Goal: Task Accomplishment & Management: Manage account settings

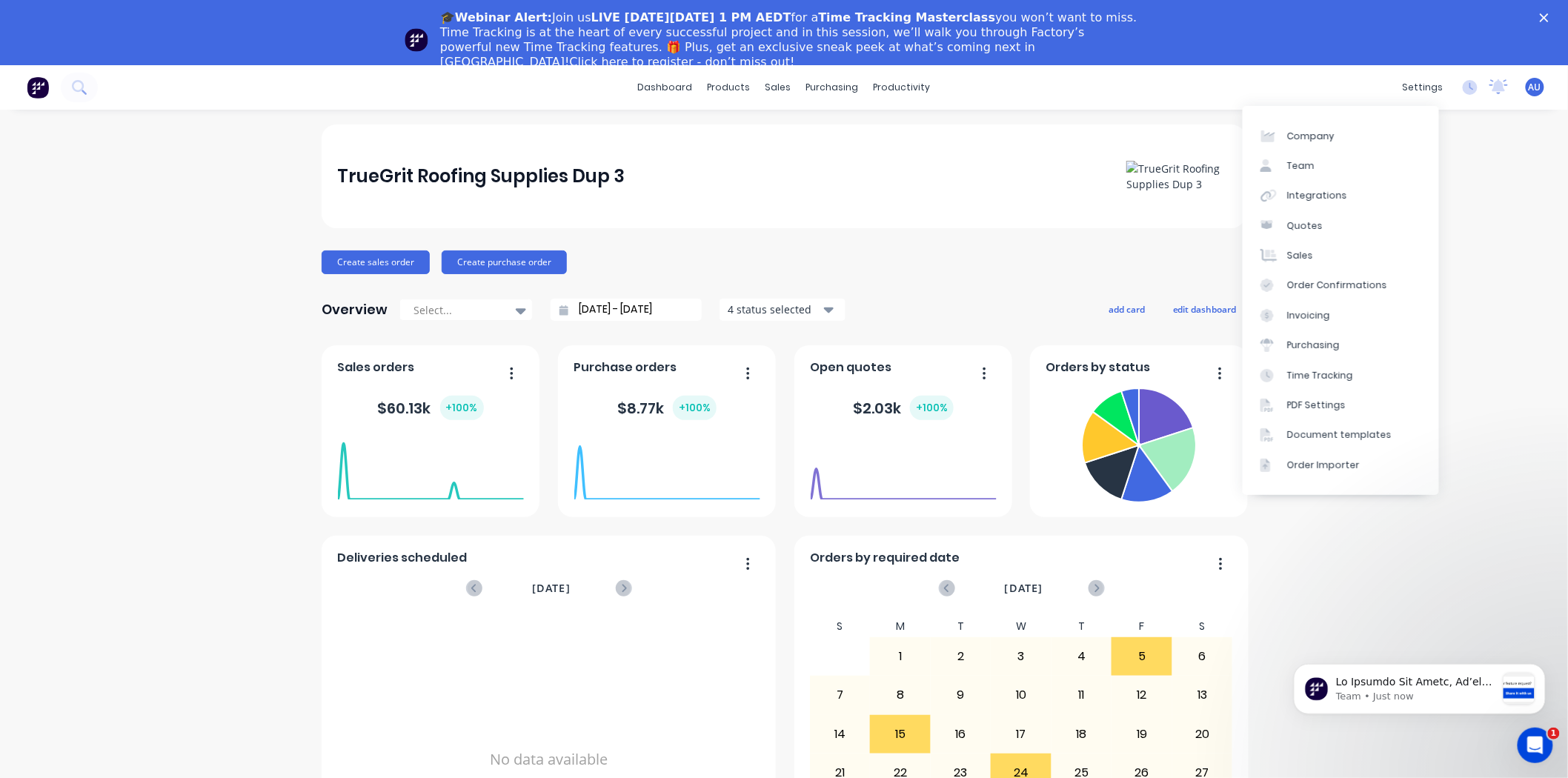
drag, startPoint x: 1454, startPoint y: 274, endPoint x: 1435, endPoint y: 275, distance: 19.0
click at [1454, 274] on div "TrueGrit Roofing Supplies Dup 3 Create sales order Create purchase order Overvi…" at bounding box center [784, 511] width 1568 height 774
click at [797, 133] on div "Sales Orders" at bounding box center [827, 137] width 61 height 14
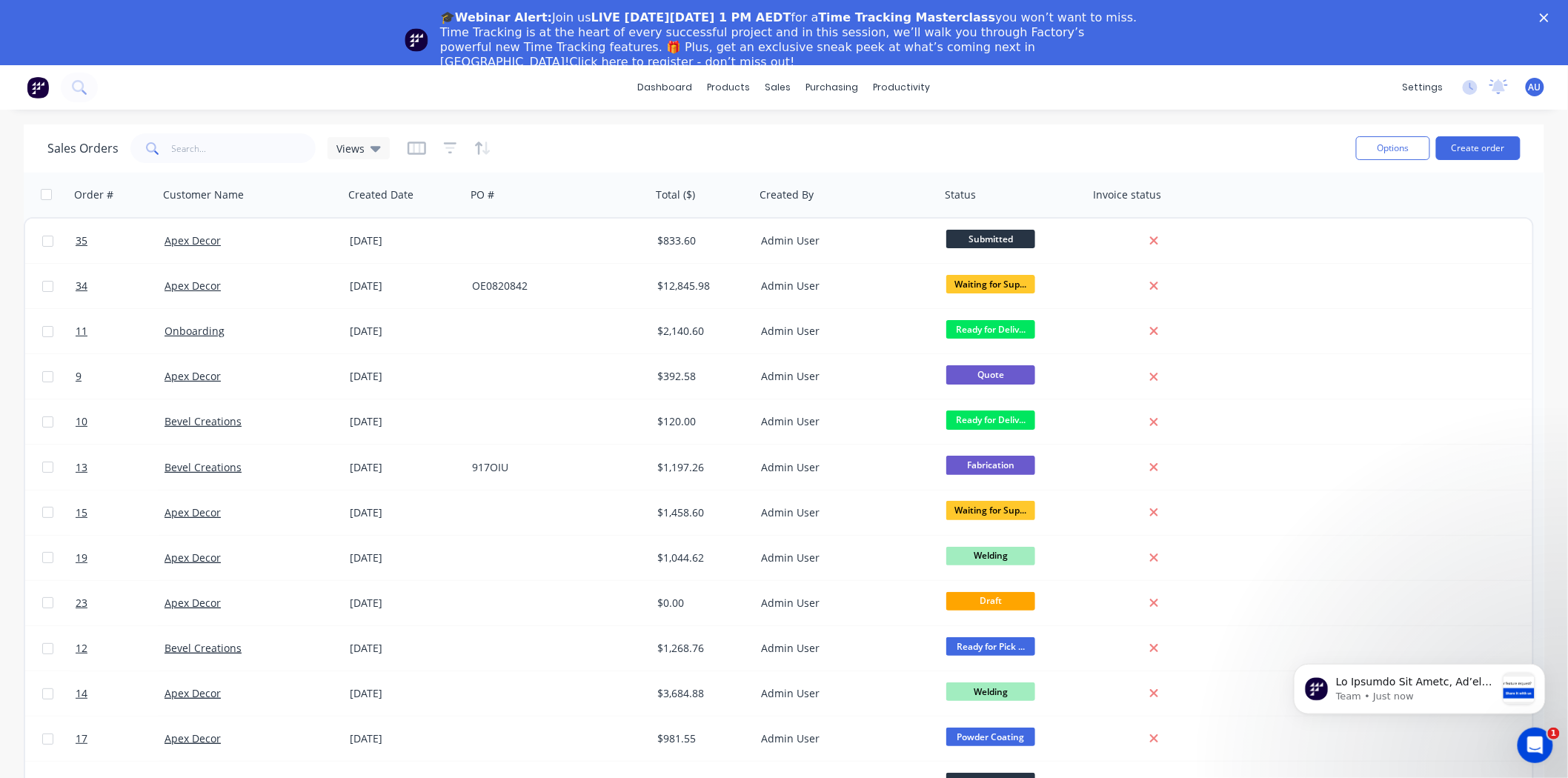
click at [41, 98] on img at bounding box center [38, 87] width 23 height 23
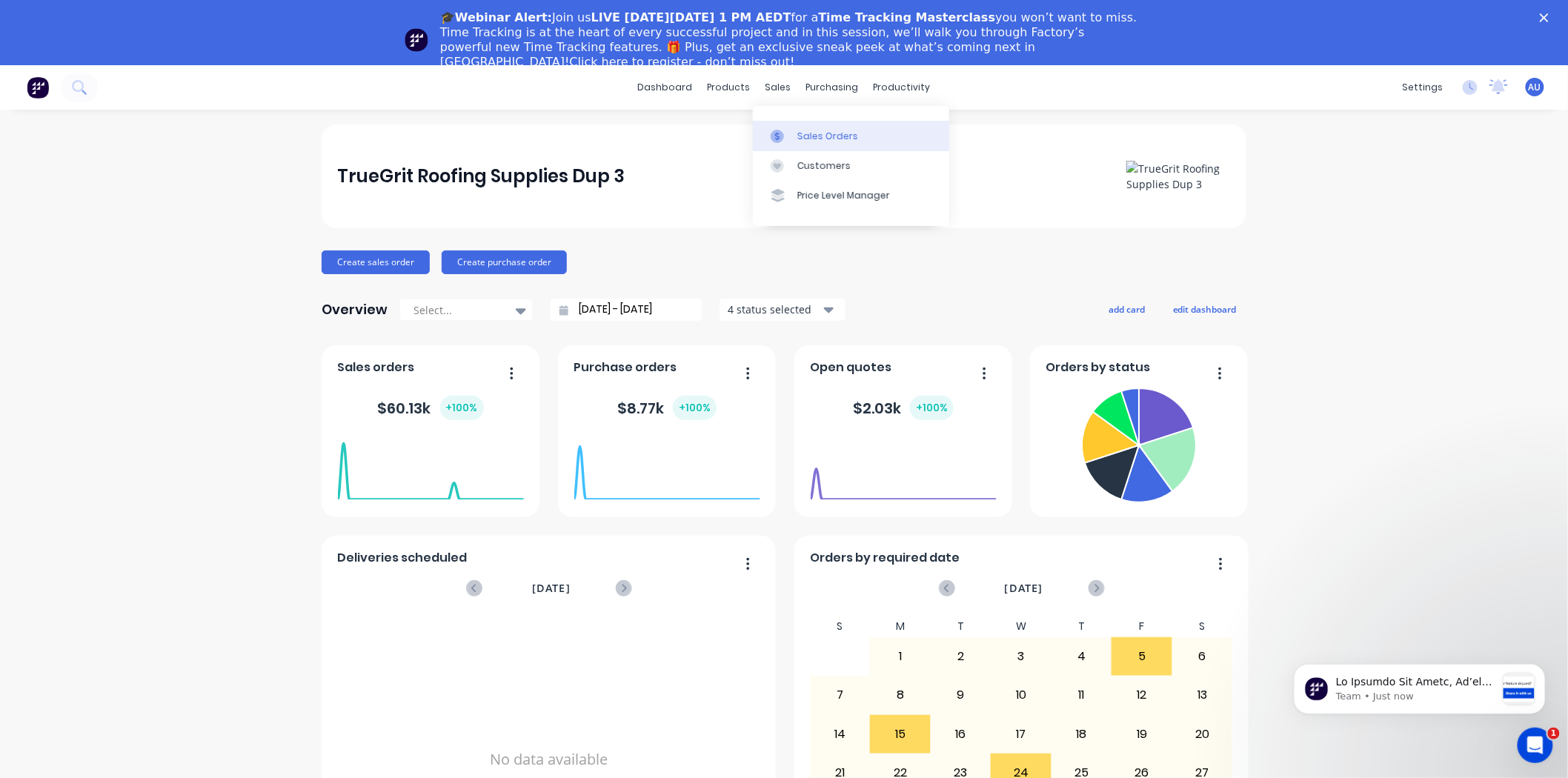
click at [810, 139] on div "Sales Orders" at bounding box center [827, 137] width 61 height 14
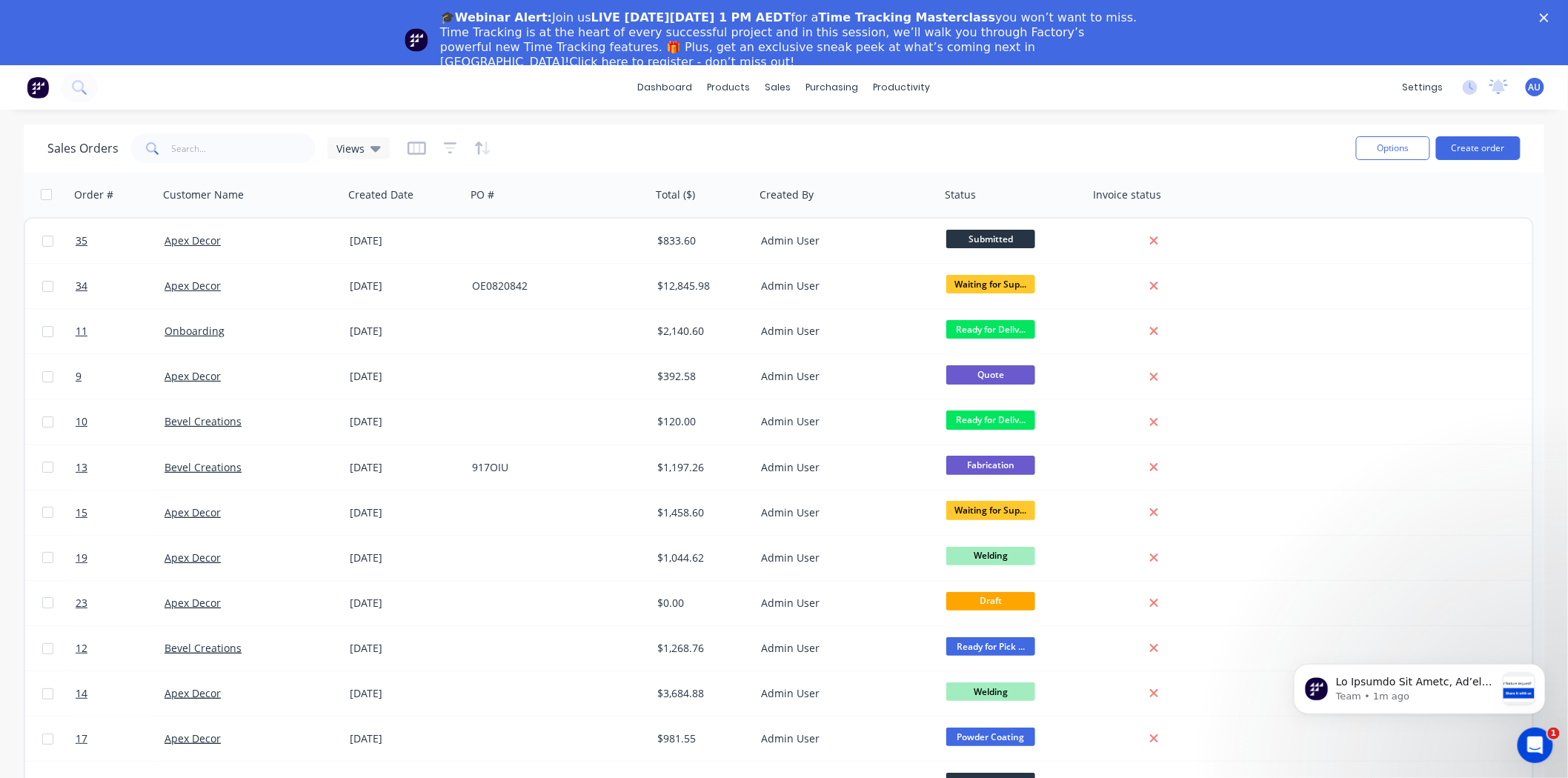
click at [833, 150] on div "Sales Orders Views" at bounding box center [696, 148] width 1297 height 36
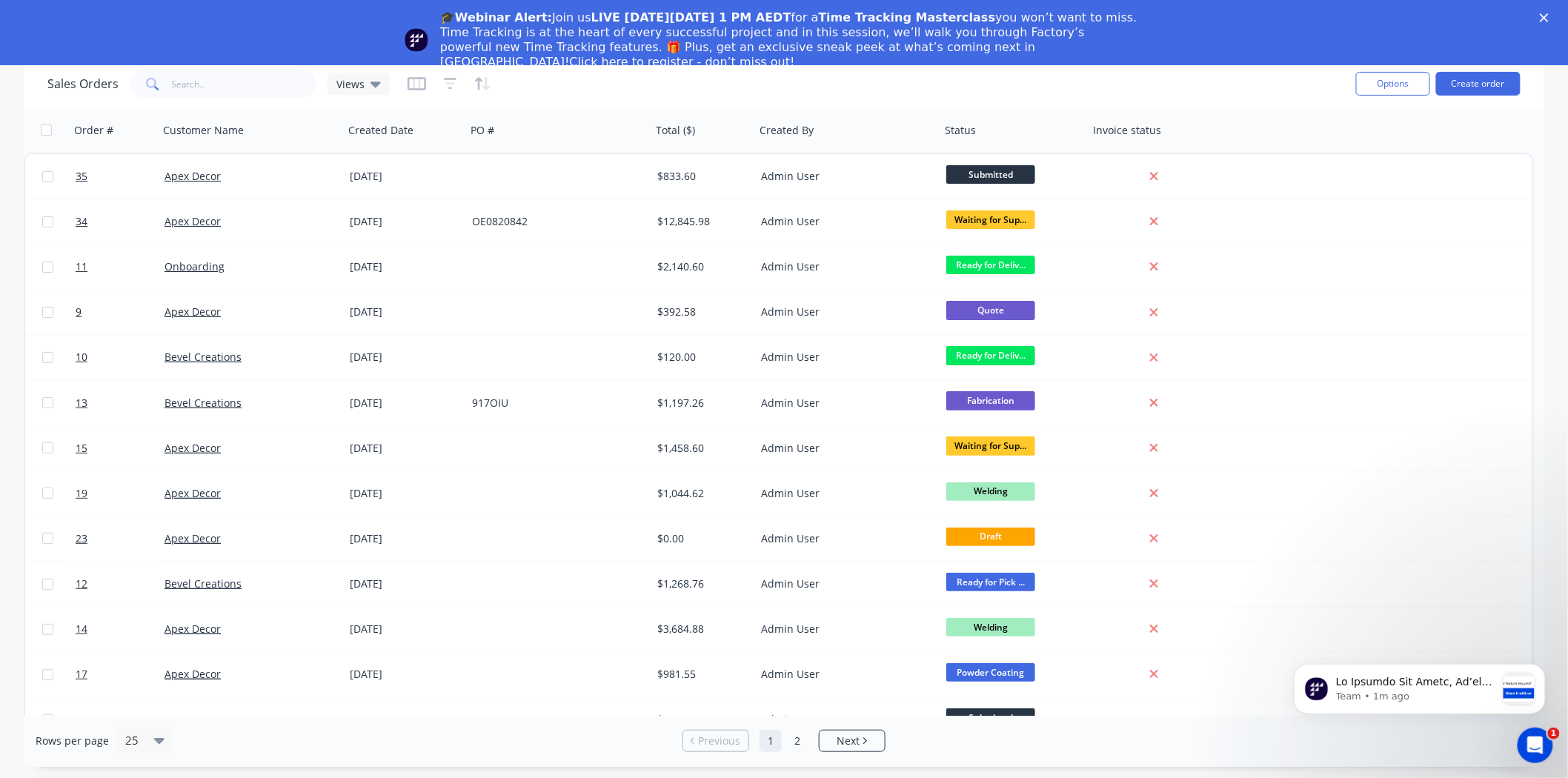
click at [1549, 15] on polygon "Close" at bounding box center [1544, 18] width 9 height 9
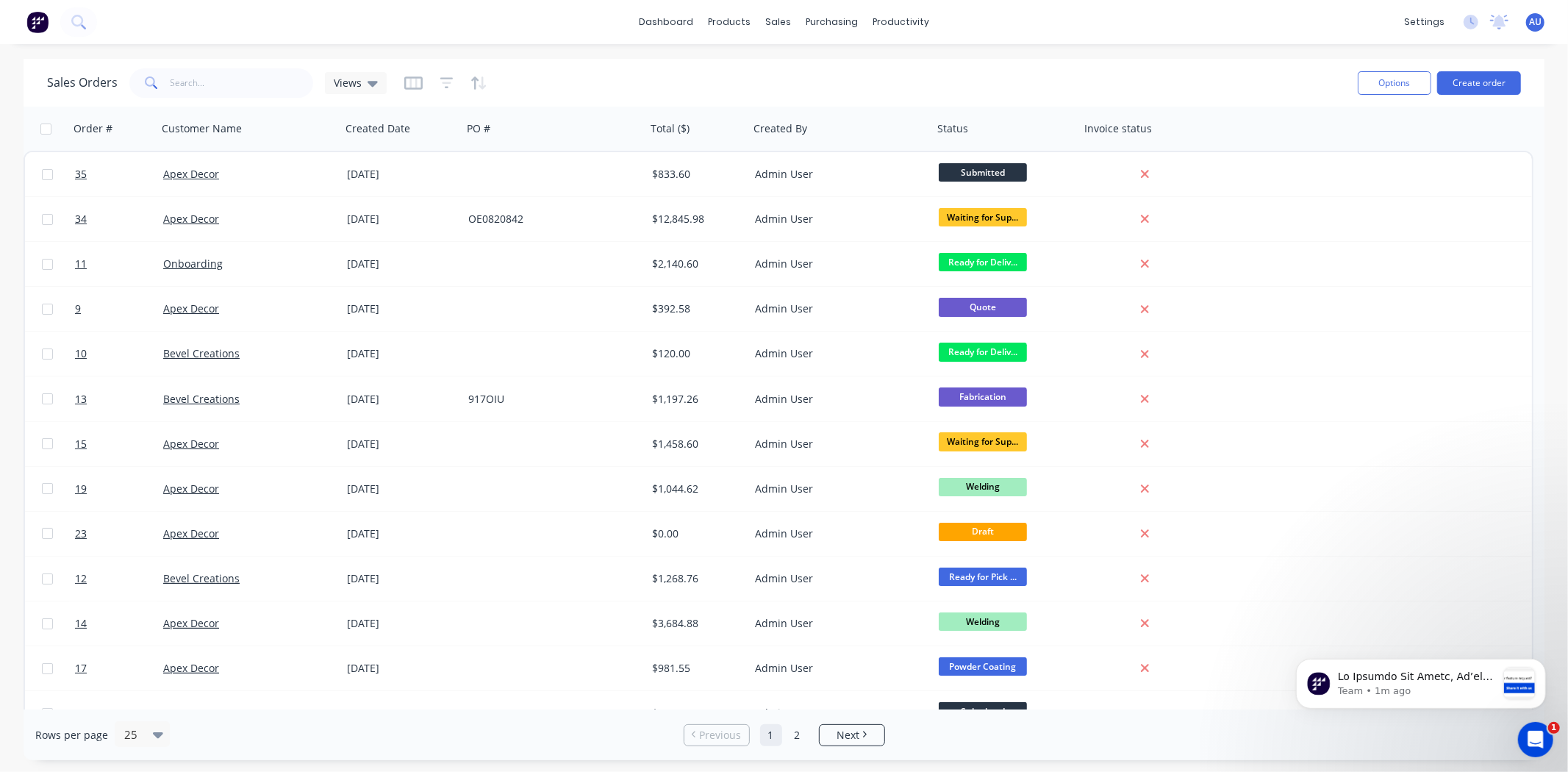
click at [1221, 76] on div "Sales Orders Views" at bounding box center [697, 83] width 1299 height 36
click at [1208, 77] on div "Sales Orders Views" at bounding box center [697, 83] width 1299 height 36
click at [517, 83] on div "Sales Orders Views" at bounding box center [697, 83] width 1299 height 36
click at [600, 88] on div "Sales Orders Views" at bounding box center [697, 83] width 1299 height 36
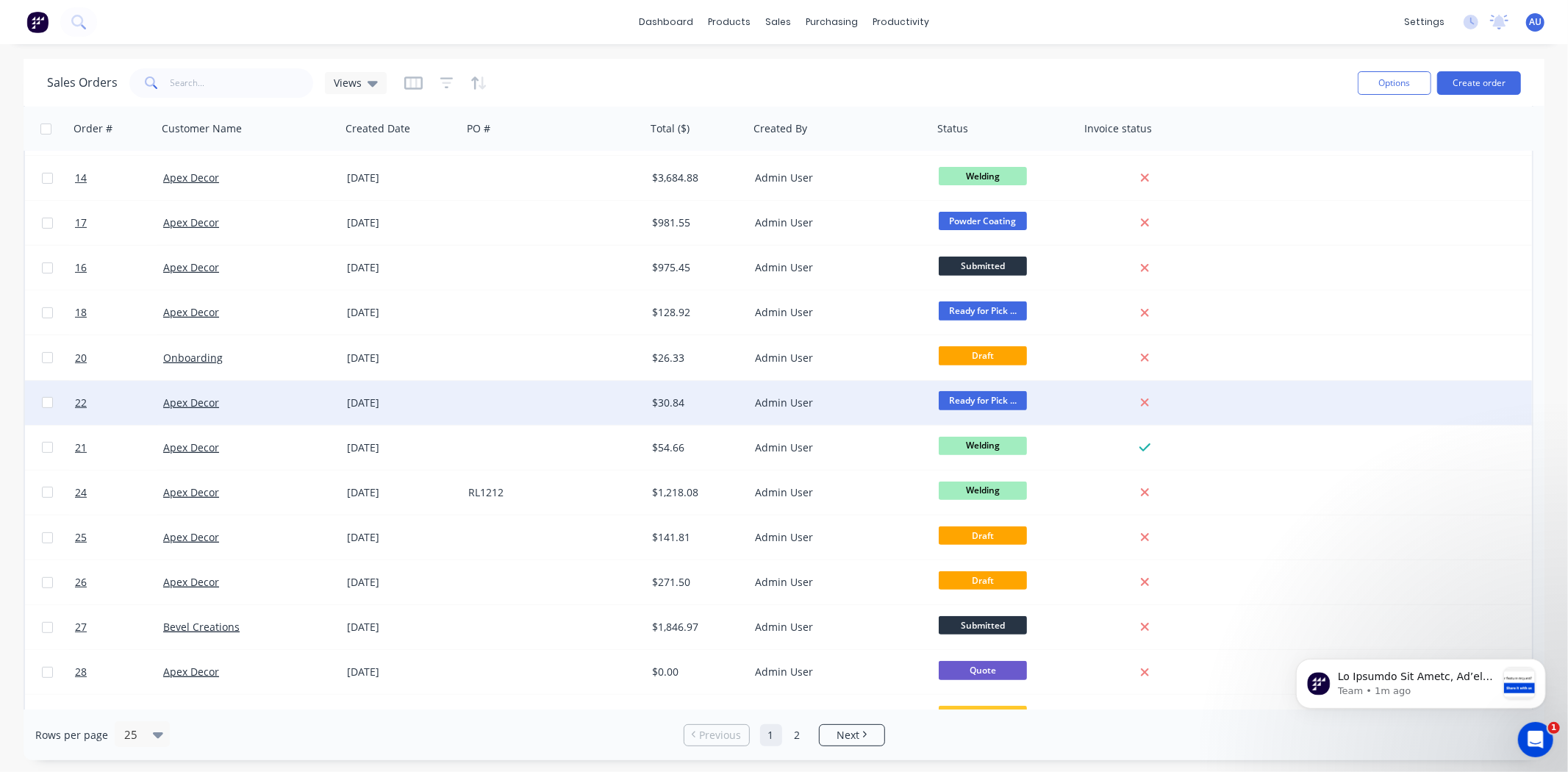
scroll to position [564, 0]
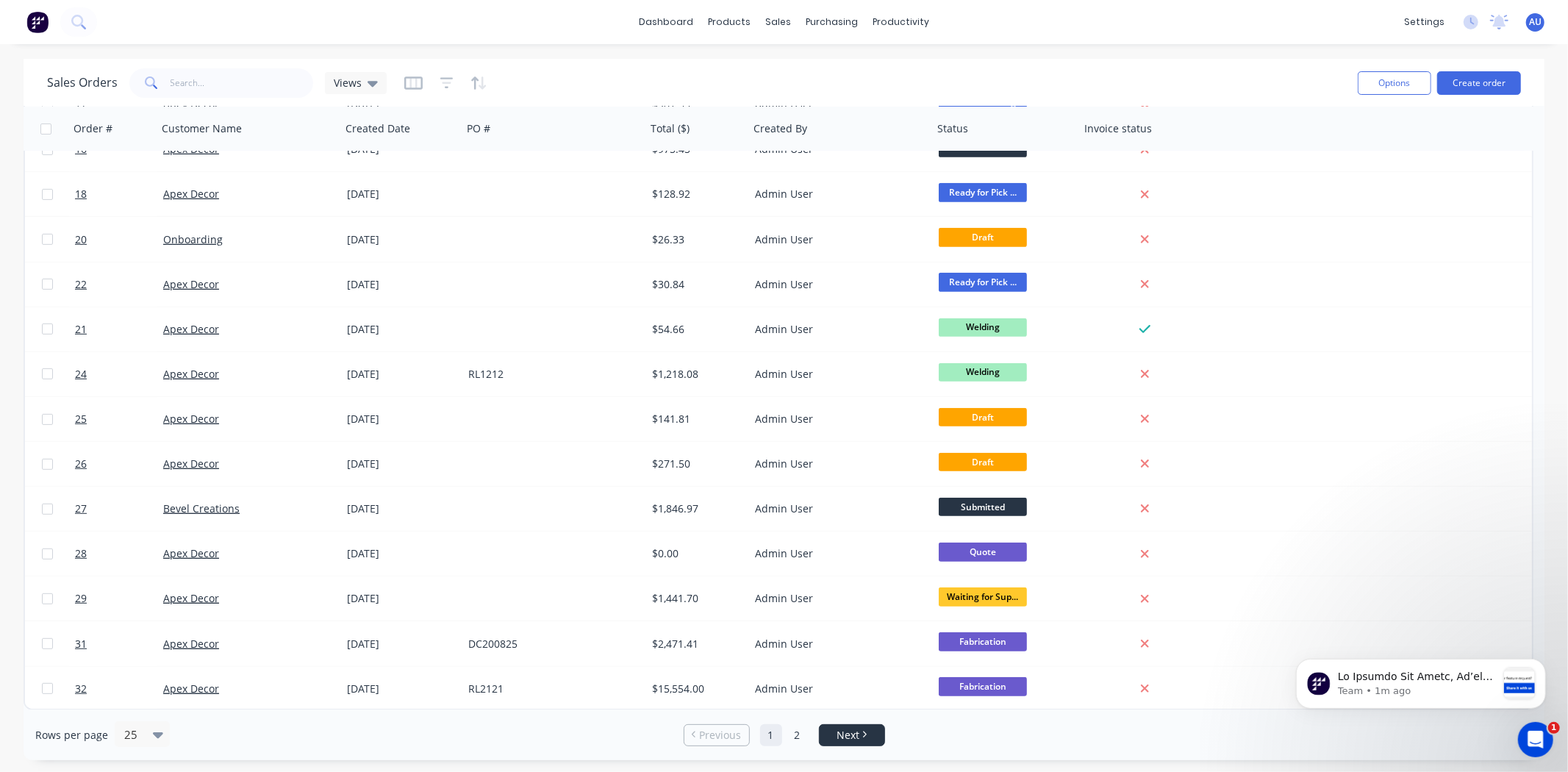
click at [840, 728] on span "Next" at bounding box center [848, 735] width 22 height 14
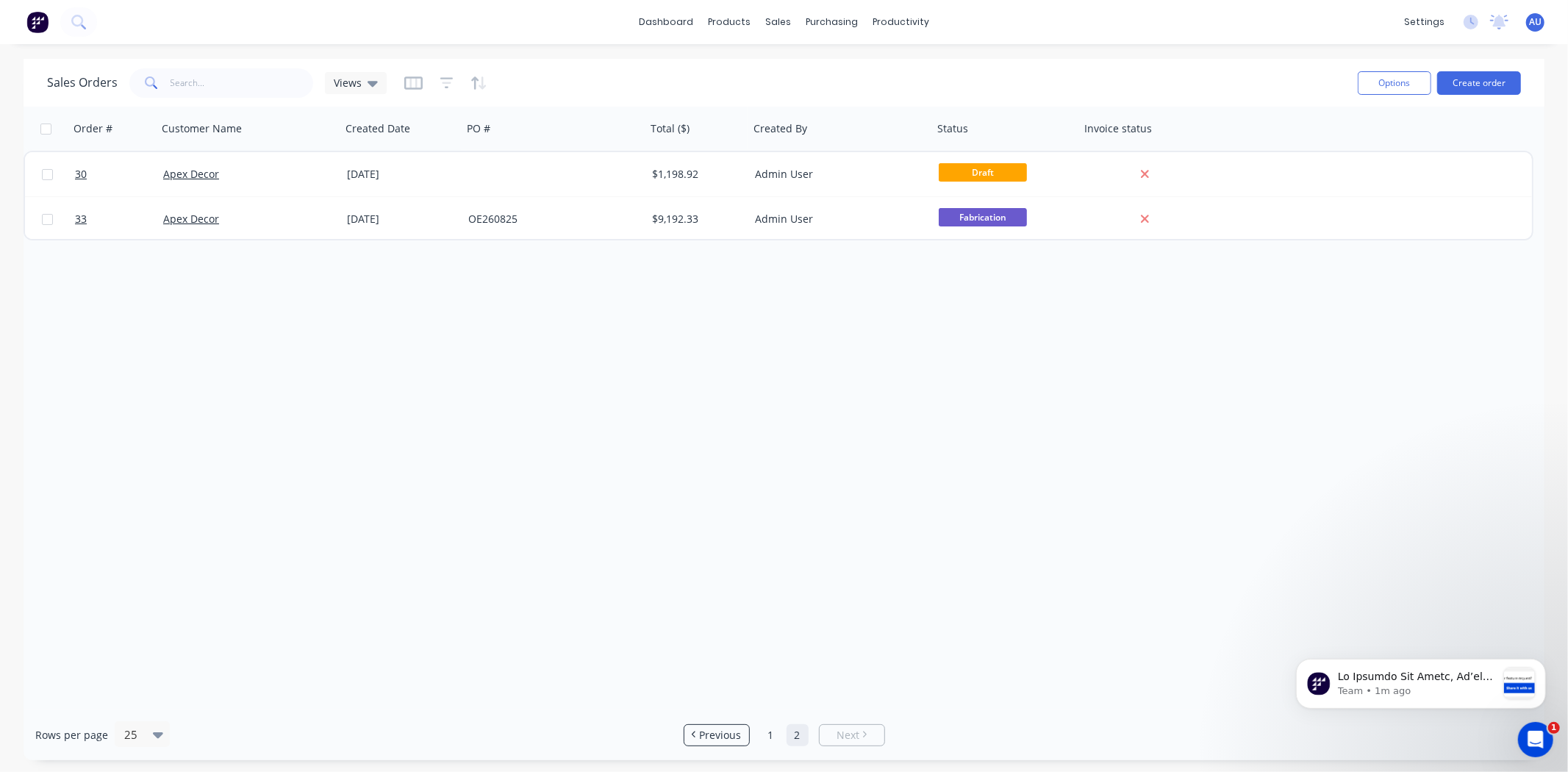
click at [685, 351] on div "Order # Customer Name Created Date PO # Total ($) Created By Status Invoice sta…" at bounding box center [784, 408] width 1522 height 603
click at [592, 79] on div "Sales Orders Views" at bounding box center [697, 83] width 1299 height 36
click at [597, 77] on div "Sales Orders Views" at bounding box center [697, 83] width 1299 height 36
click at [597, 76] on div "Sales Orders Views" at bounding box center [697, 83] width 1299 height 36
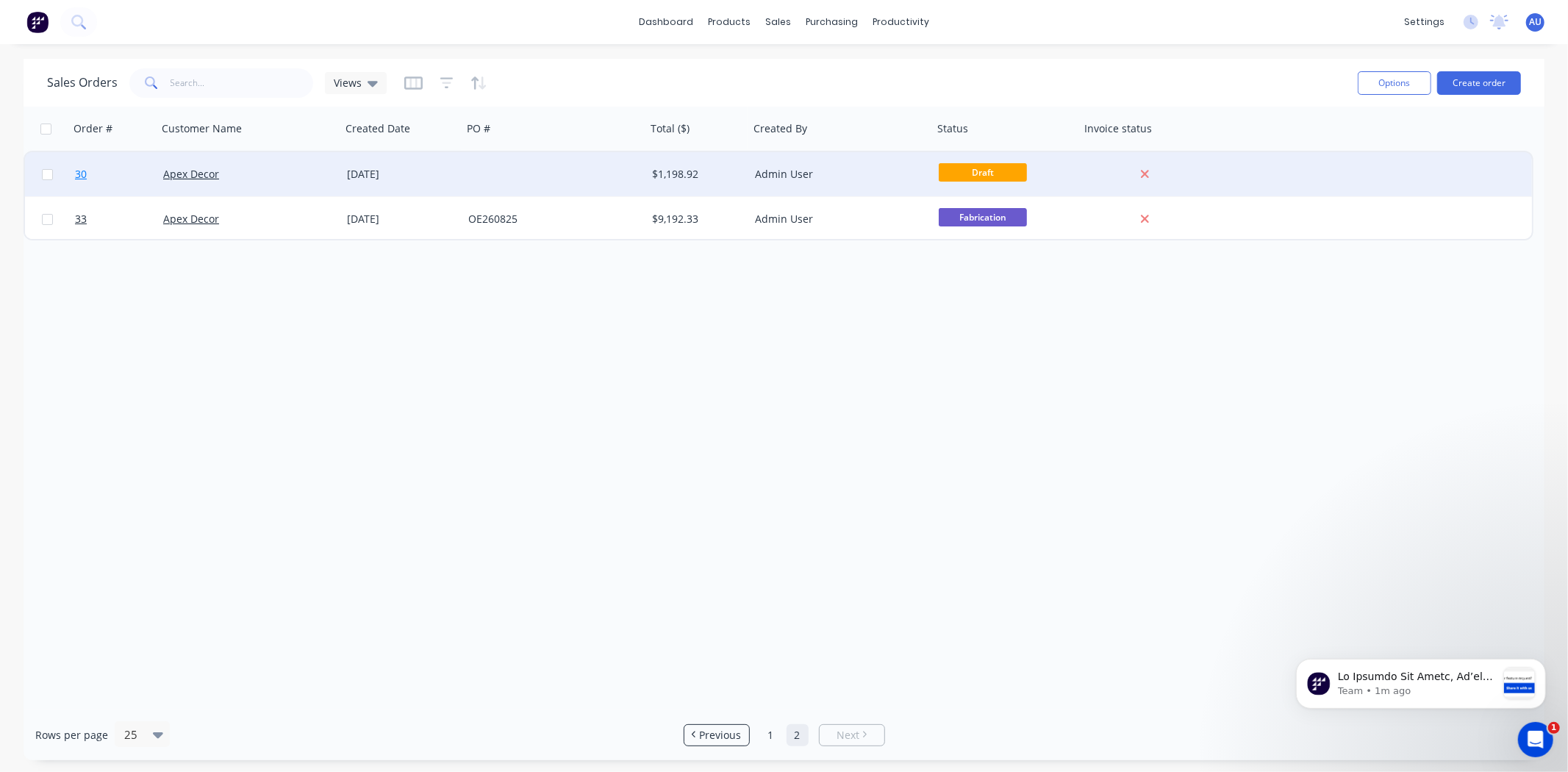
click at [79, 175] on span "30" at bounding box center [81, 174] width 12 height 14
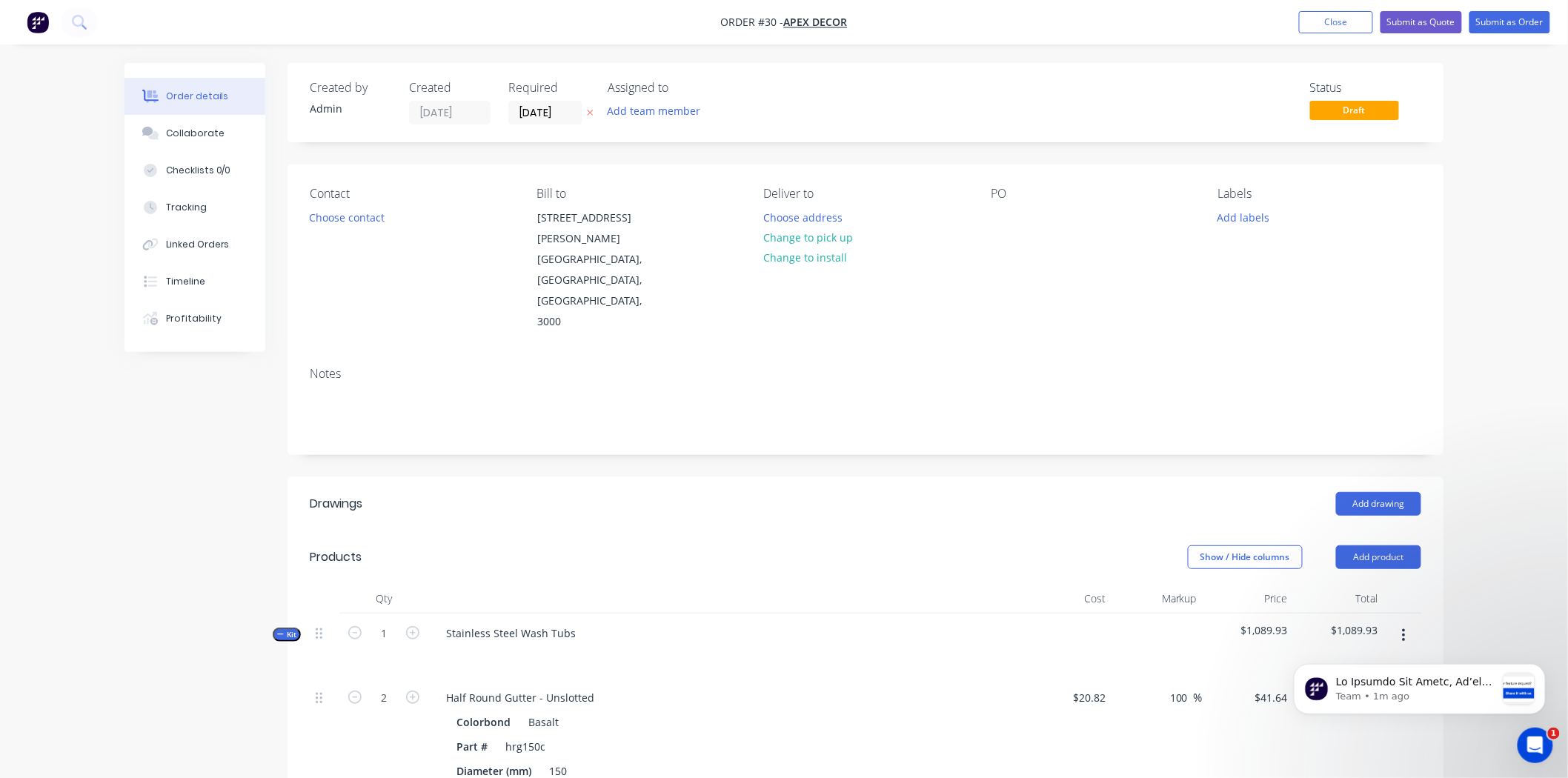
click at [1426, 24] on button "Submit as Quote" at bounding box center [1421, 23] width 82 height 23
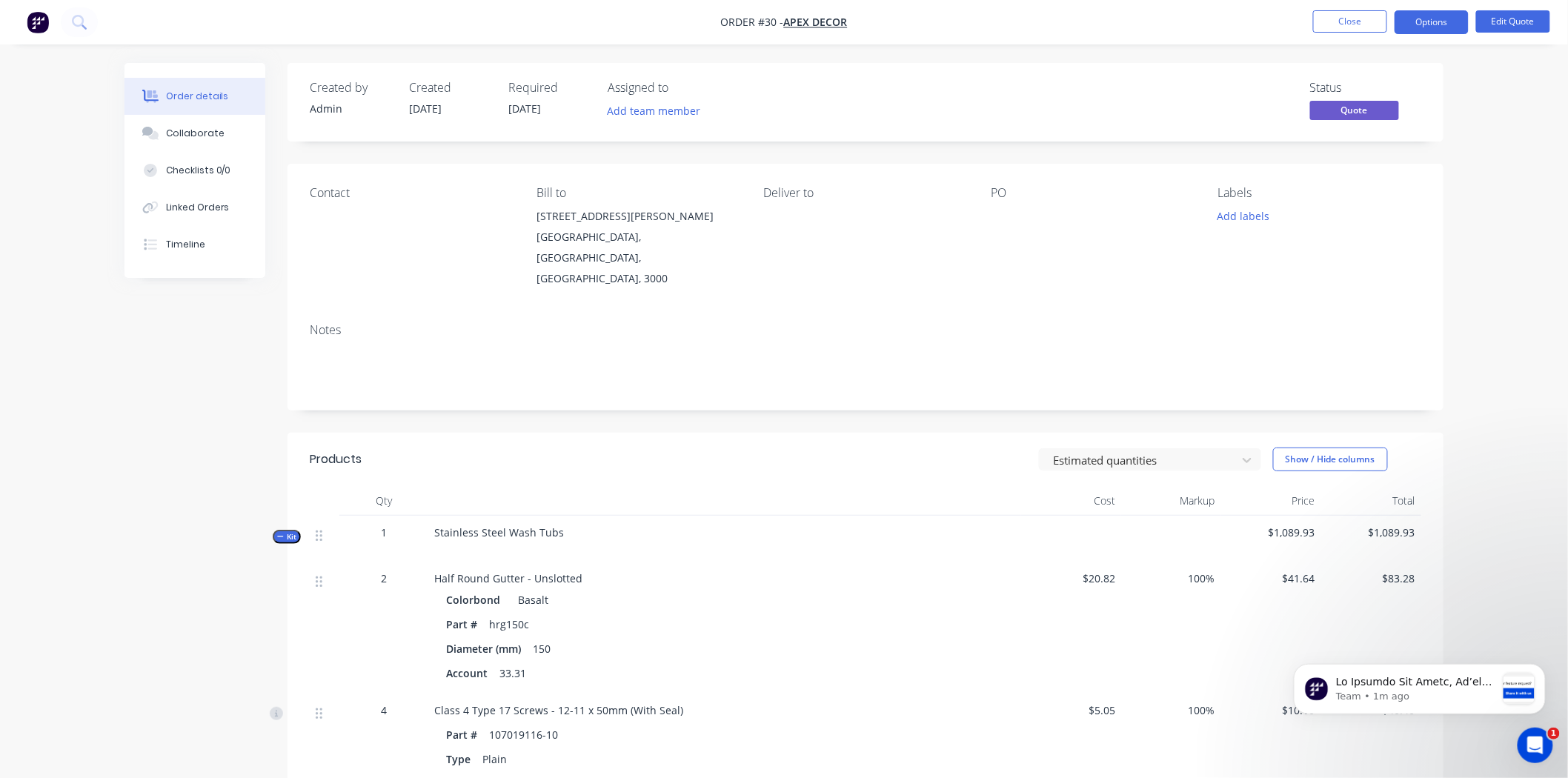
click at [1478, 94] on div "Order details Collaborate Checklists 0/0 Linked Orders Timeline Order details C…" at bounding box center [784, 678] width 1568 height 1356
click at [1444, 23] on button "Options" at bounding box center [1431, 22] width 74 height 23
click at [1405, 83] on div "Quote" at bounding box center [1387, 90] width 137 height 22
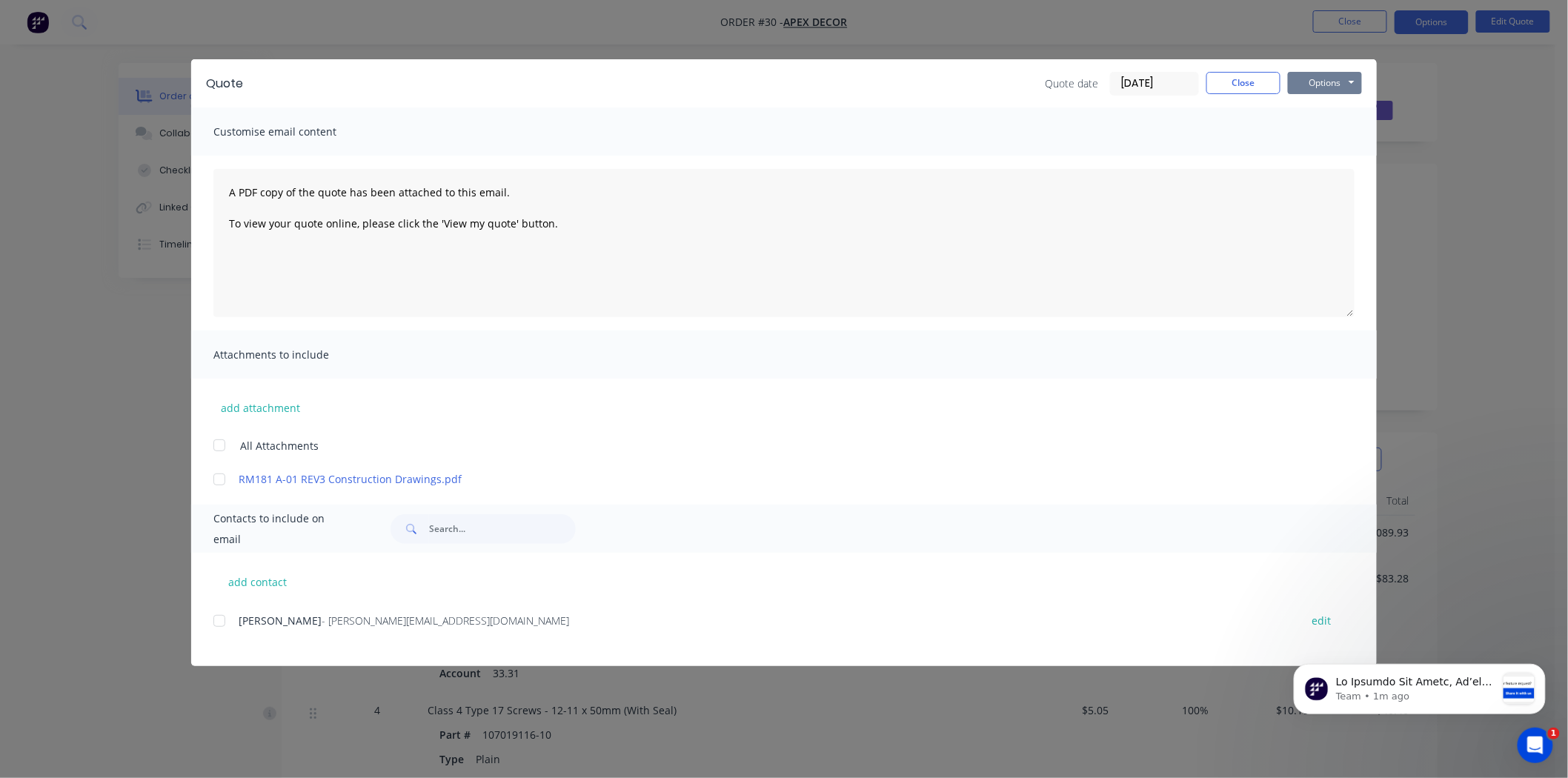
click at [1320, 82] on button "Options" at bounding box center [1325, 83] width 74 height 23
click at [1322, 115] on button "Preview" at bounding box center [1335, 109] width 95 height 24
click at [1258, 85] on button "Close" at bounding box center [1243, 83] width 74 height 23
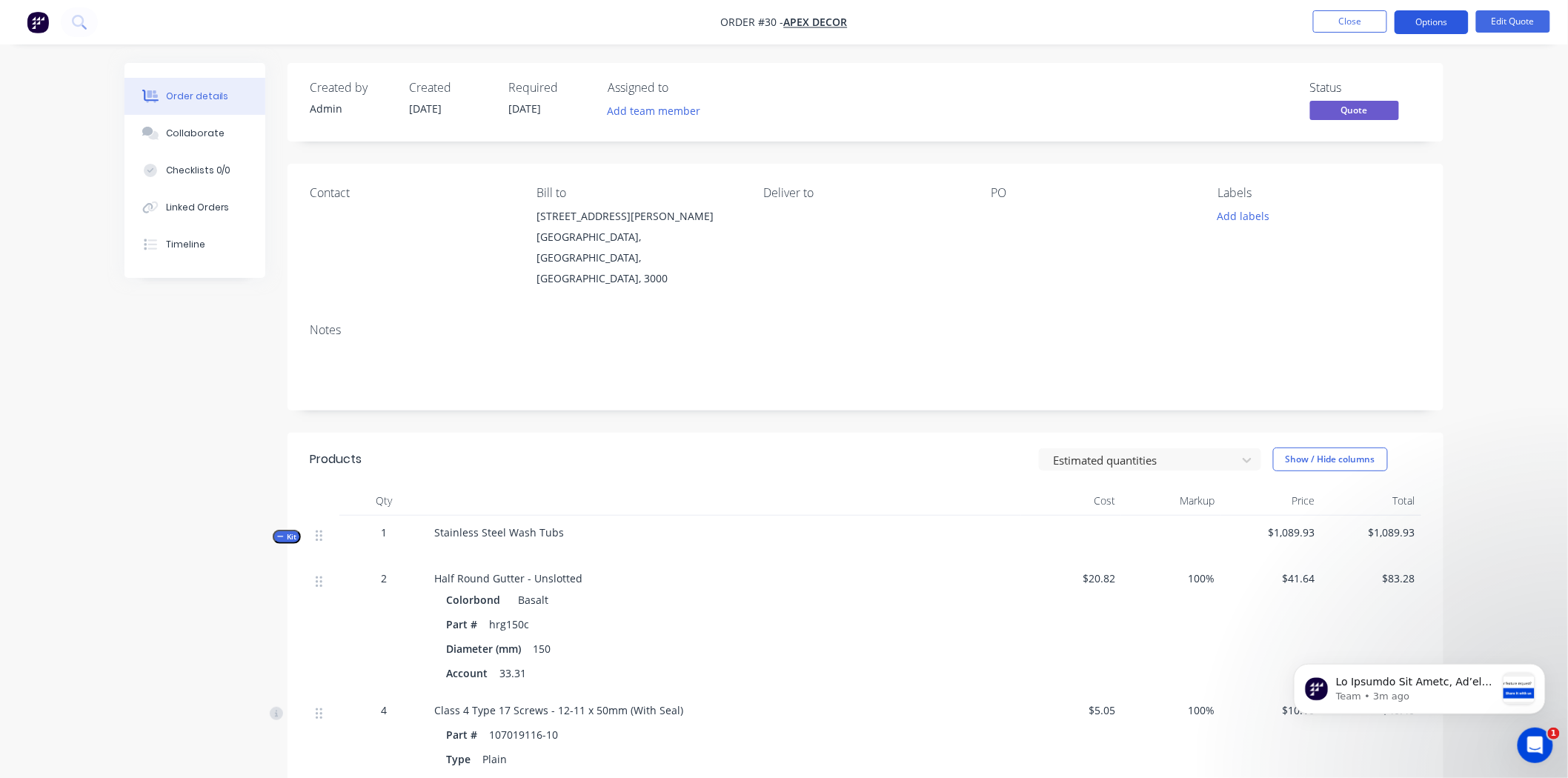
click at [1419, 27] on button "Options" at bounding box center [1431, 22] width 74 height 23
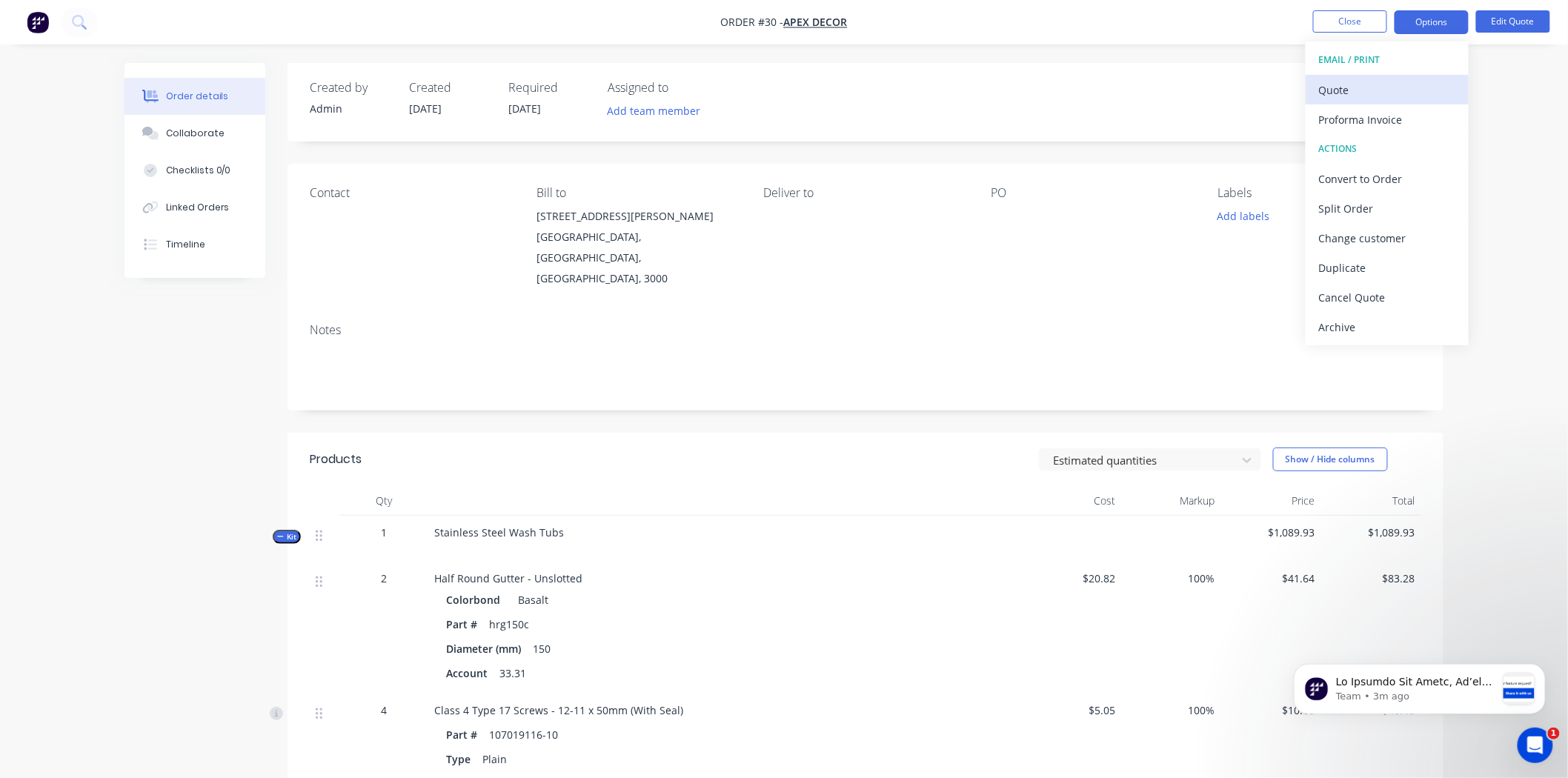
click at [1397, 90] on div "Quote" at bounding box center [1387, 90] width 137 height 22
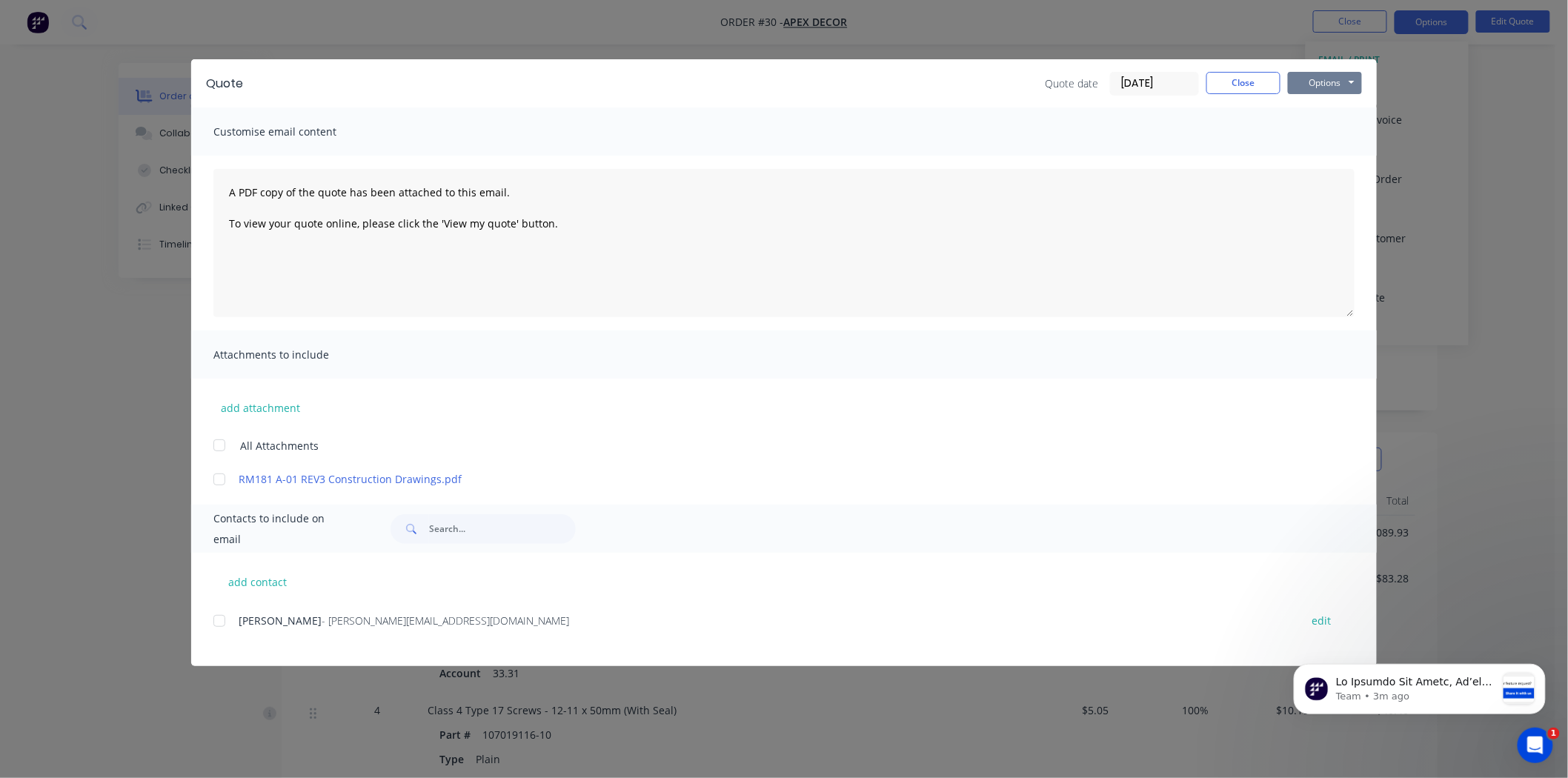
click at [1318, 78] on button "Options" at bounding box center [1325, 83] width 74 height 23
click at [1330, 112] on button "Preview" at bounding box center [1335, 109] width 95 height 24
click at [1223, 78] on button "Close" at bounding box center [1243, 83] width 74 height 23
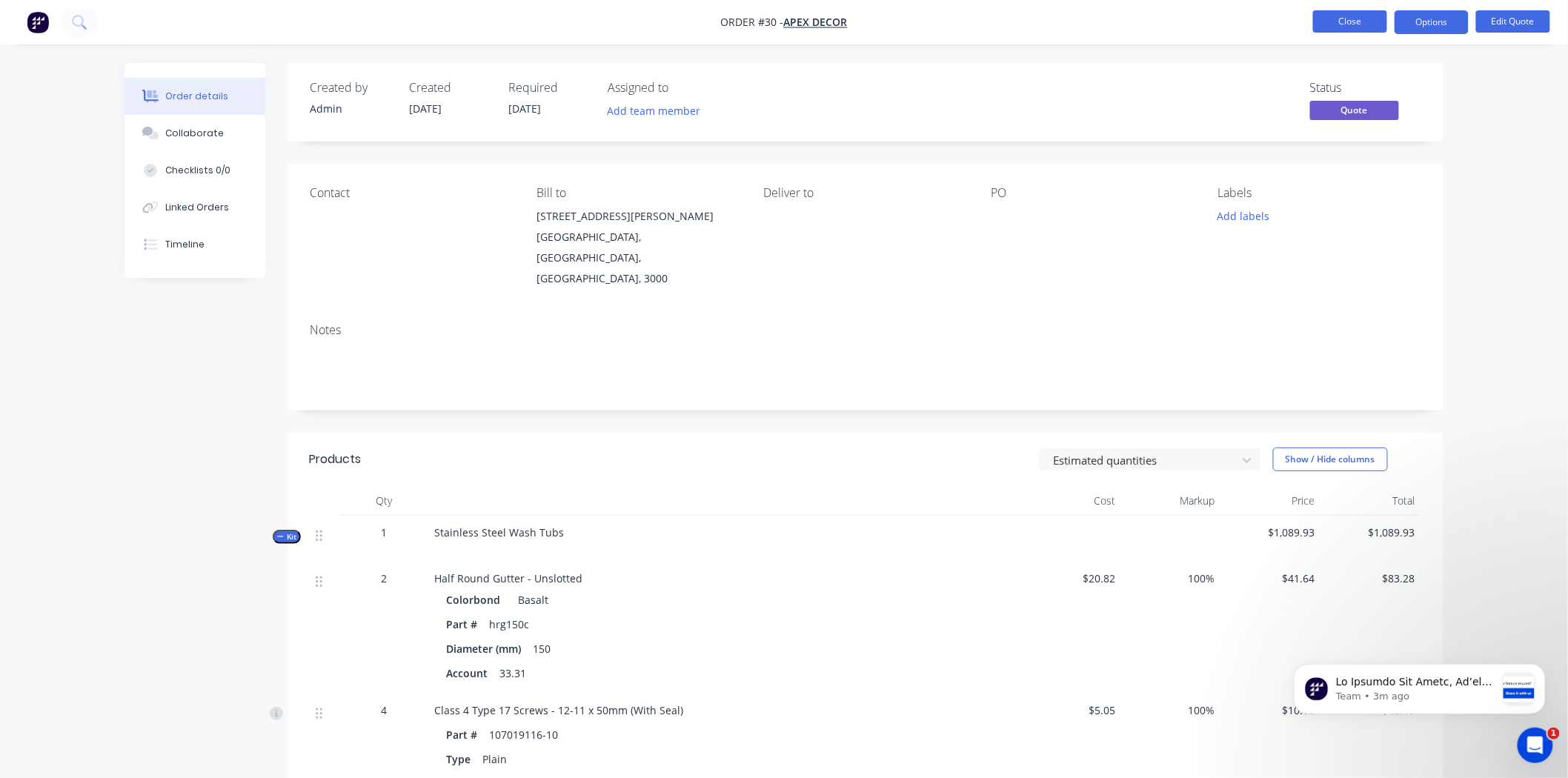
click at [1338, 23] on button "Close" at bounding box center [1350, 22] width 74 height 23
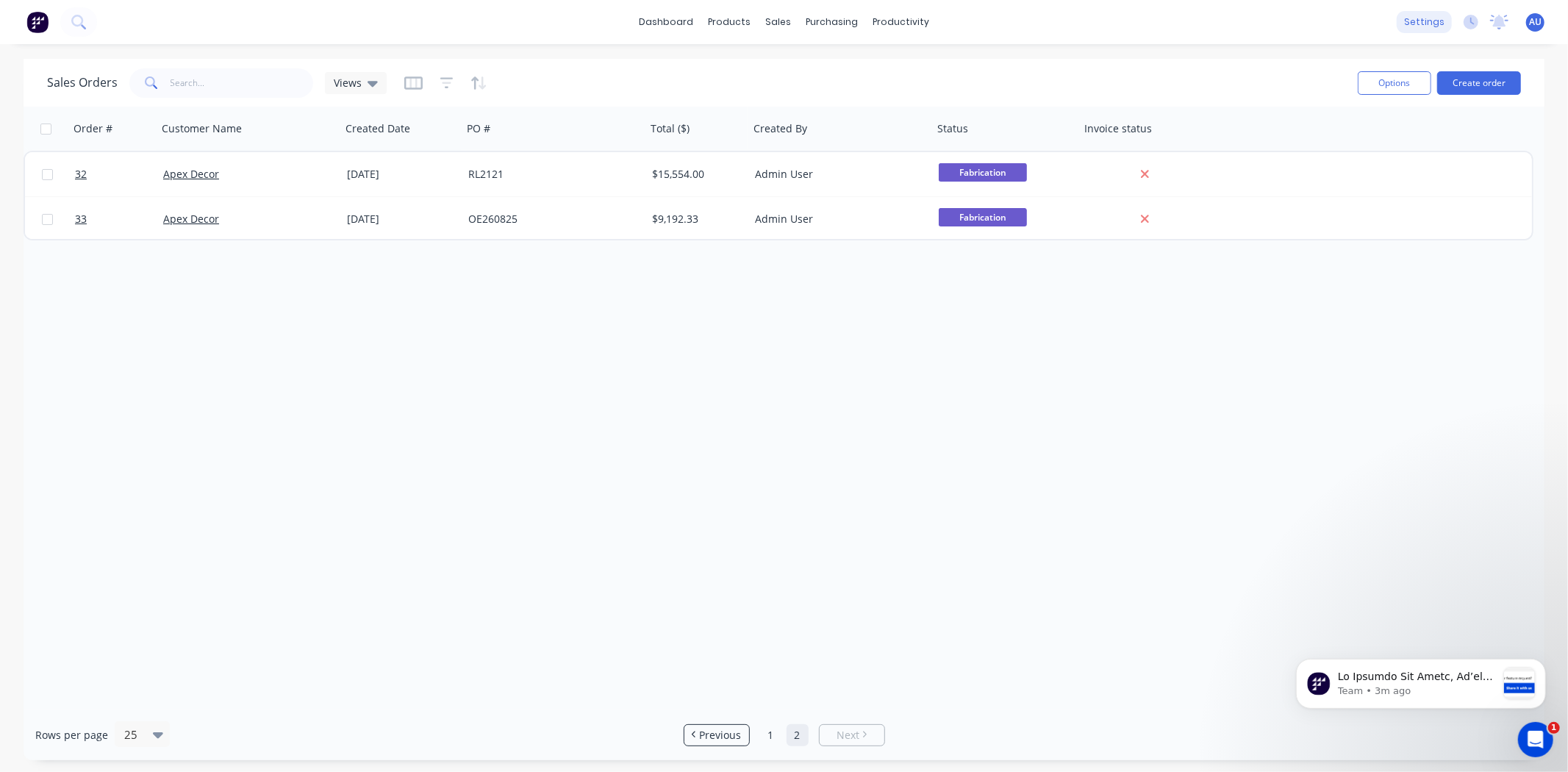
click at [1429, 27] on div "settings" at bounding box center [1425, 22] width 55 height 22
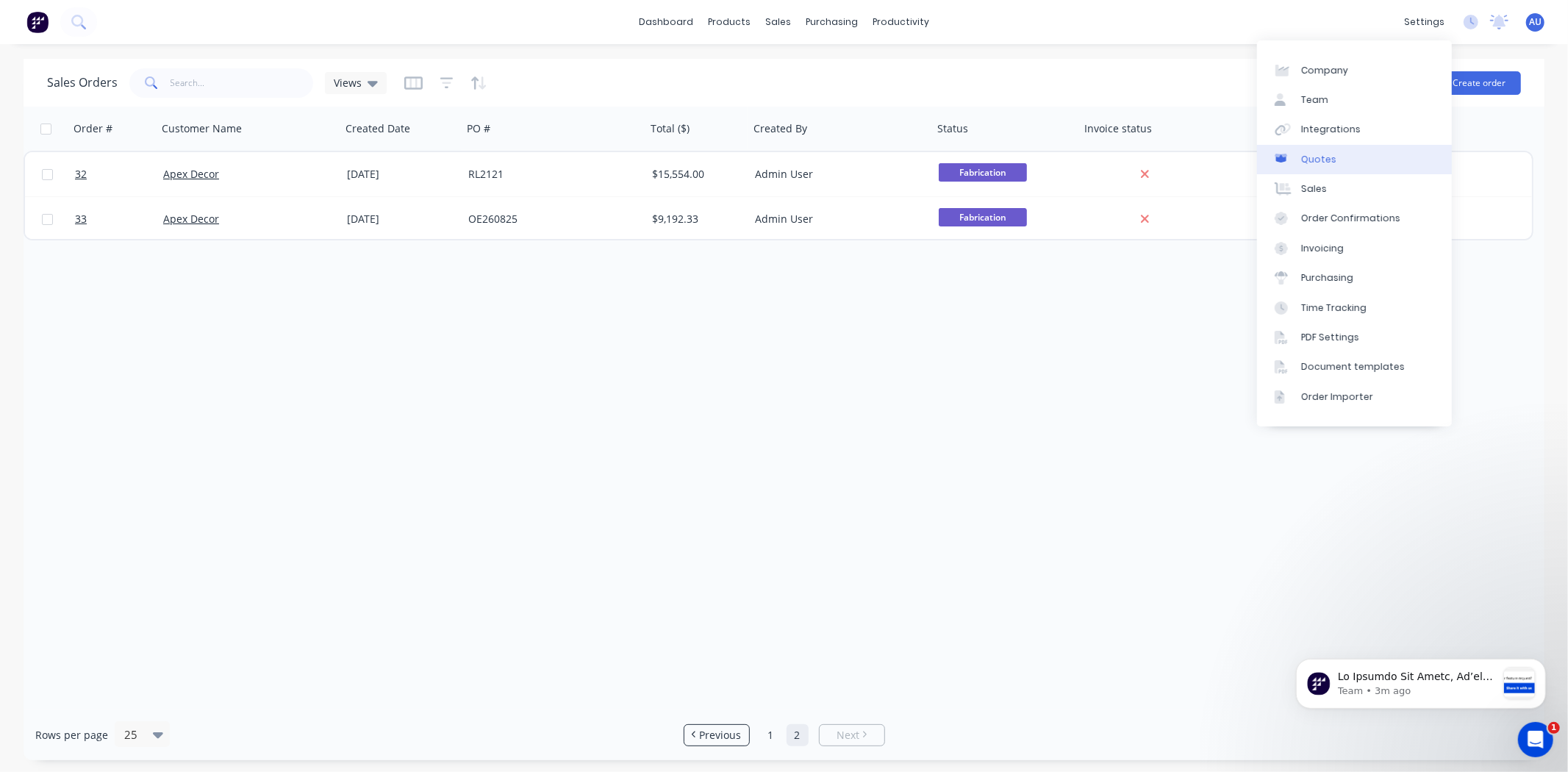
click at [1343, 152] on link "Quotes" at bounding box center [1354, 160] width 195 height 30
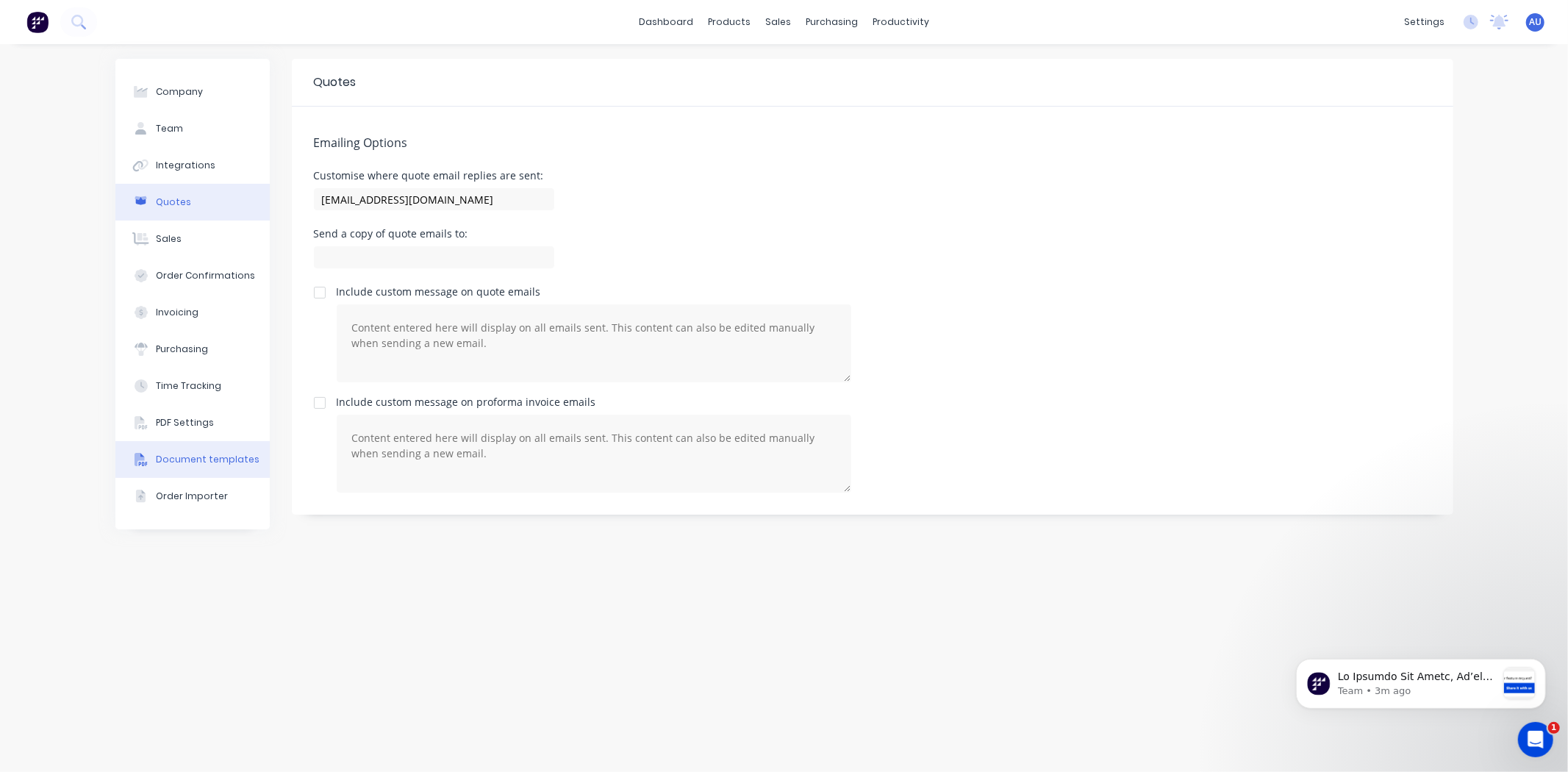
click at [208, 459] on div "Document templates" at bounding box center [207, 459] width 103 height 14
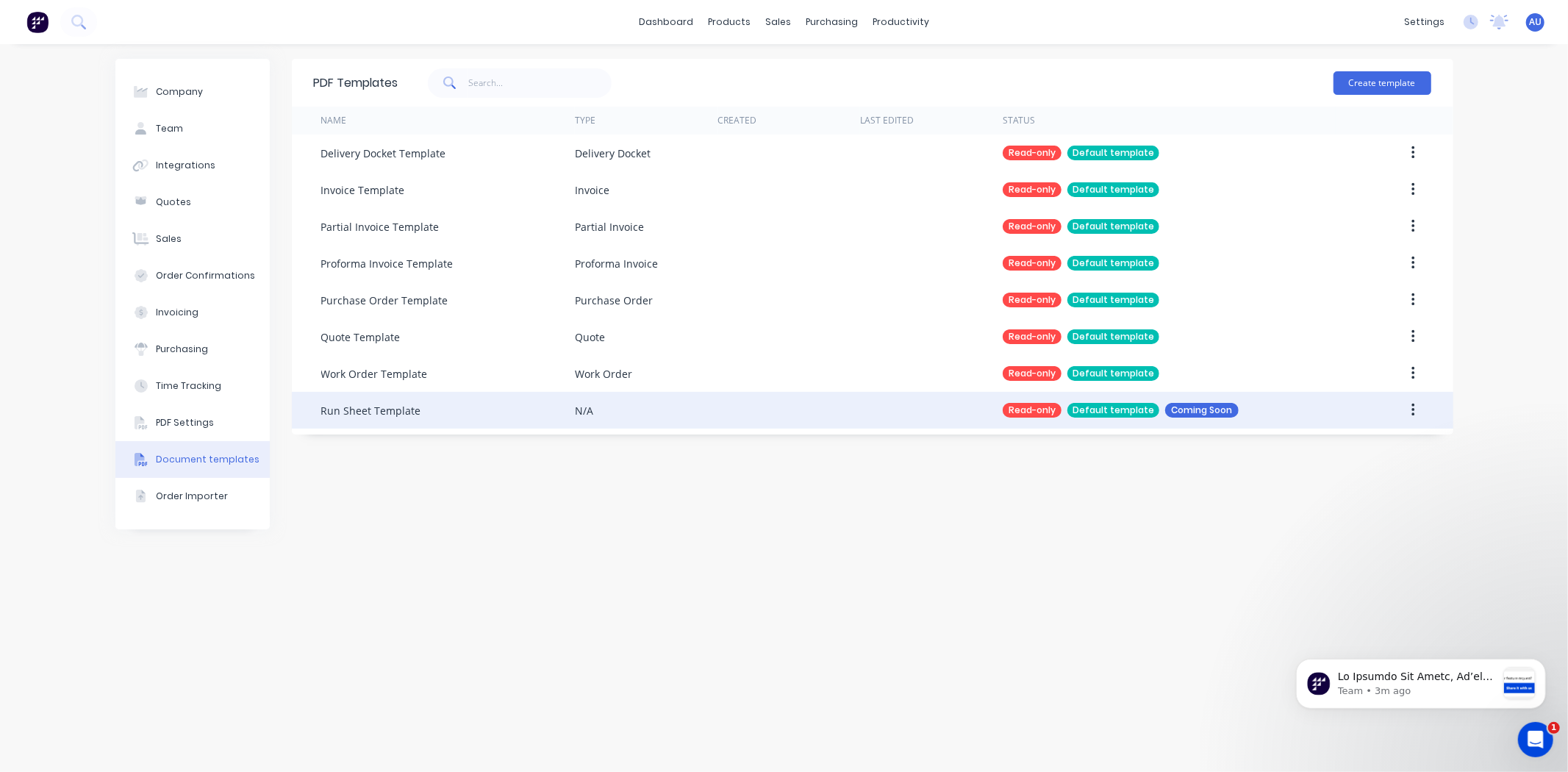
click at [1416, 406] on button "button" at bounding box center [1413, 410] width 34 height 26
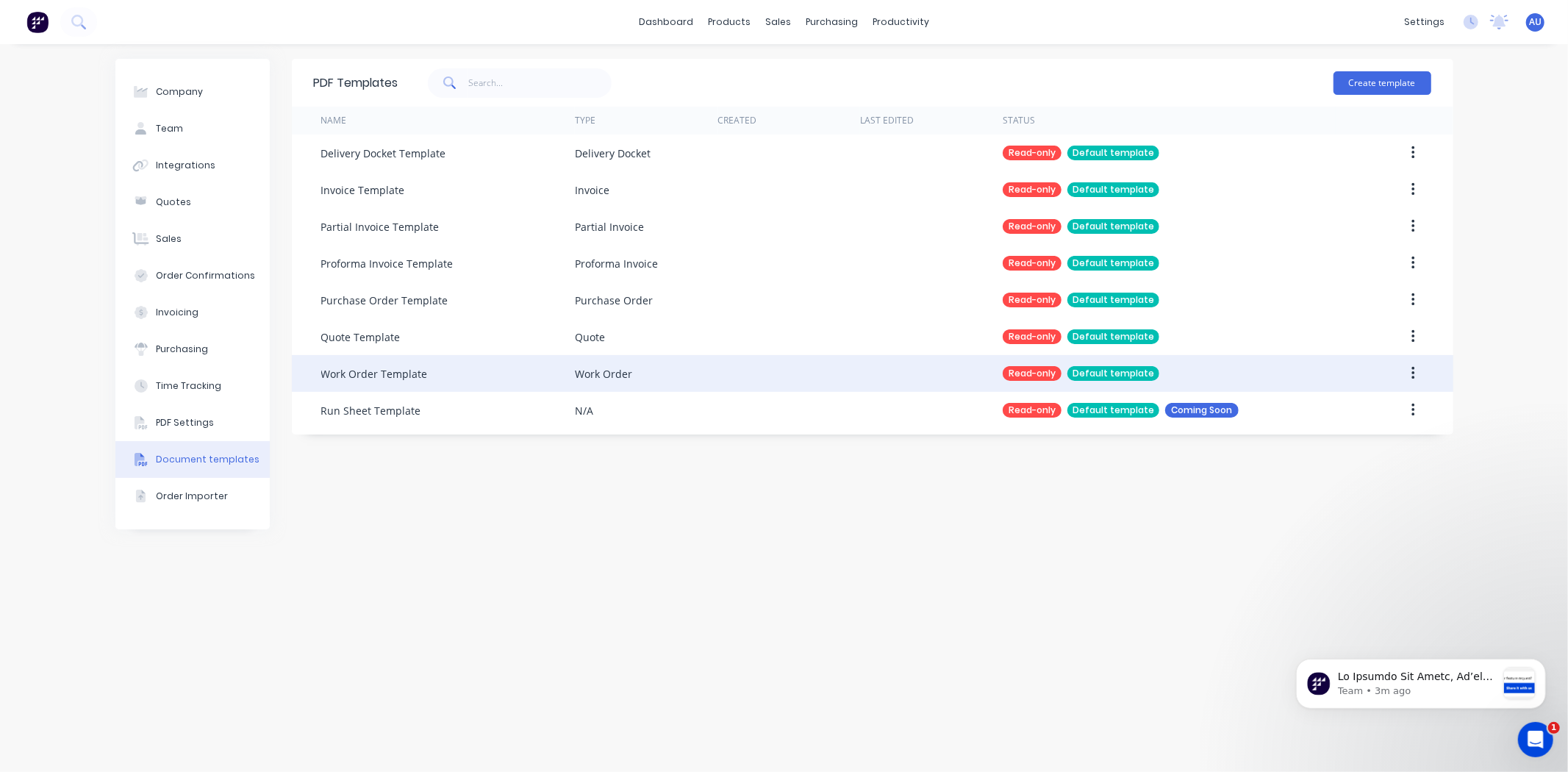
click at [1412, 375] on icon "button" at bounding box center [1413, 374] width 4 height 16
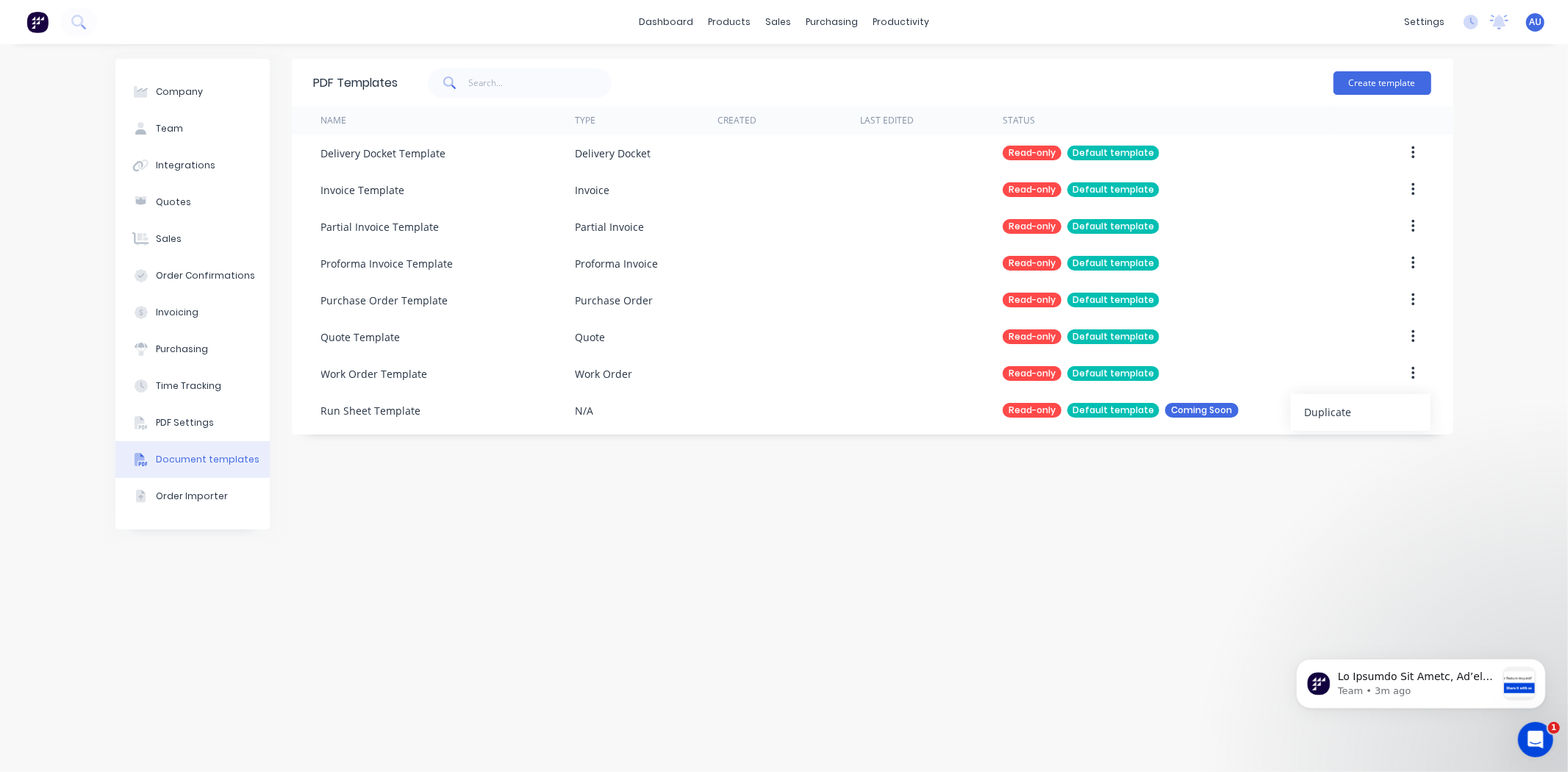
click at [1186, 542] on div "PDF Templates Create template Name Type Created Last Edited Status Delivery Doc…" at bounding box center [872, 407] width 1162 height 698
click at [1365, 79] on button "Create template" at bounding box center [1383, 83] width 98 height 23
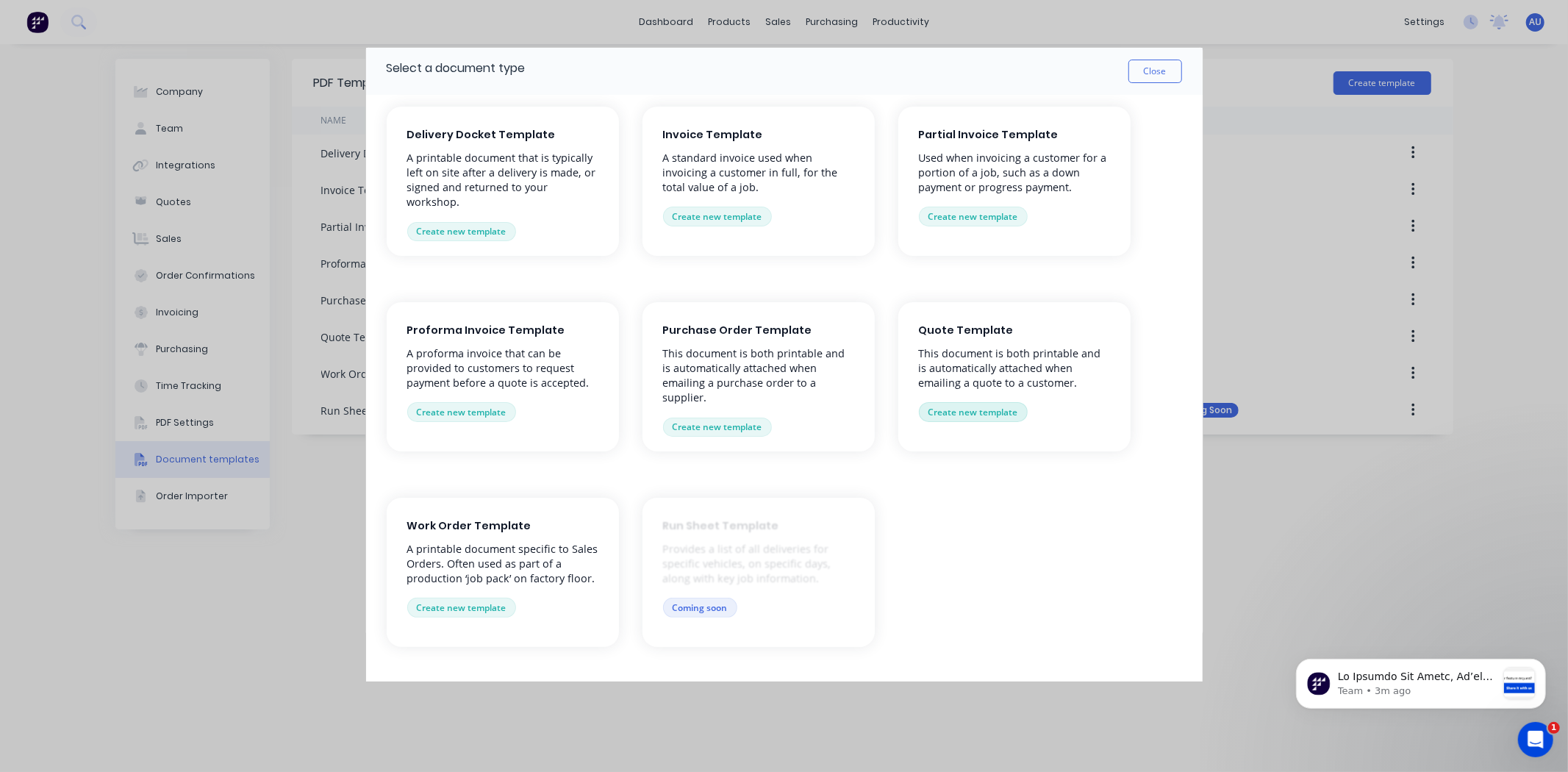
click at [995, 413] on button "Create new template" at bounding box center [974, 412] width 109 height 19
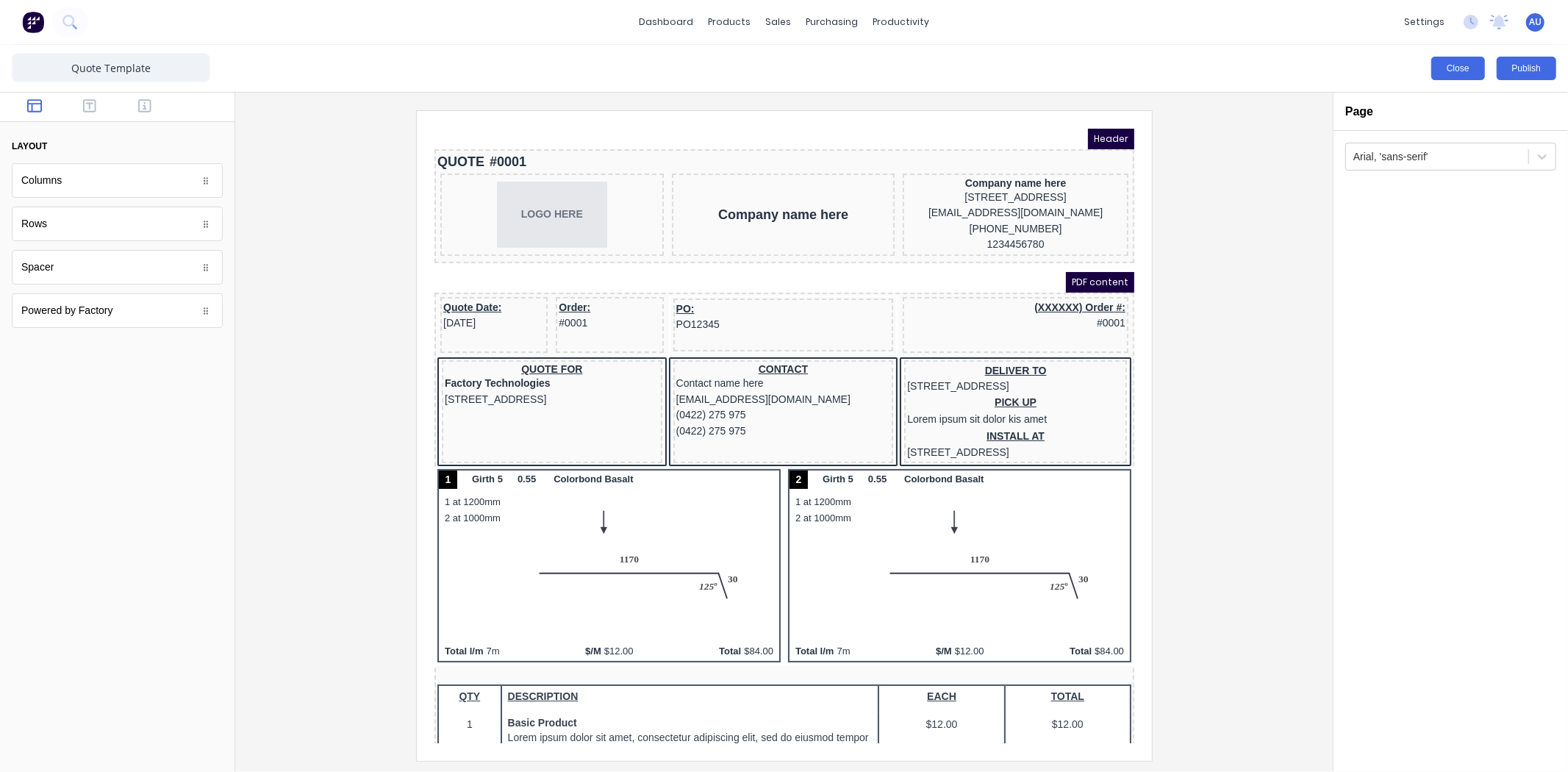
click at [1450, 57] on button "Close" at bounding box center [1458, 68] width 54 height 23
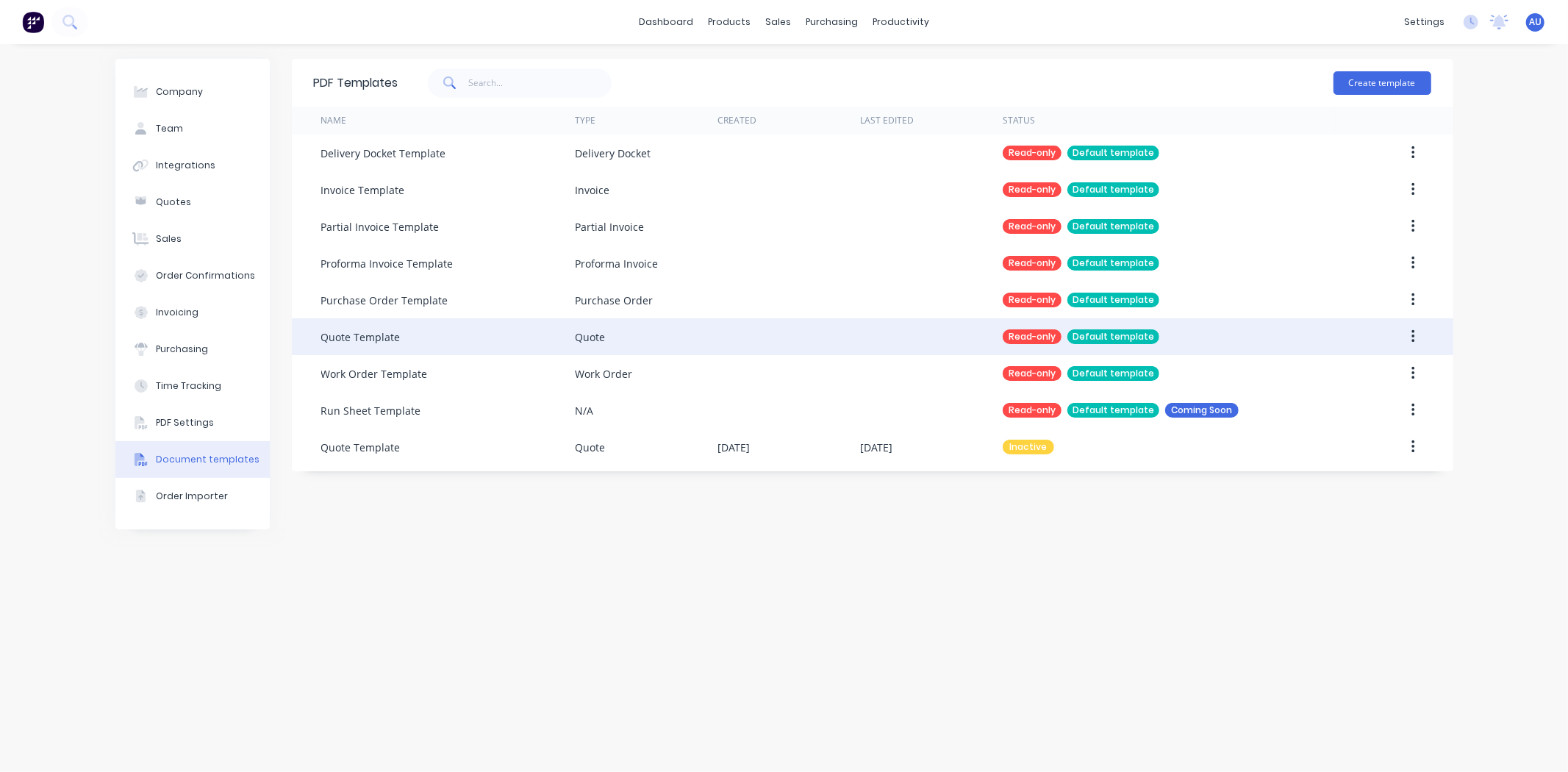
click at [1413, 332] on icon "button" at bounding box center [1414, 337] width 3 height 14
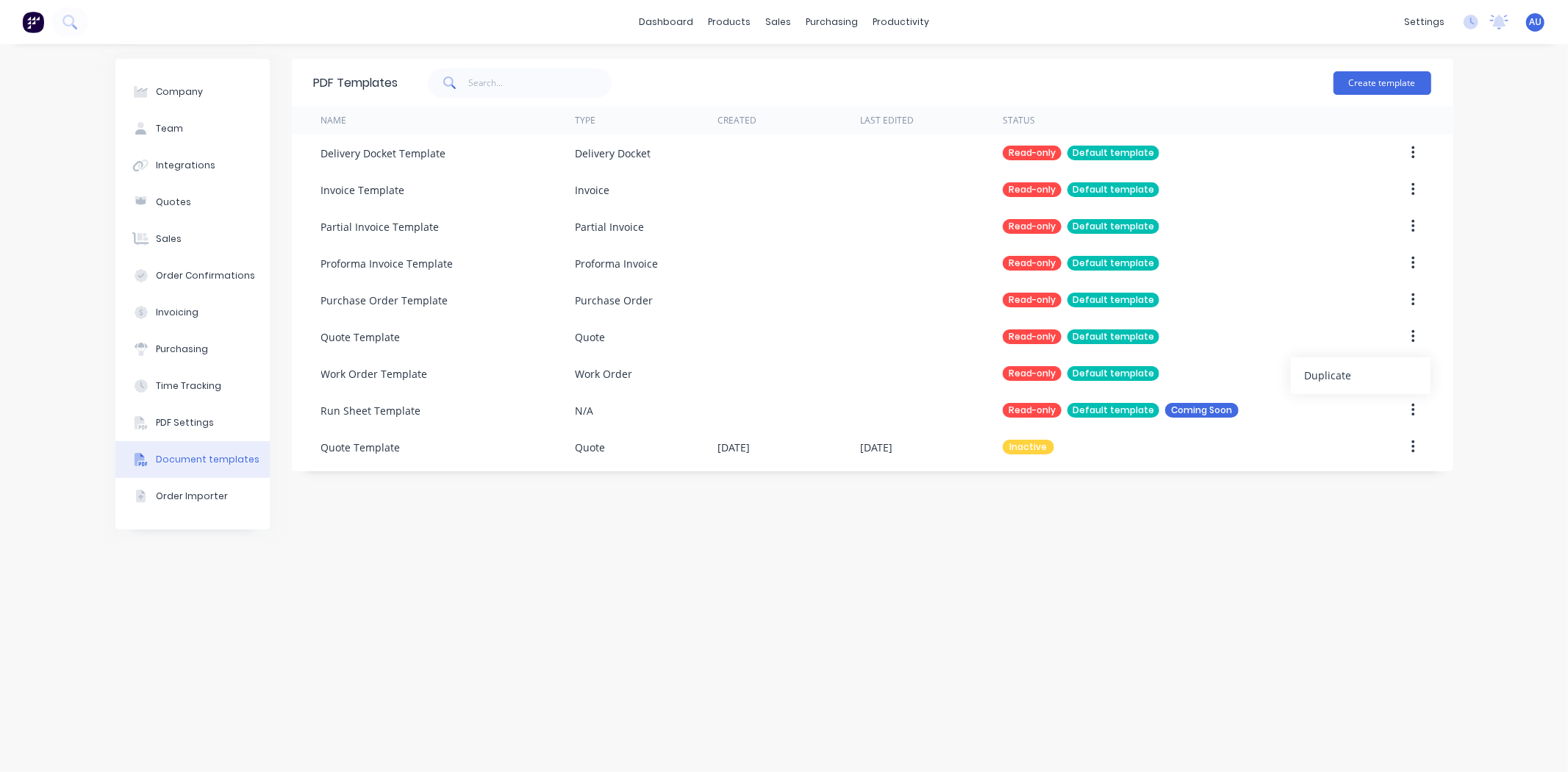
click at [1100, 522] on div "PDF Templates Create template Name Type Created Last Edited Status Delivery Doc…" at bounding box center [872, 407] width 1162 height 698
click at [1099, 522] on div "PDF Templates Create template Name Type Created Last Edited Status Delivery Doc…" at bounding box center [872, 407] width 1162 height 698
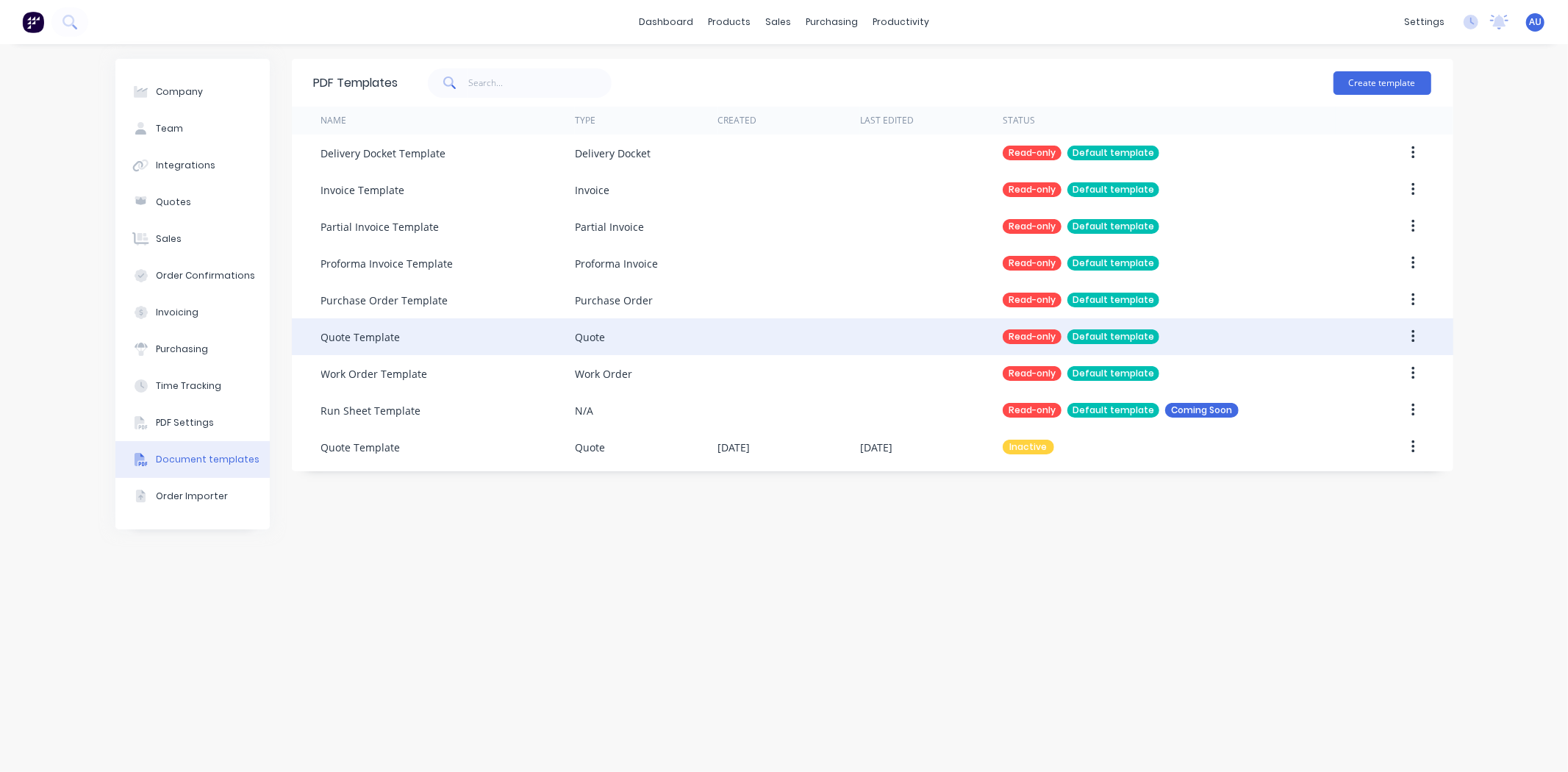
click at [1410, 333] on button "button" at bounding box center [1413, 337] width 34 height 26
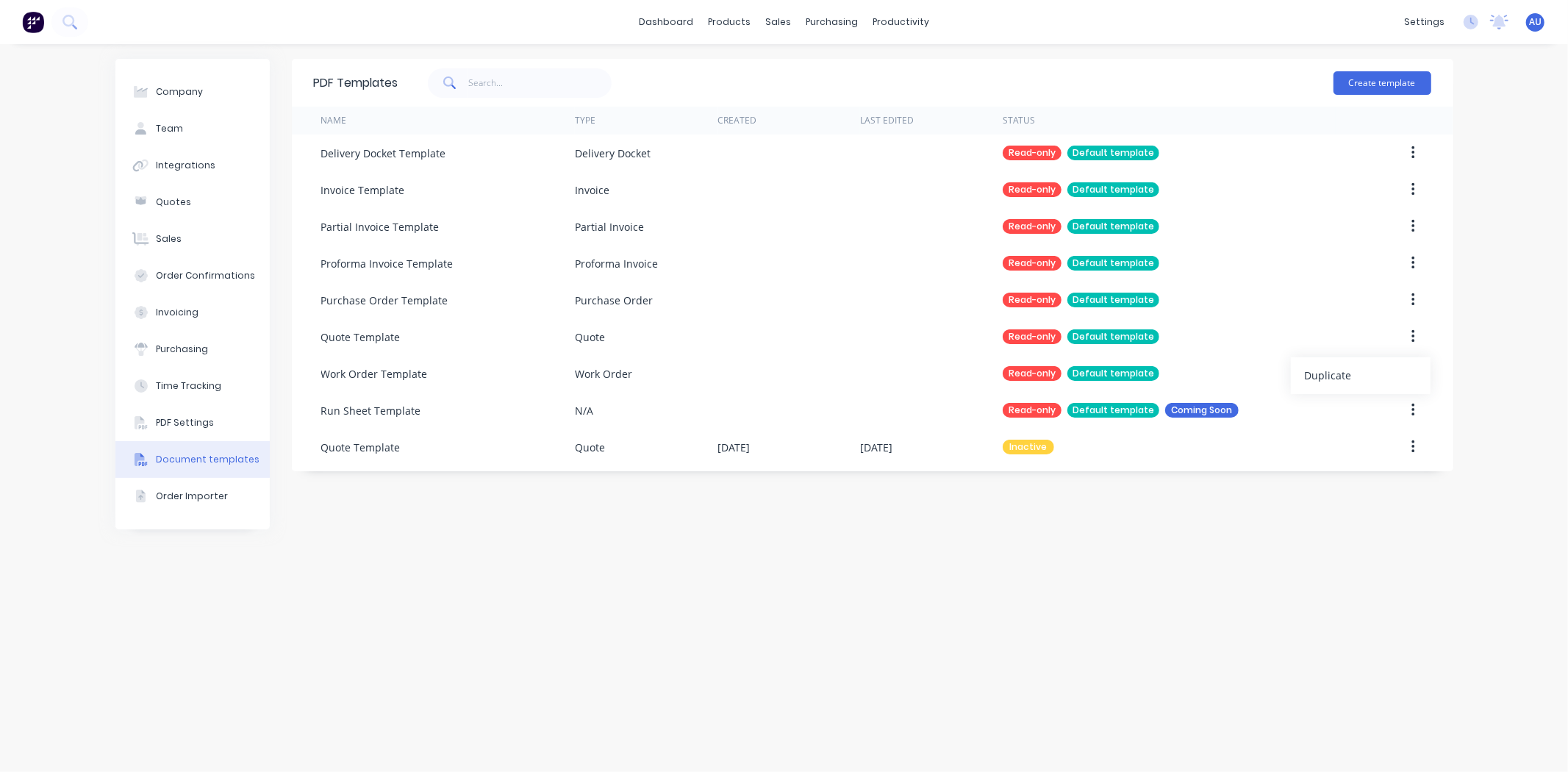
click at [1094, 516] on div "PDF Templates Create template Name Type Created Last Edited Status Delivery Doc…" at bounding box center [872, 407] width 1162 height 698
click at [1060, 547] on div "PDF Templates Create template Name Type Created Last Edited Status Delivery Doc…" at bounding box center [872, 407] width 1162 height 698
click at [28, 16] on img at bounding box center [34, 22] width 22 height 22
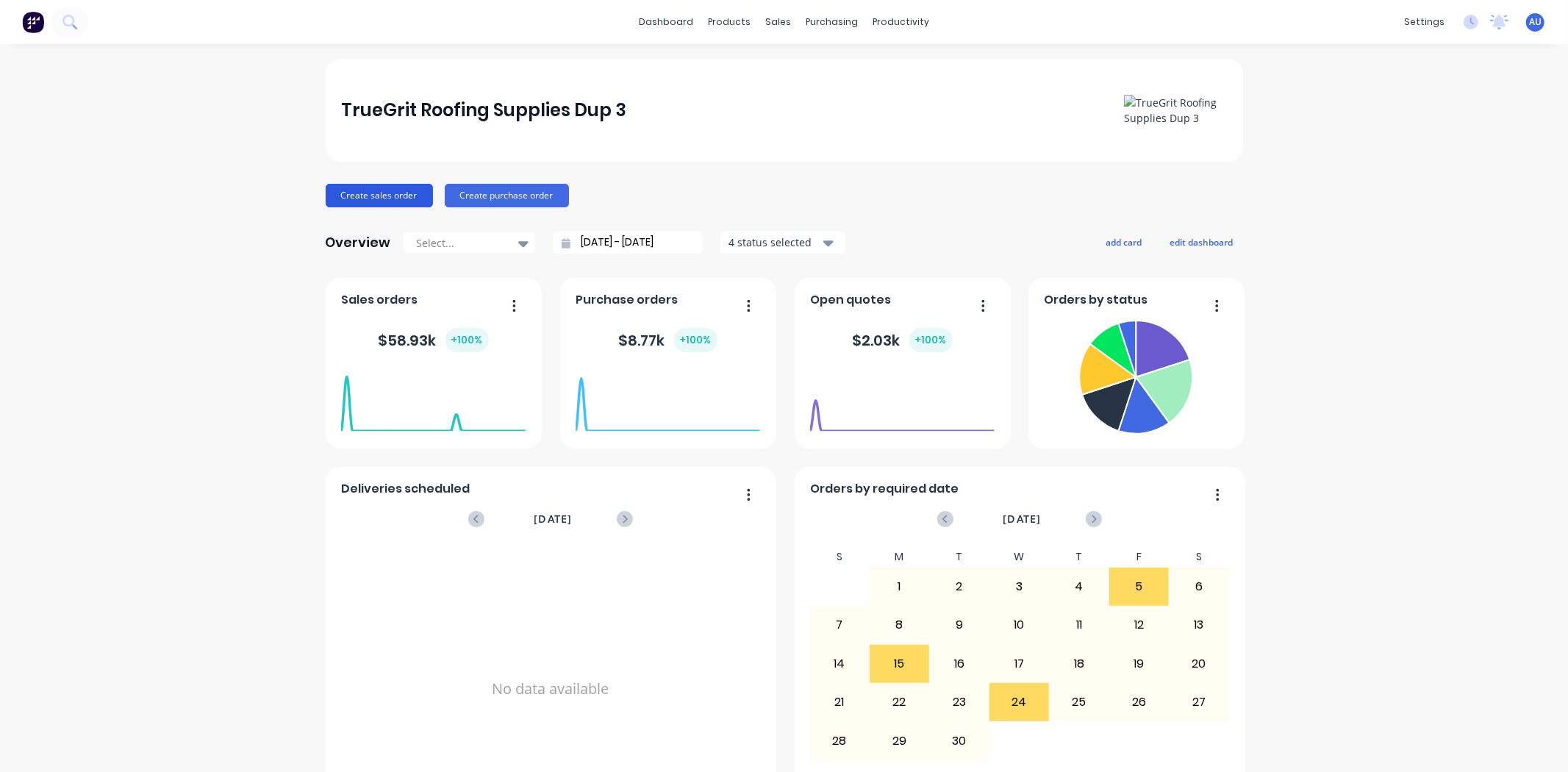
click at [406, 196] on button "Create sales order" at bounding box center [379, 195] width 107 height 23
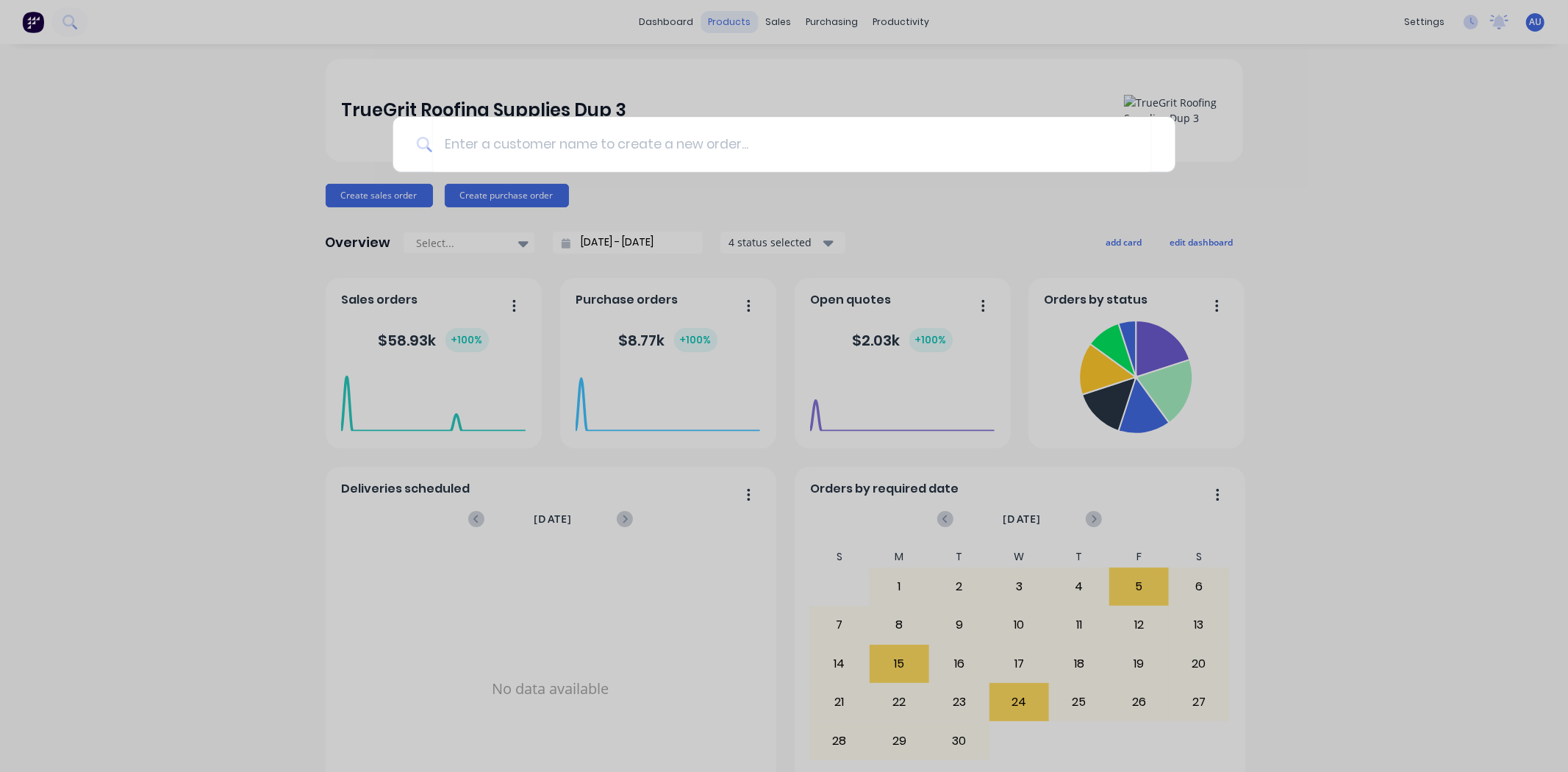
drag, startPoint x: 680, startPoint y: 65, endPoint x: 733, endPoint y: 23, distance: 67.6
click at [681, 65] on div at bounding box center [784, 386] width 1568 height 772
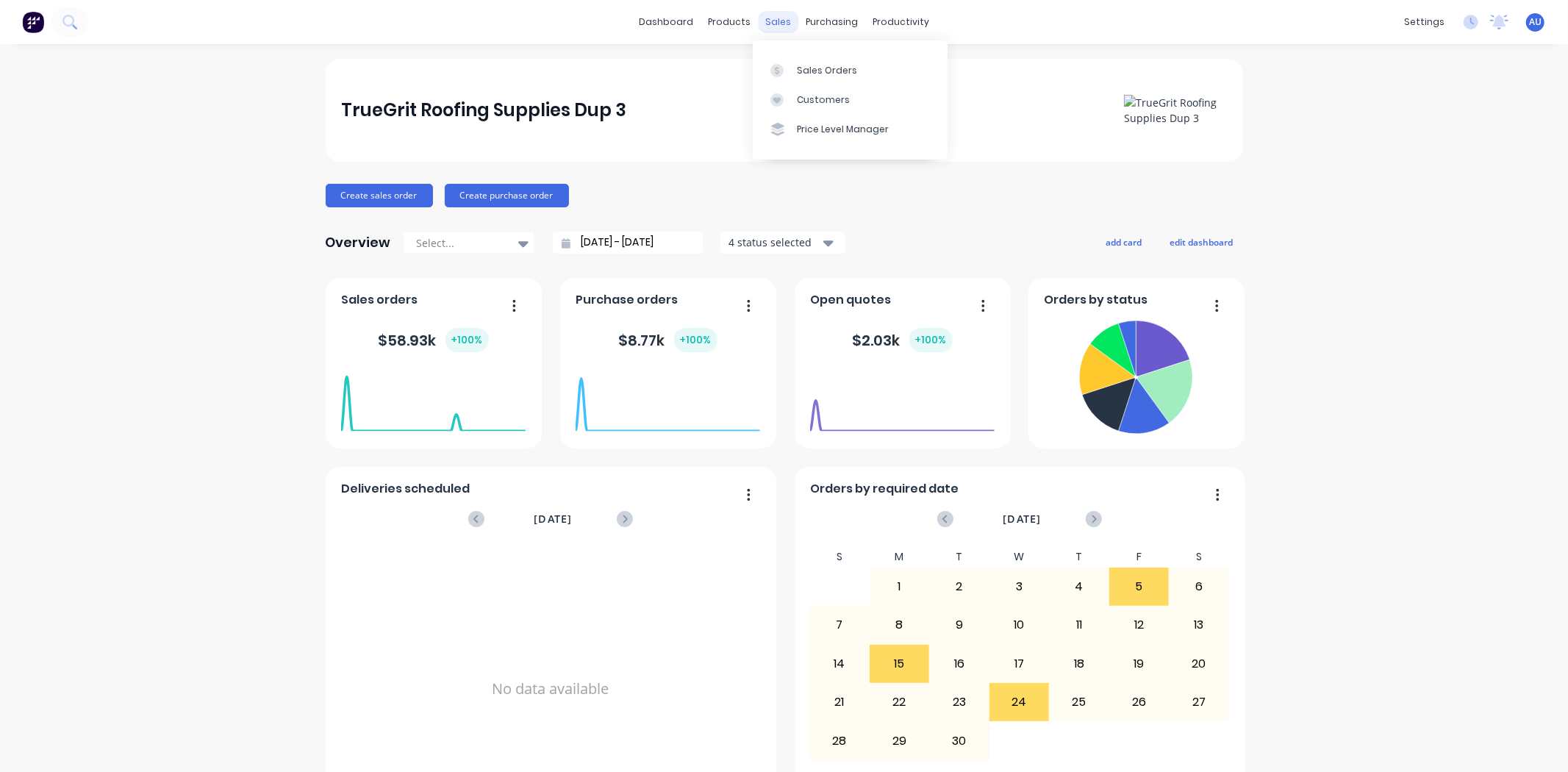
click at [767, 13] on div "sales" at bounding box center [778, 22] width 40 height 22
click at [797, 67] on div "Sales Orders" at bounding box center [826, 71] width 60 height 14
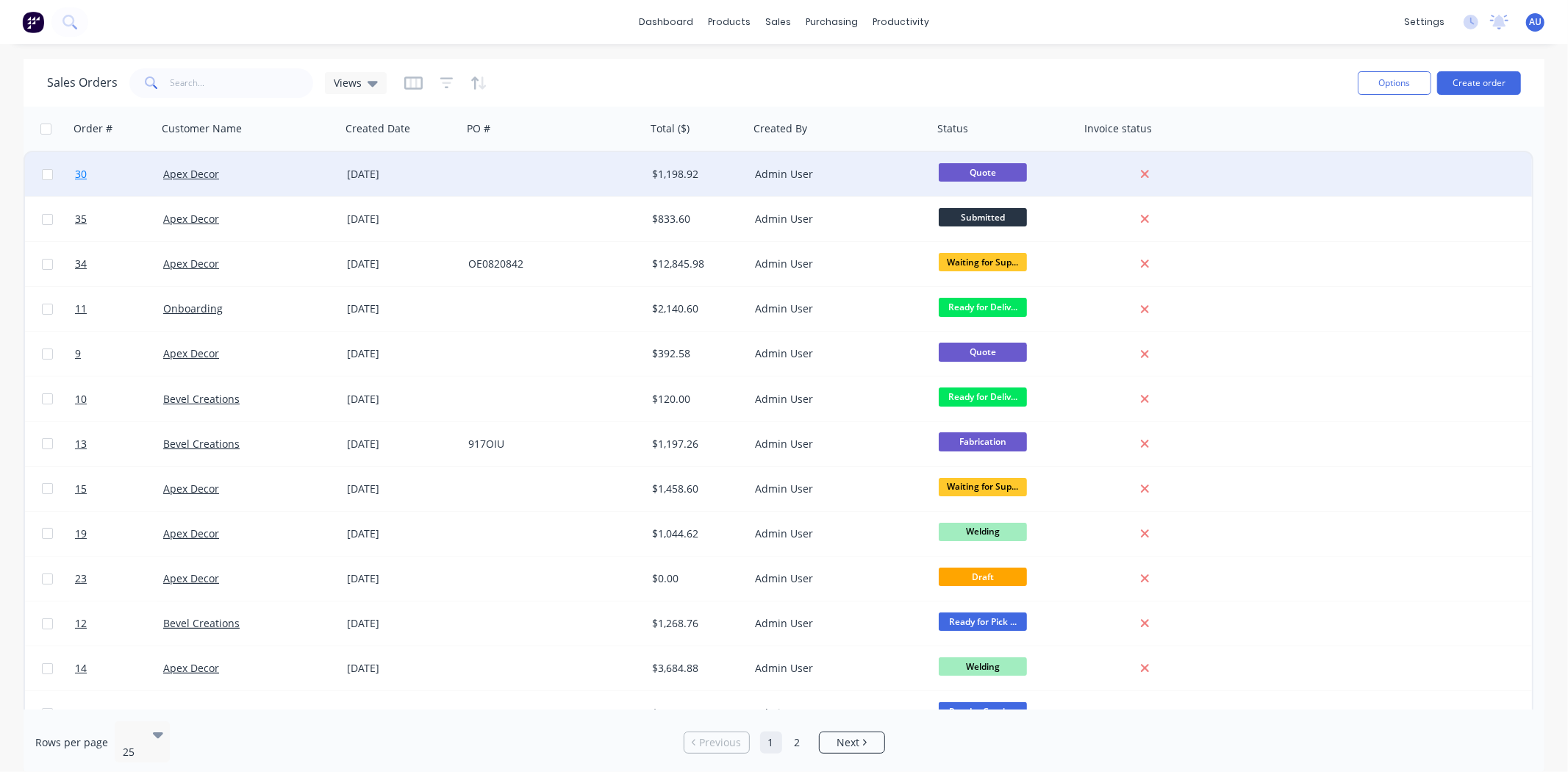
click at [88, 172] on link "30" at bounding box center [119, 174] width 88 height 44
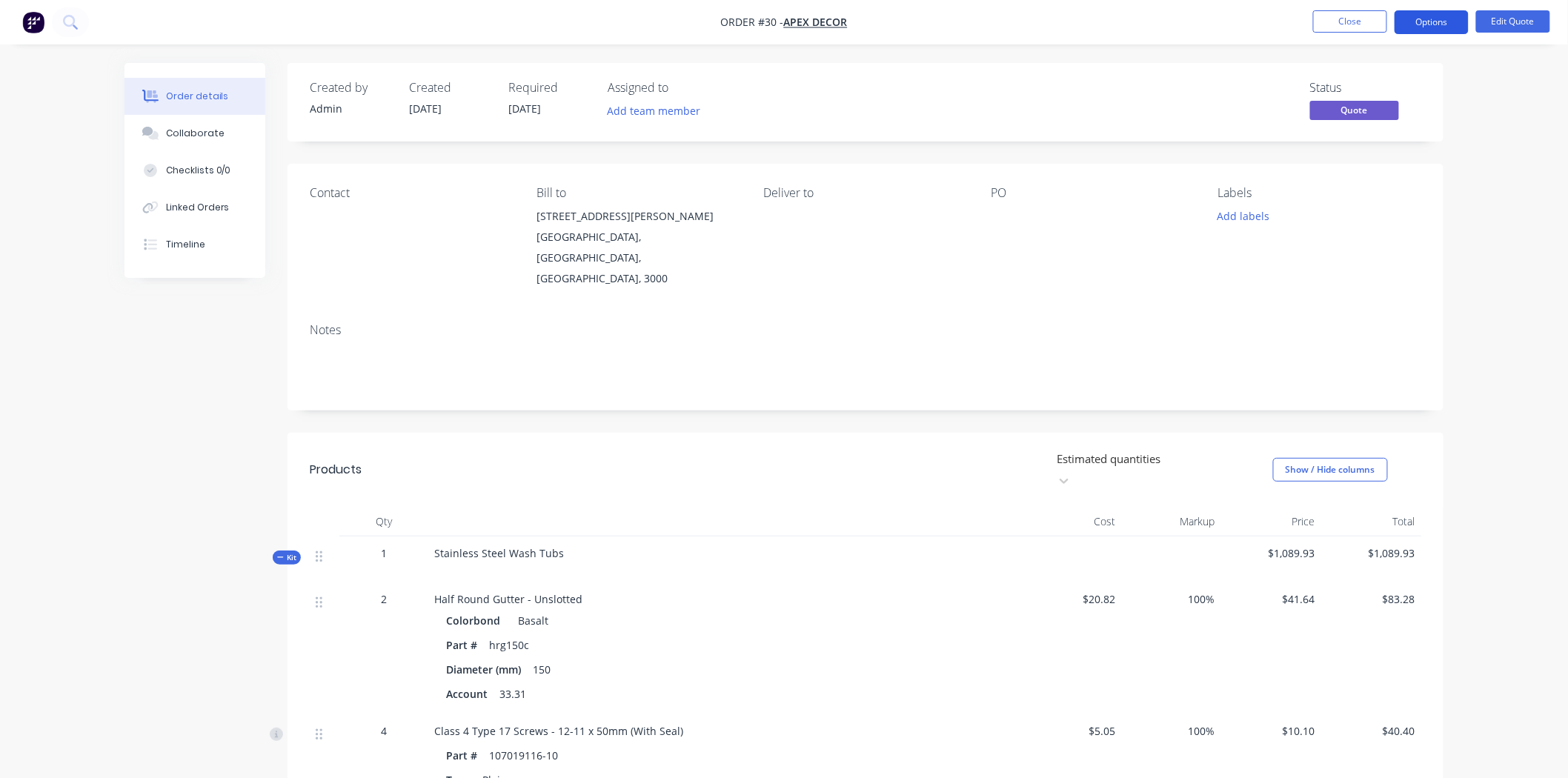
click at [1445, 19] on button "Options" at bounding box center [1431, 22] width 74 height 23
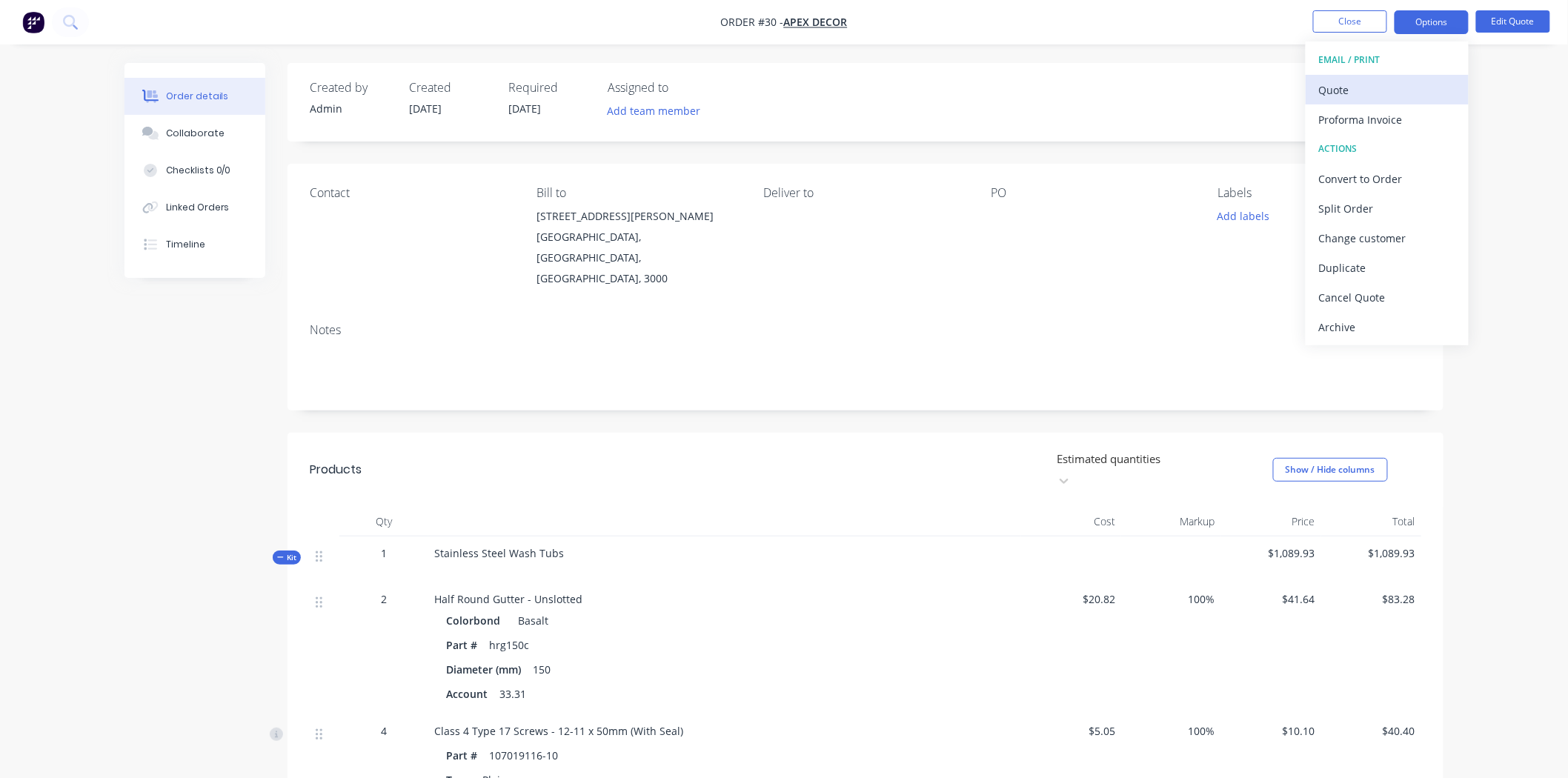
click at [1401, 87] on div "Quote" at bounding box center [1387, 90] width 137 height 22
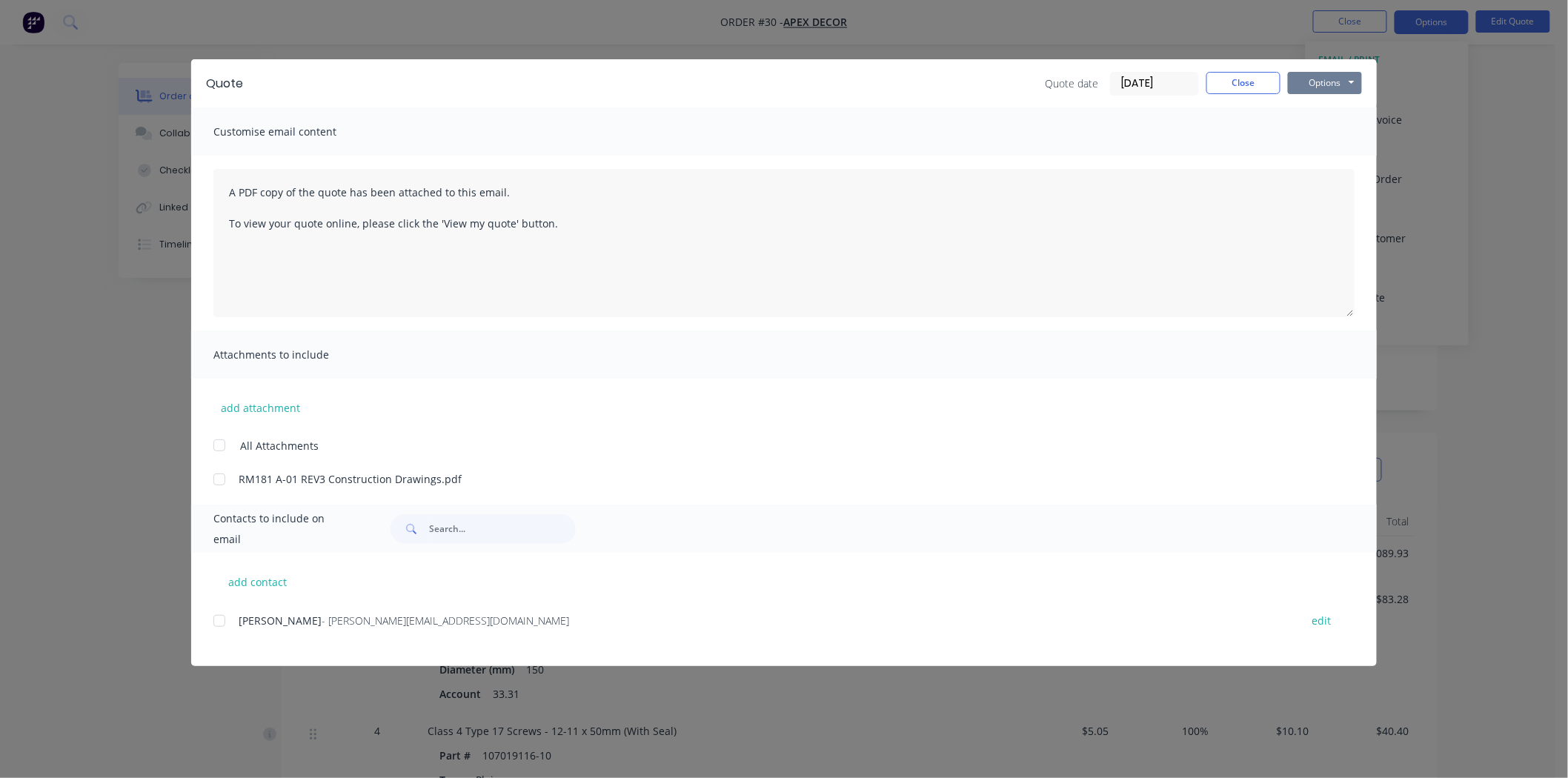
click at [1336, 80] on button "Options" at bounding box center [1325, 83] width 74 height 23
click at [1322, 114] on button "Preview" at bounding box center [1335, 109] width 95 height 24
click at [1252, 91] on button "Close" at bounding box center [1243, 83] width 74 height 23
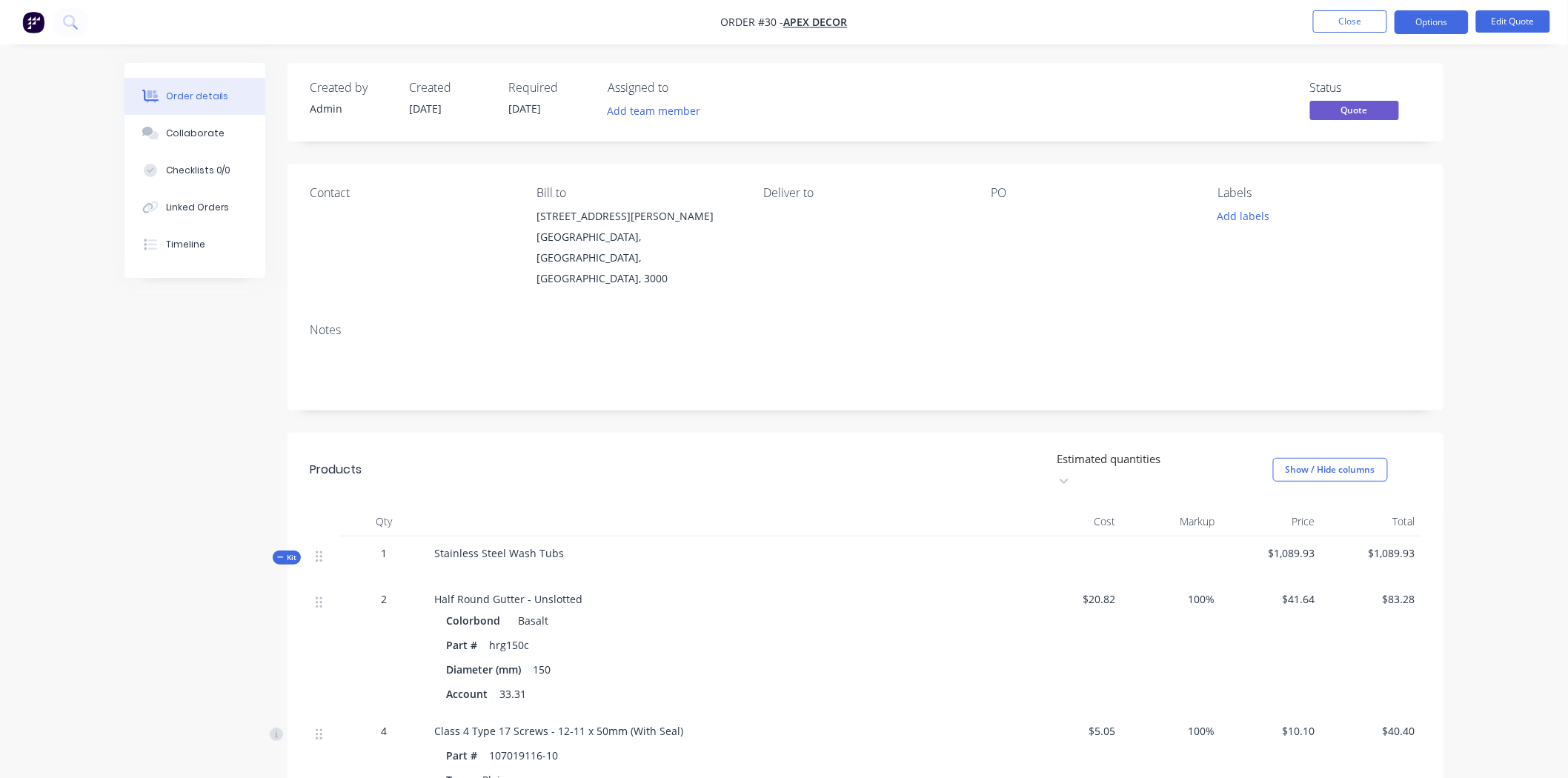
click at [32, 27] on img "button" at bounding box center [34, 23] width 23 height 23
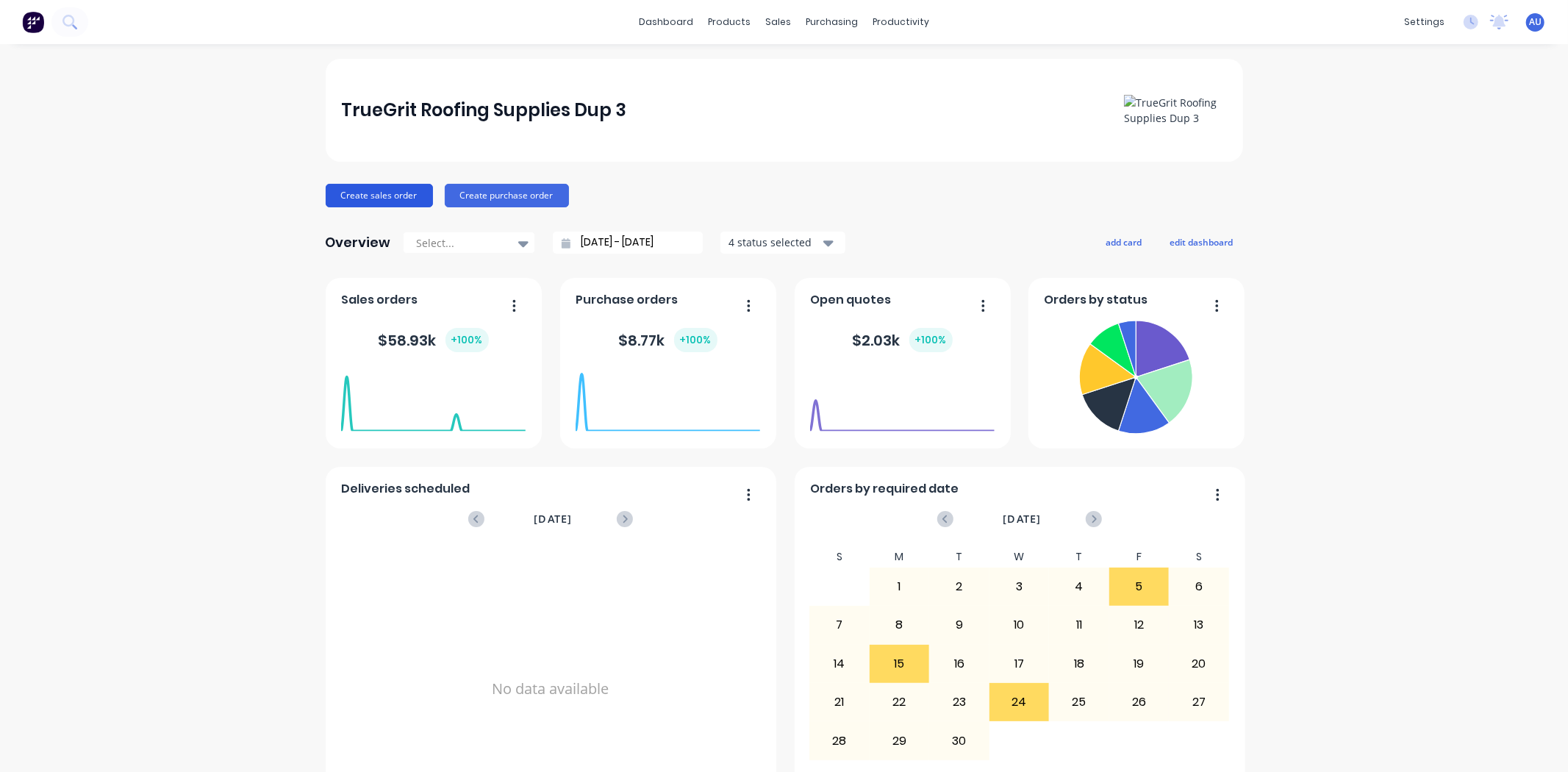
click at [364, 192] on button "Create sales order" at bounding box center [379, 195] width 107 height 23
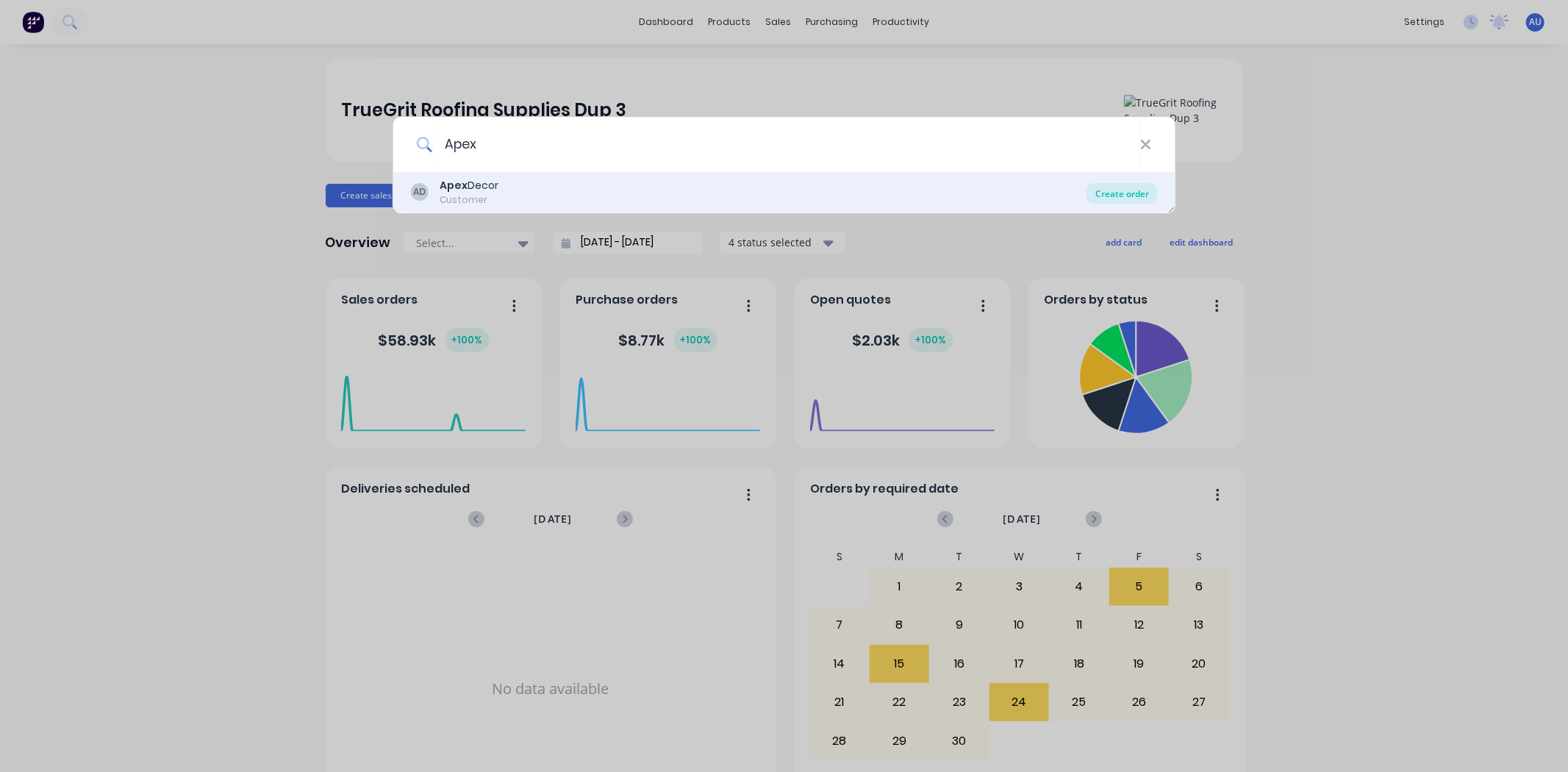
type input "Apex"
click at [1143, 196] on div "Create order" at bounding box center [1122, 193] width 71 height 21
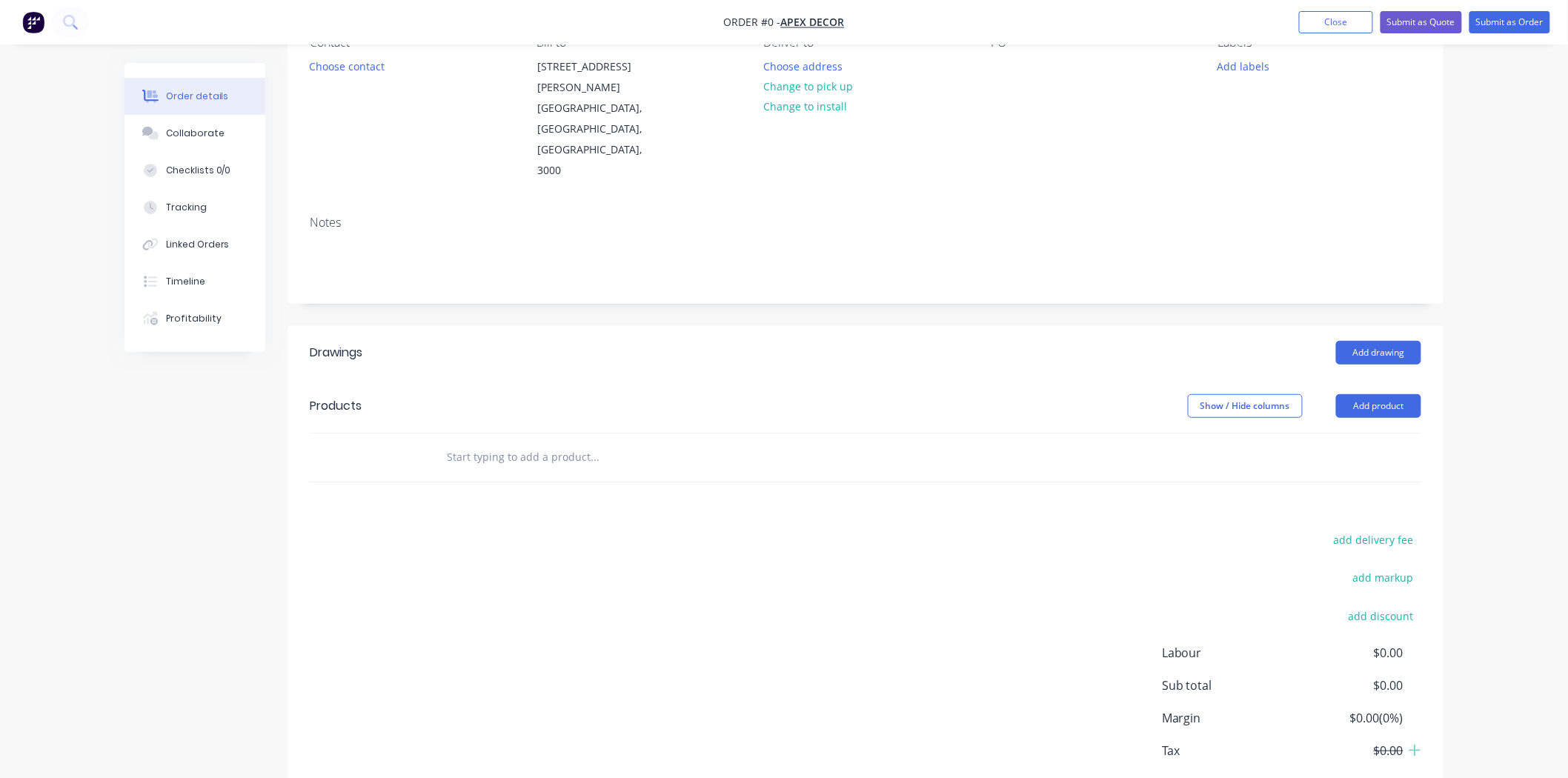
scroll to position [165, 0]
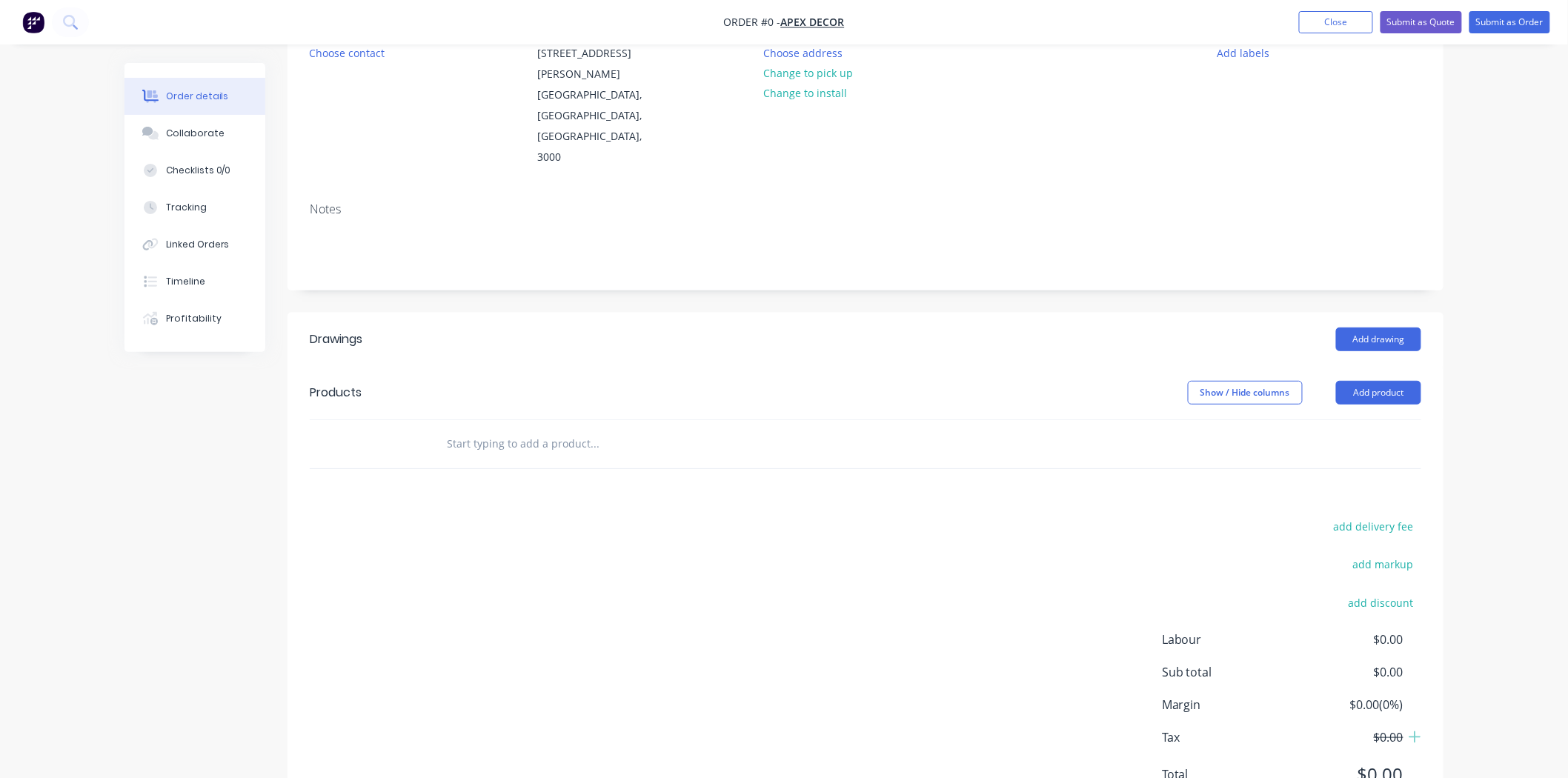
click at [519, 429] on input "text" at bounding box center [594, 444] width 296 height 30
click at [536, 429] on input "text" at bounding box center [594, 444] width 296 height 30
click at [1379, 381] on button "Add product" at bounding box center [1378, 392] width 85 height 23
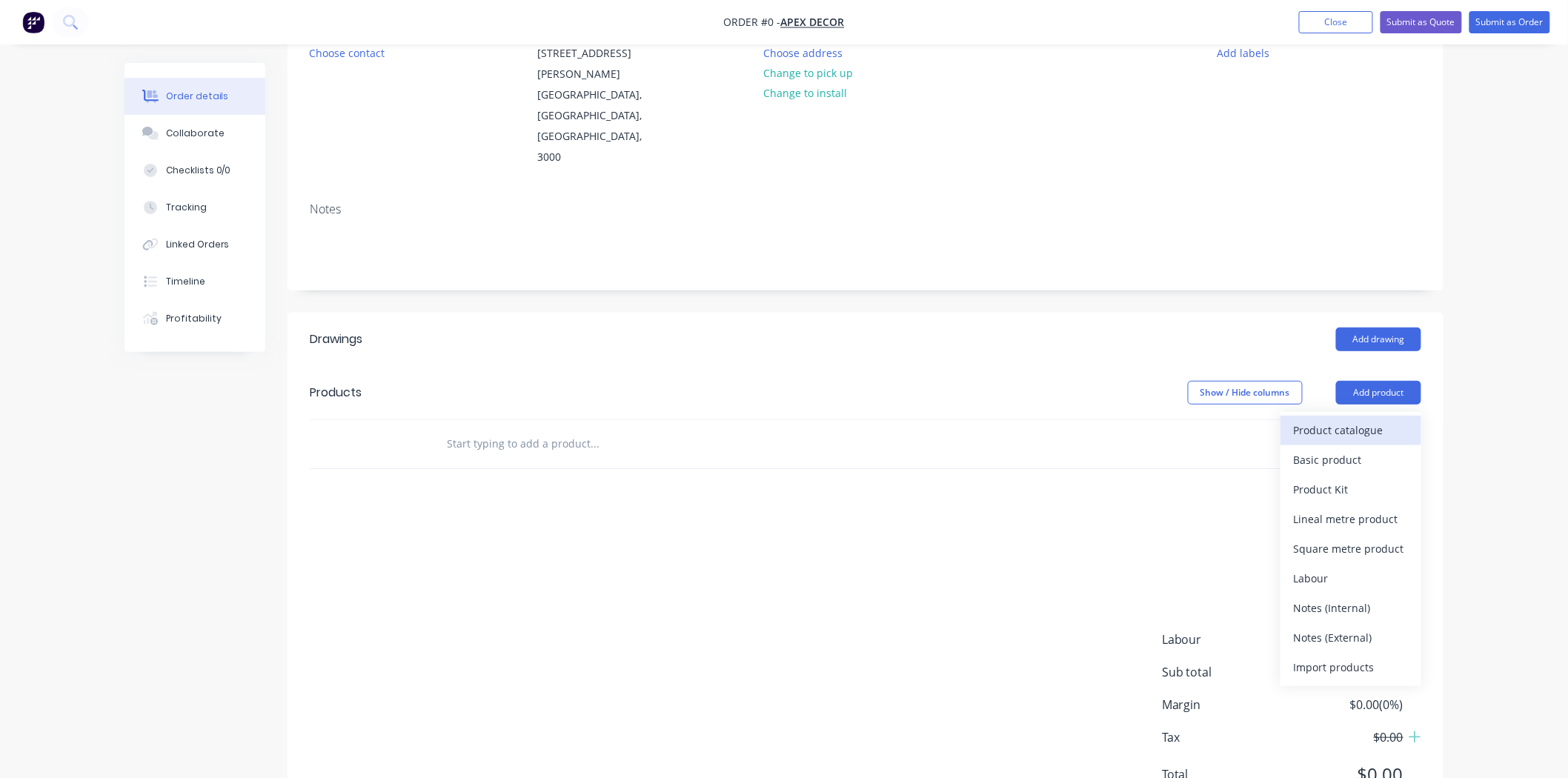
click at [1351, 419] on div "Product catalogue" at bounding box center [1350, 430] width 114 height 22
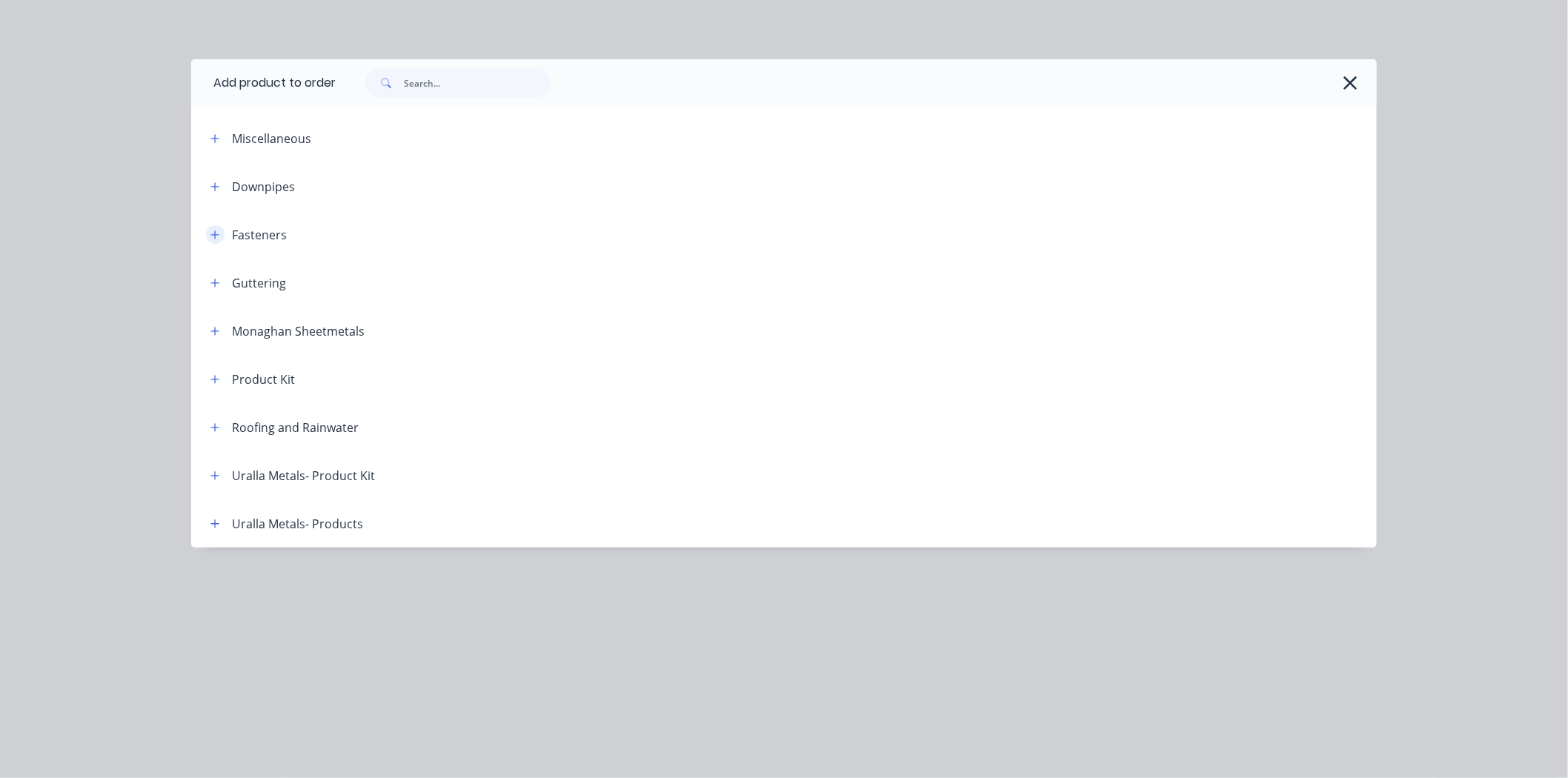
click at [216, 231] on icon "button" at bounding box center [214, 234] width 9 height 11
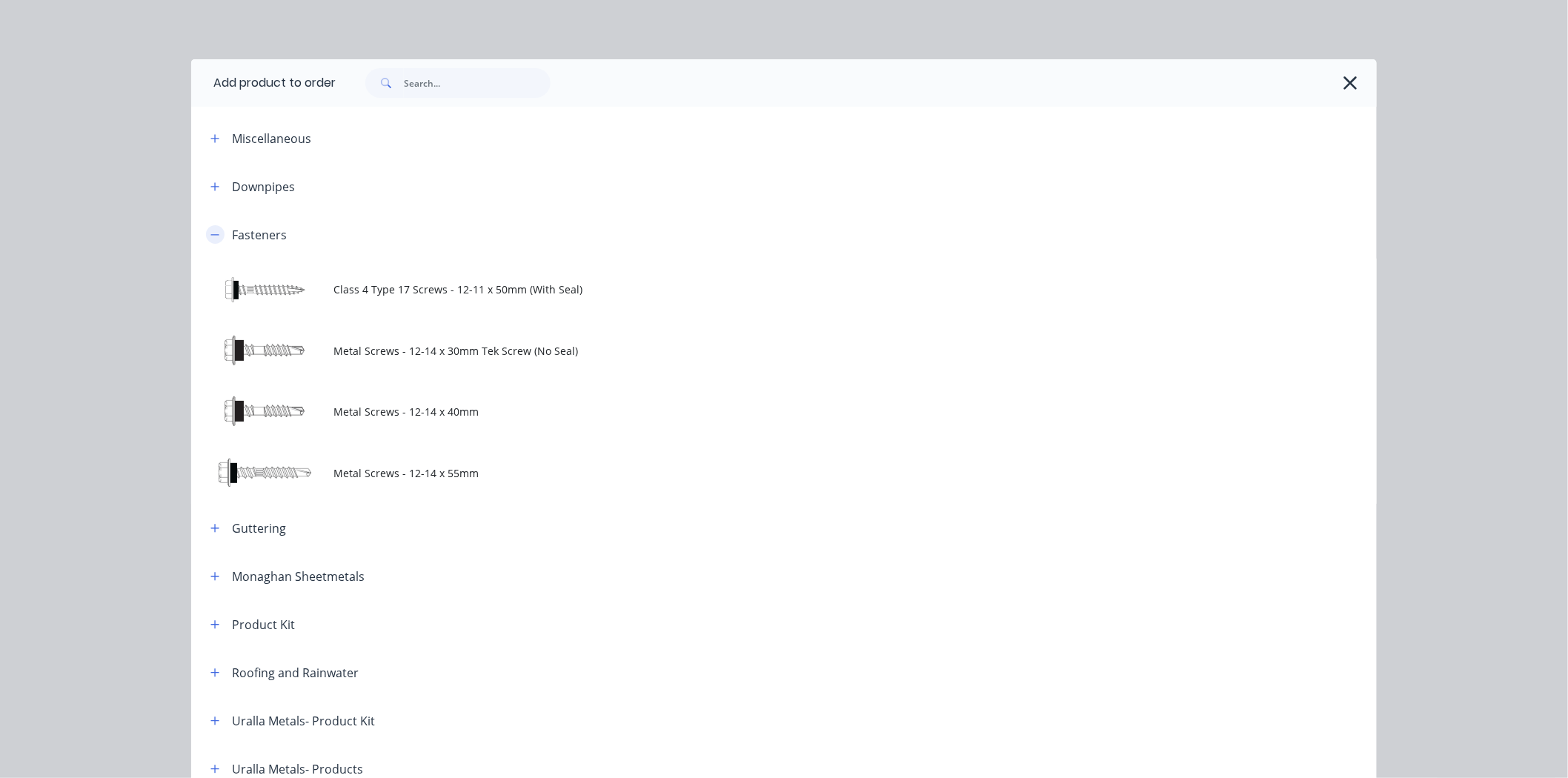
click at [210, 238] on icon "button" at bounding box center [214, 234] width 9 height 11
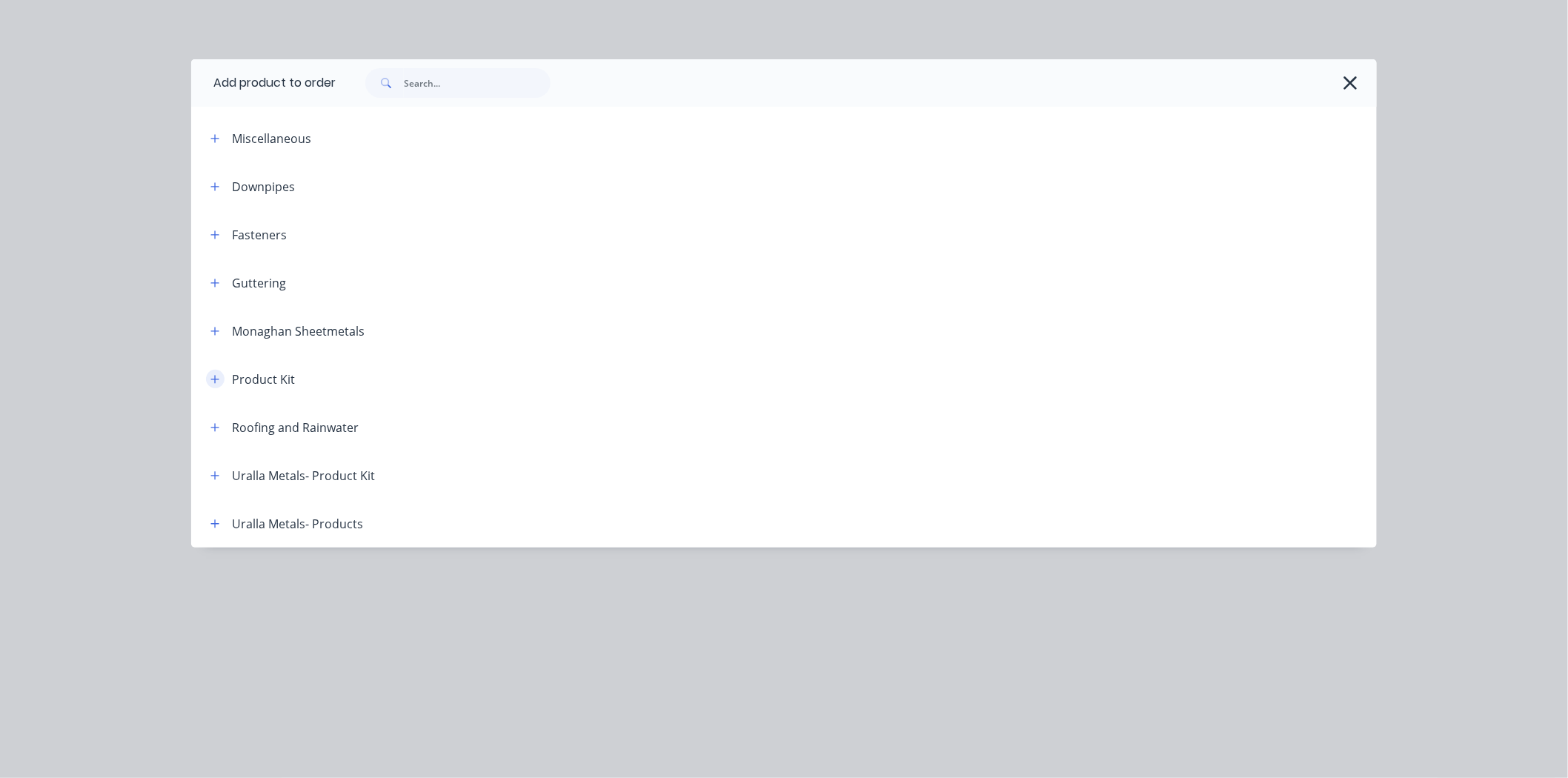
click at [213, 381] on icon "button" at bounding box center [214, 379] width 9 height 11
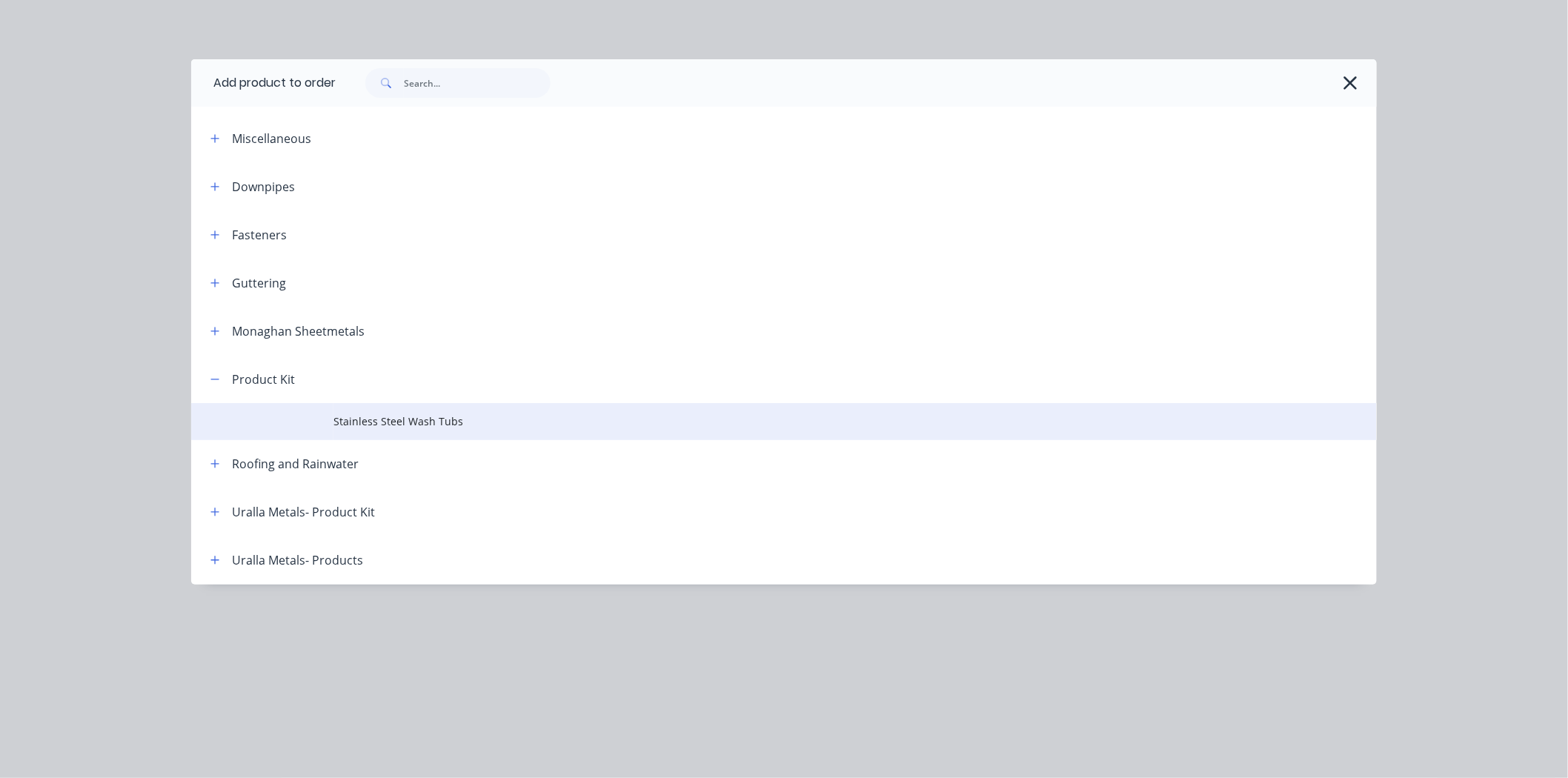
click at [380, 418] on span "Stainless Steel Wash Tubs" at bounding box center [750, 421] width 834 height 15
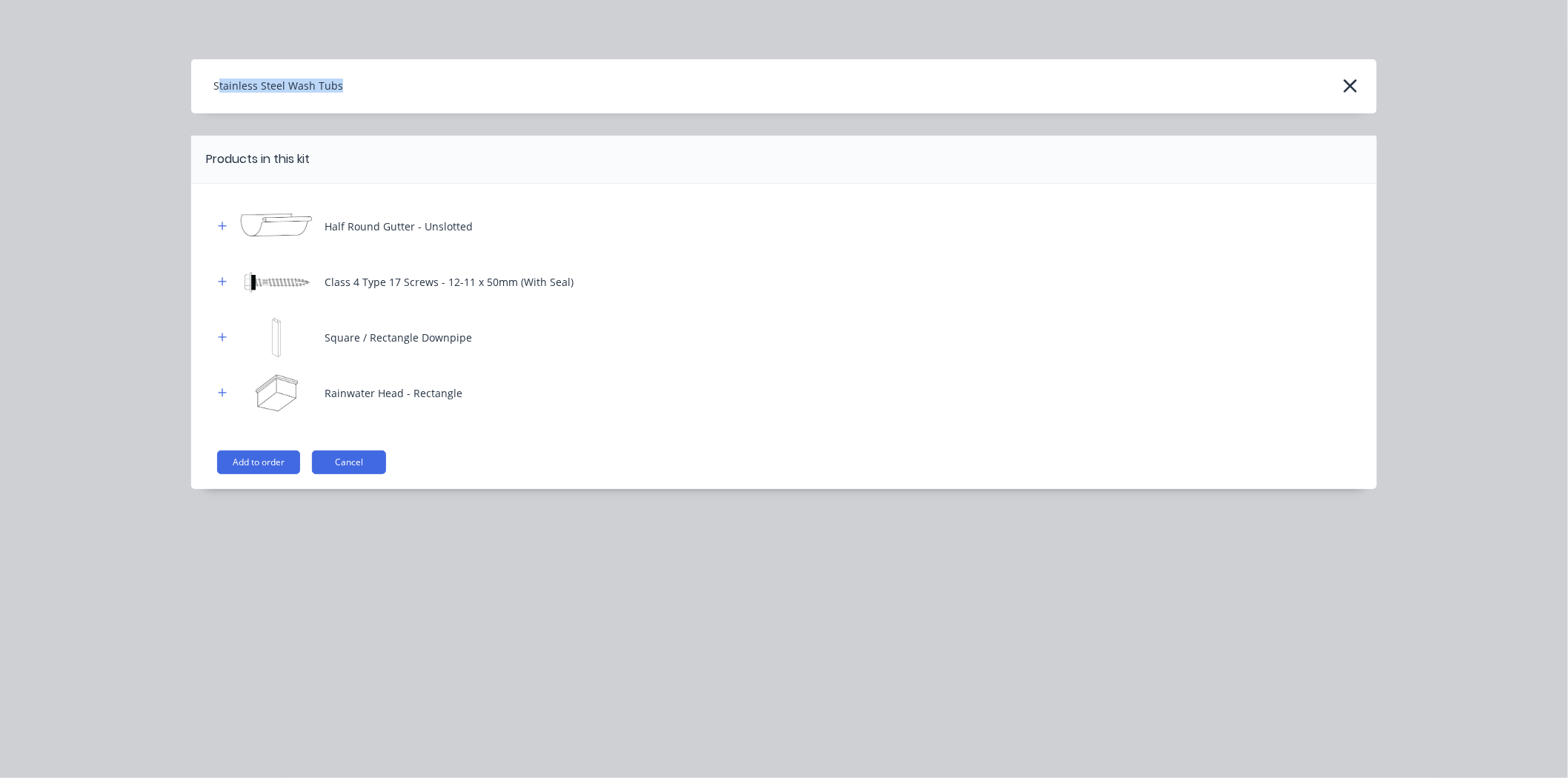
drag, startPoint x: 217, startPoint y: 89, endPoint x: 335, endPoint y: 94, distance: 118.1
click at [335, 94] on h4 "Stainless Steel Wash Tubs" at bounding box center [267, 86] width 152 height 24
click at [279, 455] on button "Add to order" at bounding box center [259, 462] width 83 height 23
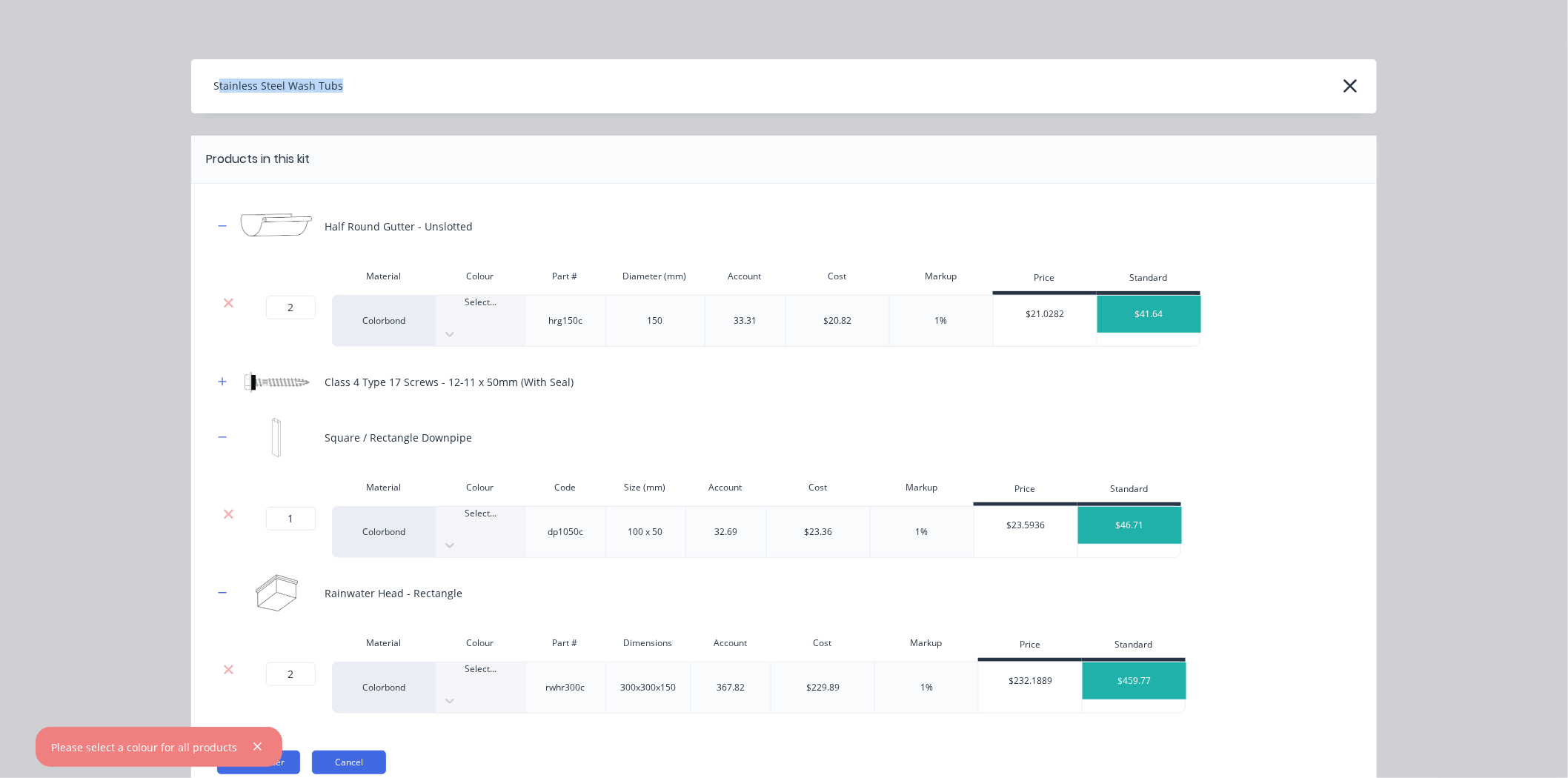
click at [485, 313] on div at bounding box center [480, 315] width 88 height 14
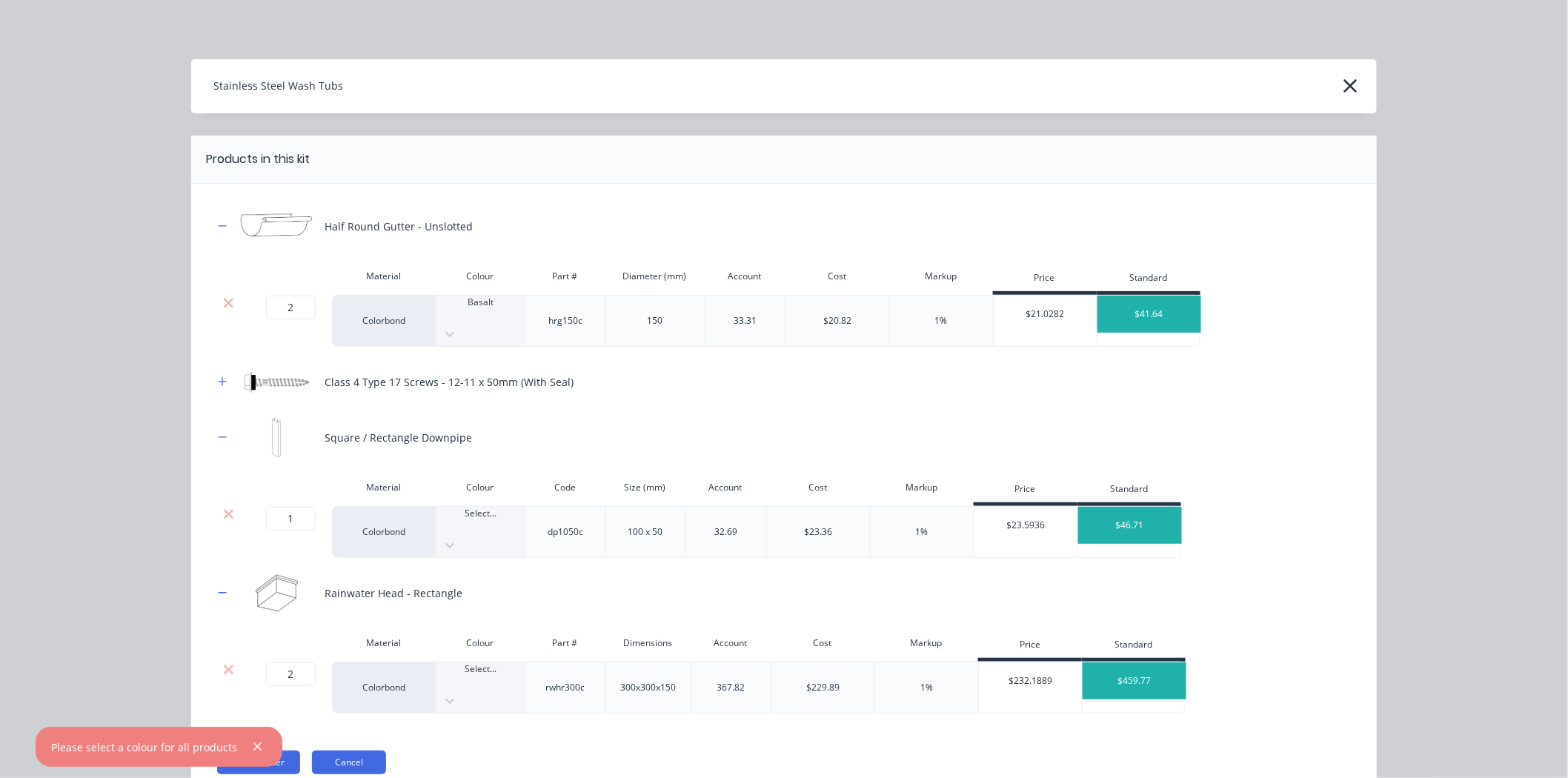
click at [480, 520] on div at bounding box center [480, 527] width 88 height 14
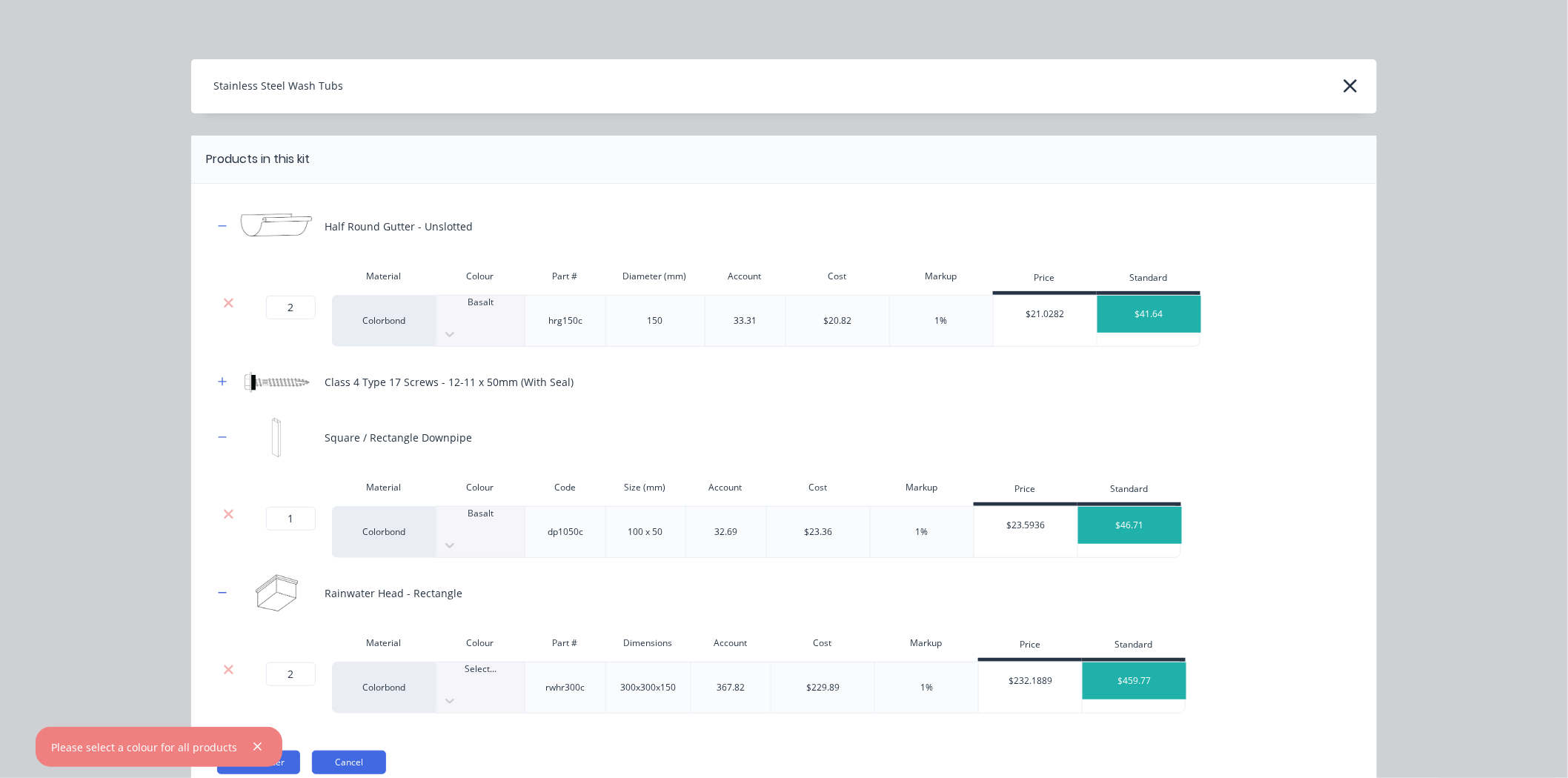
click at [478, 675] on div at bounding box center [480, 682] width 88 height 14
click at [482, 746] on div "Basalt" at bounding box center [777, 754] width 1555 height 15
click at [275, 751] on button "Add to order" at bounding box center [259, 762] width 83 height 23
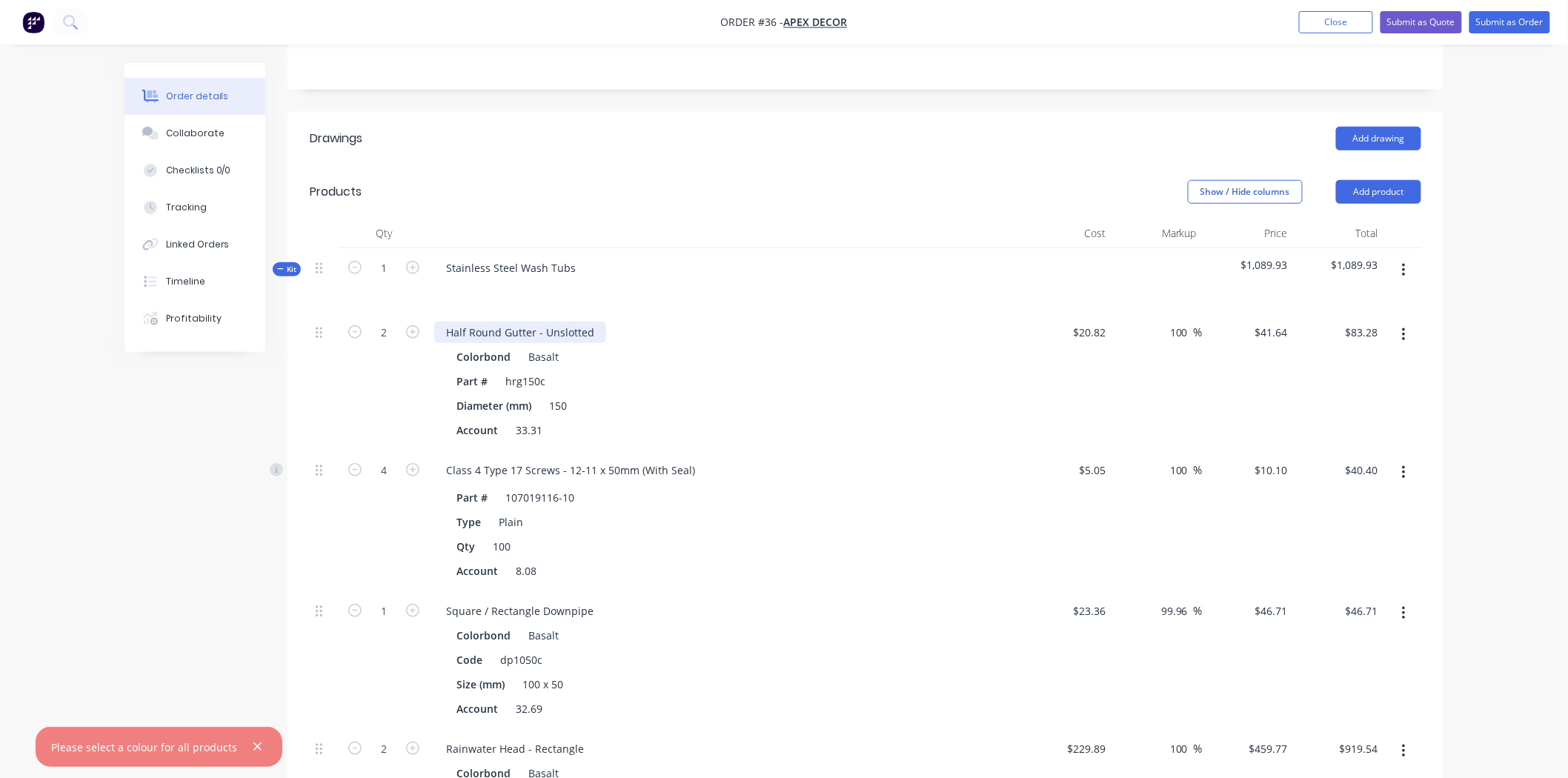
scroll to position [336, 0]
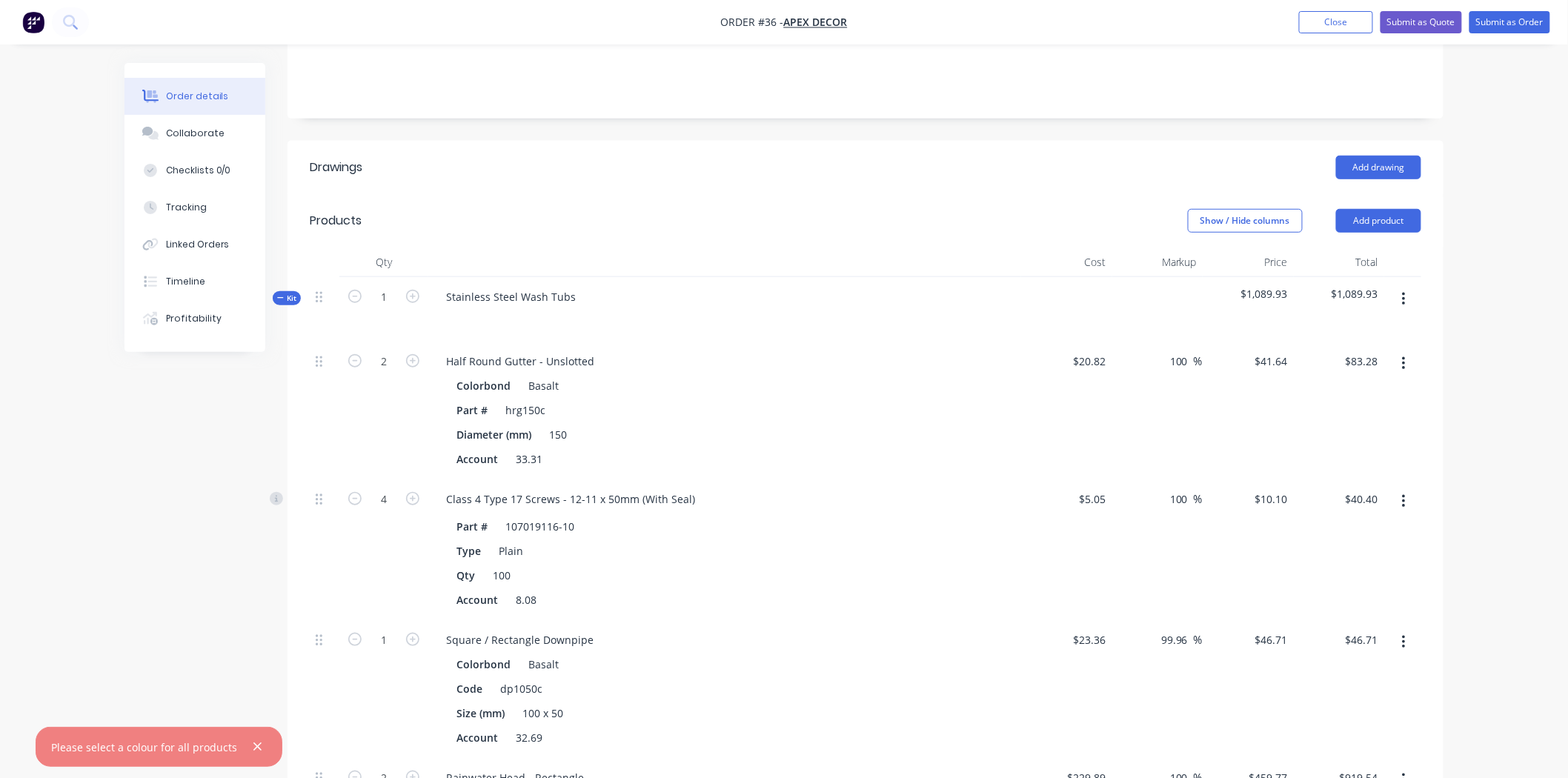
click at [289, 292] on span "Kit" at bounding box center [287, 298] width 19 height 11
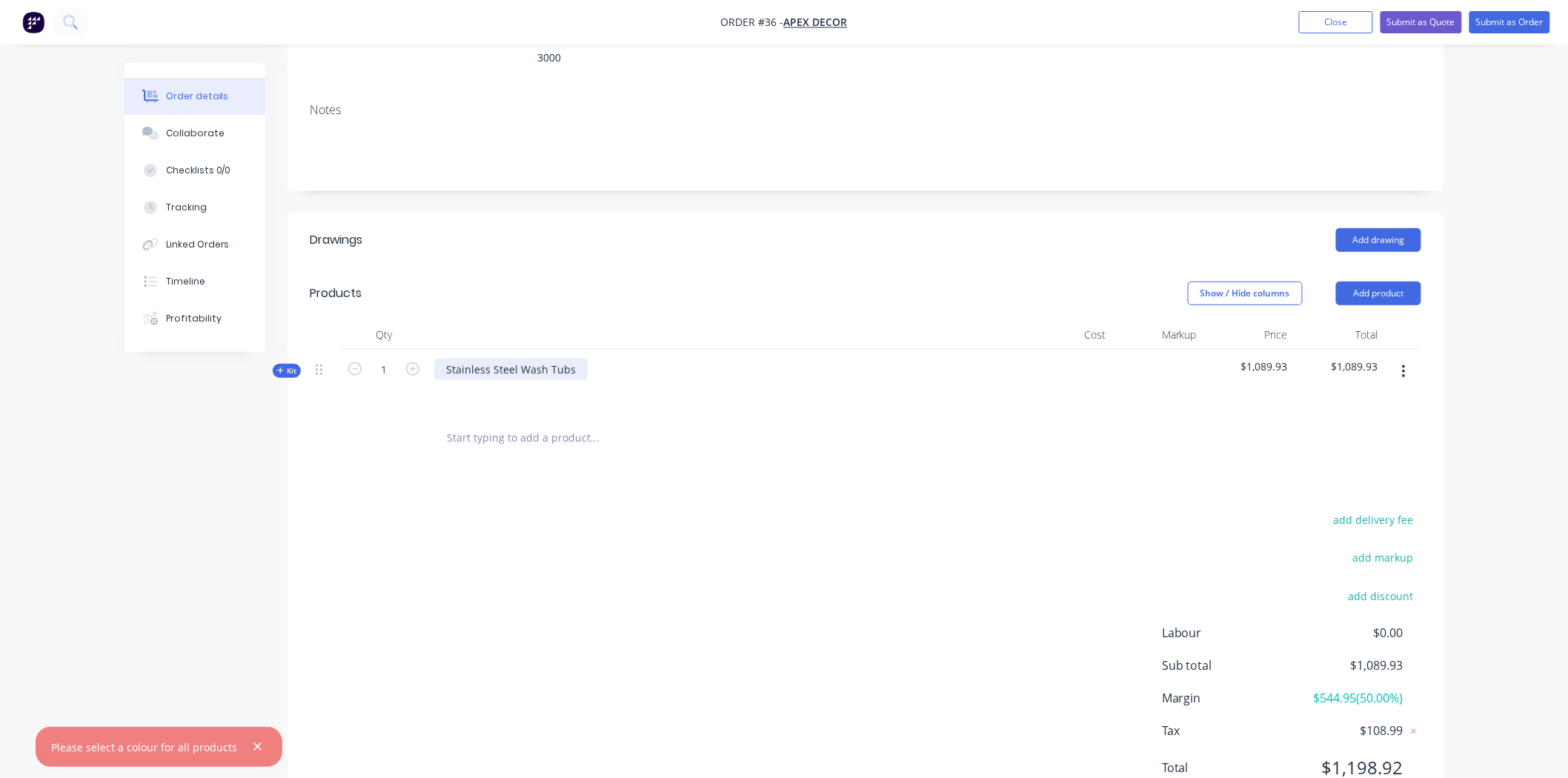
click at [570, 359] on div "Stainless Steel Wash Tubs" at bounding box center [511, 369] width 153 height 22
drag, startPoint x: 568, startPoint y: 306, endPoint x: 382, endPoint y: 313, distance: 186.1
click at [391, 350] on div "Kit 1 Stainless Steel Wash Tubs $1,089.93 $1,089.93" at bounding box center [865, 382] width 1112 height 65
click at [422, 510] on div "add delivery fee add markup add discount Labour $0.00 Sub total $1,089.93 Margi…" at bounding box center [865, 653] width 1112 height 286
click at [357, 402] on div "Drawings Add drawing Products Show / Hide columns Add product Qty Cost Markup P…" at bounding box center [865, 515] width 1156 height 604
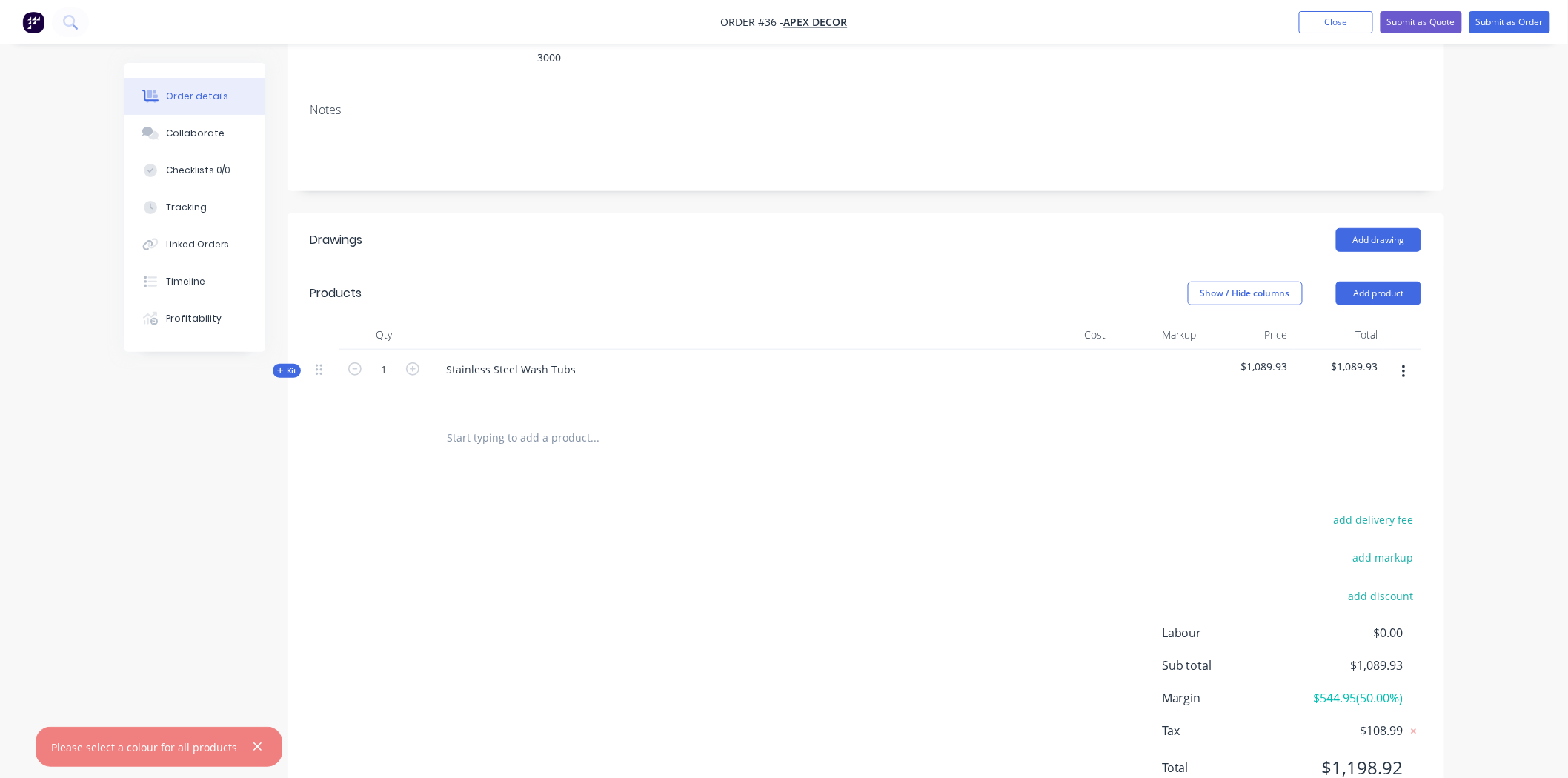
click at [291, 365] on span "Kit" at bounding box center [287, 371] width 19 height 11
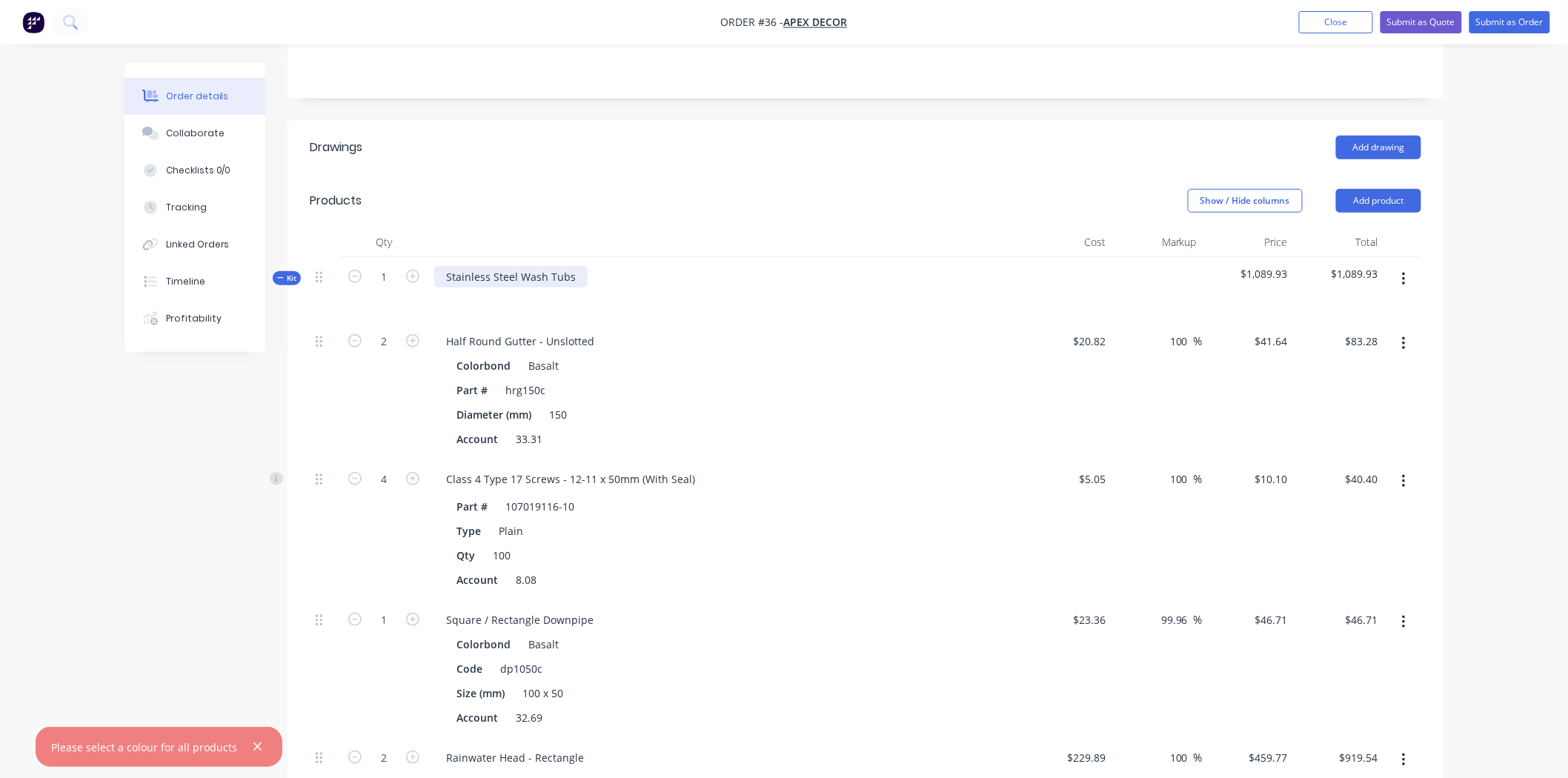
scroll to position [346, 0]
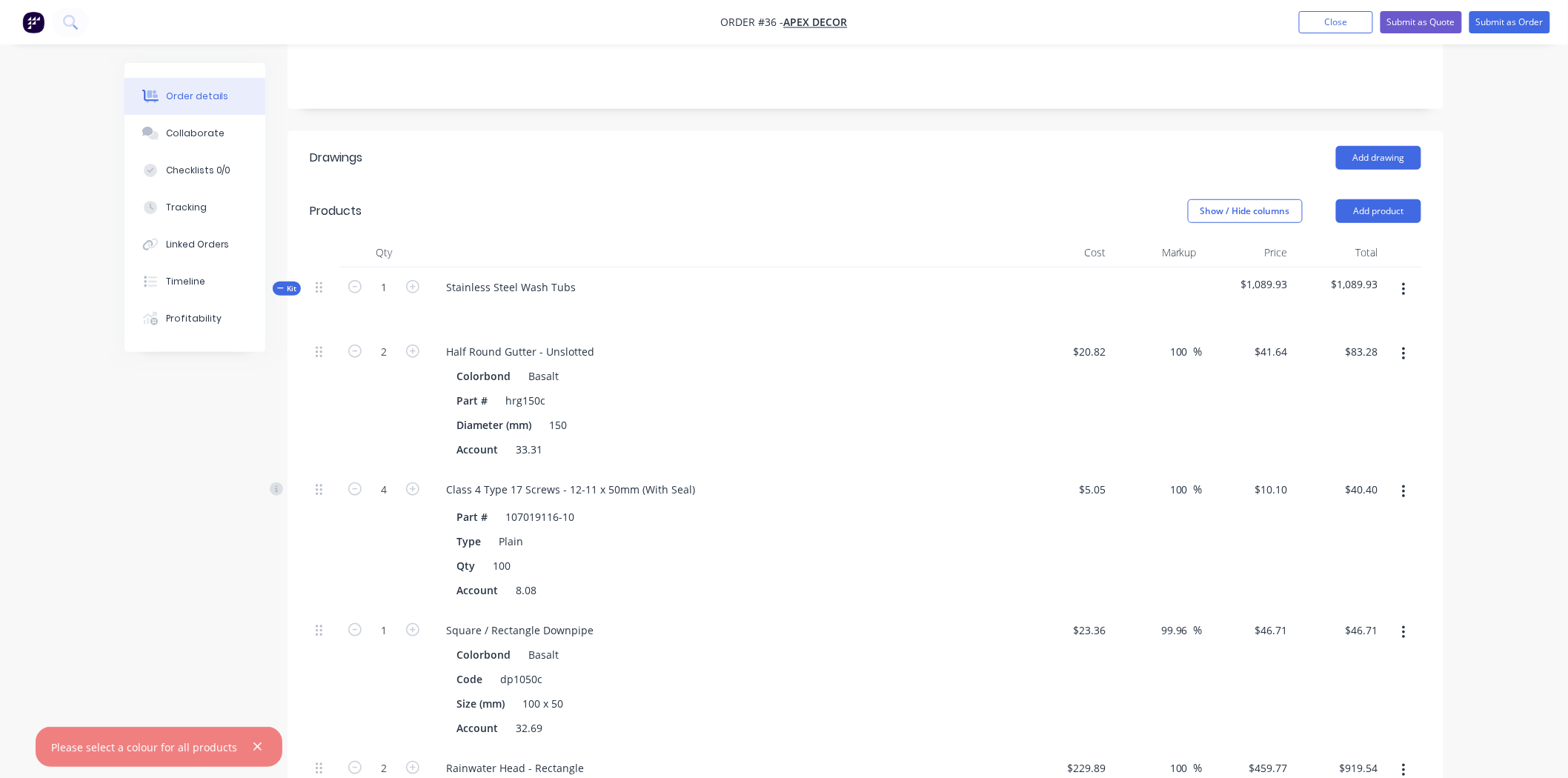
click at [288, 283] on span "Kit" at bounding box center [287, 288] width 19 height 11
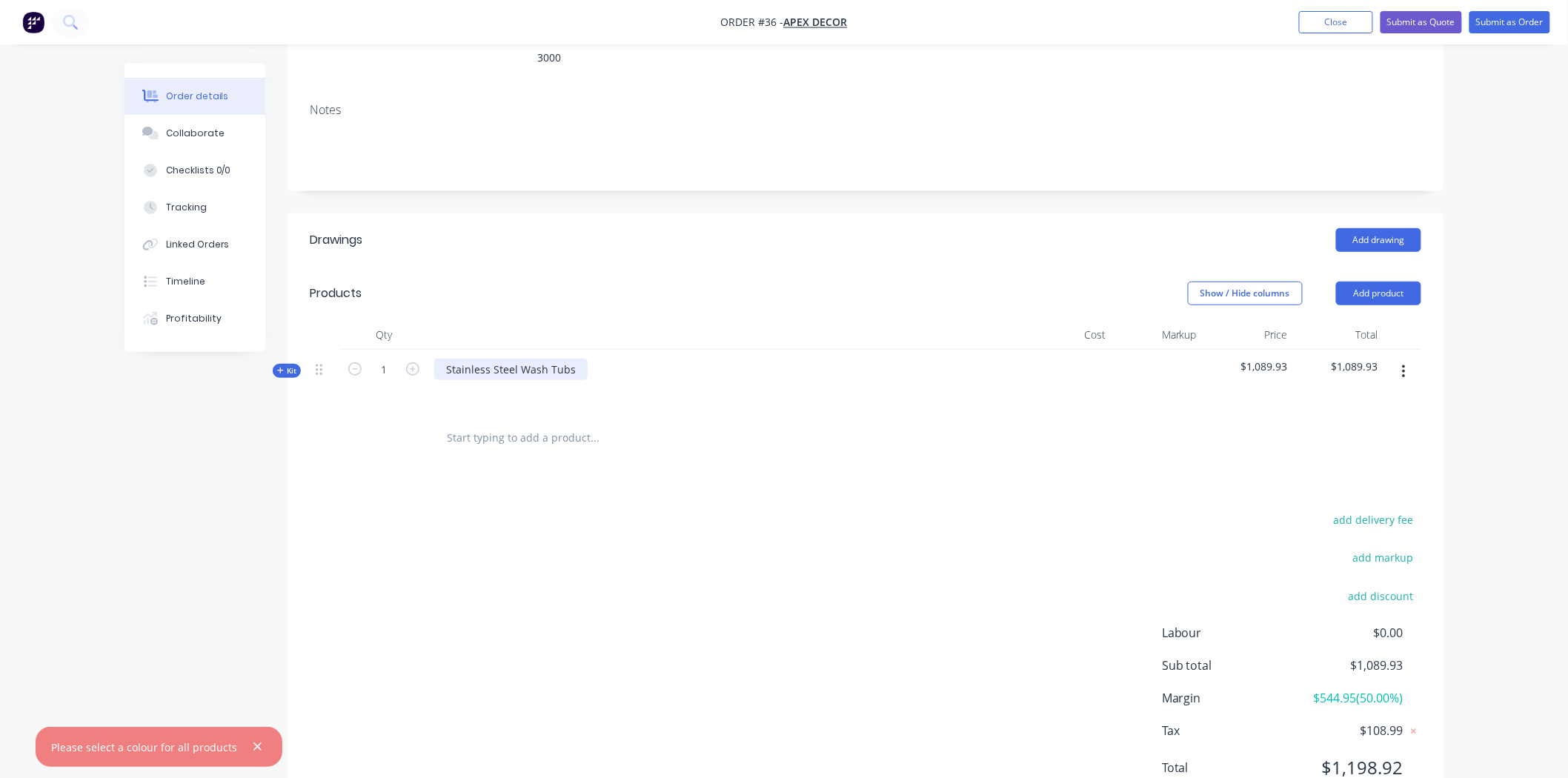
click at [574, 359] on div "Stainless Steel Wash Tubs" at bounding box center [511, 369] width 153 height 22
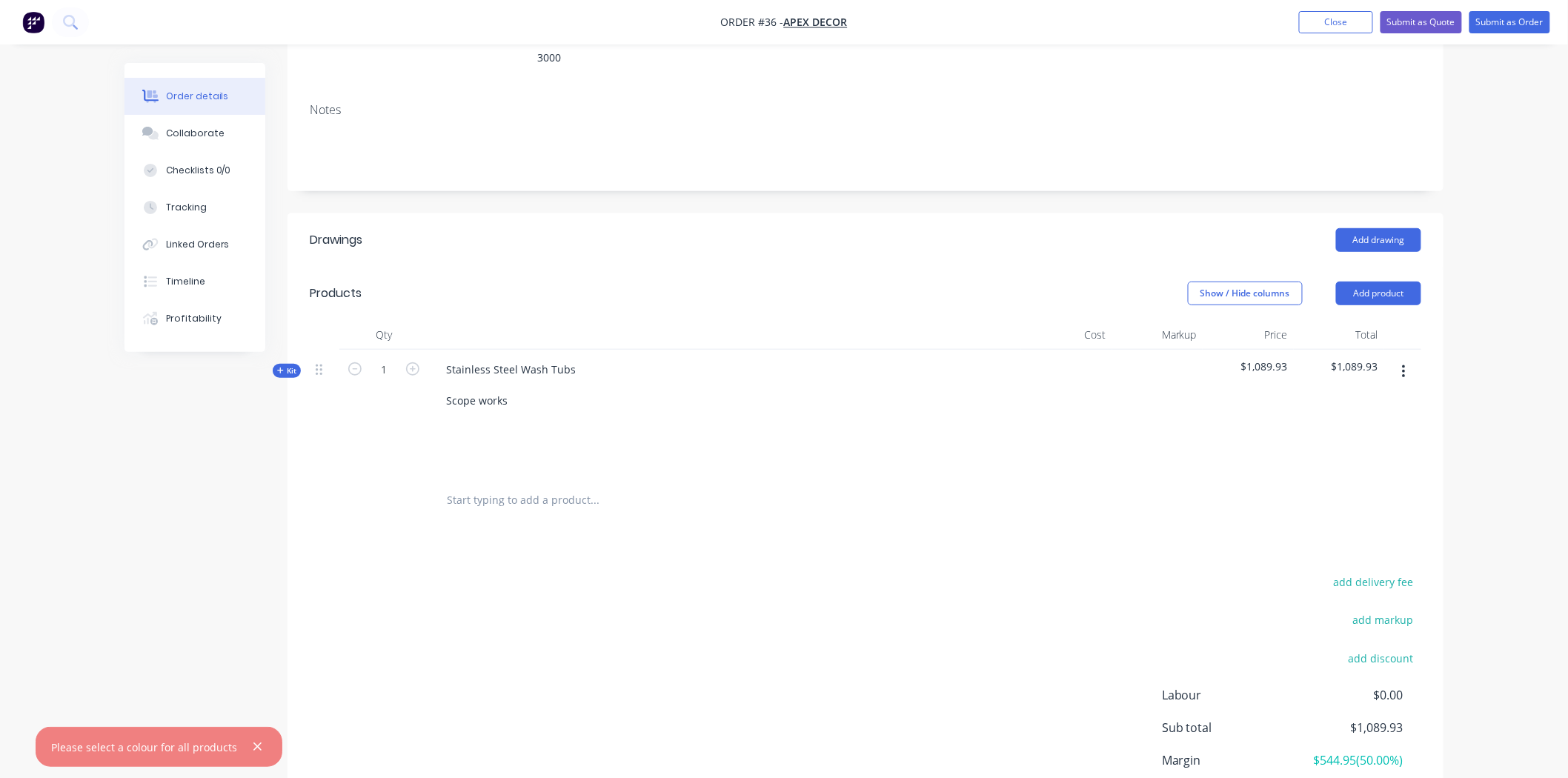
drag, startPoint x: 538, startPoint y: 550, endPoint x: 506, endPoint y: 537, distance: 34.5
click at [536, 572] on div "add delivery fee add markup add discount Labour $0.00 Sub total $1,089.93 Margi…" at bounding box center [865, 715] width 1112 height 286
click at [523, 455] on div "Drawings Add drawing Products Show / Hide columns Add product Qty Cost Markup P…" at bounding box center [865, 531] width 1156 height 636
click at [289, 365] on span "Kit" at bounding box center [287, 371] width 19 height 11
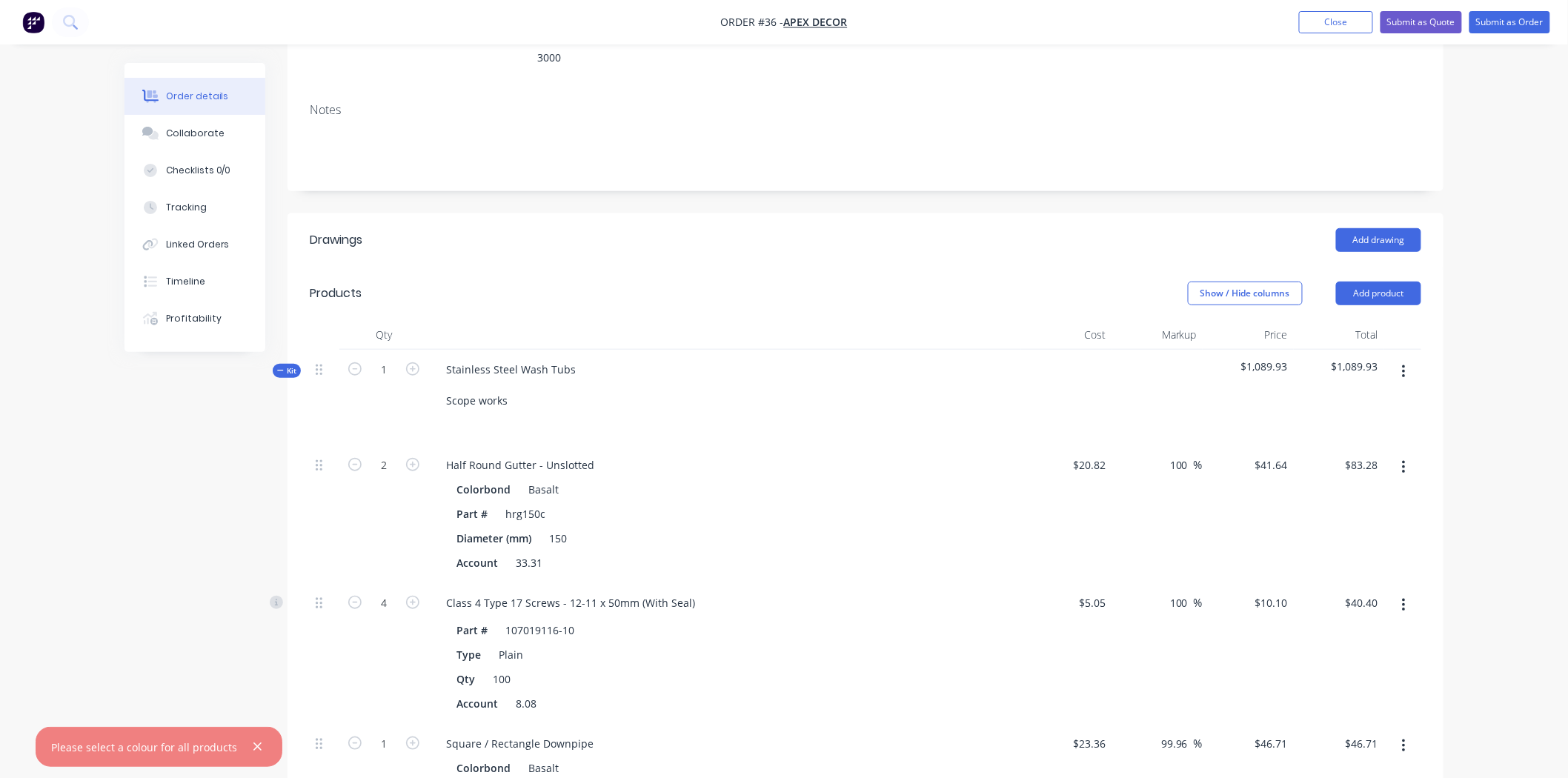
click at [284, 365] on span "Kit" at bounding box center [287, 371] width 19 height 11
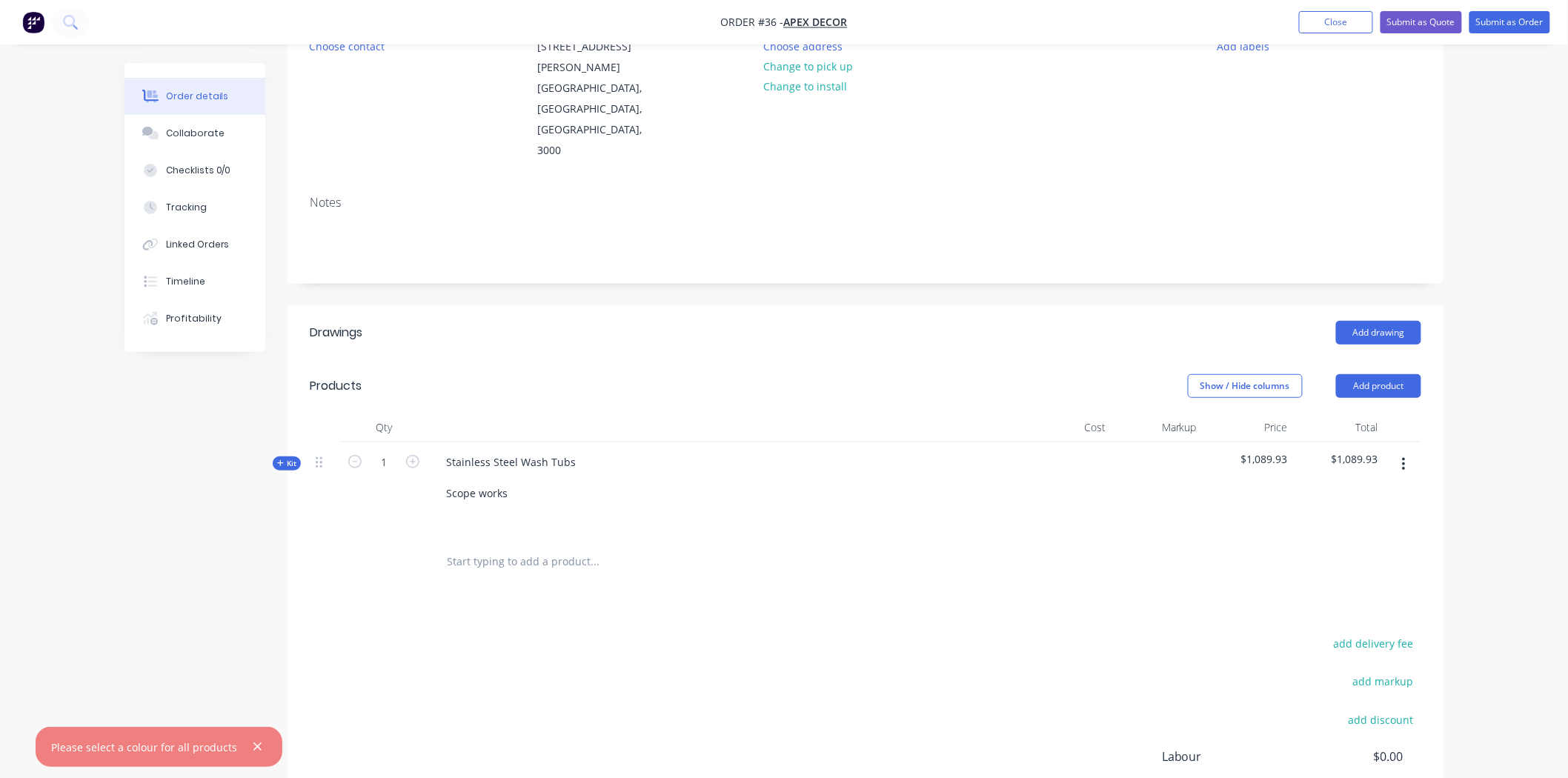
scroll to position [99, 0]
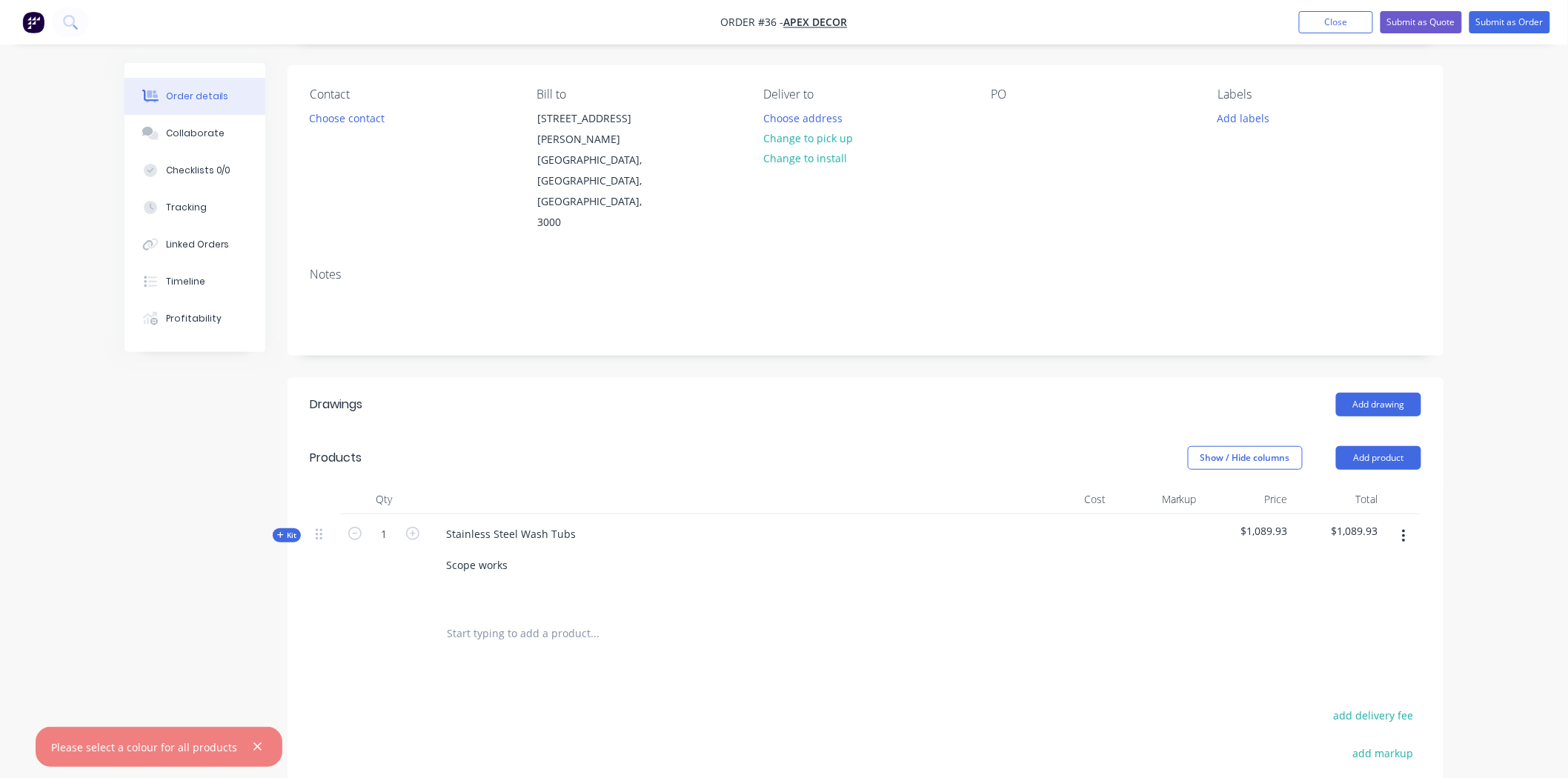
click at [1469, 158] on div "Order details Collaborate Checklists 0/0 Tracking Linked Orders Timeline Profit…" at bounding box center [784, 468] width 1568 height 1135
click at [1421, 26] on button "Submit as Quote" at bounding box center [1421, 23] width 82 height 23
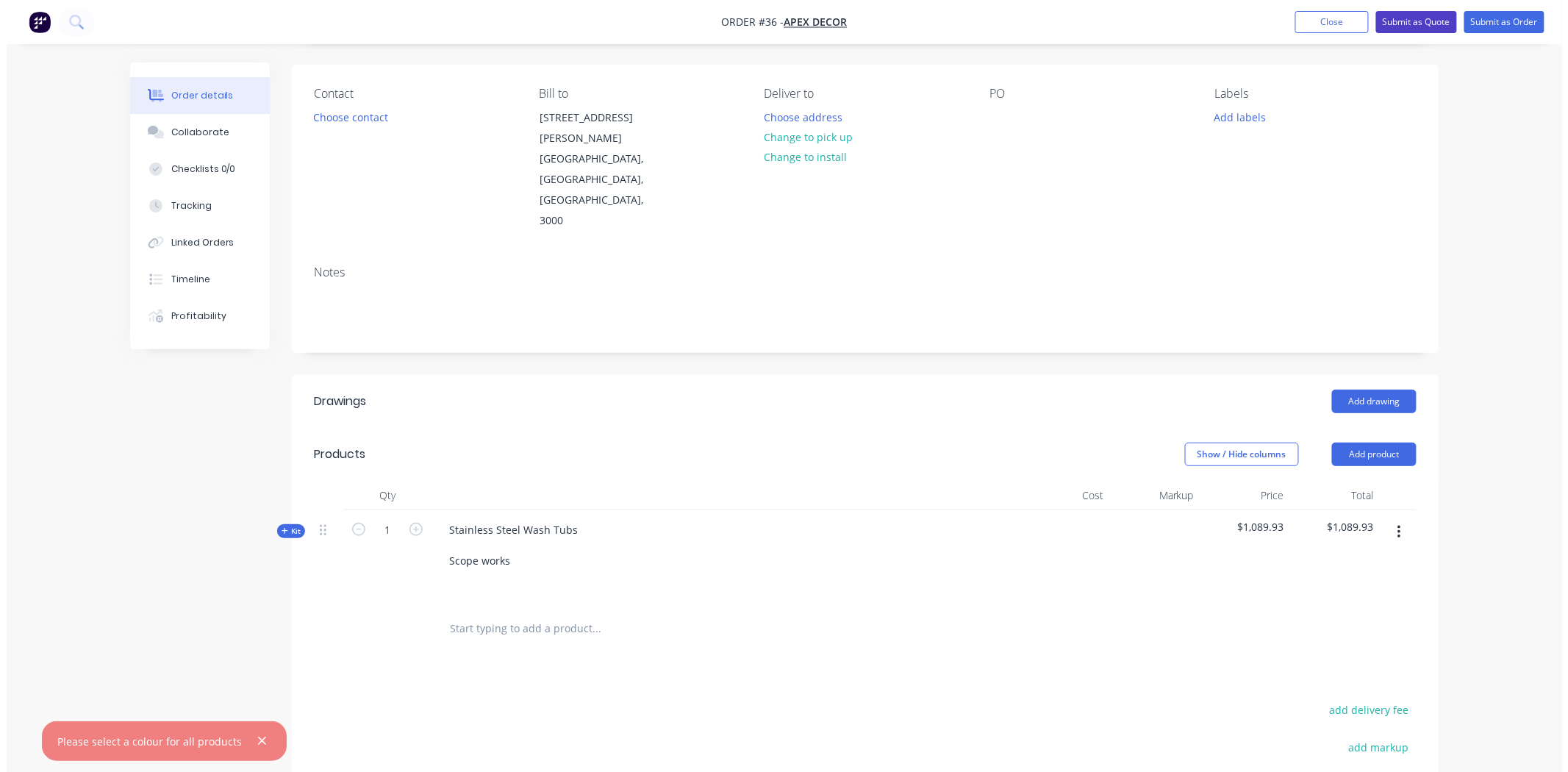
scroll to position [0, 0]
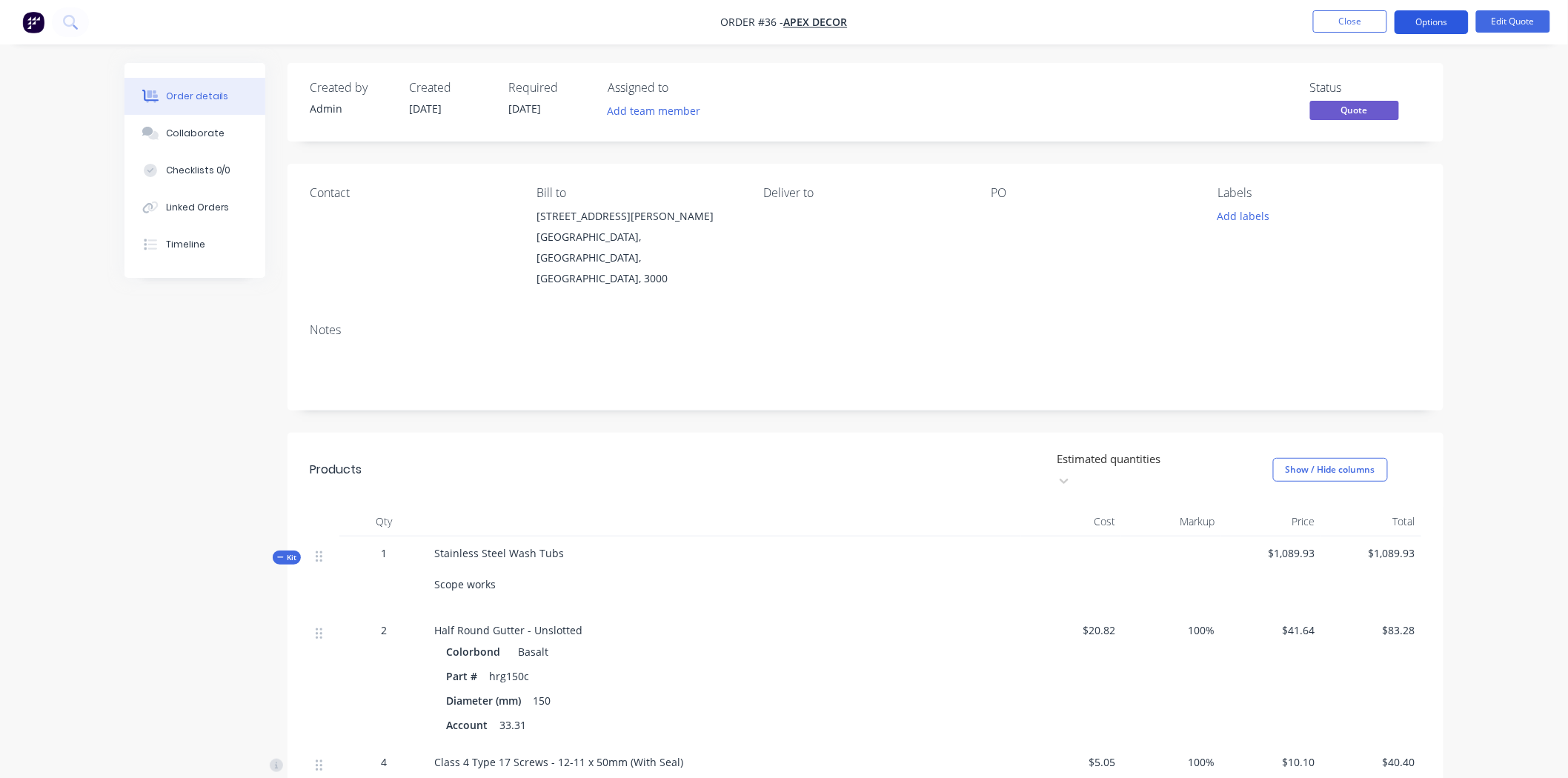
click at [1438, 24] on button "Options" at bounding box center [1431, 22] width 74 height 23
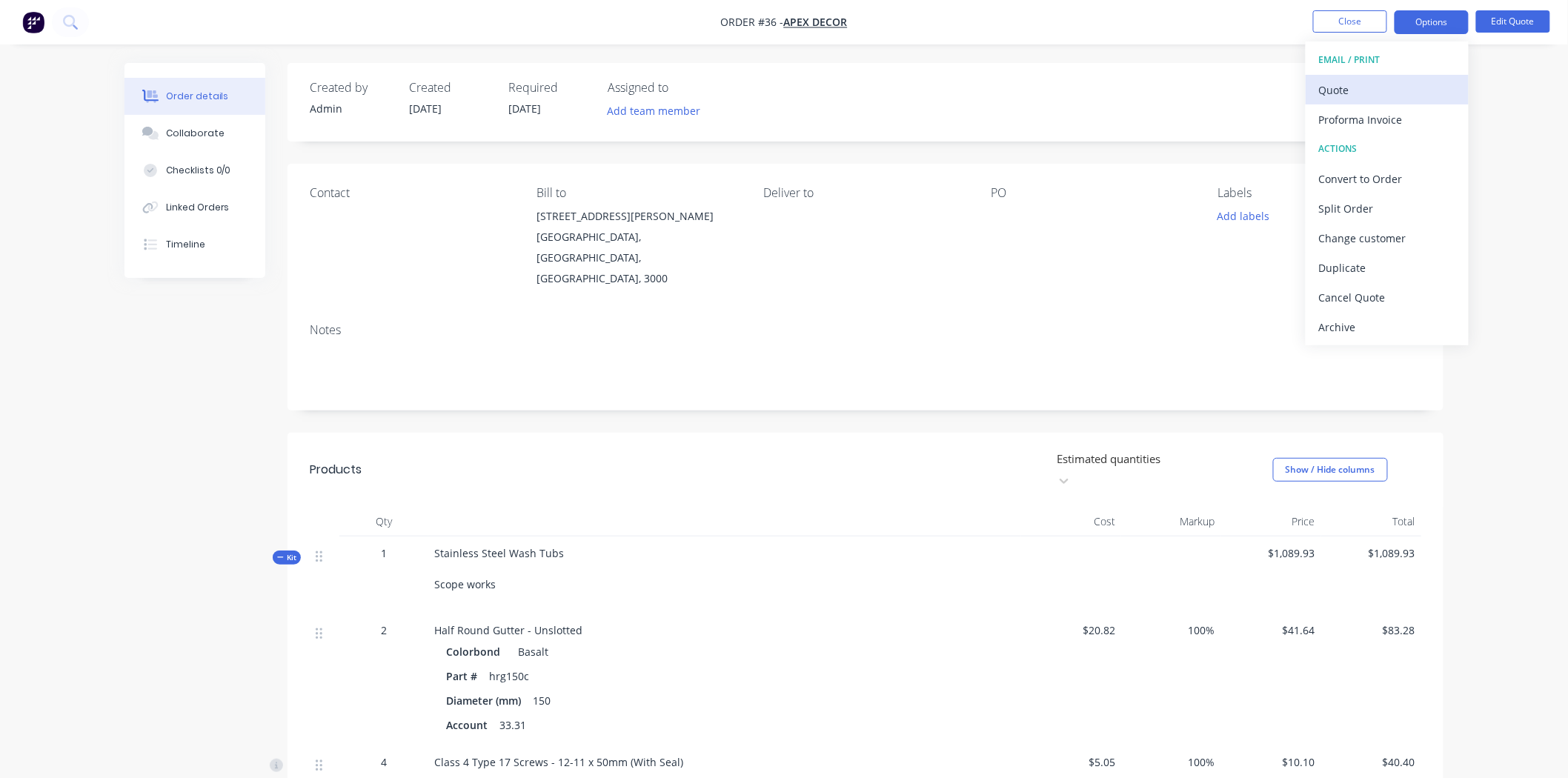
click at [1367, 91] on div "Quote" at bounding box center [1387, 90] width 137 height 22
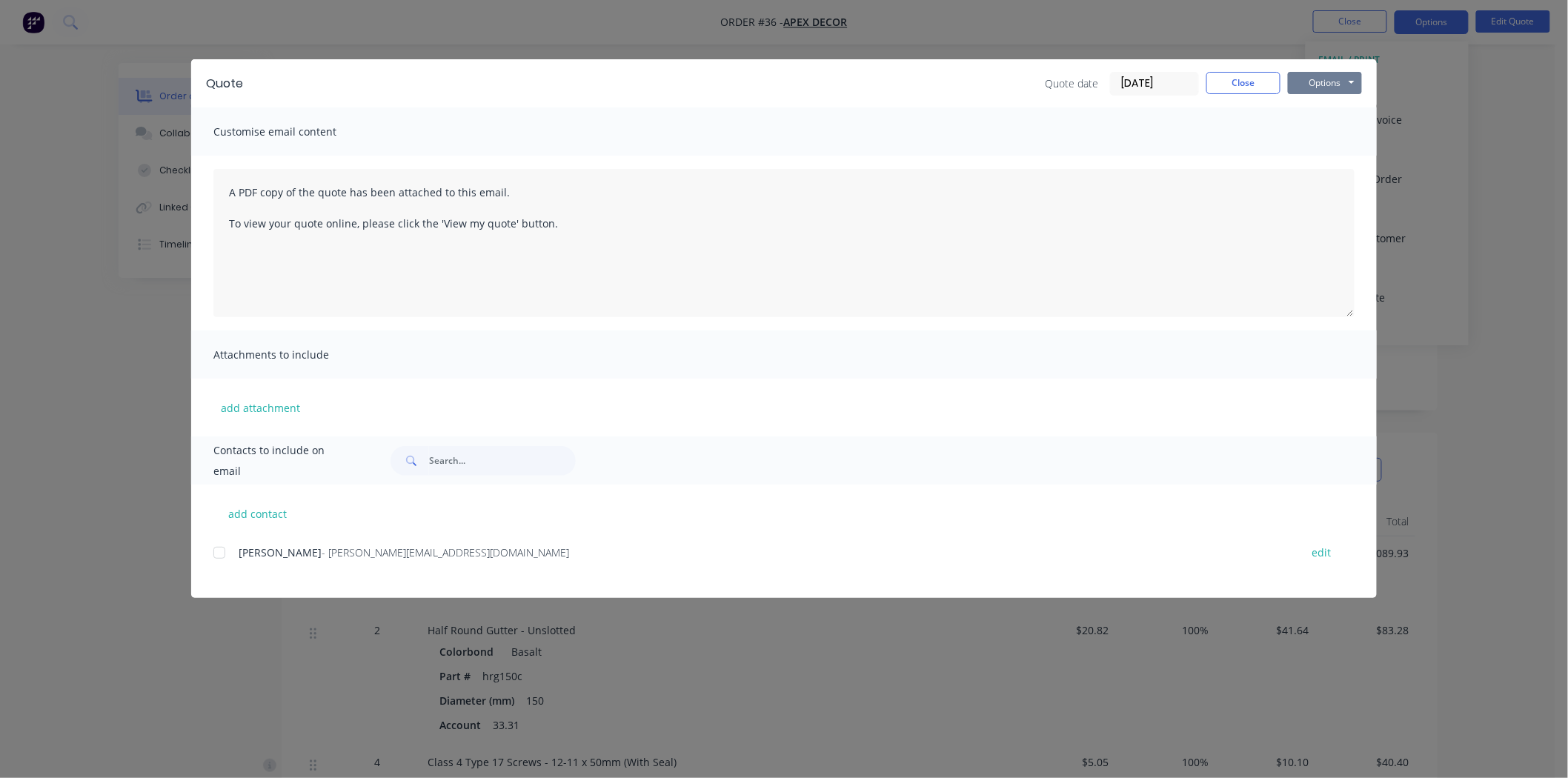
click at [1337, 79] on button "Options" at bounding box center [1325, 83] width 74 height 23
click at [1339, 114] on button "Preview" at bounding box center [1335, 109] width 95 height 24
click at [1245, 76] on button "Close" at bounding box center [1243, 83] width 74 height 23
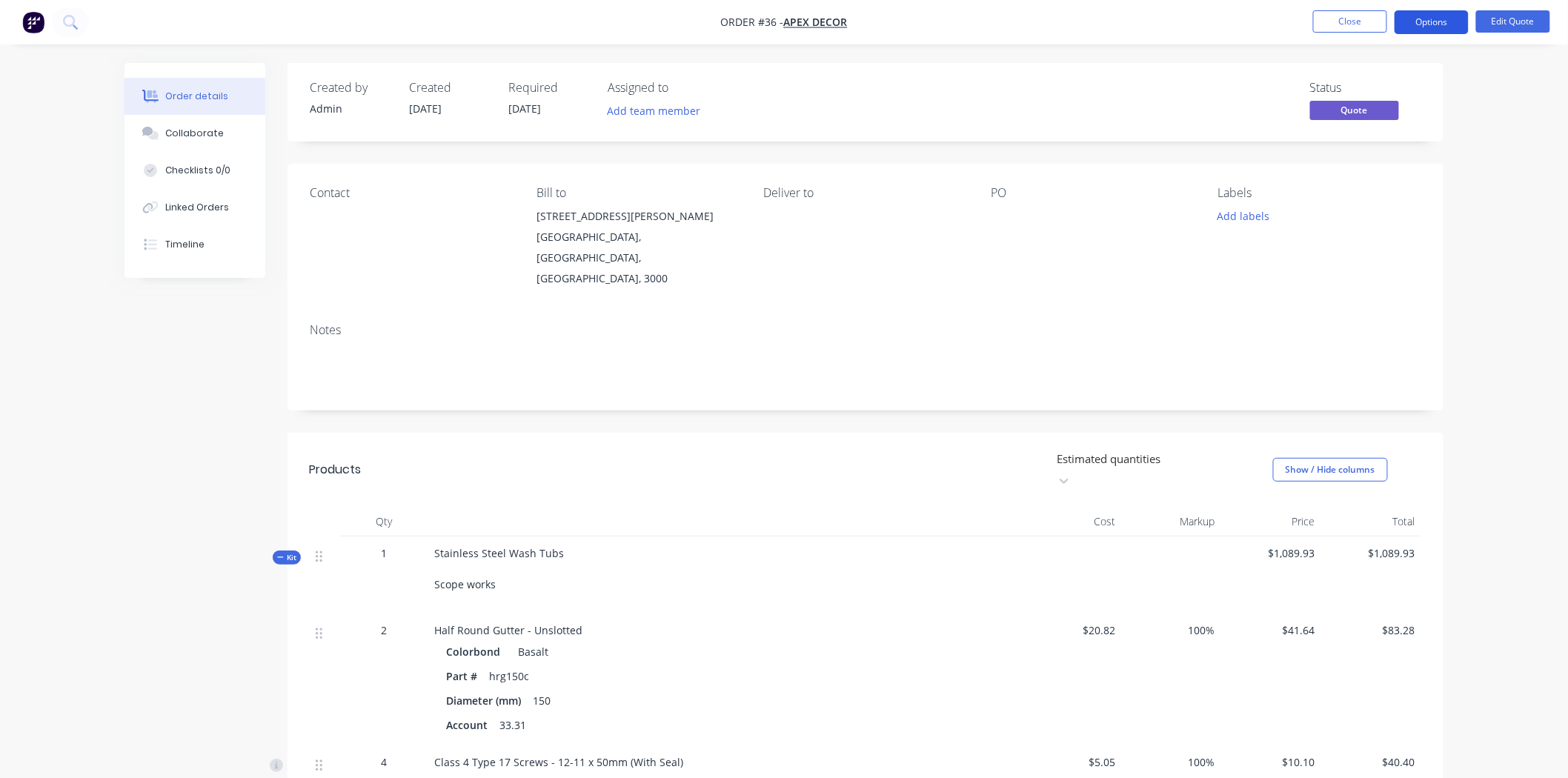
click at [1440, 19] on button "Options" at bounding box center [1431, 22] width 74 height 23
click at [1499, 113] on div "Order details Collaborate Checklists 0/0 Linked Orders Timeline Order details C…" at bounding box center [784, 704] width 1568 height 1408
click at [1360, 19] on button "Close" at bounding box center [1350, 22] width 74 height 23
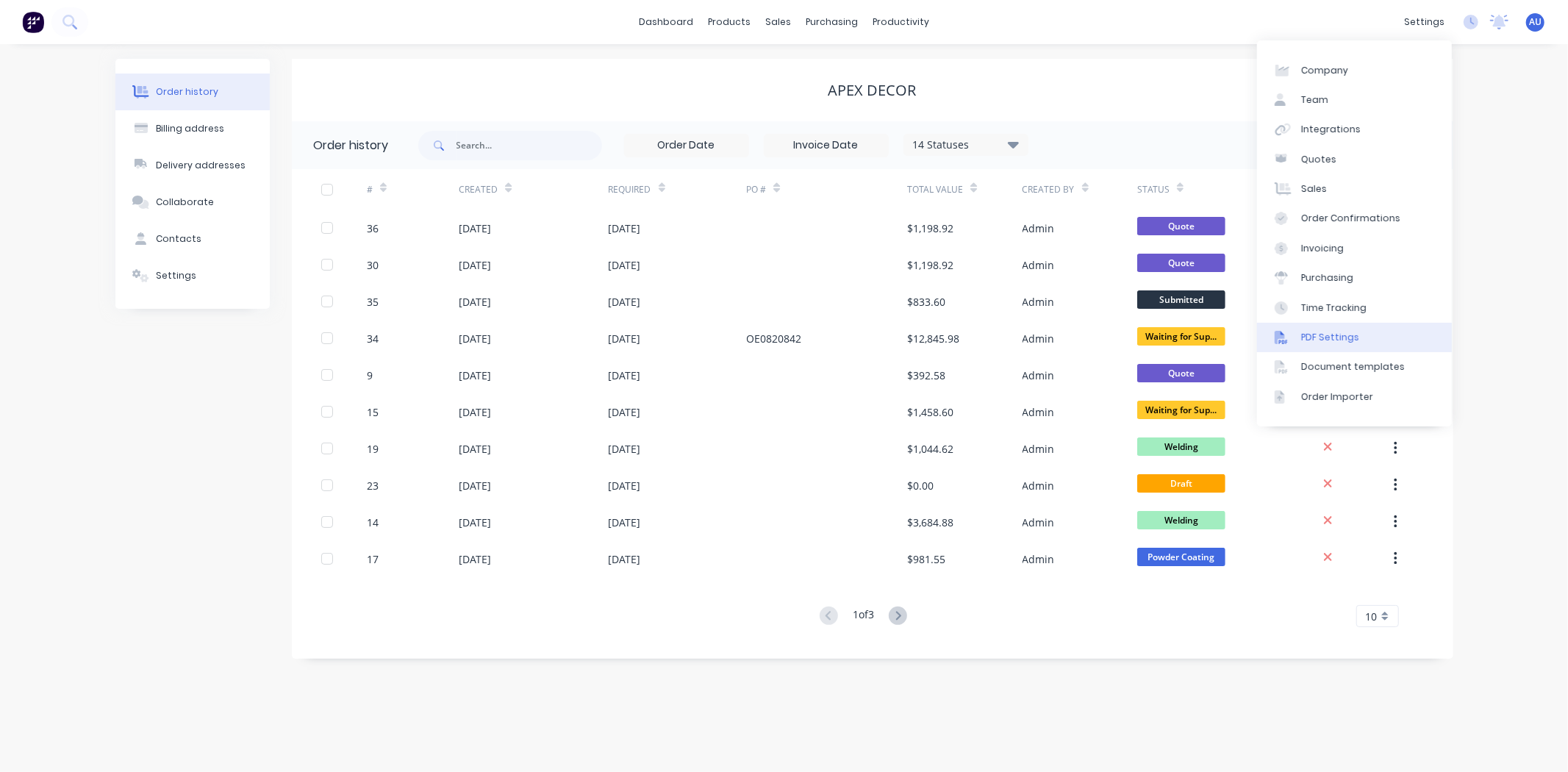
click at [1360, 336] on link "PDF Settings" at bounding box center [1354, 337] width 195 height 30
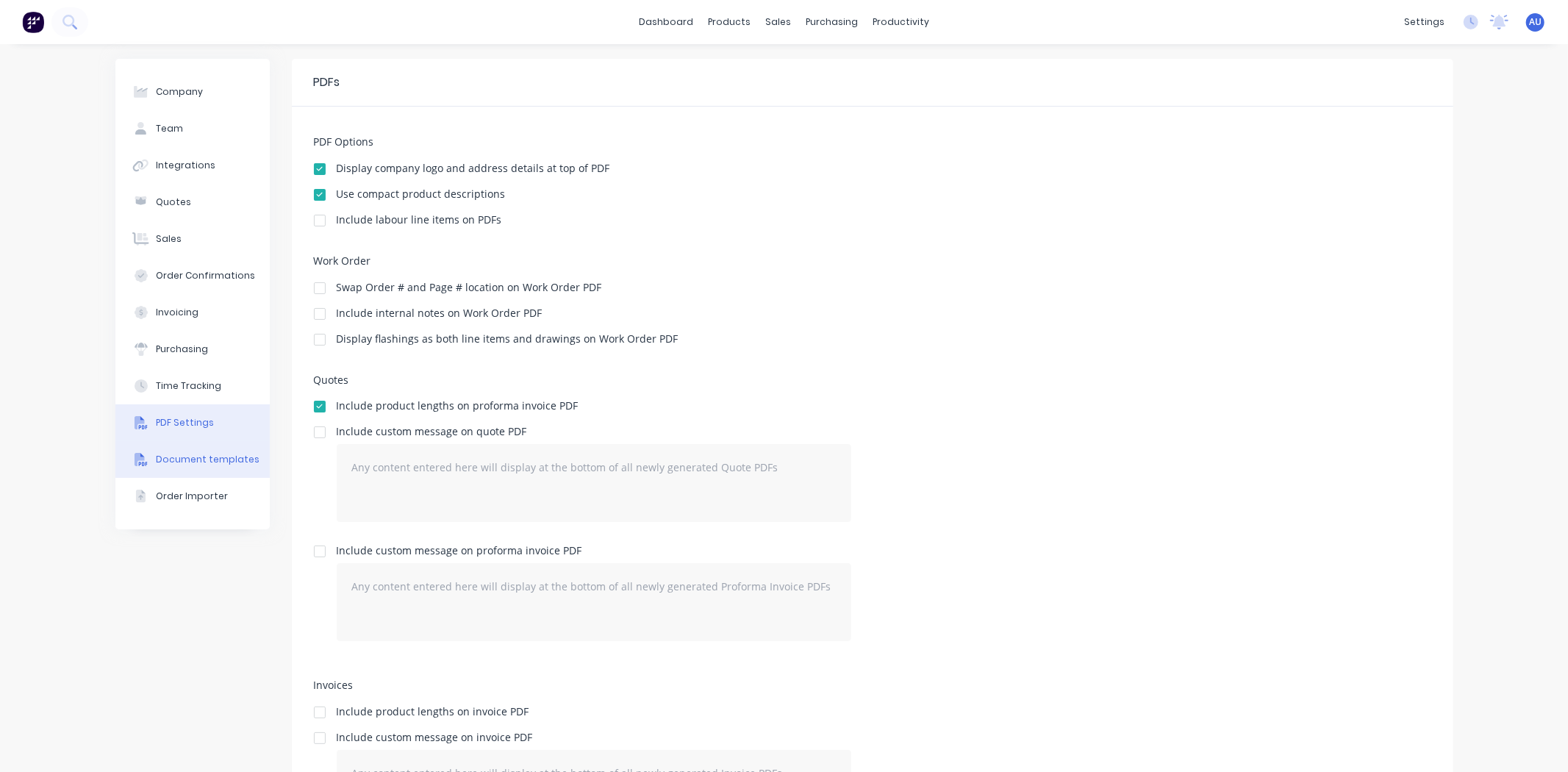
click at [196, 463] on div "Document templates" at bounding box center [207, 459] width 103 height 14
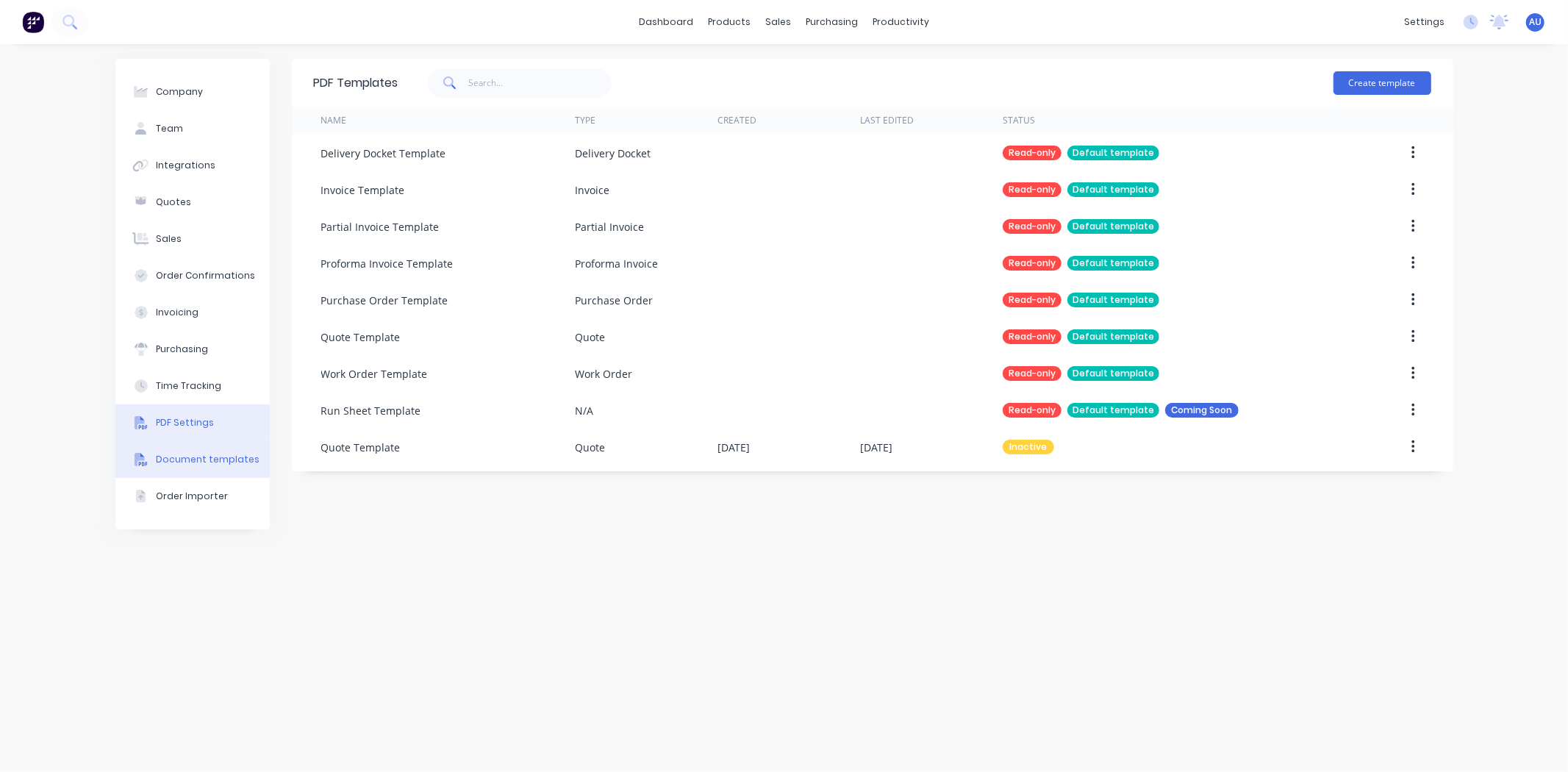
click at [187, 414] on button "PDF Settings" at bounding box center [192, 422] width 155 height 37
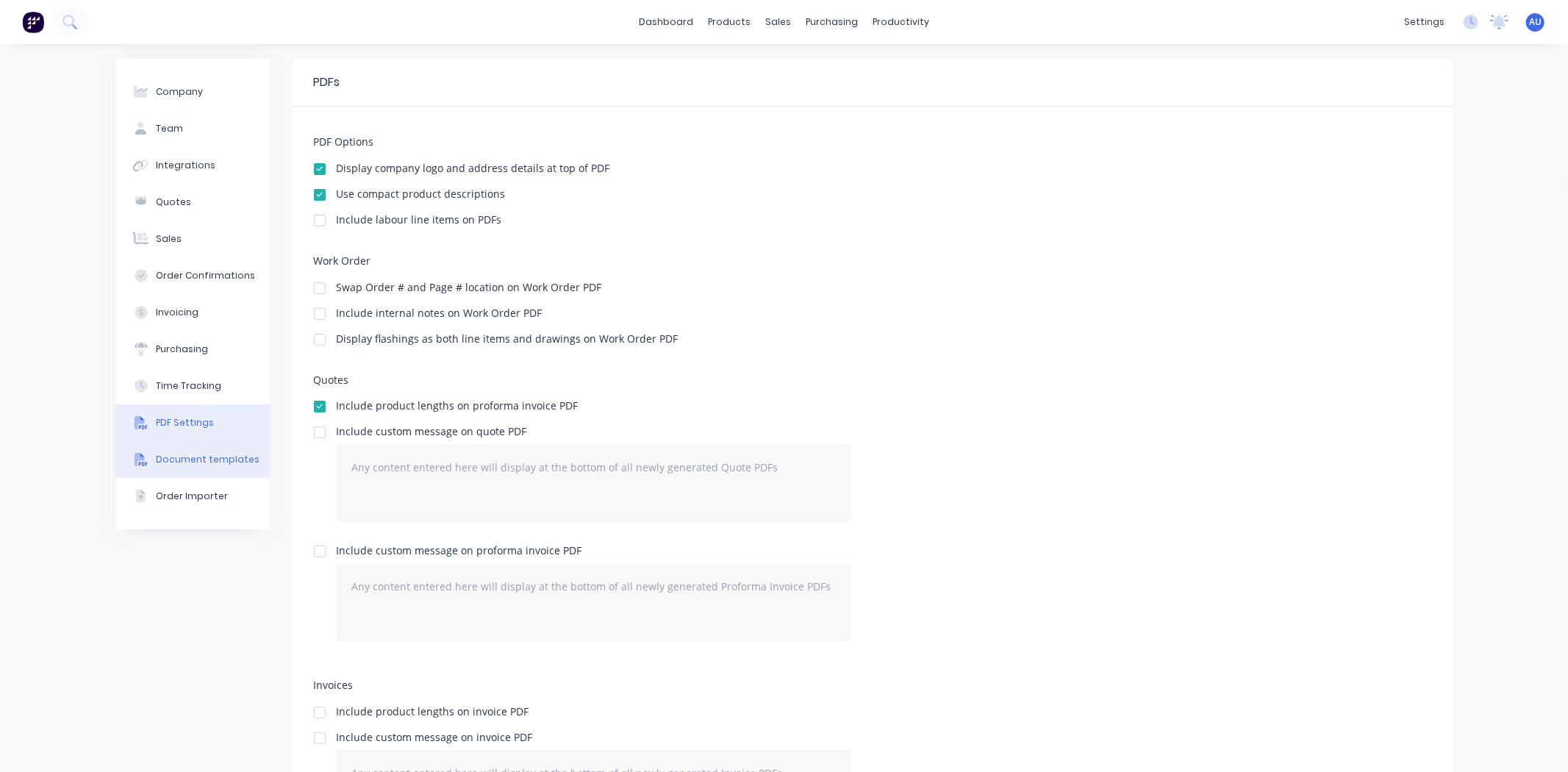
click at [200, 466] on div "Document templates" at bounding box center [207, 459] width 103 height 14
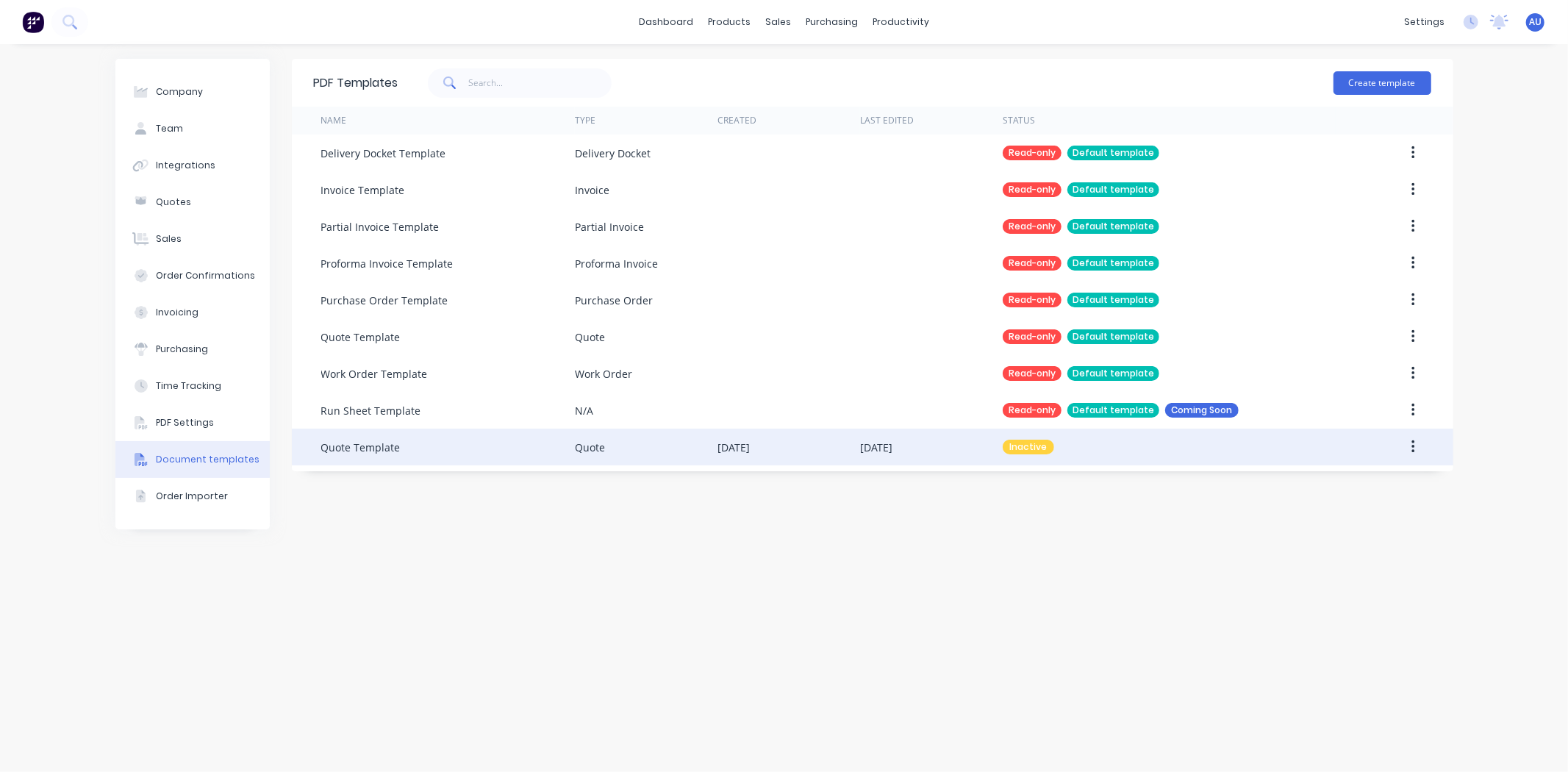
click at [1416, 447] on icon "button" at bounding box center [1413, 447] width 4 height 16
click at [1031, 445] on div "Inactive" at bounding box center [1028, 447] width 51 height 14
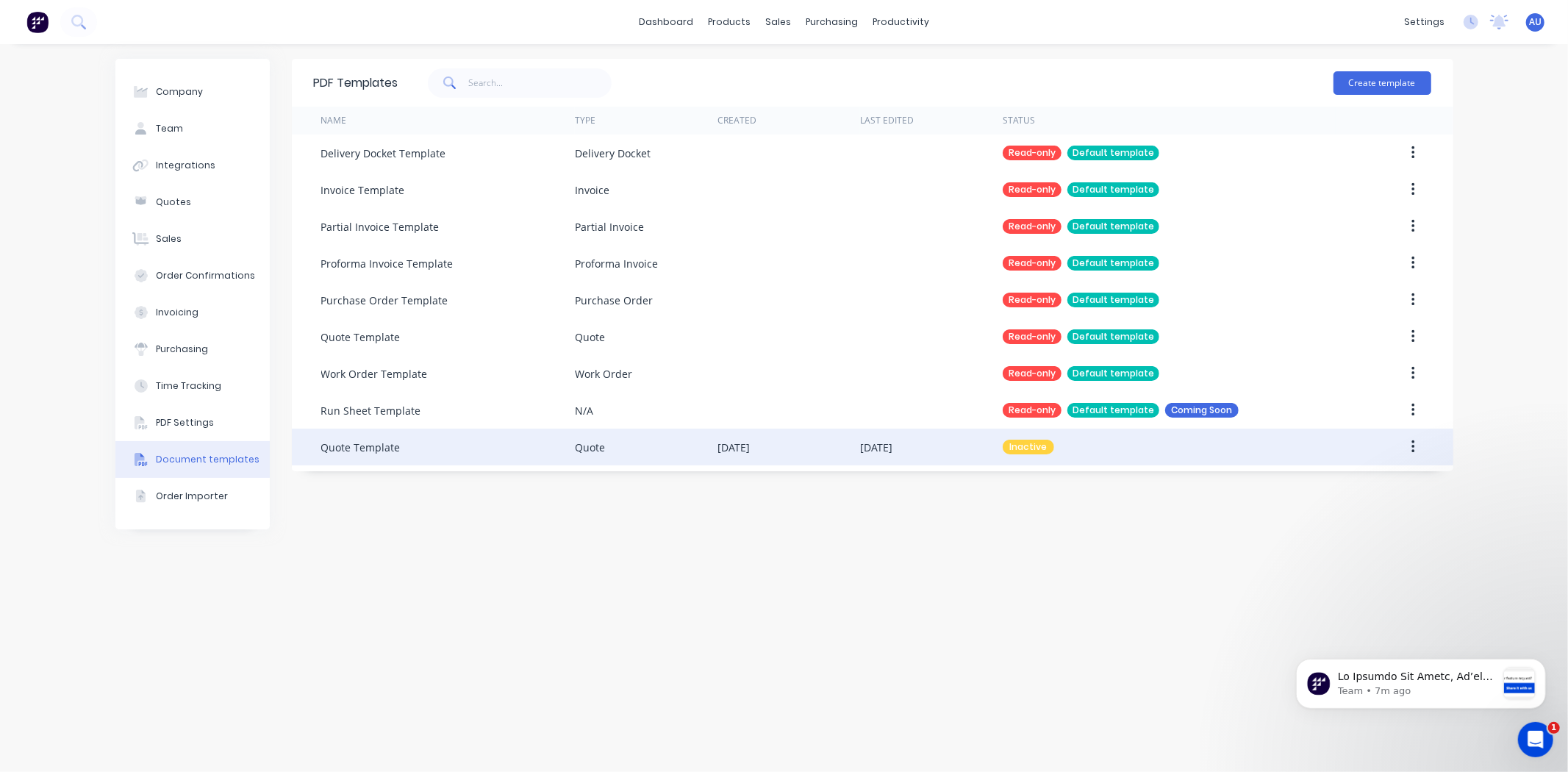
click at [1412, 443] on button "button" at bounding box center [1413, 447] width 34 height 26
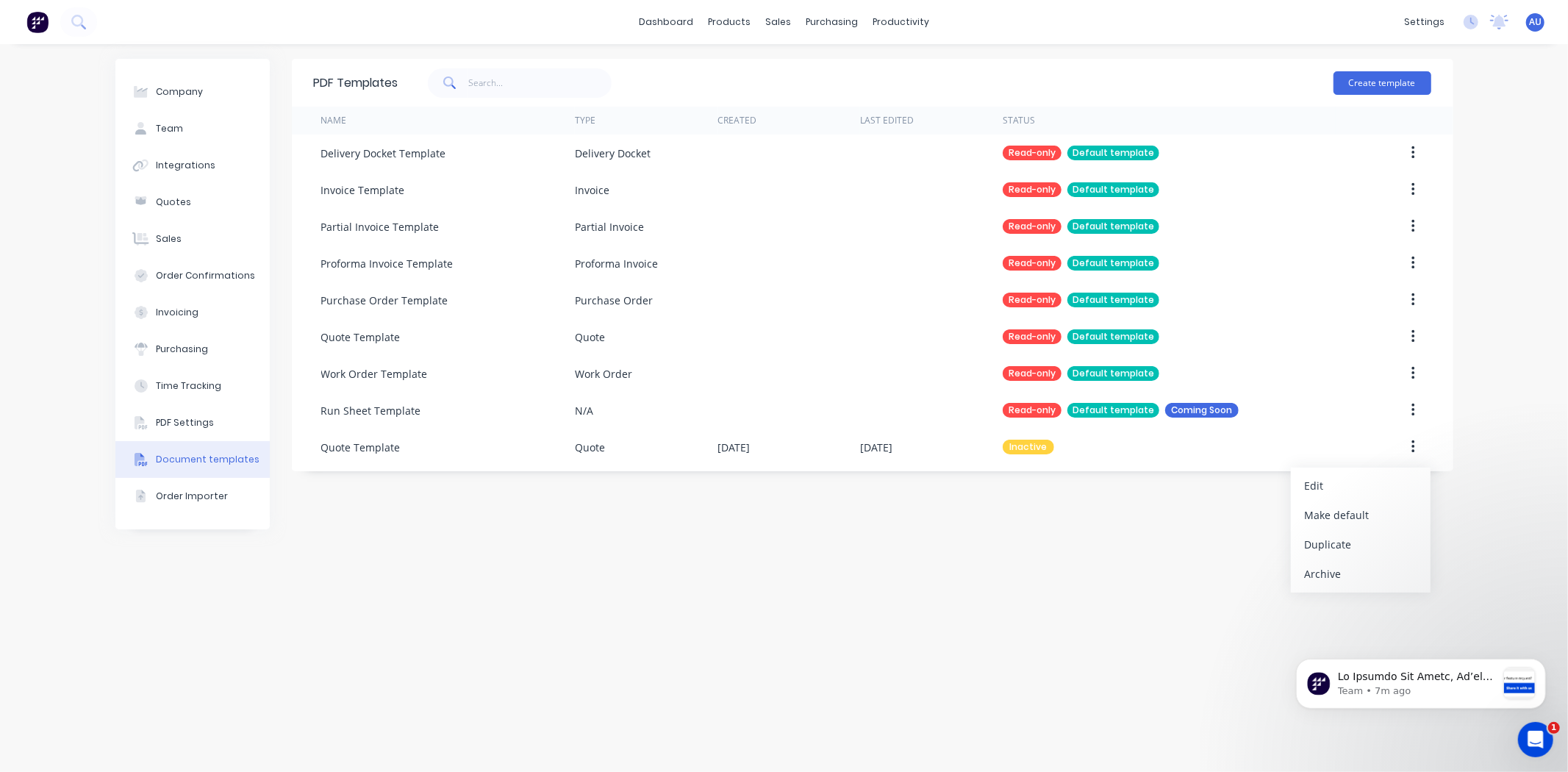
click at [1112, 519] on div "PDF Templates Create template Name Type Created Last Edited Status Delivery Doc…" at bounding box center [872, 407] width 1162 height 698
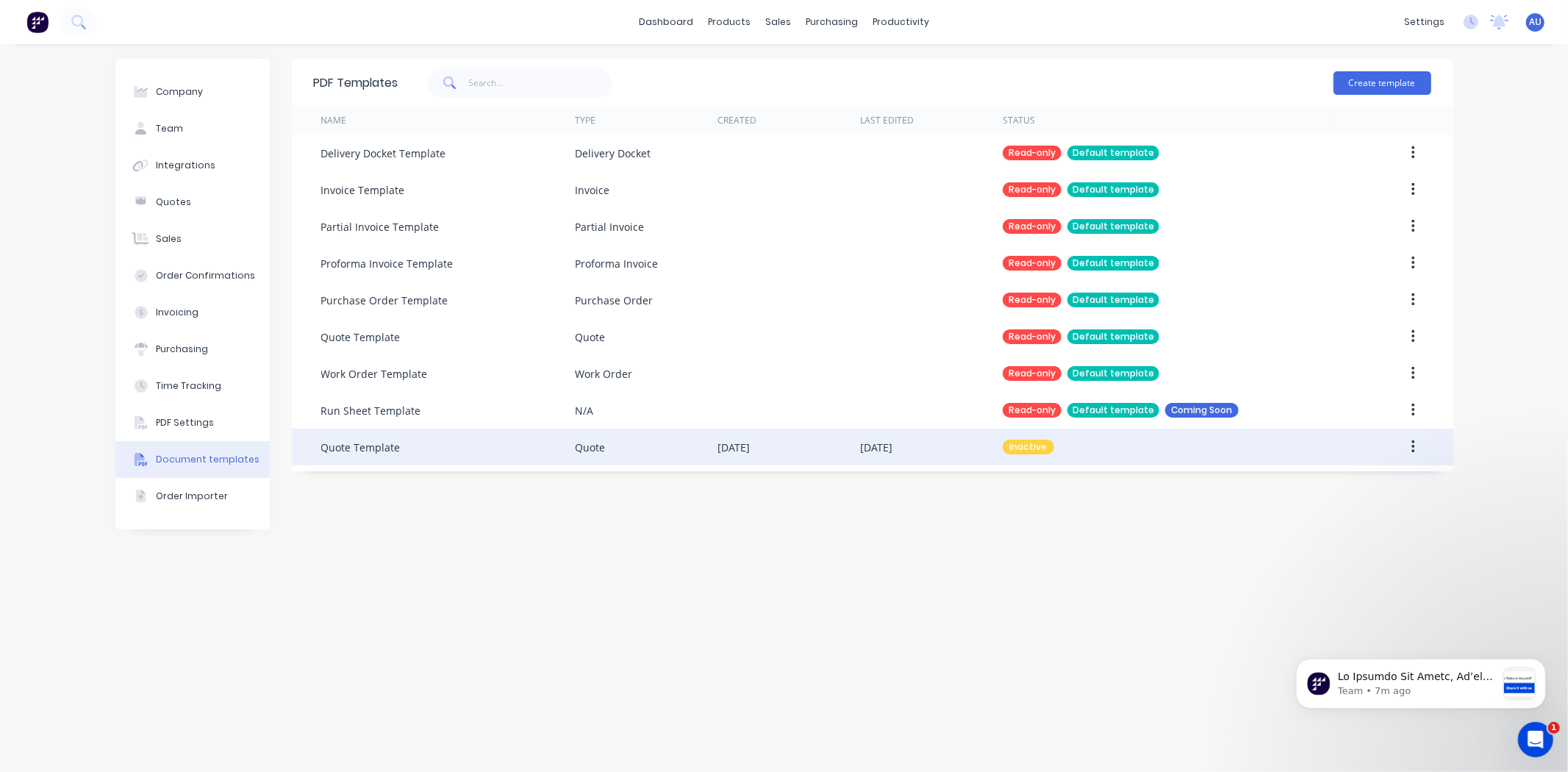
click at [467, 451] on div "Quote Template" at bounding box center [448, 447] width 253 height 37
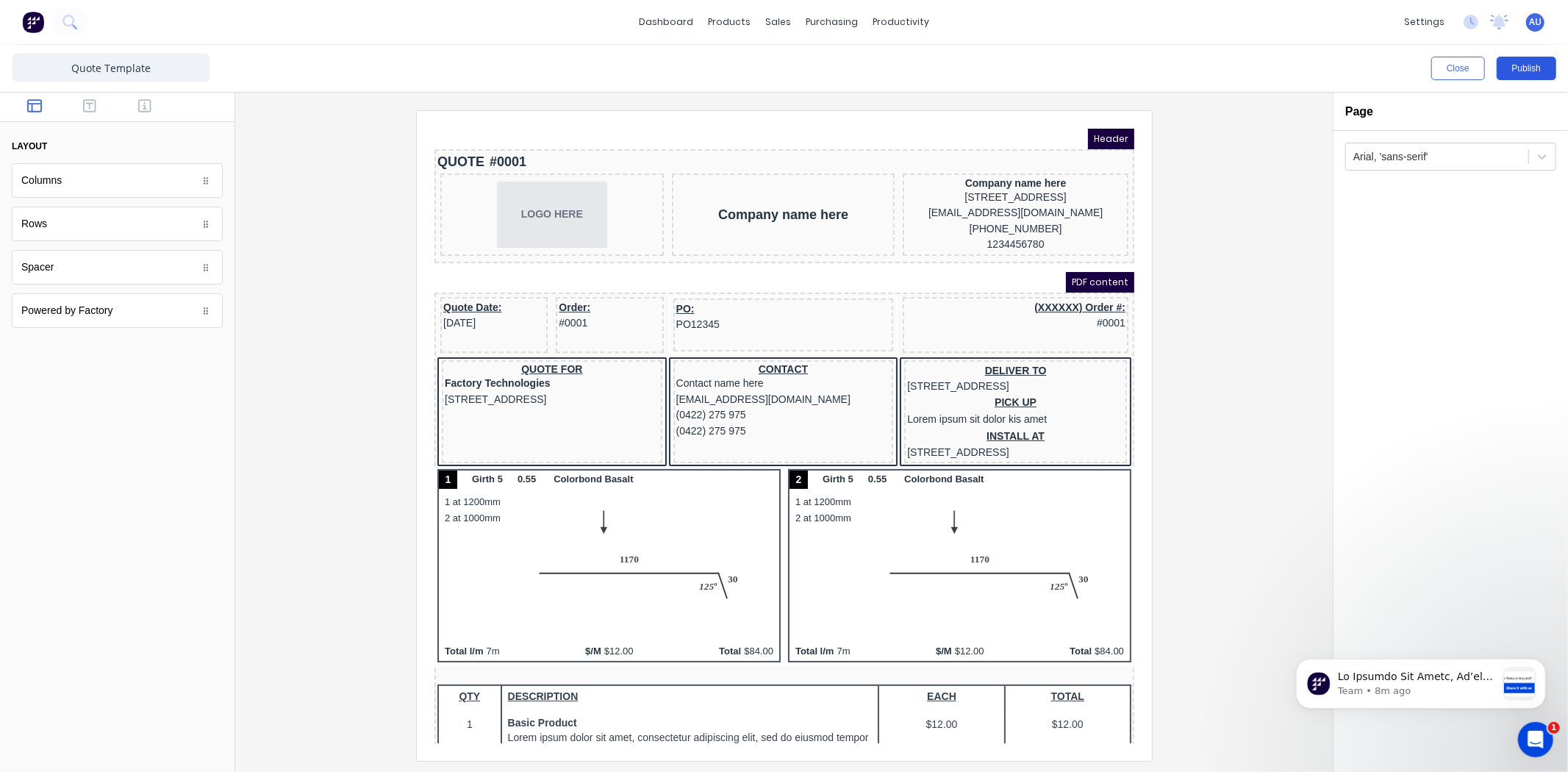
click at [1526, 67] on button "Publish" at bounding box center [1526, 68] width 59 height 23
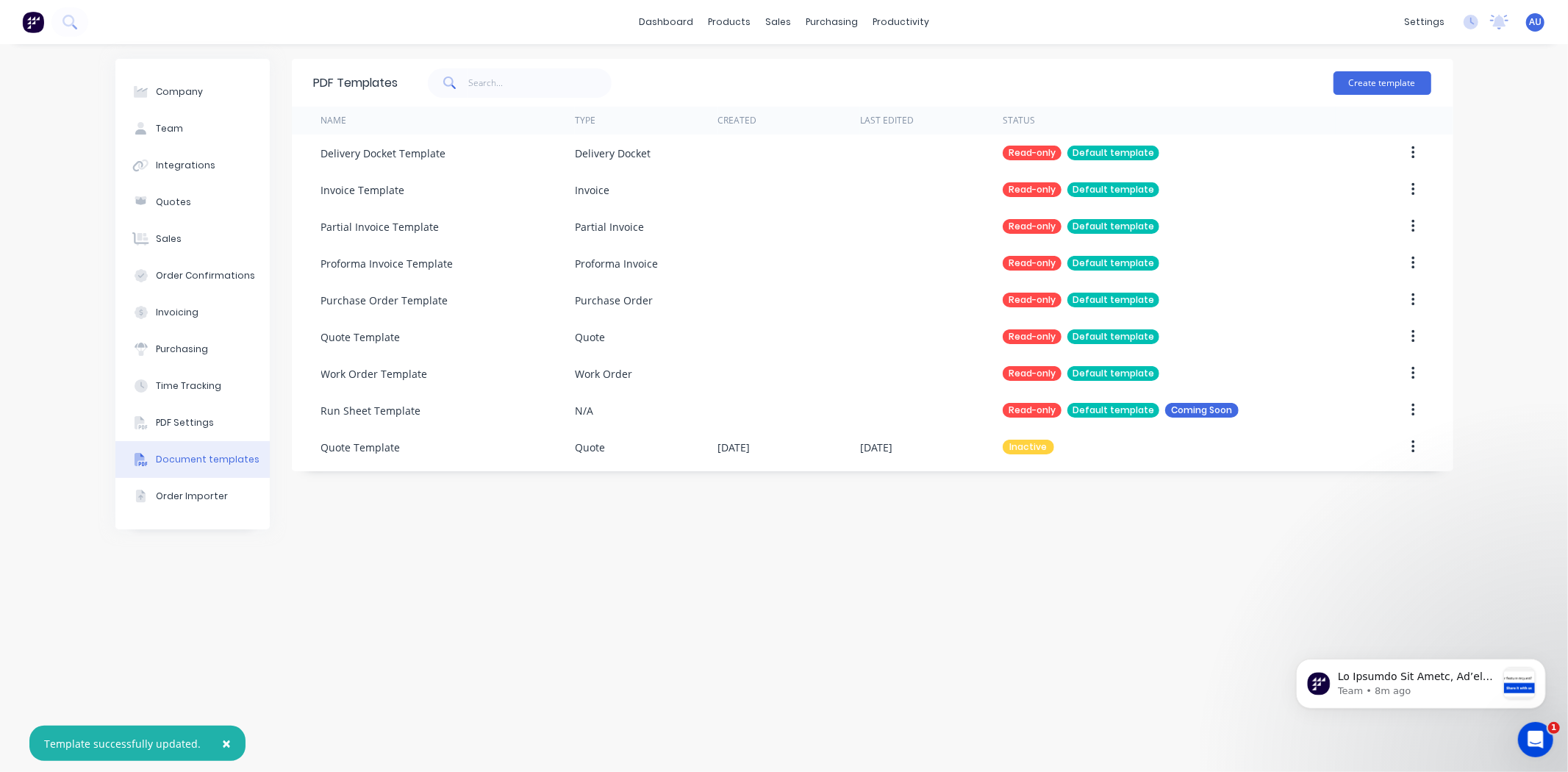
click at [1065, 508] on div "PDF Templates Create template Name Type Created Last Edited Status Delivery Doc…" at bounding box center [872, 407] width 1162 height 698
click at [1061, 509] on div "PDF Templates Create template Name Type Created Last Edited Status Delivery Doc…" at bounding box center [872, 407] width 1162 height 698
click at [439, 593] on div "PDF Templates Create template Name Type Created Last Edited Status Delivery Doc…" at bounding box center [872, 407] width 1162 height 698
click at [839, 599] on div "PDF Templates Create template Name Type Created Last Edited Status Delivery Doc…" at bounding box center [872, 407] width 1162 height 698
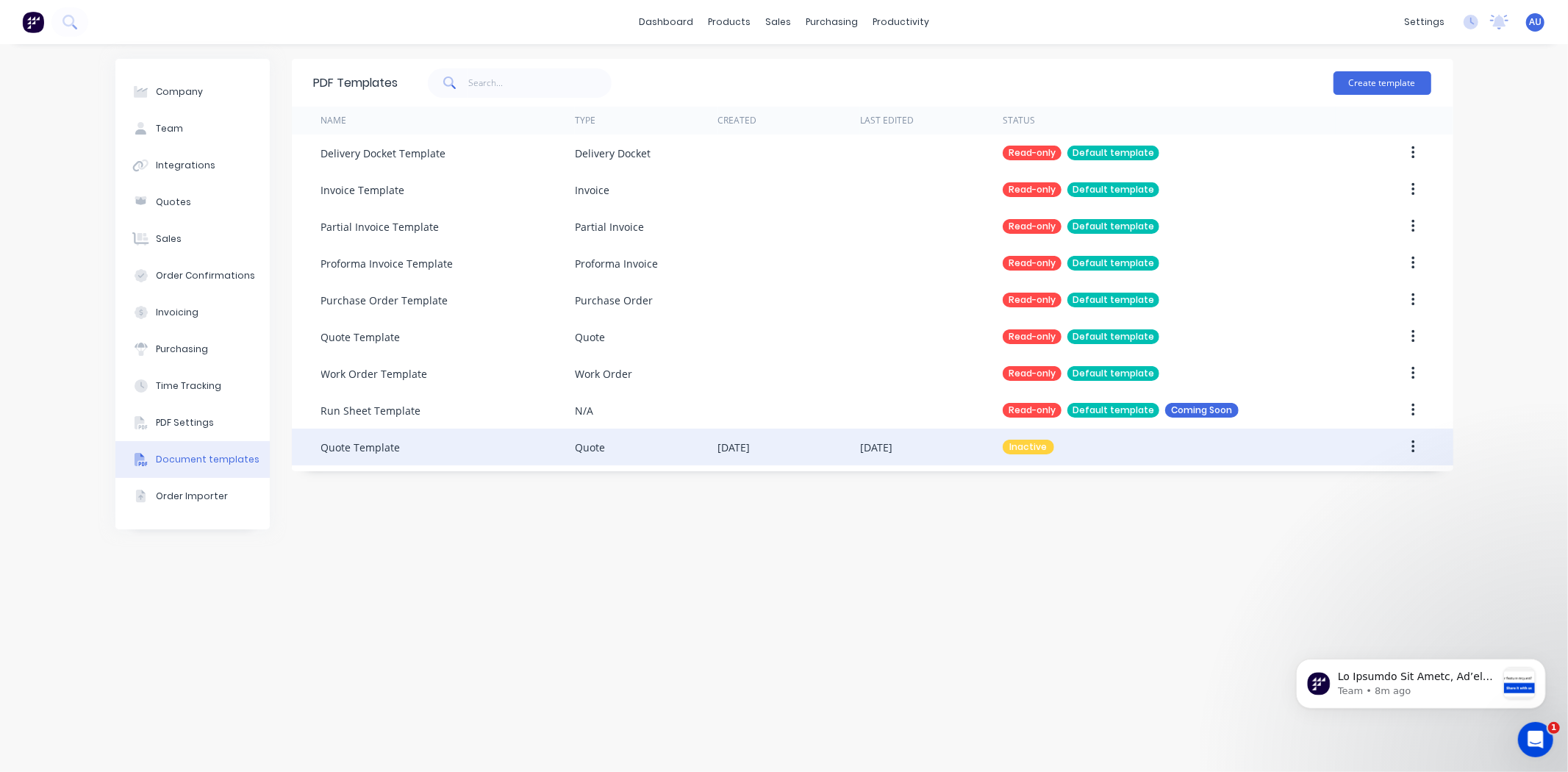
click at [1412, 443] on icon "button" at bounding box center [1413, 447] width 4 height 16
click at [1340, 515] on div "Make default" at bounding box center [1360, 515] width 113 height 22
click at [1049, 530] on div "PDF Templates Create template Name Type Created Last Edited Status Delivery Doc…" at bounding box center [872, 407] width 1162 height 698
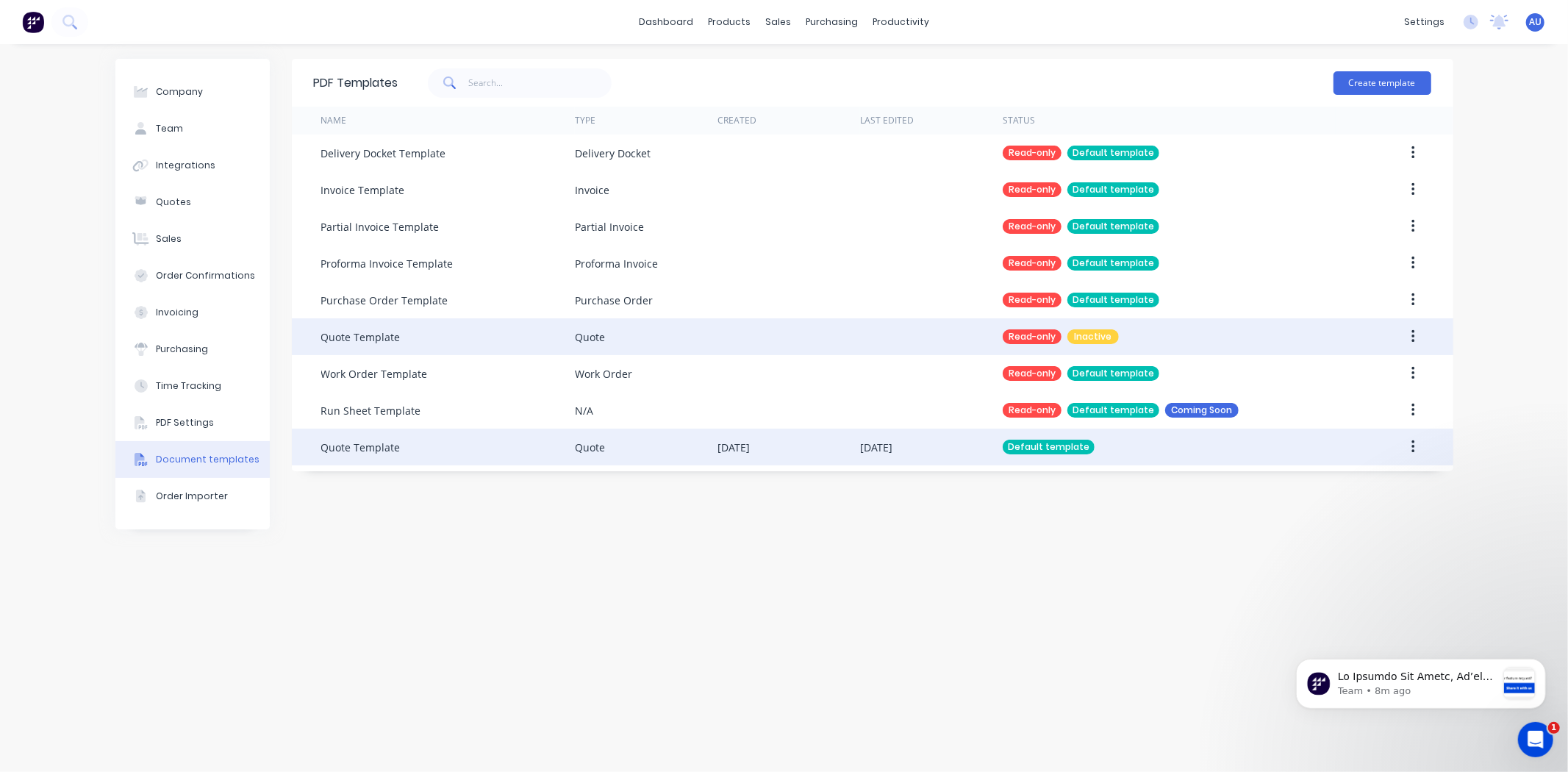
click at [1416, 339] on button "button" at bounding box center [1413, 337] width 34 height 26
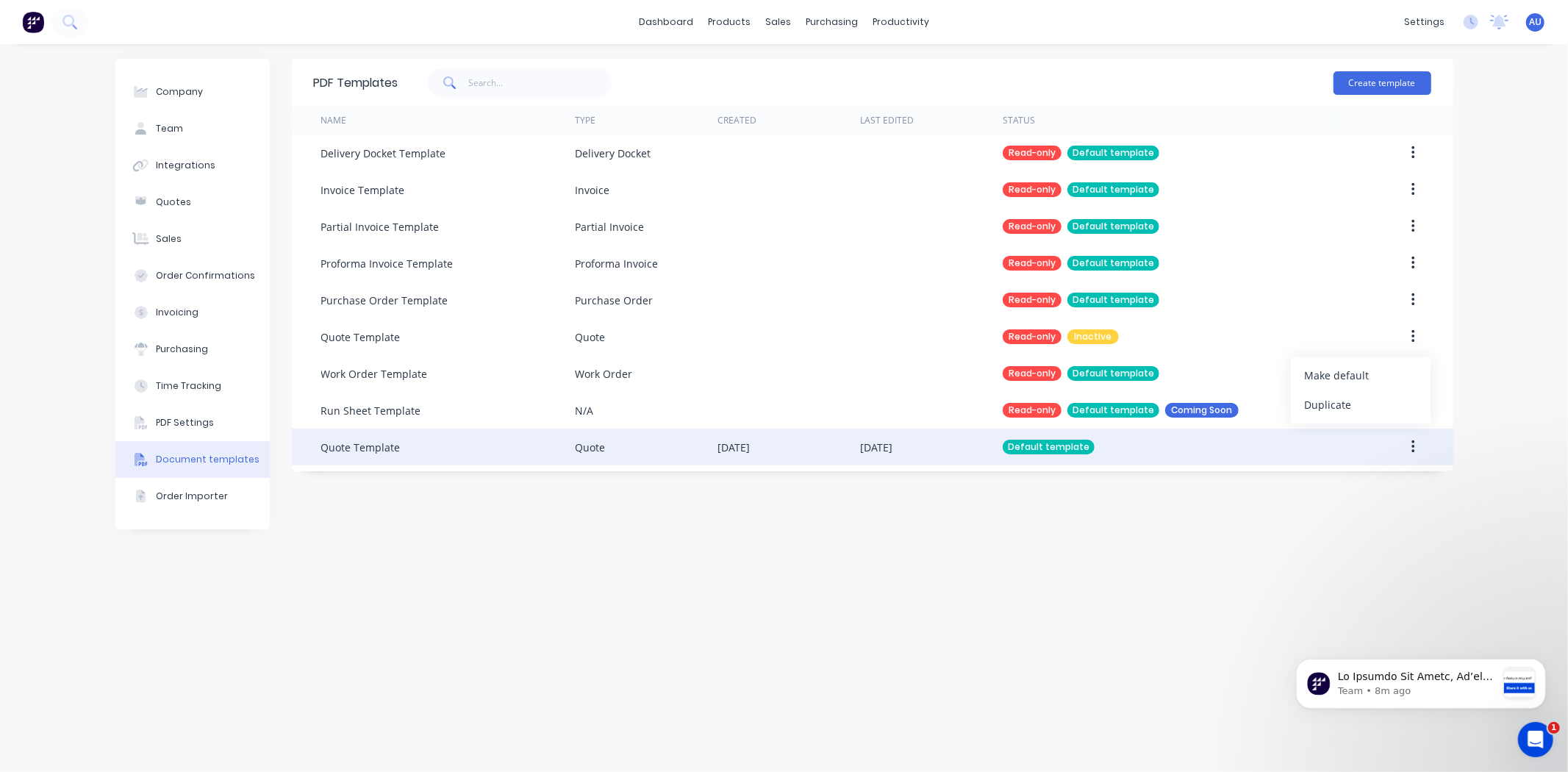
click at [1170, 577] on div "PDF Templates Create template Name Type Created Last Edited Status Delivery Doc…" at bounding box center [872, 407] width 1162 height 698
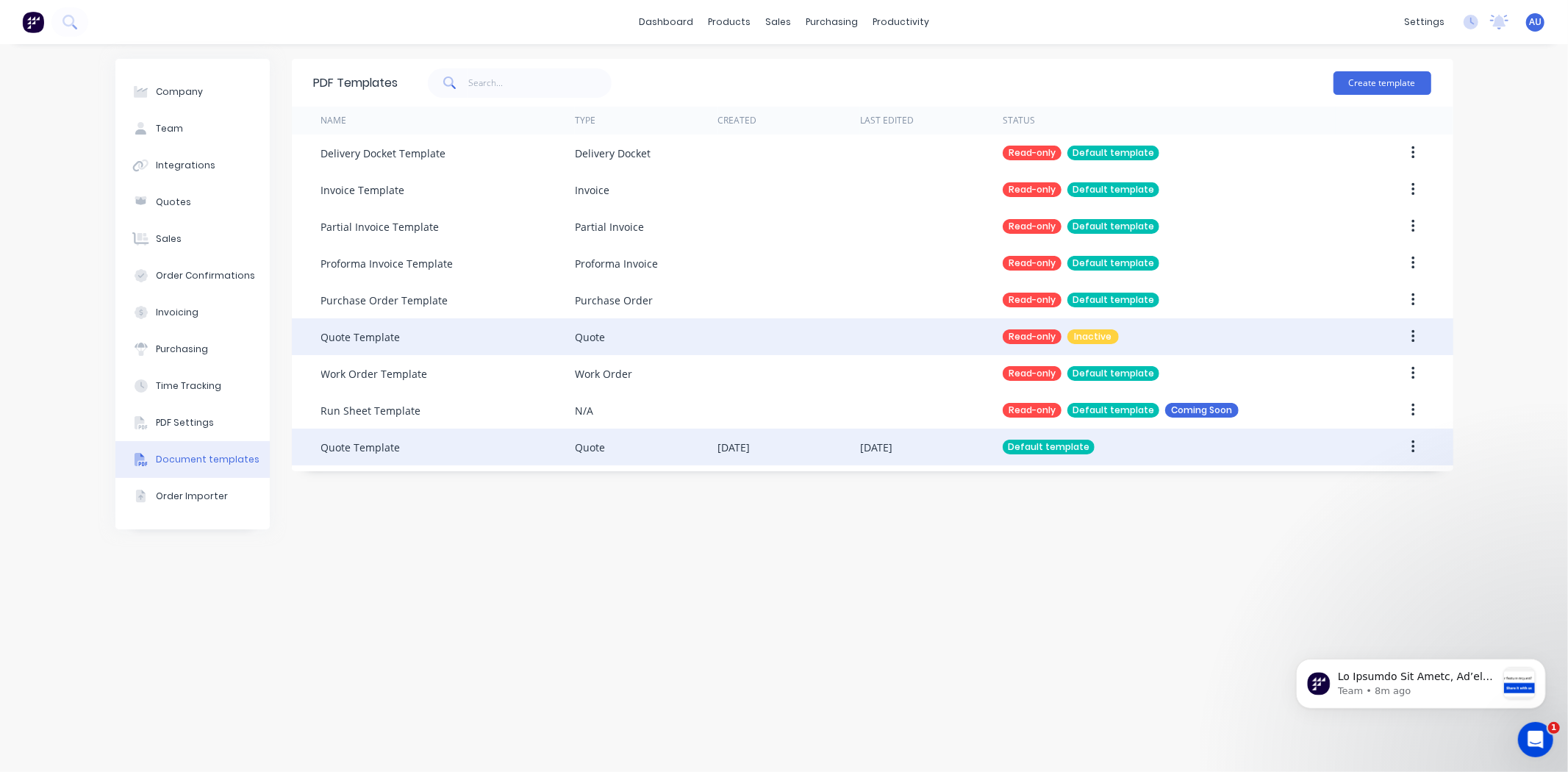
click at [1414, 331] on icon "button" at bounding box center [1414, 337] width 3 height 14
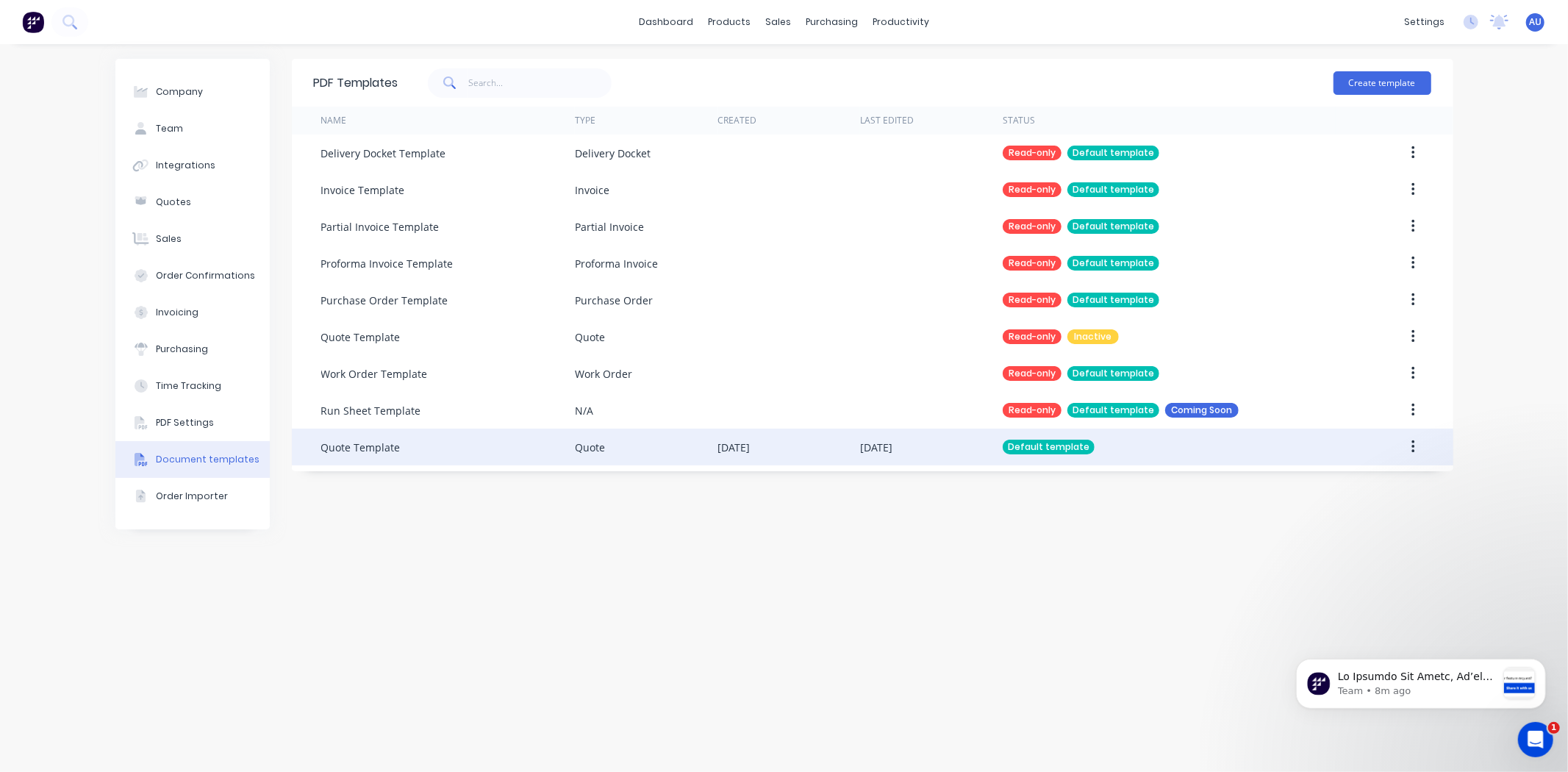
click at [1049, 629] on div "PDF Templates Create template Name Type Created Last Edited Status Delivery Doc…" at bounding box center [872, 407] width 1162 height 698
click at [679, 26] on link "dashboard" at bounding box center [666, 22] width 69 height 22
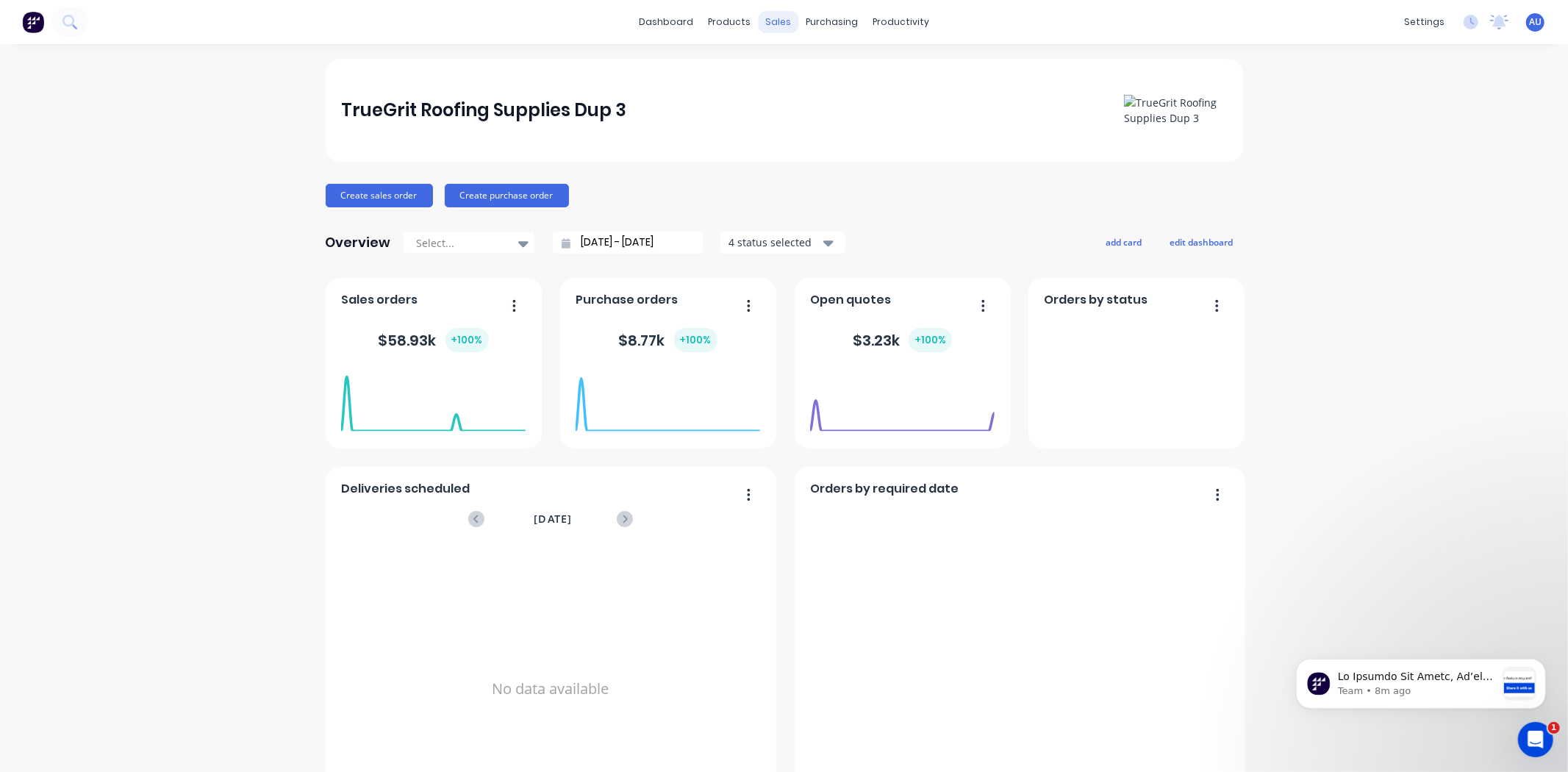
click at [770, 18] on div "sales" at bounding box center [778, 22] width 40 height 22
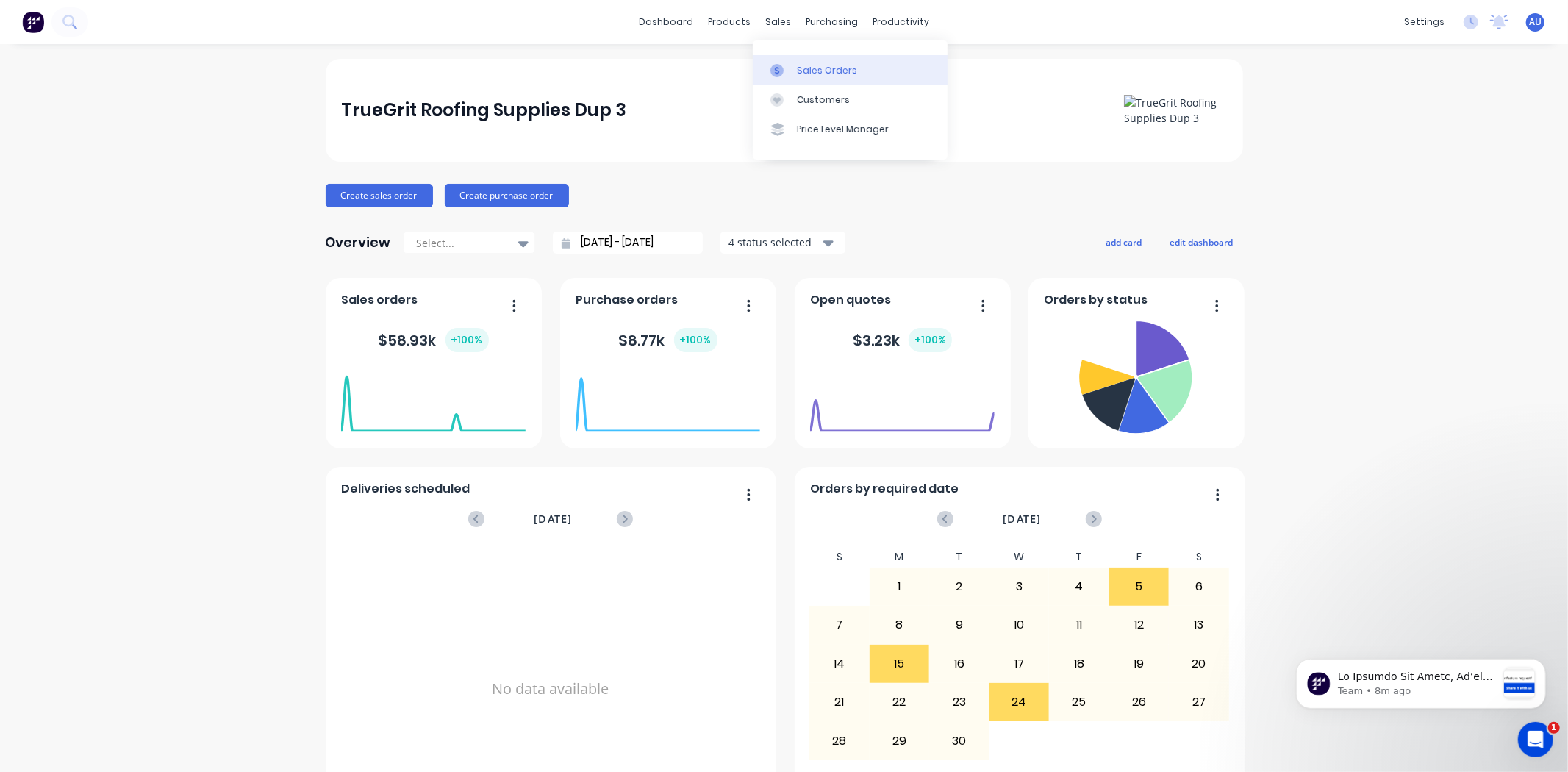
click at [798, 79] on link "Sales Orders" at bounding box center [850, 70] width 195 height 30
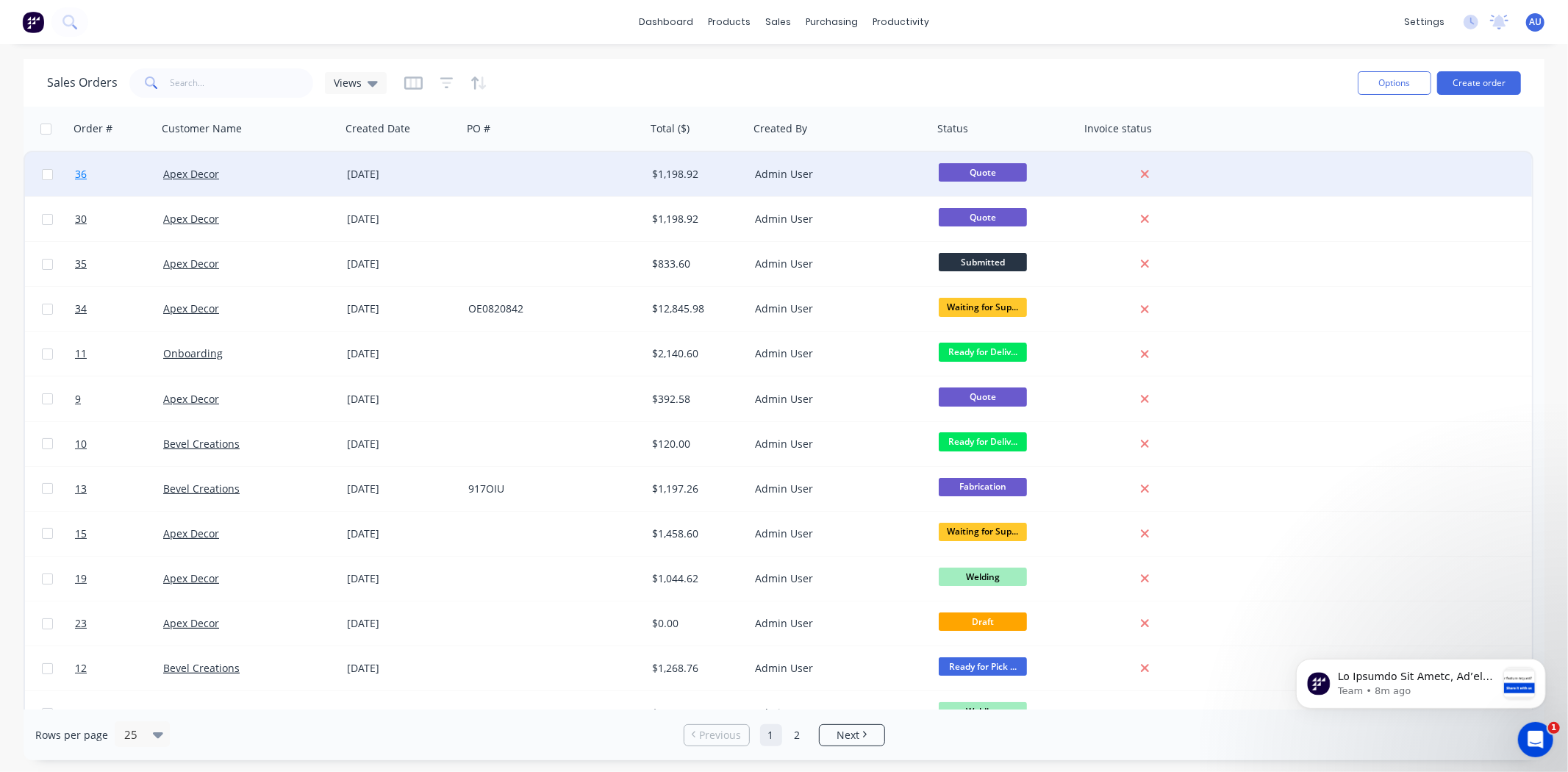
click at [83, 172] on span "36" at bounding box center [81, 174] width 12 height 14
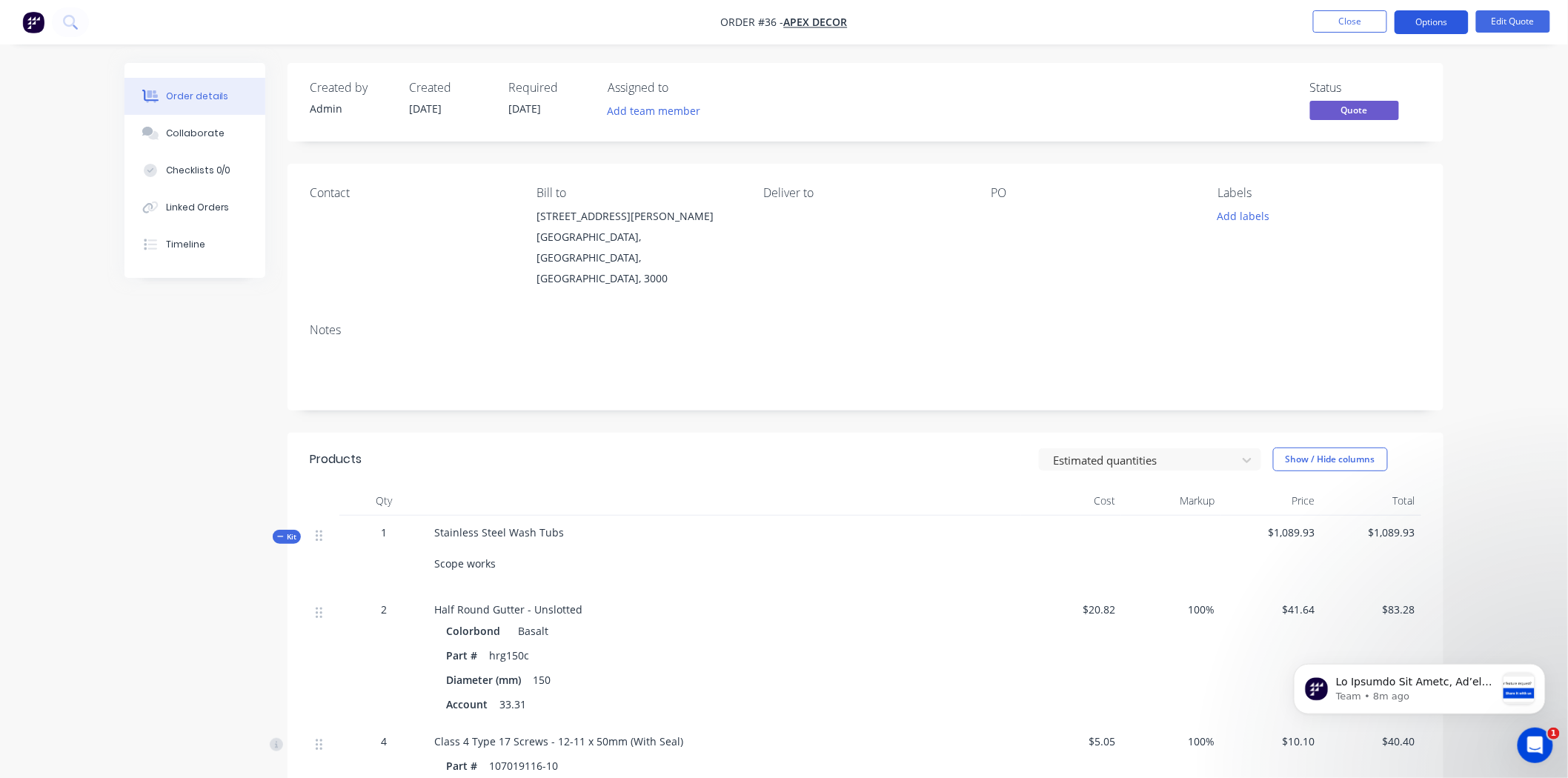
click at [1423, 15] on button "Options" at bounding box center [1431, 22] width 74 height 23
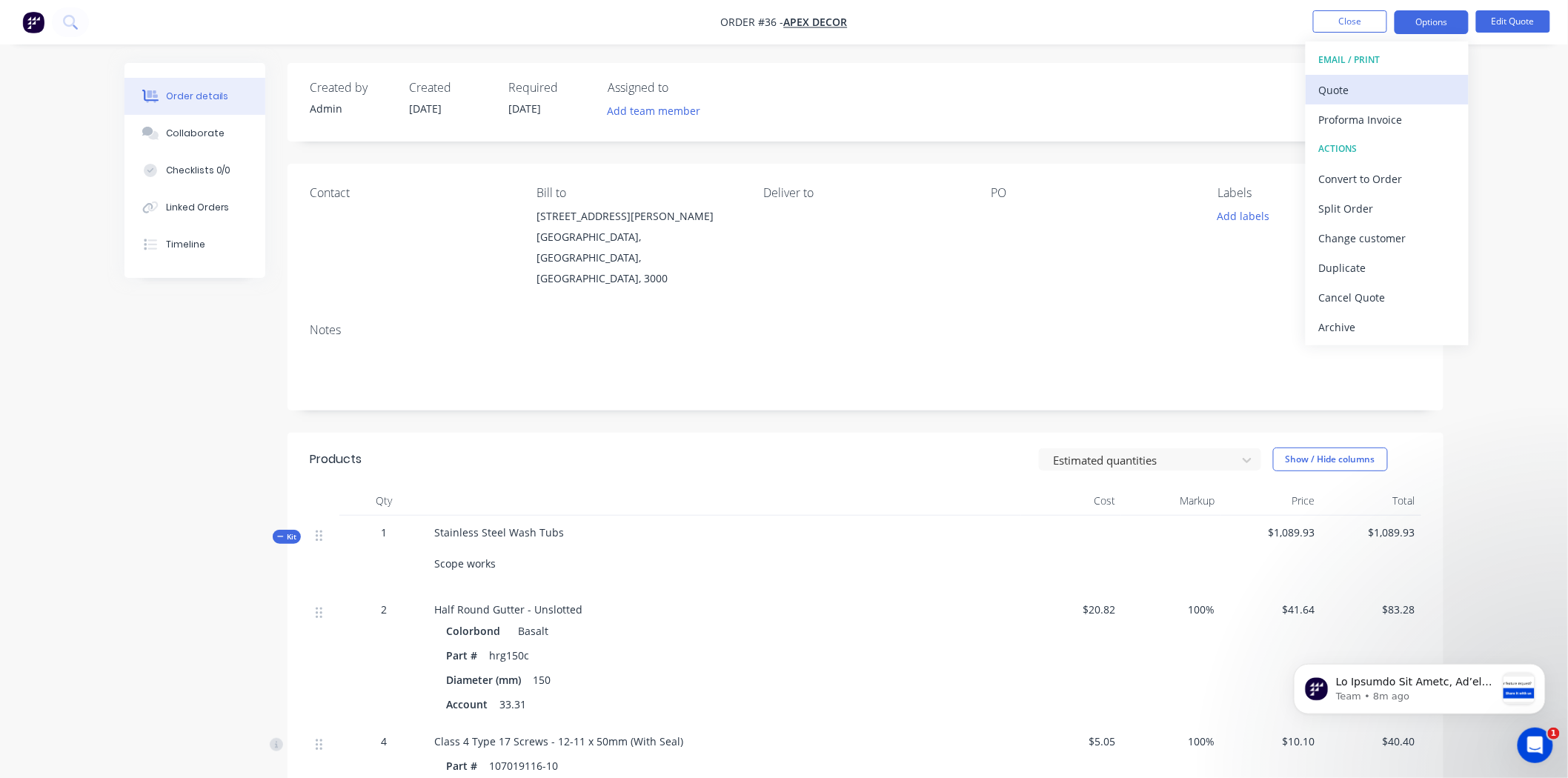
click at [1425, 94] on div "Quote" at bounding box center [1387, 90] width 137 height 22
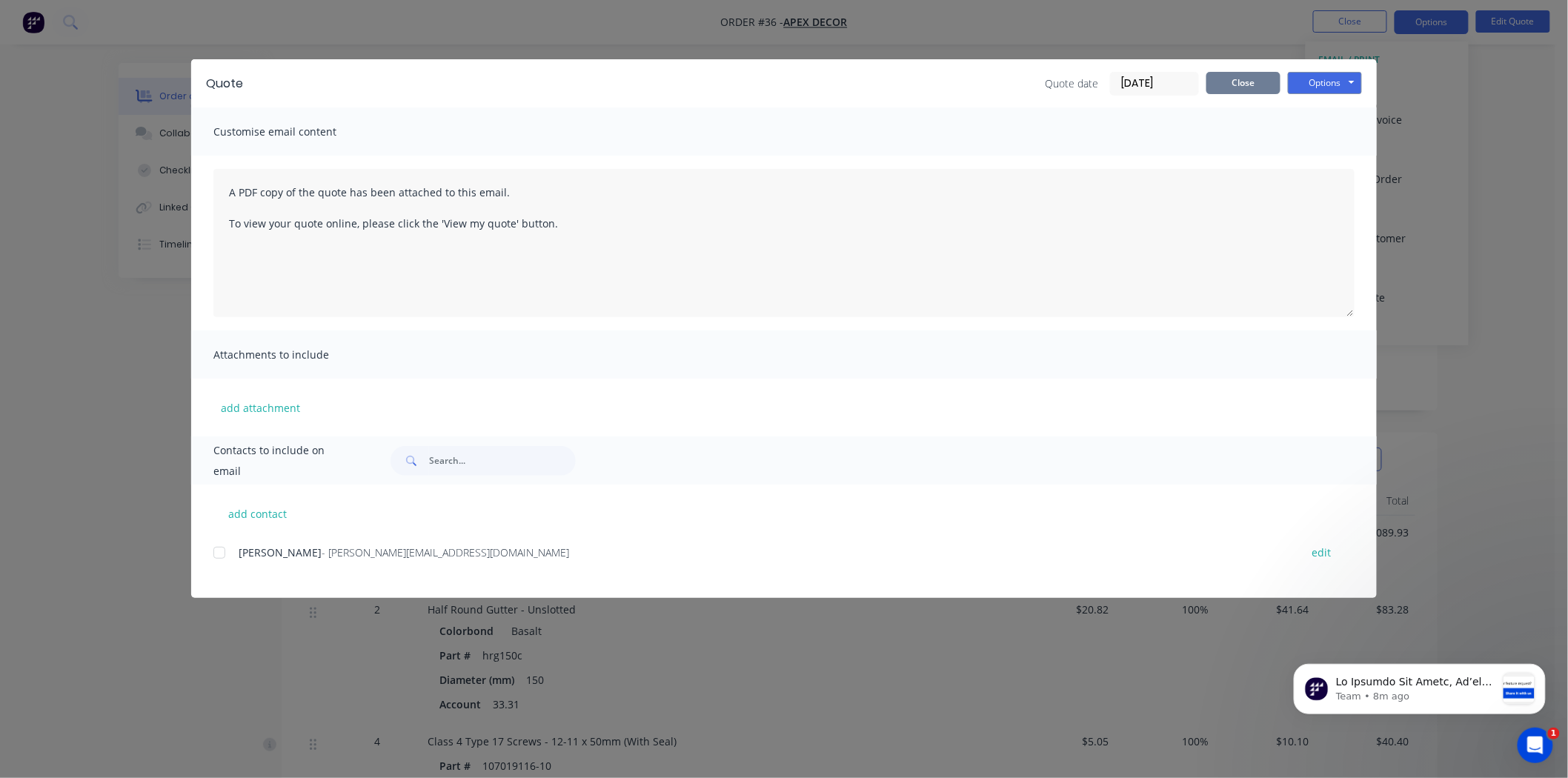
click at [1246, 82] on button "Close" at bounding box center [1243, 83] width 74 height 23
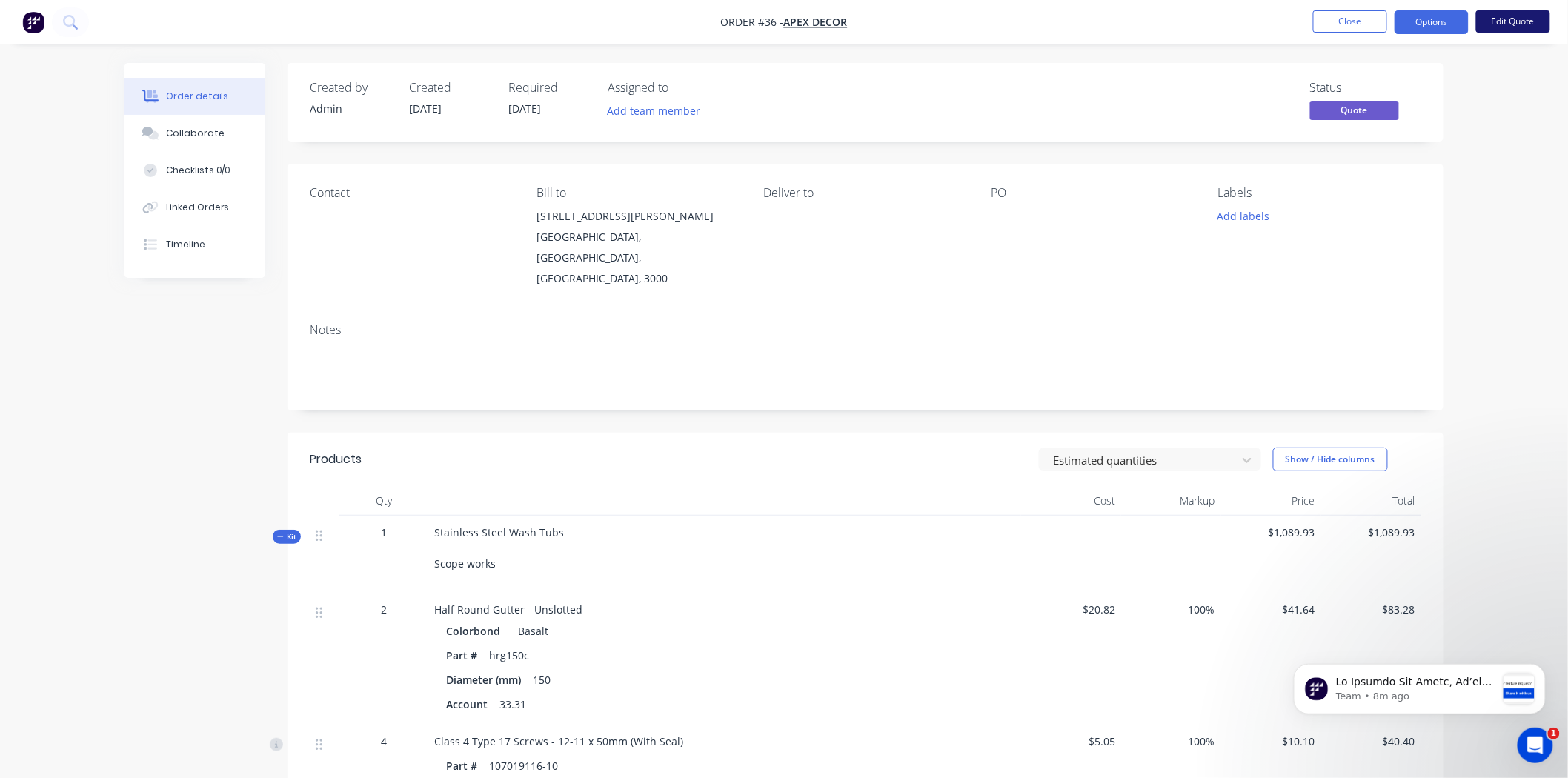
click at [1514, 18] on button "Edit Quote" at bounding box center [1513, 22] width 74 height 23
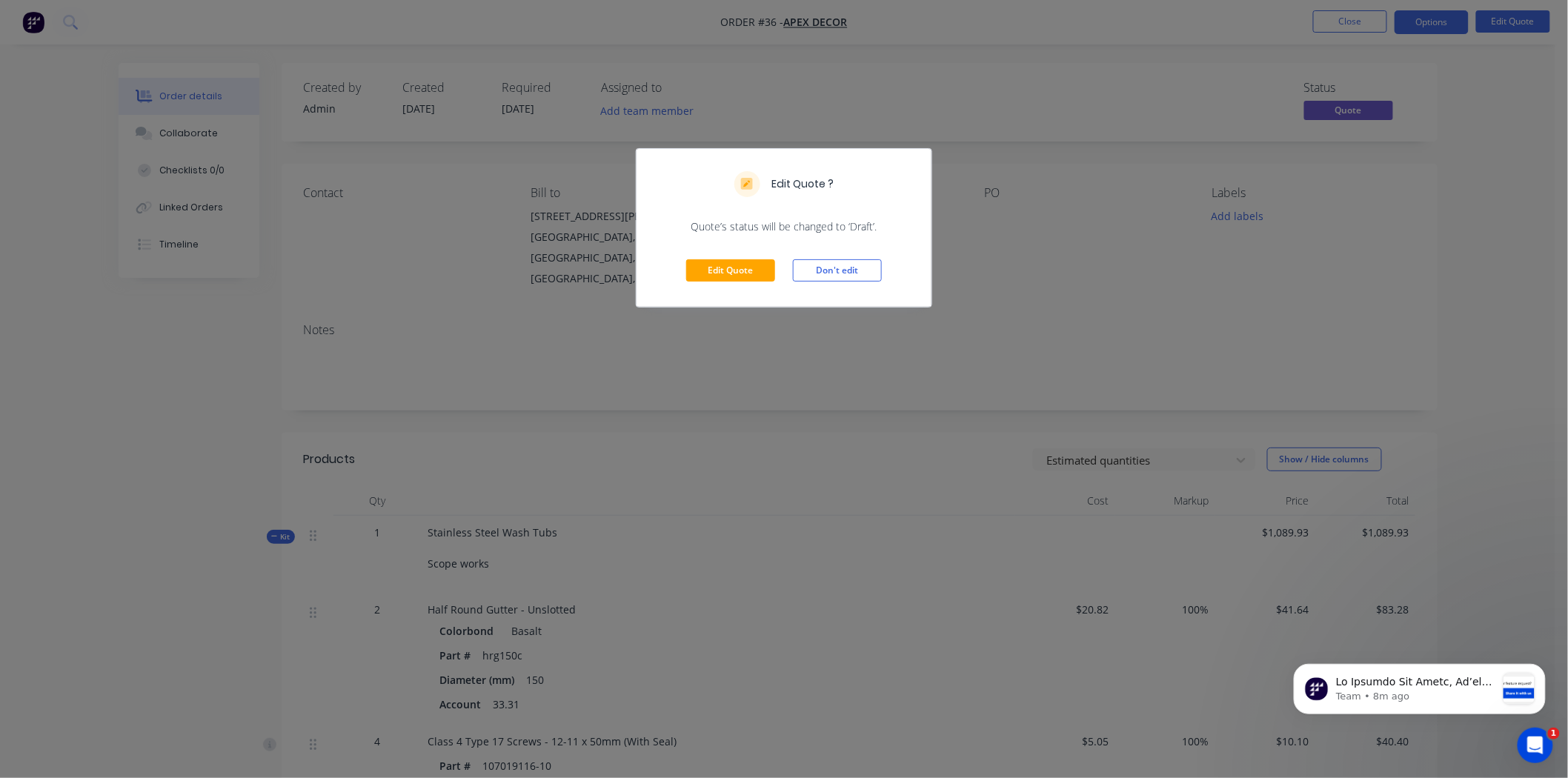
click at [741, 255] on div "Edit Quote Don't edit" at bounding box center [784, 271] width 295 height 73
click at [703, 271] on button "Edit Quote" at bounding box center [730, 271] width 89 height 23
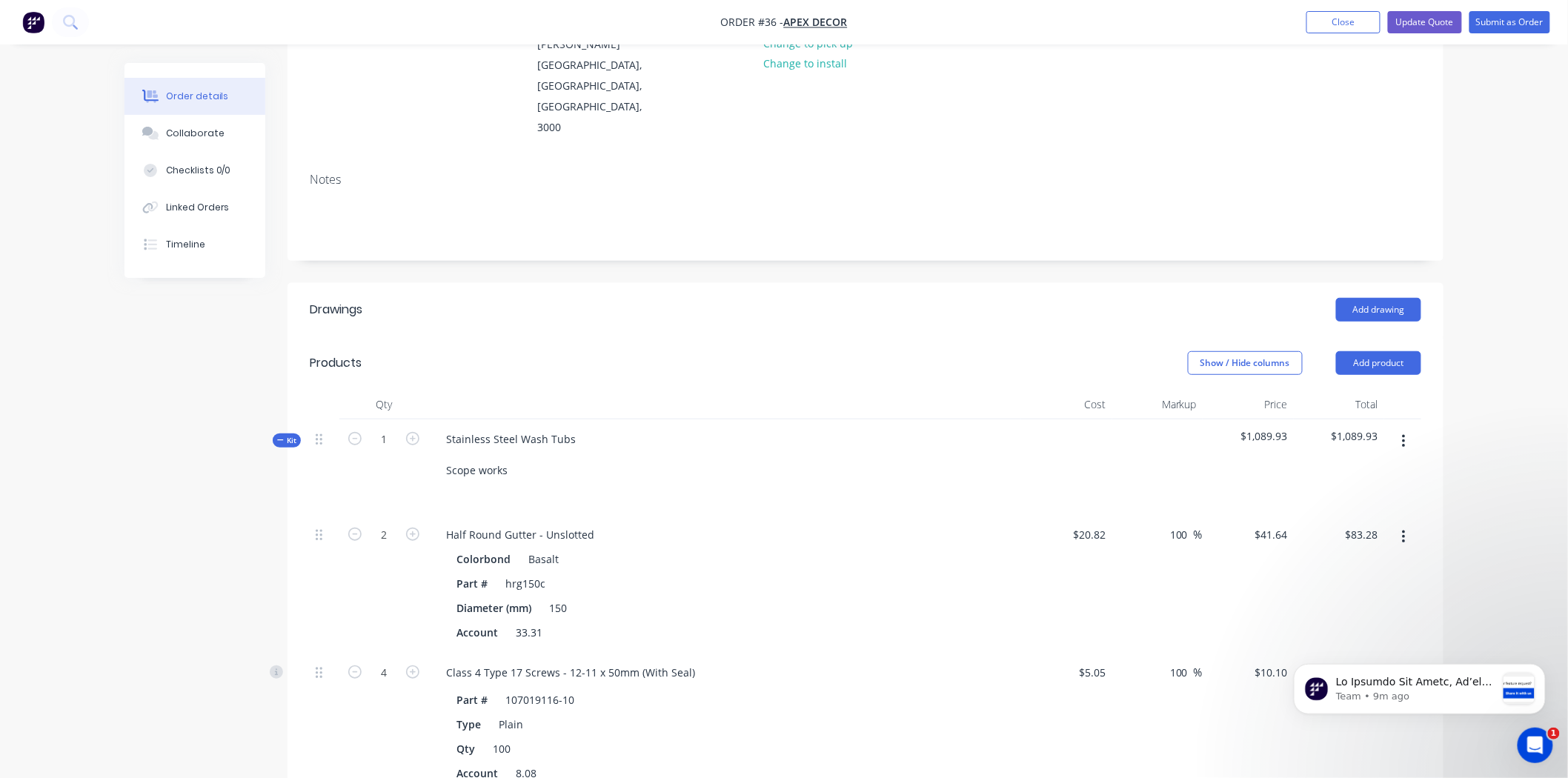
scroll to position [165, 0]
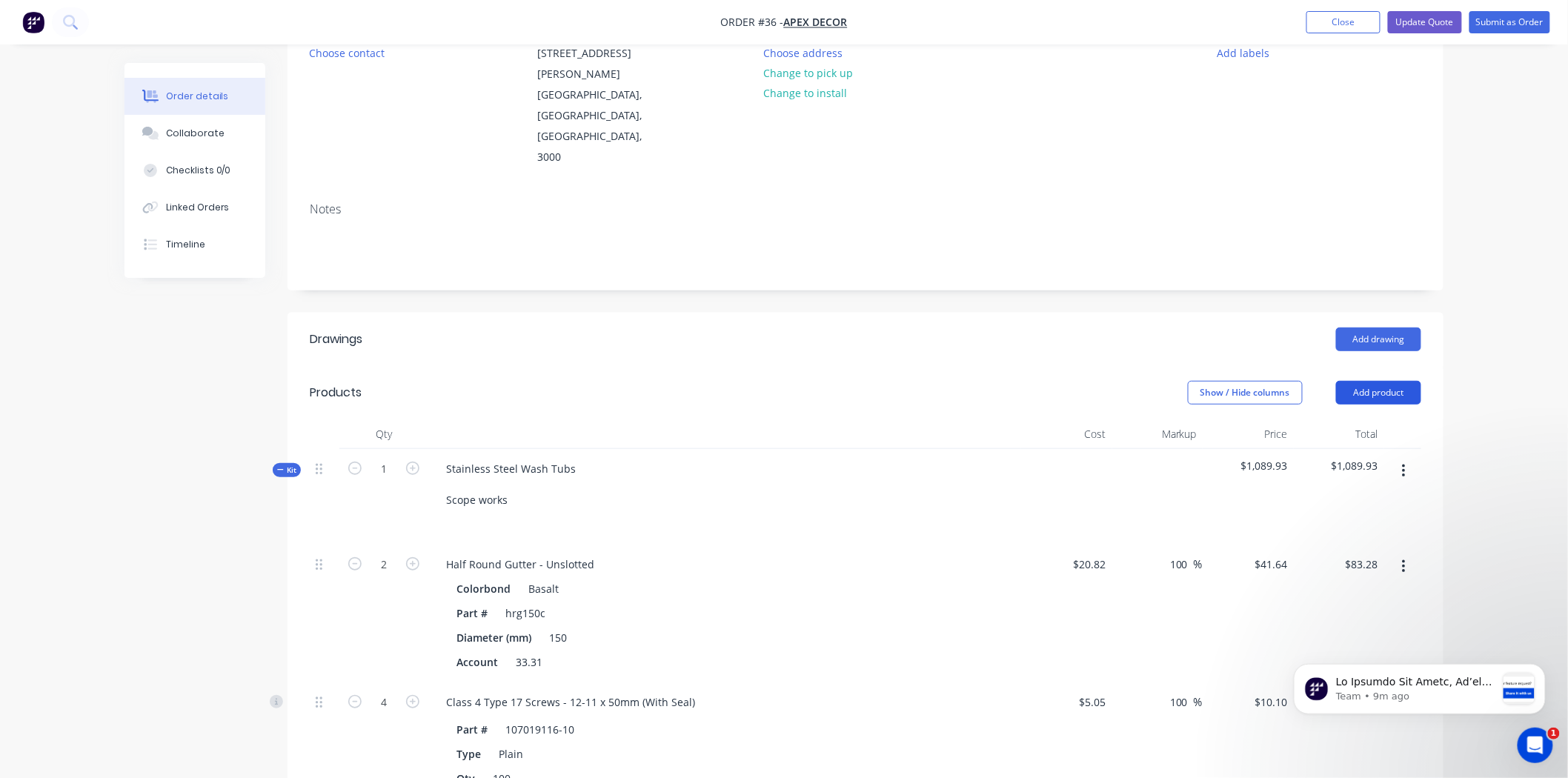
click at [1372, 381] on button "Add product" at bounding box center [1378, 392] width 85 height 23
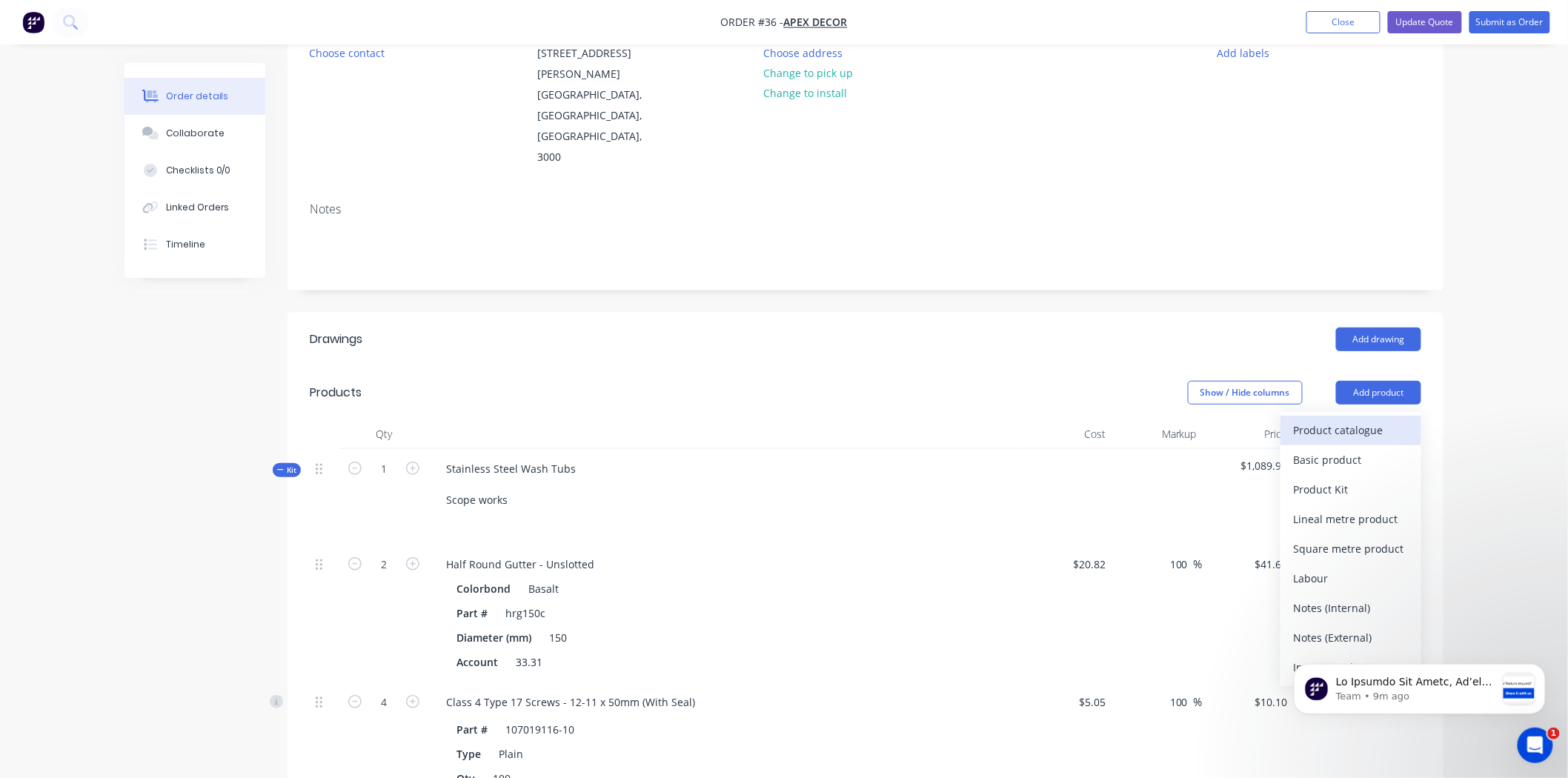
click at [1381, 419] on div "Product catalogue" at bounding box center [1350, 430] width 114 height 22
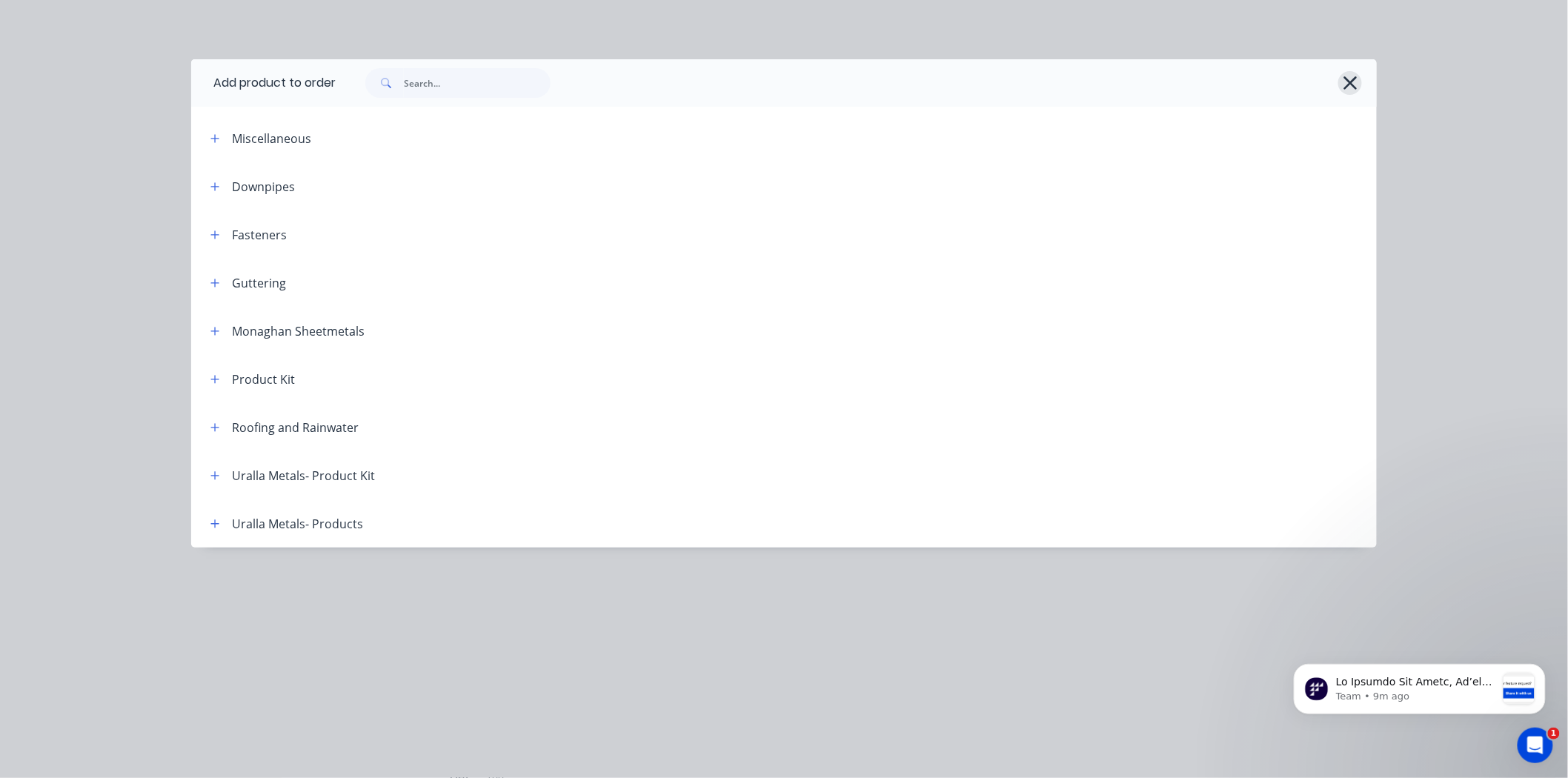
click at [1351, 82] on icon "button" at bounding box center [1350, 82] width 14 height 14
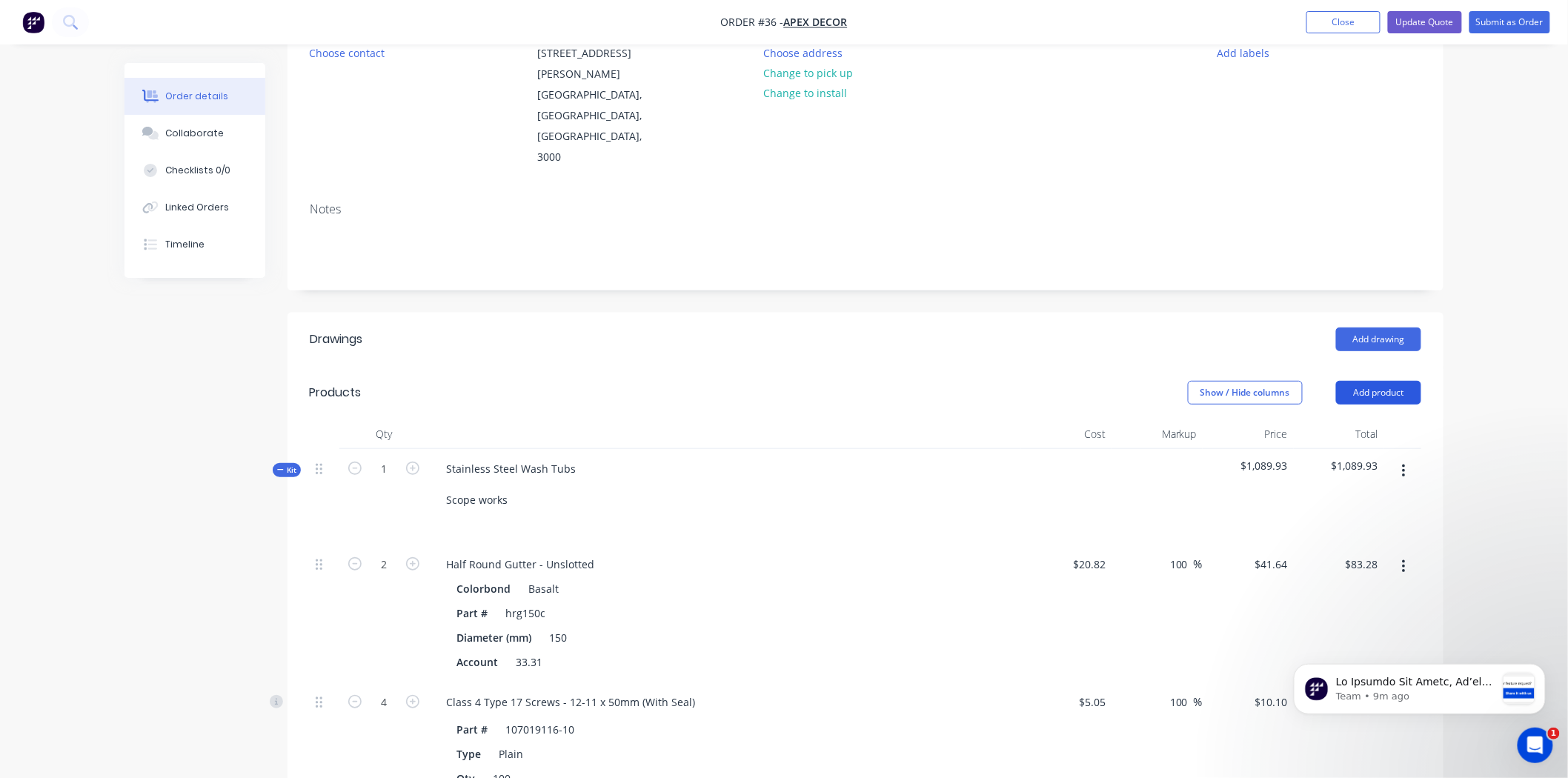
click at [1406, 381] on button "Add product" at bounding box center [1378, 392] width 85 height 23
click at [1472, 320] on div "Order details Collaborate Checklists 0/0 Linked Orders Timeline Order details C…" at bounding box center [784, 695] width 1568 height 1720
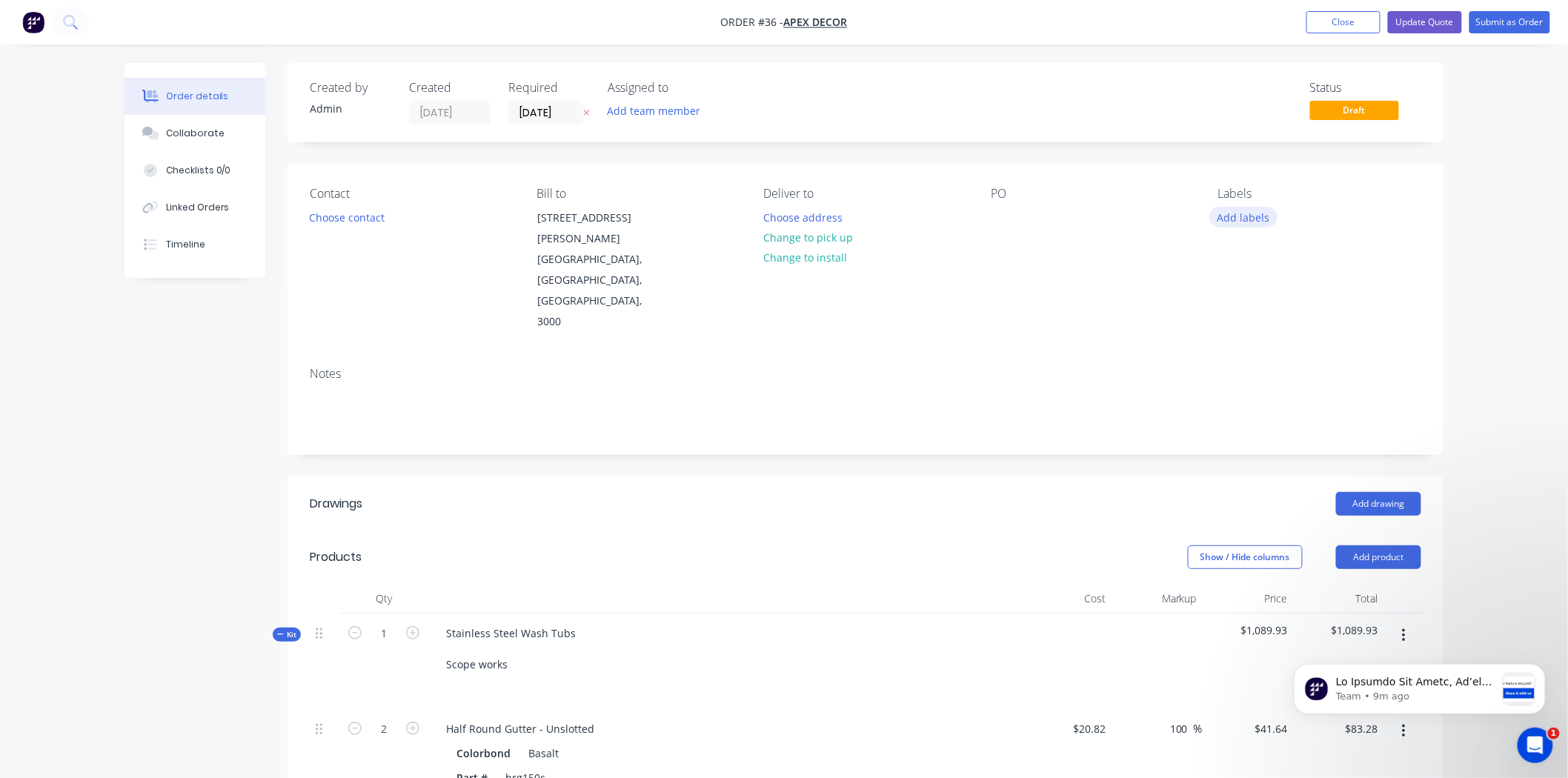
click at [1235, 213] on button "Add labels" at bounding box center [1243, 217] width 68 height 20
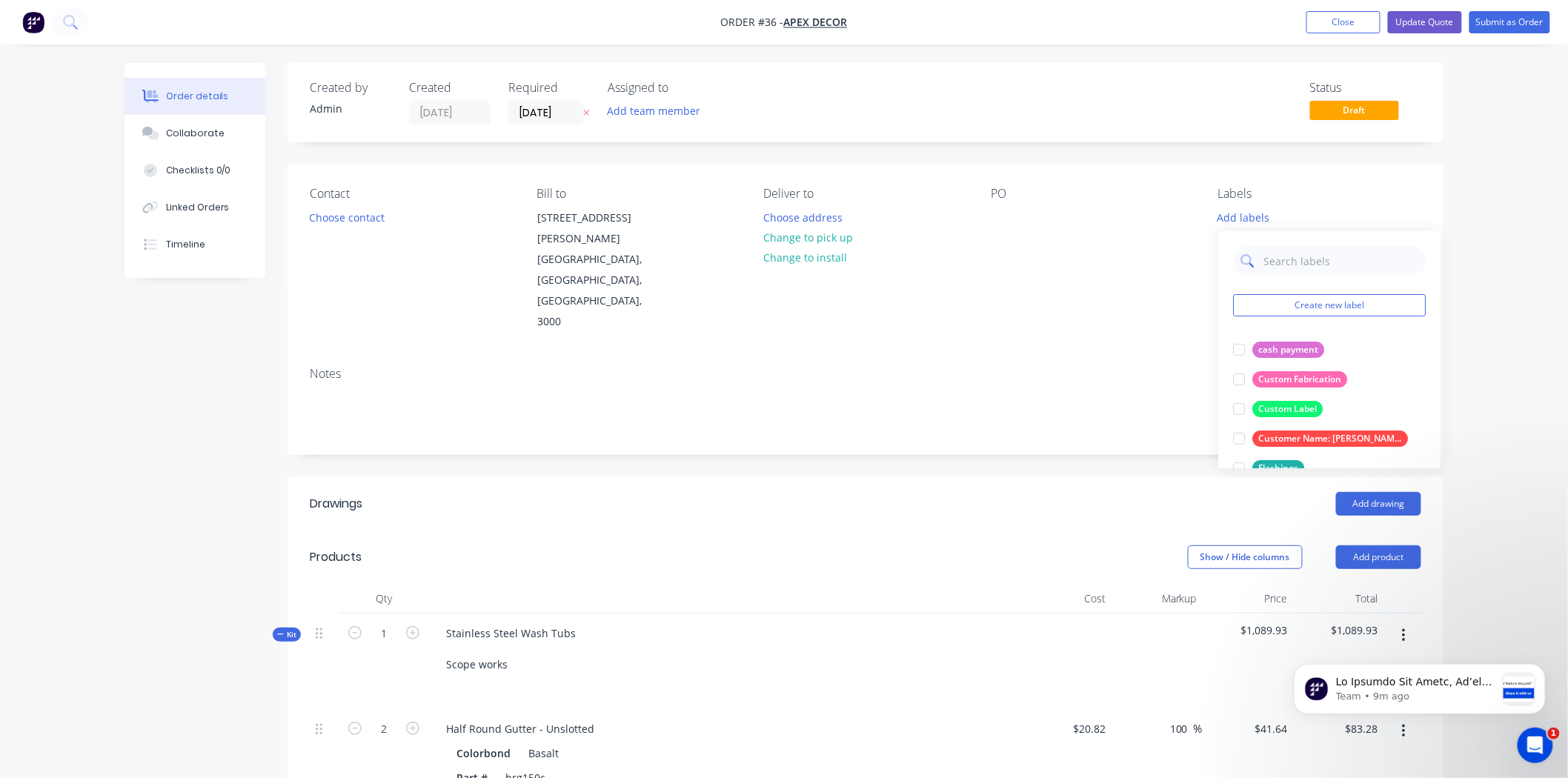
click at [1300, 263] on input "text" at bounding box center [1341, 261] width 155 height 30
type input "urge"
click at [1239, 351] on div at bounding box center [1238, 350] width 30 height 30
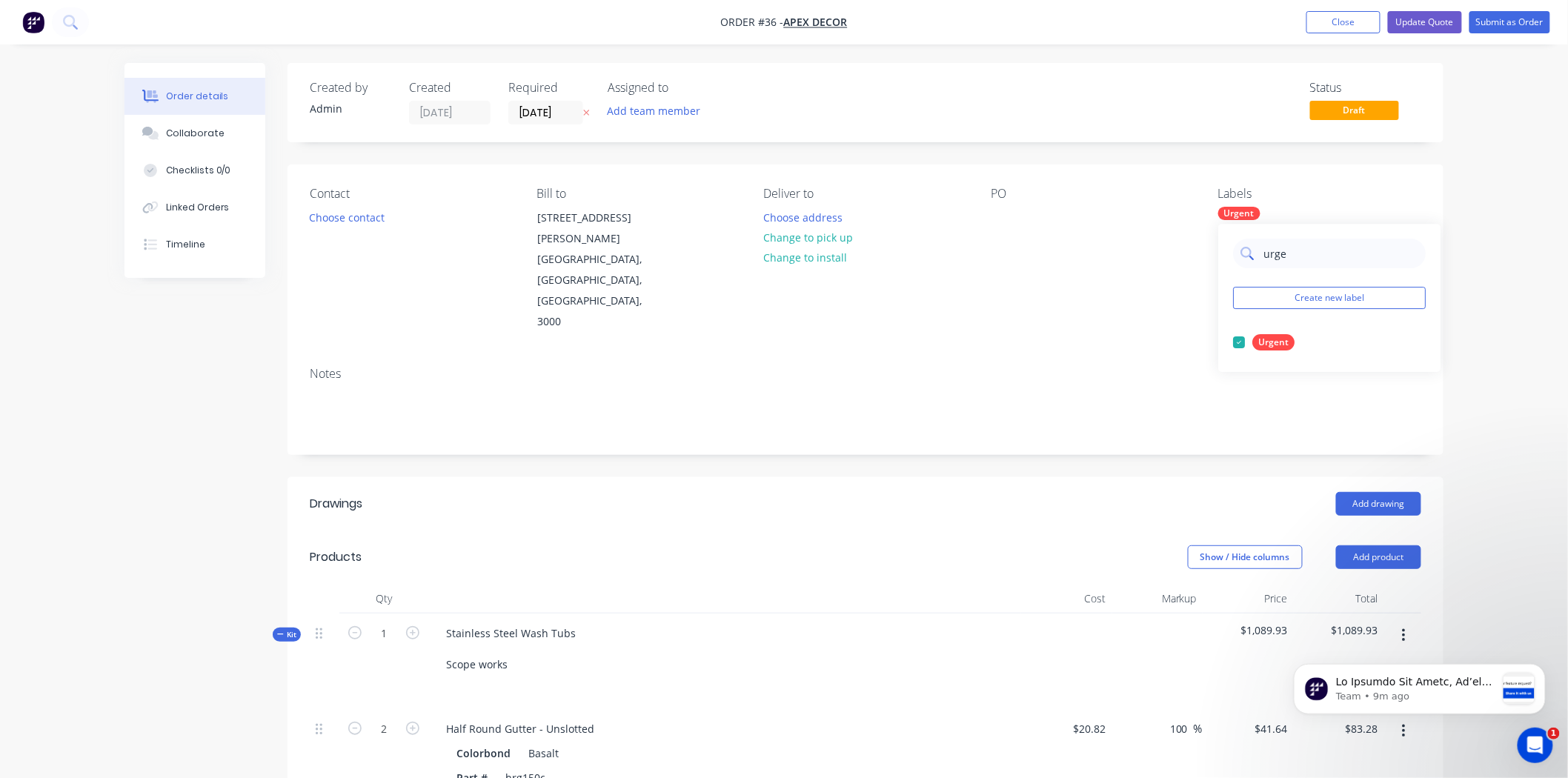
click at [1277, 254] on input "urge" at bounding box center [1341, 253] width 155 height 30
click at [1264, 218] on div "Urgent" at bounding box center [1319, 213] width 203 height 14
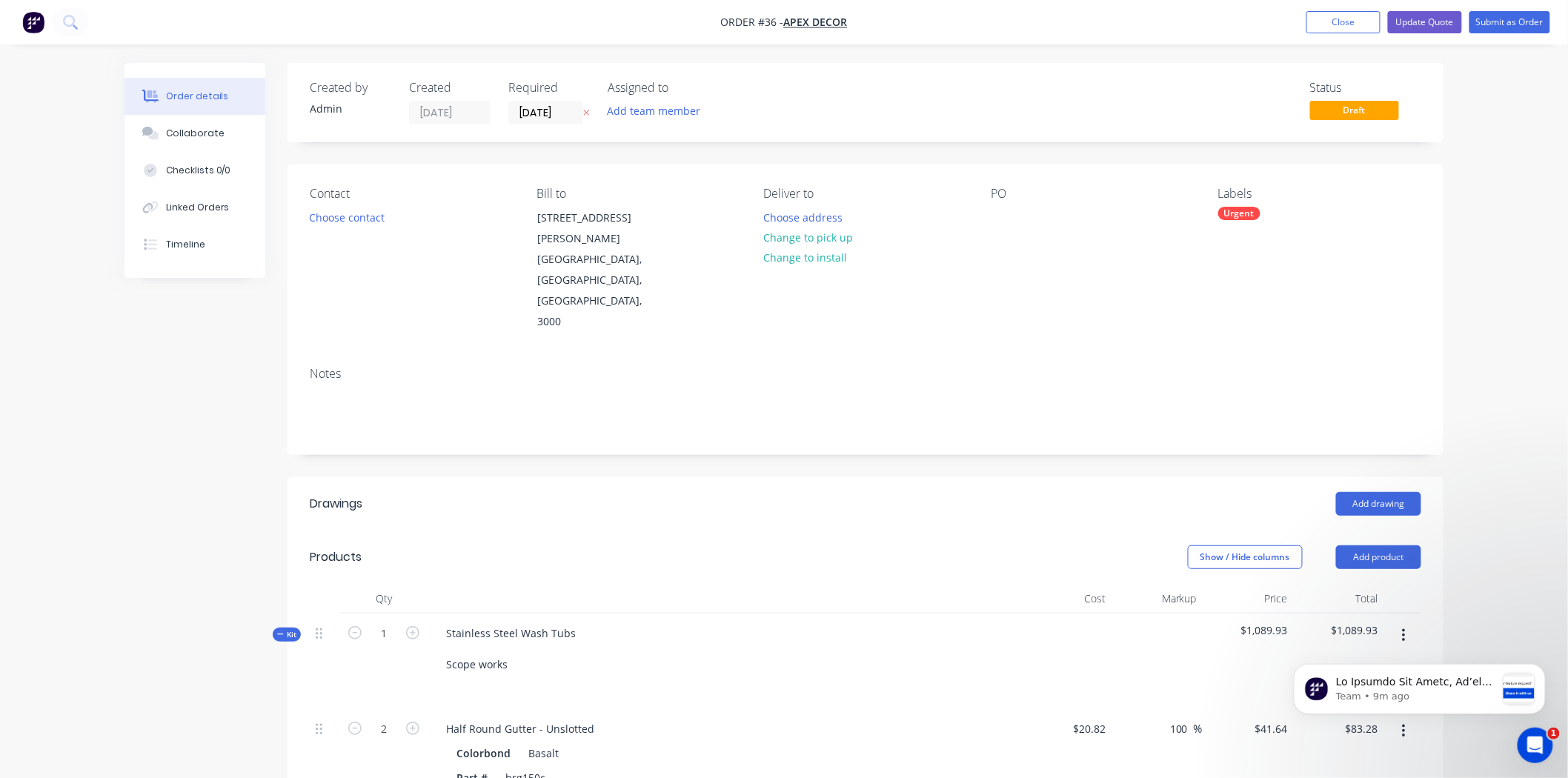
click at [1426, 30] on button "Update Quote" at bounding box center [1425, 23] width 74 height 23
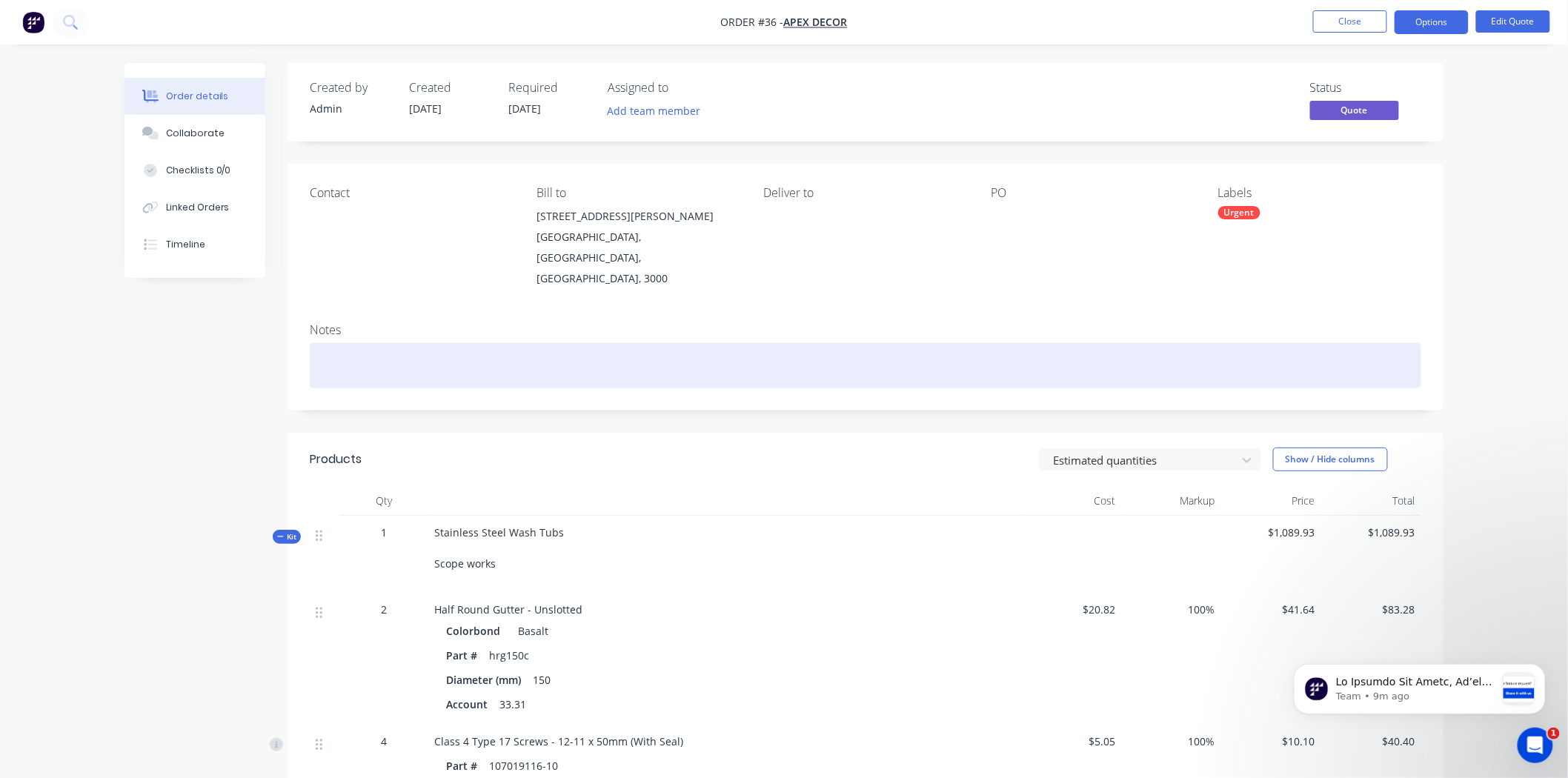
click at [348, 343] on div at bounding box center [865, 366] width 1112 height 45
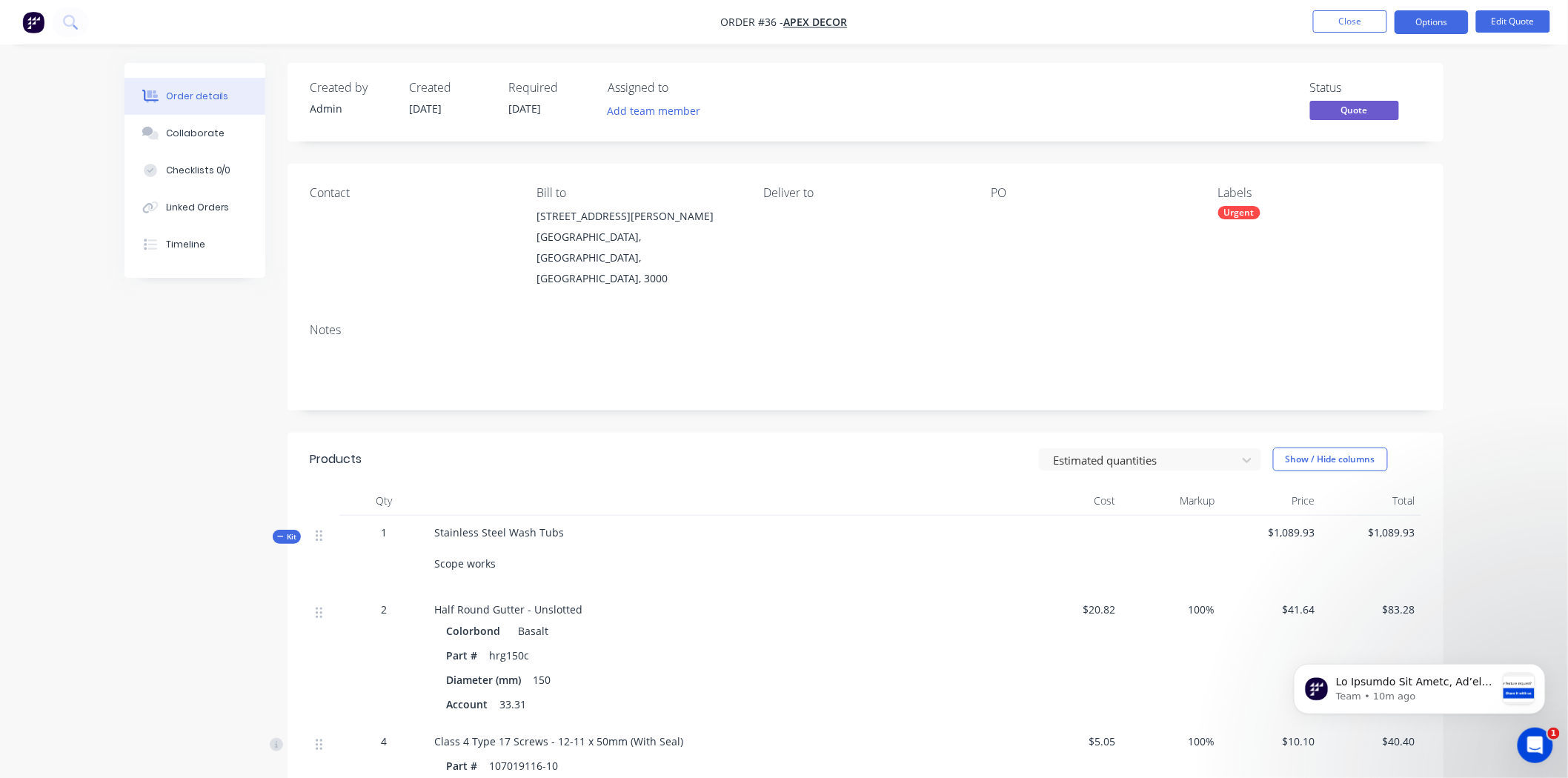
click at [30, 21] on img "button" at bounding box center [34, 23] width 23 height 23
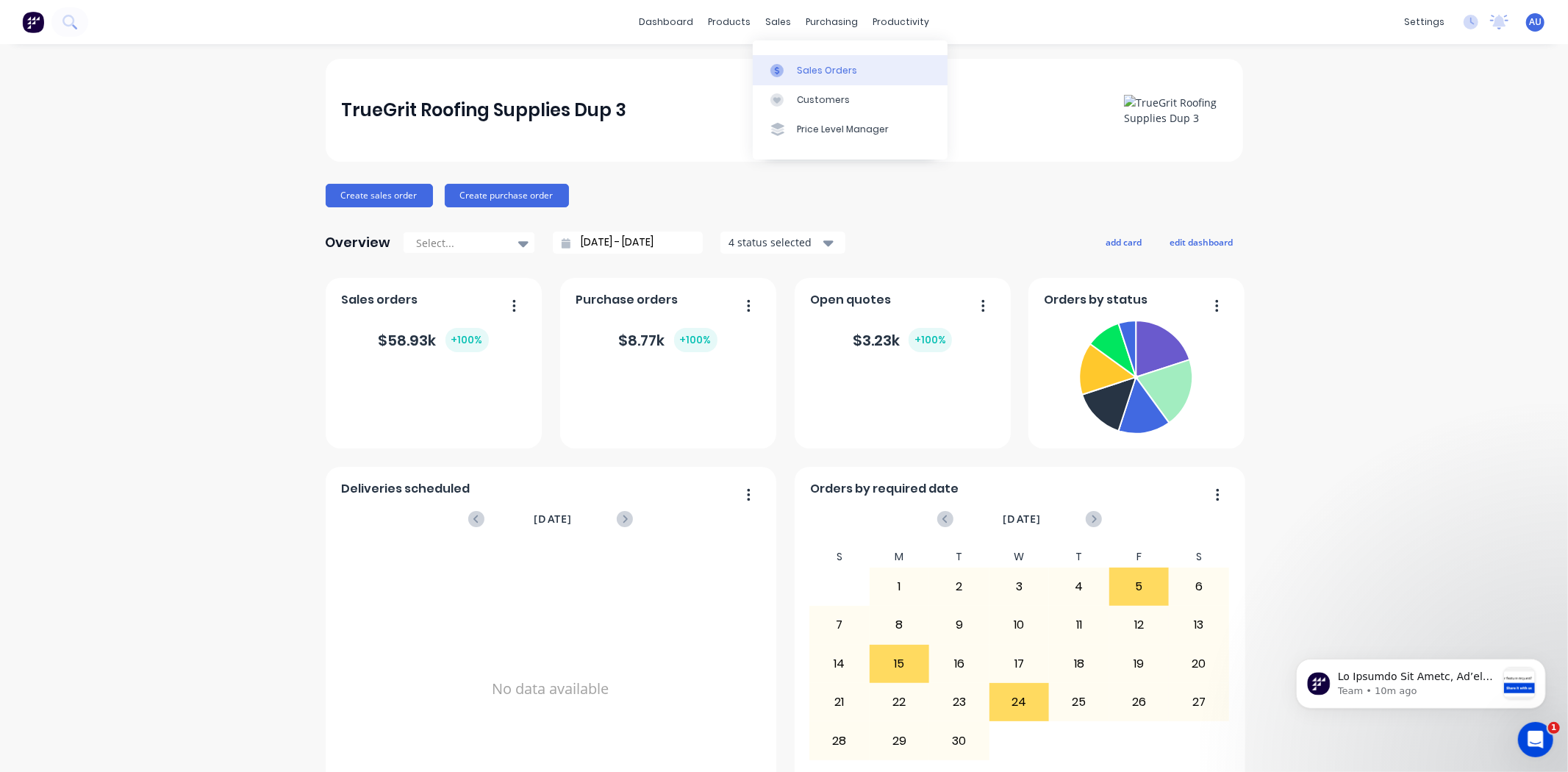
click at [804, 67] on div "Sales Orders" at bounding box center [826, 71] width 60 height 14
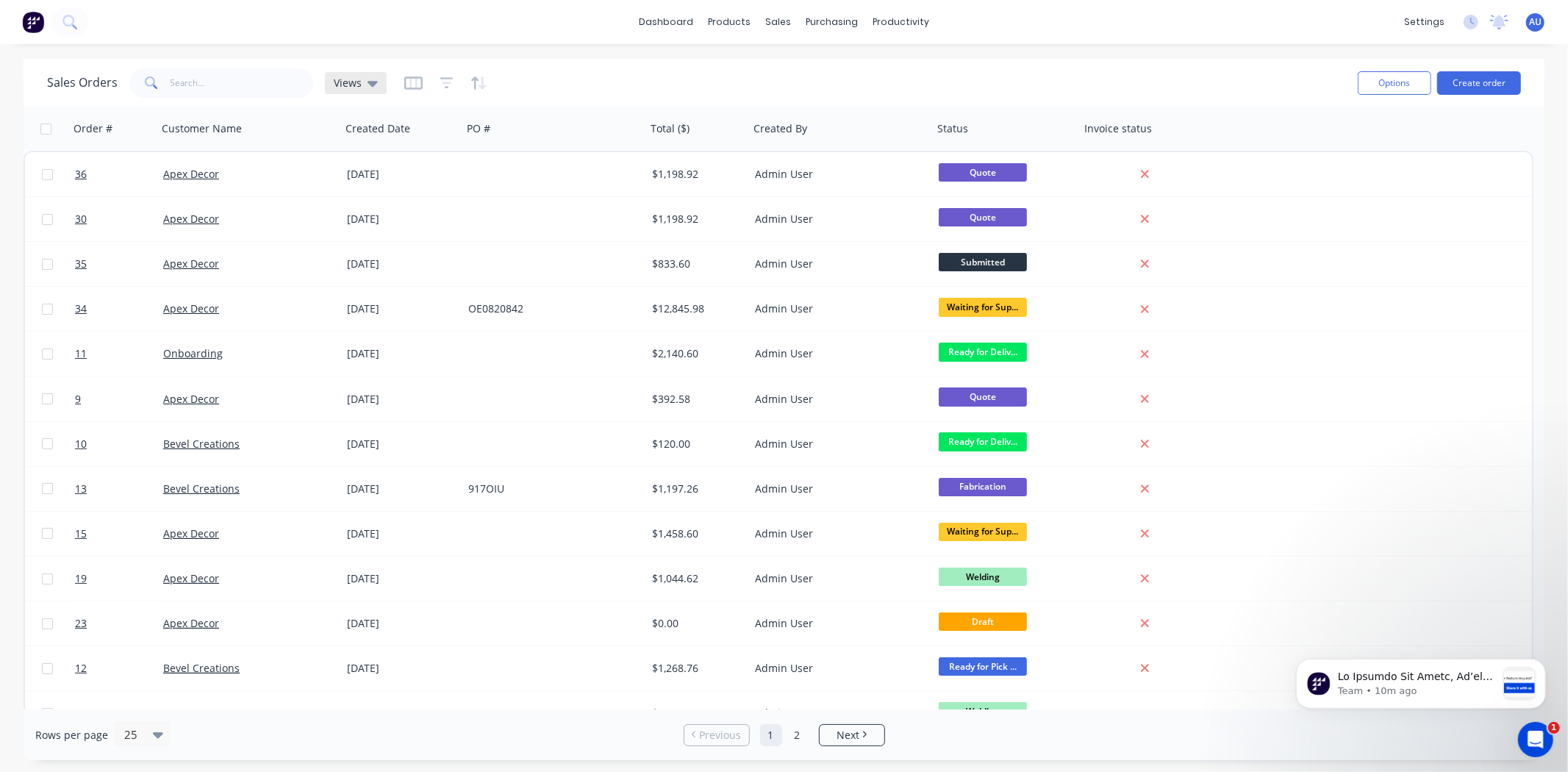
click at [368, 83] on icon at bounding box center [373, 83] width 10 height 6
click at [410, 78] on icon "button" at bounding box center [413, 83] width 18 height 14
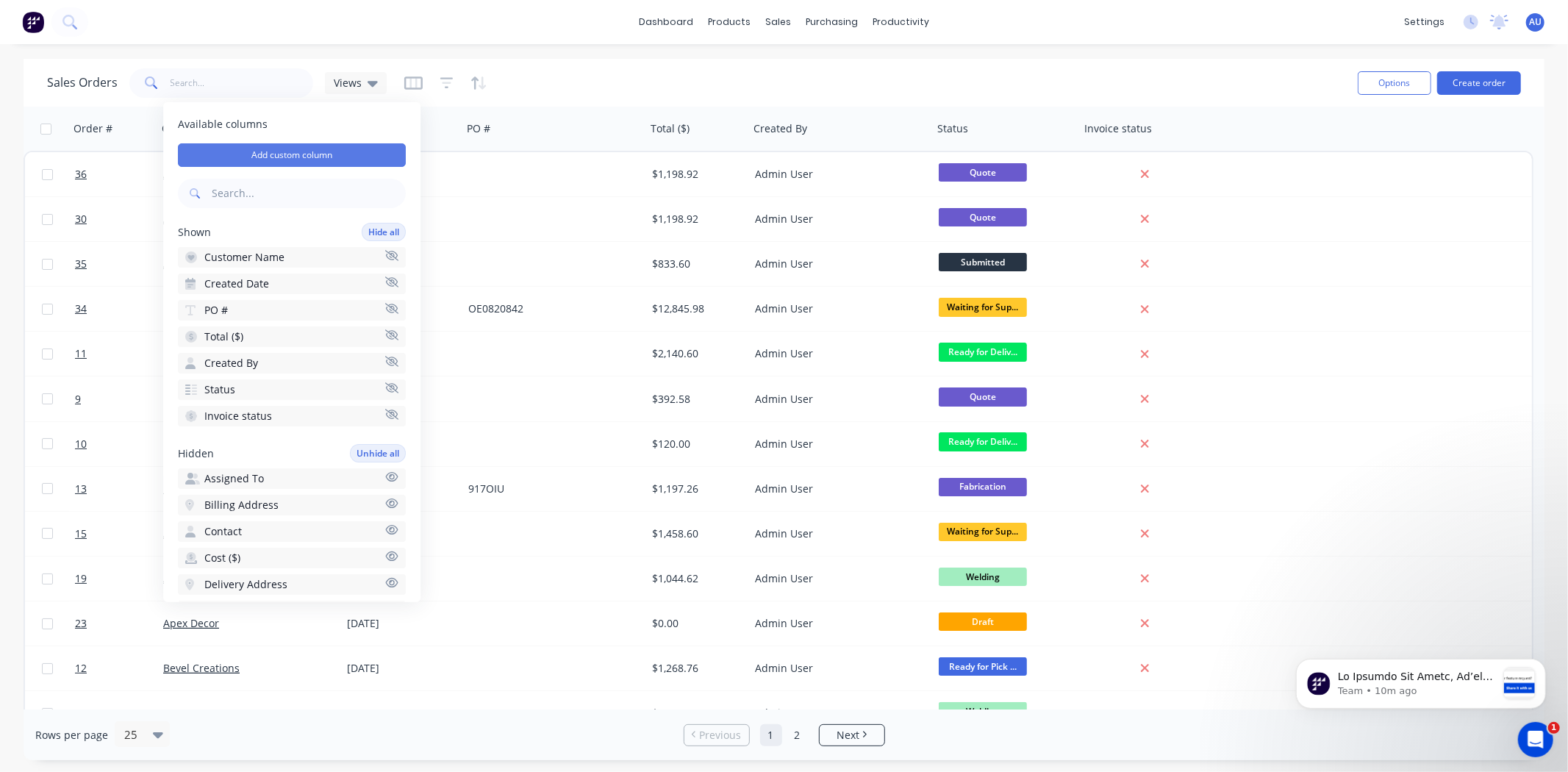
click at [333, 153] on button "Add custom column" at bounding box center [292, 155] width 228 height 23
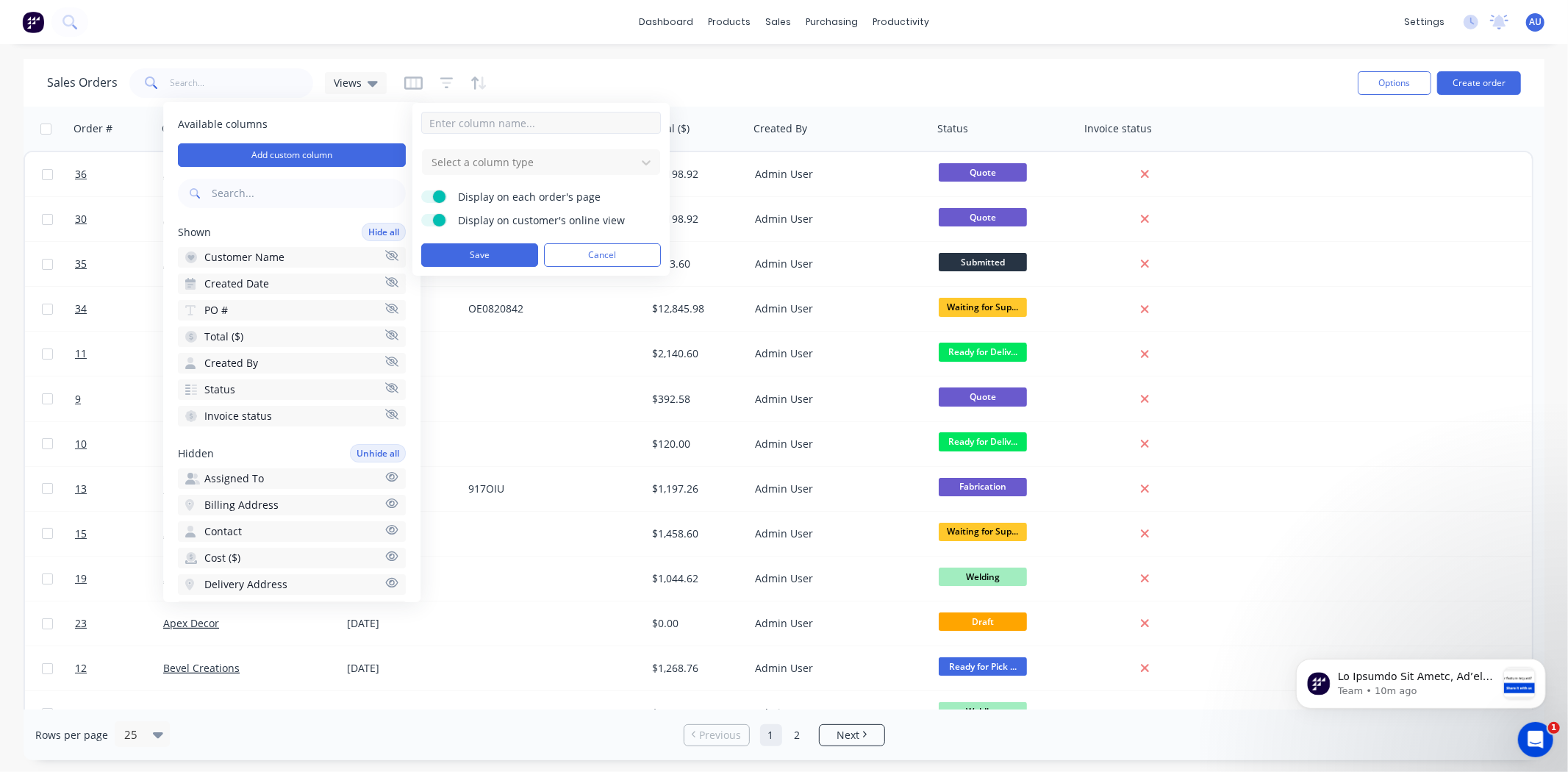
click at [488, 128] on input at bounding box center [541, 123] width 240 height 22
click at [487, 127] on input at bounding box center [541, 123] width 240 height 22
type input "Job Type"
click at [479, 169] on div at bounding box center [530, 162] width 199 height 18
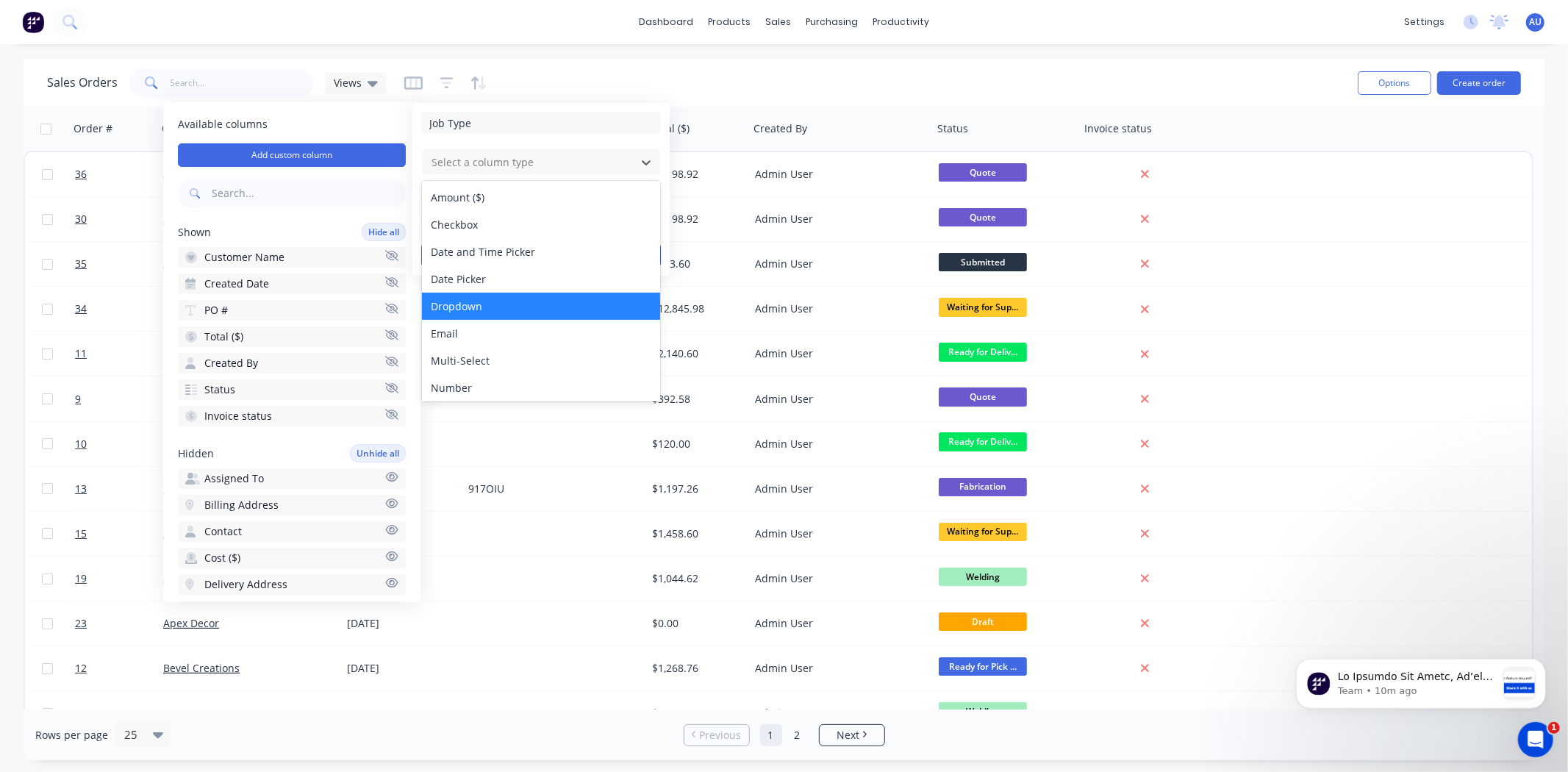
click at [495, 299] on div "Dropdown" at bounding box center [540, 306] width 238 height 27
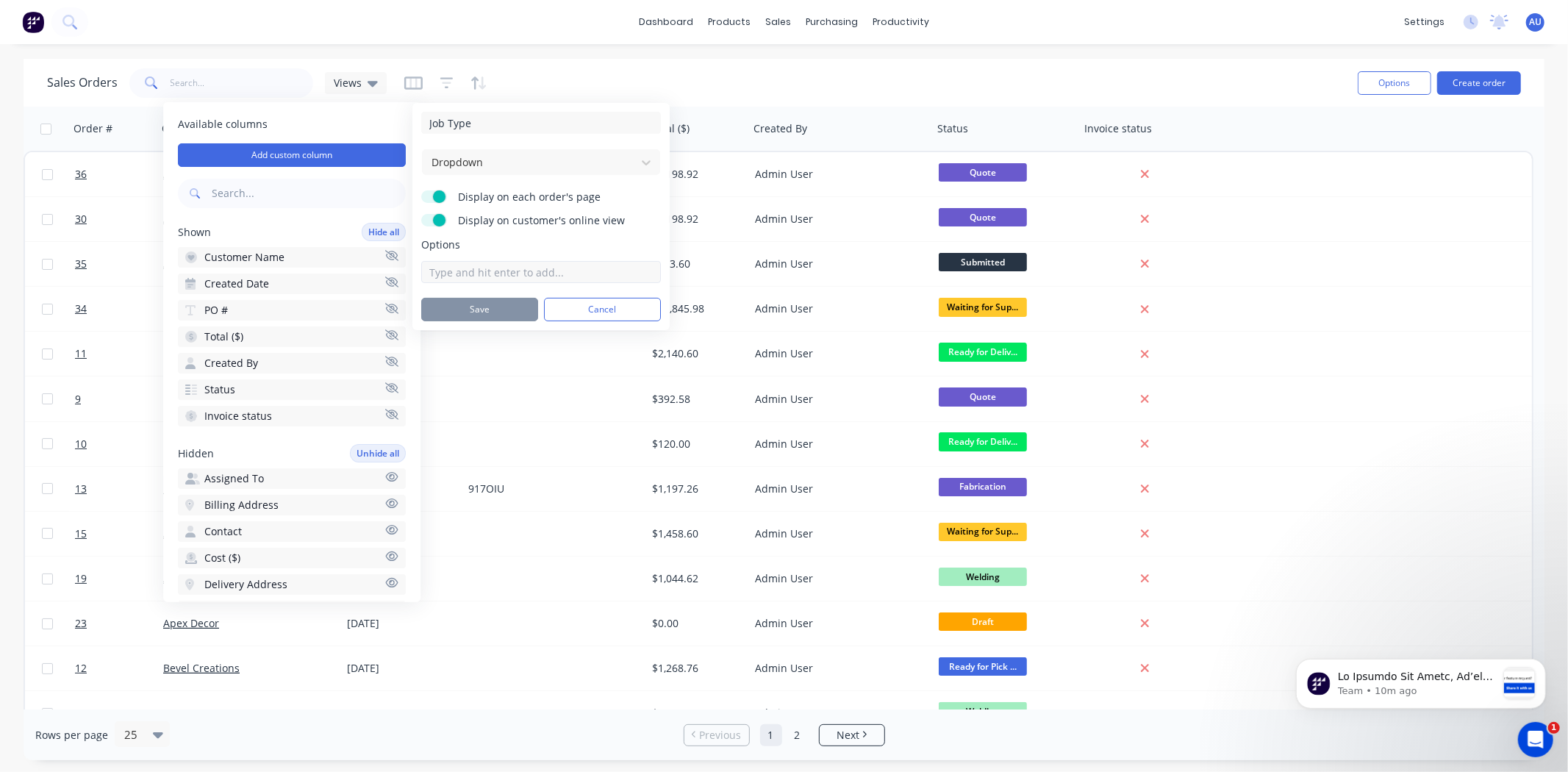
click at [493, 268] on input at bounding box center [541, 273] width 240 height 22
type input "Resi"
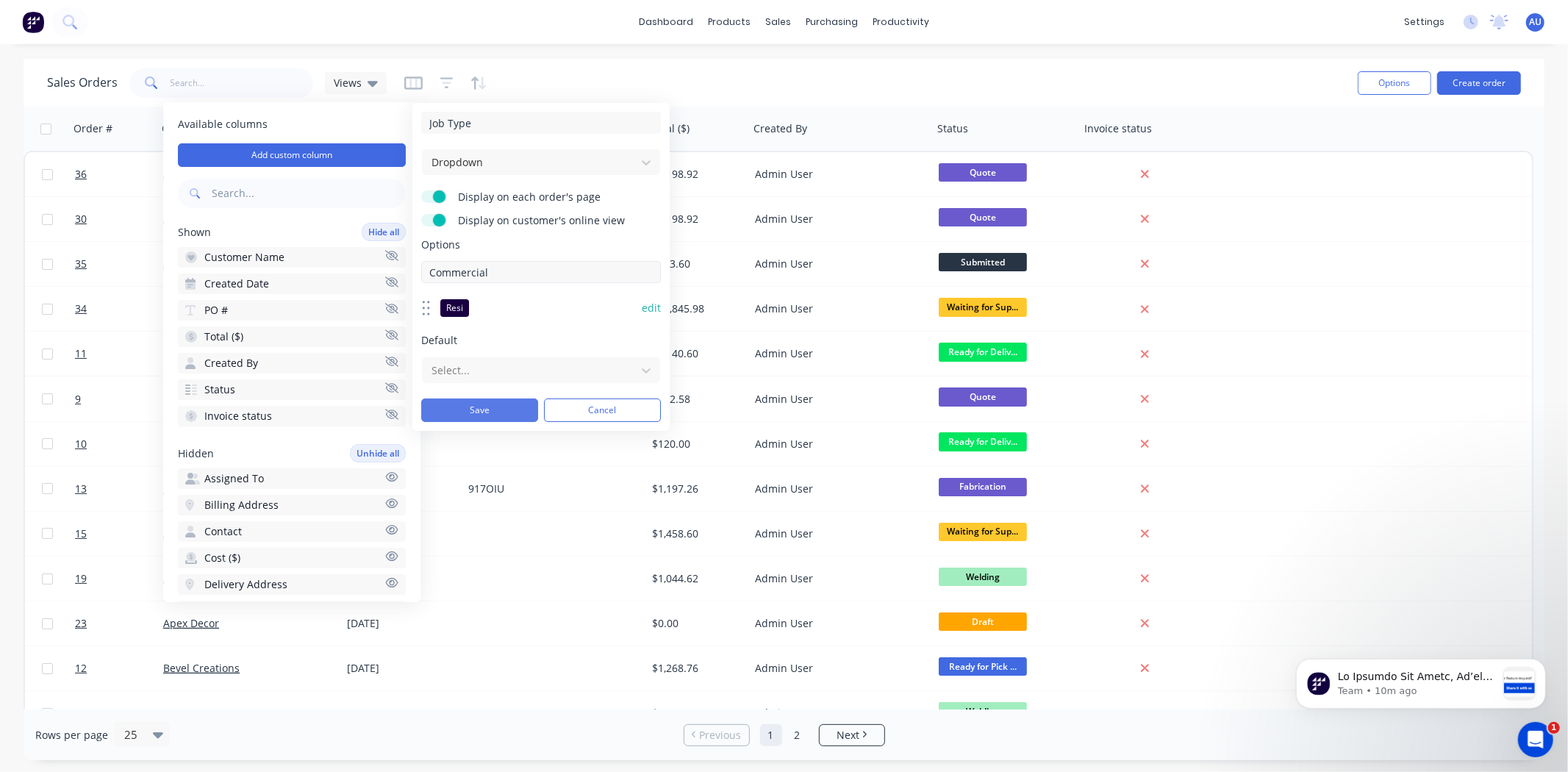
type input "Commercial"
click at [480, 414] on button "Save" at bounding box center [480, 410] width 117 height 23
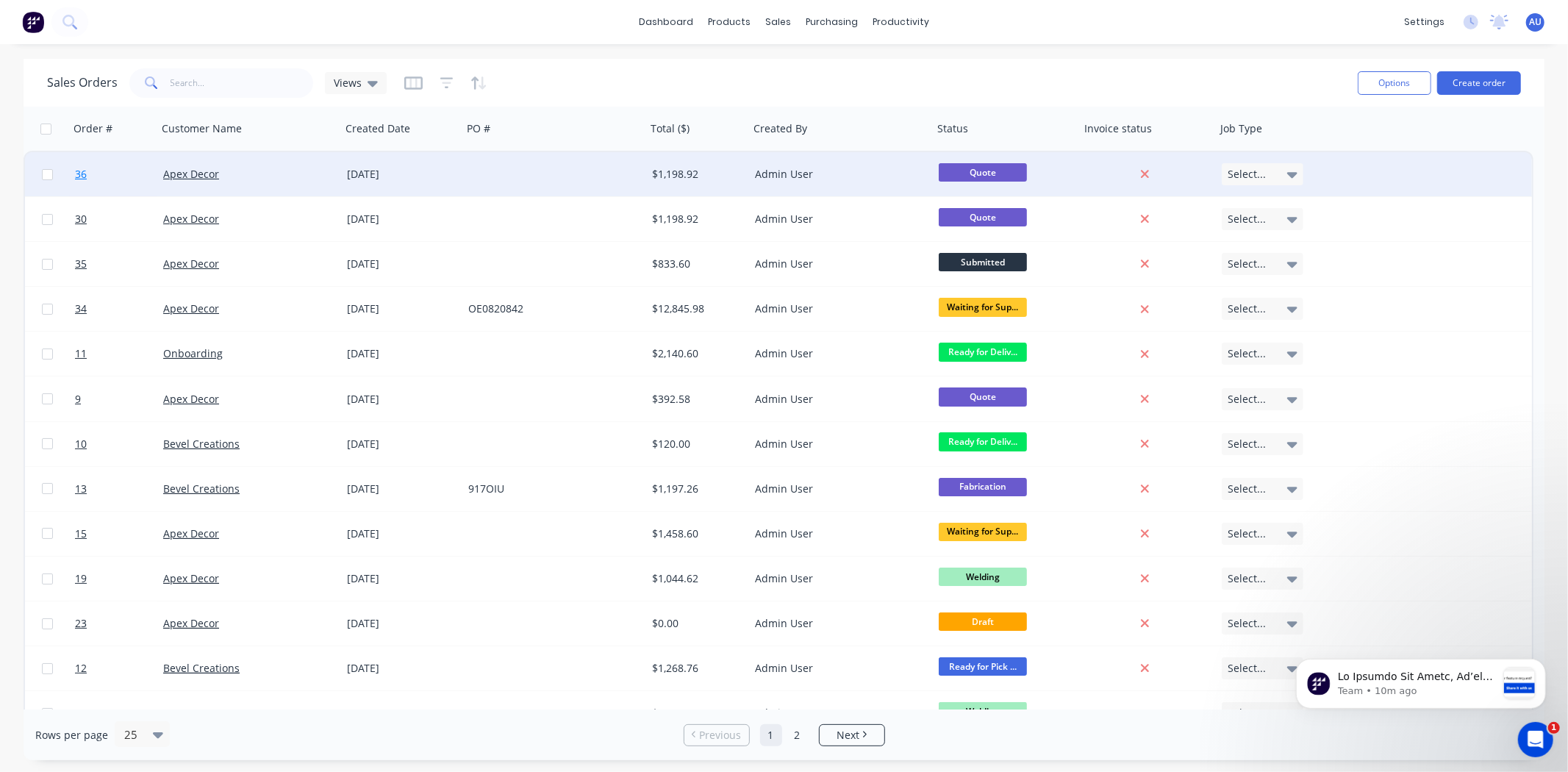
click at [82, 174] on span "36" at bounding box center [81, 174] width 12 height 14
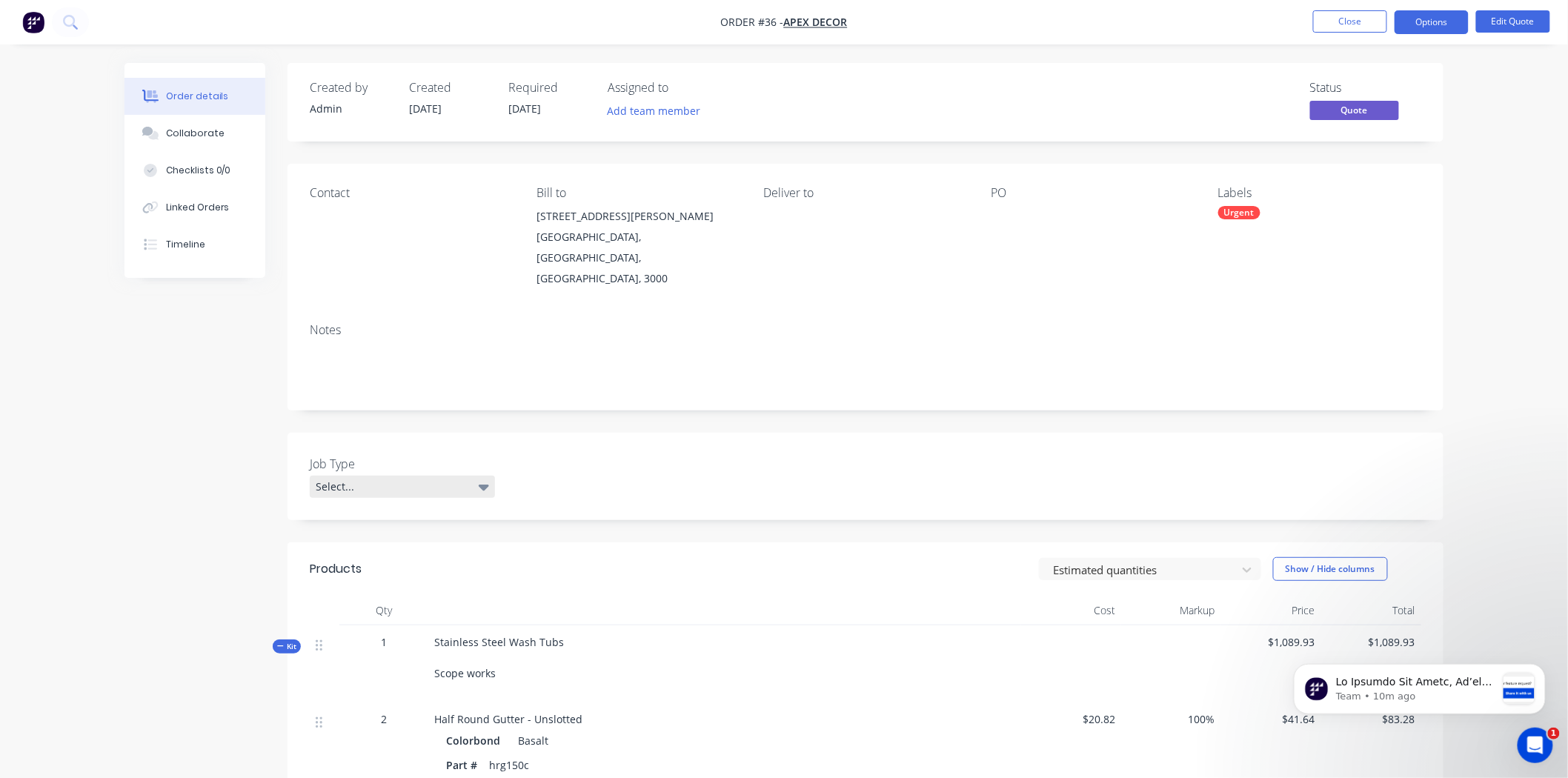
click at [361, 476] on div "Select..." at bounding box center [401, 487] width 185 height 23
click at [376, 512] on button "Resi" at bounding box center [420, 512] width 222 height 30
click at [1448, 17] on button "Options" at bounding box center [1431, 22] width 74 height 23
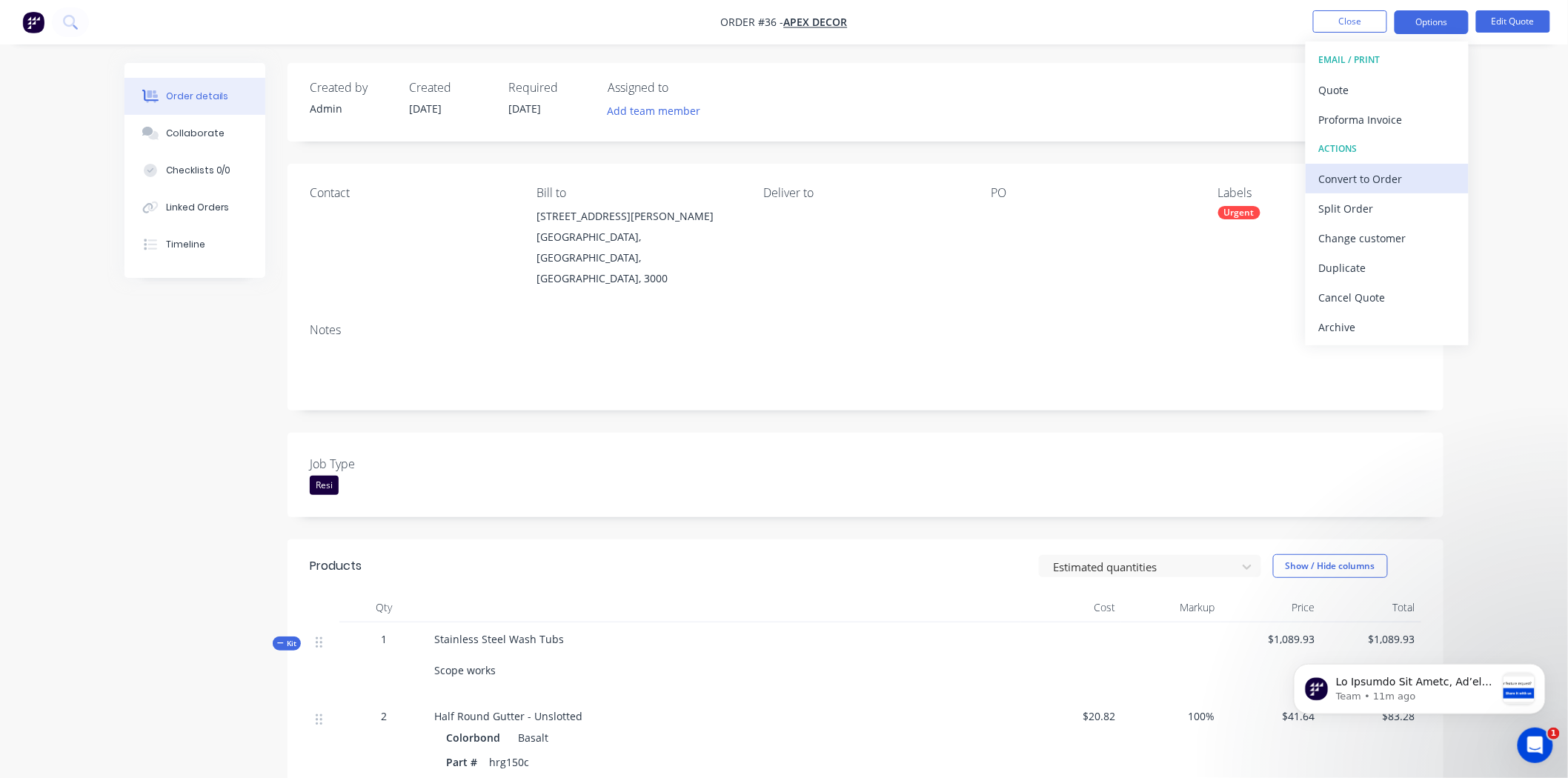
click at [1355, 174] on div "Convert to Order" at bounding box center [1387, 179] width 137 height 22
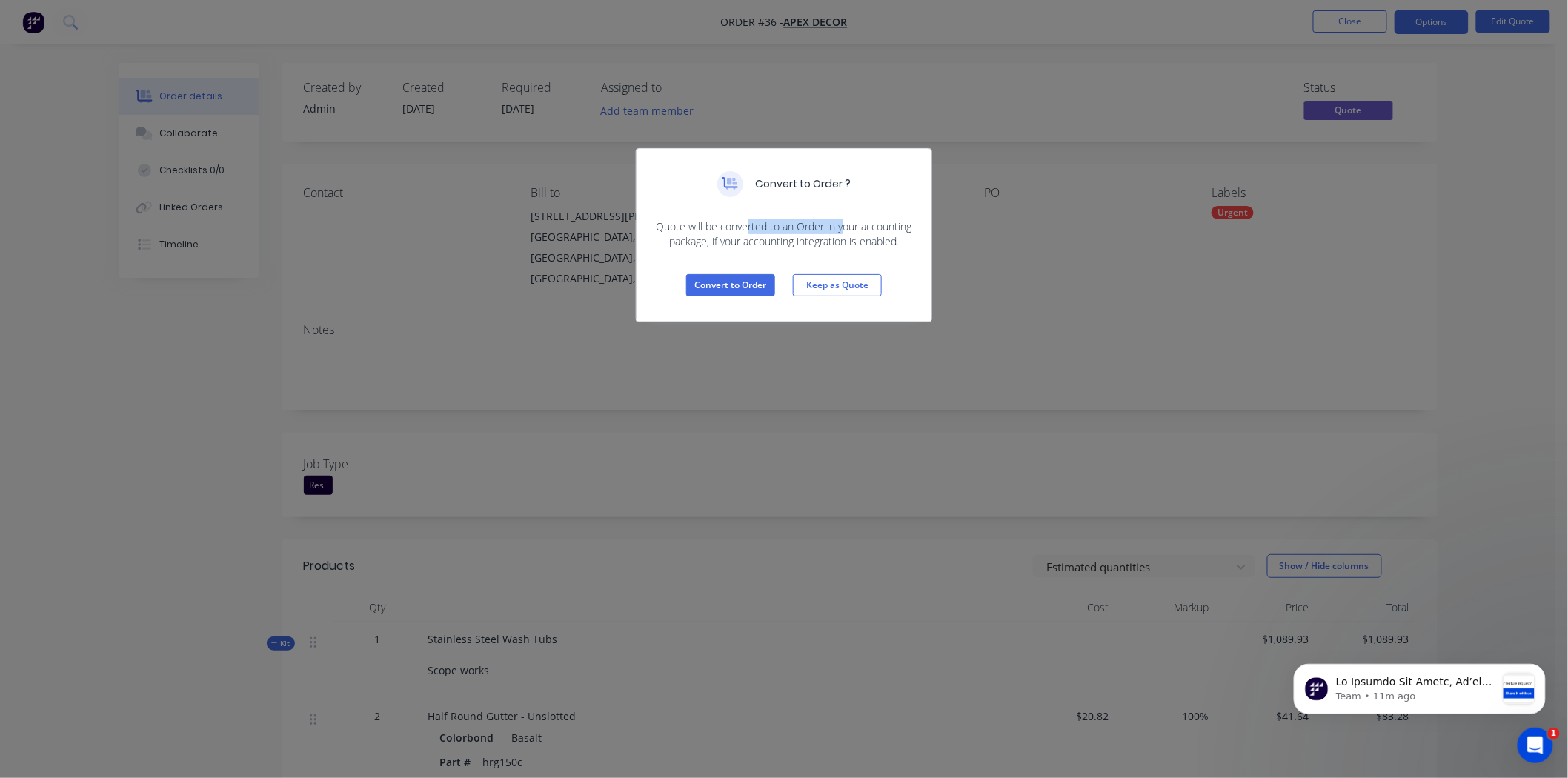
drag, startPoint x: 745, startPoint y: 229, endPoint x: 843, endPoint y: 225, distance: 98.1
click at [843, 225] on span "Quote will be converted to an Order in your accounting package, if your account…" at bounding box center [784, 233] width 259 height 30
click at [845, 228] on span "Quote will be converted to an Order in your accounting package, if your account…" at bounding box center [784, 233] width 259 height 30
drag, startPoint x: 853, startPoint y: 225, endPoint x: 870, endPoint y: 225, distance: 17.0
click at [855, 225] on span "Quote will be converted to an Order in your accounting package, if your account…" at bounding box center [784, 233] width 259 height 30
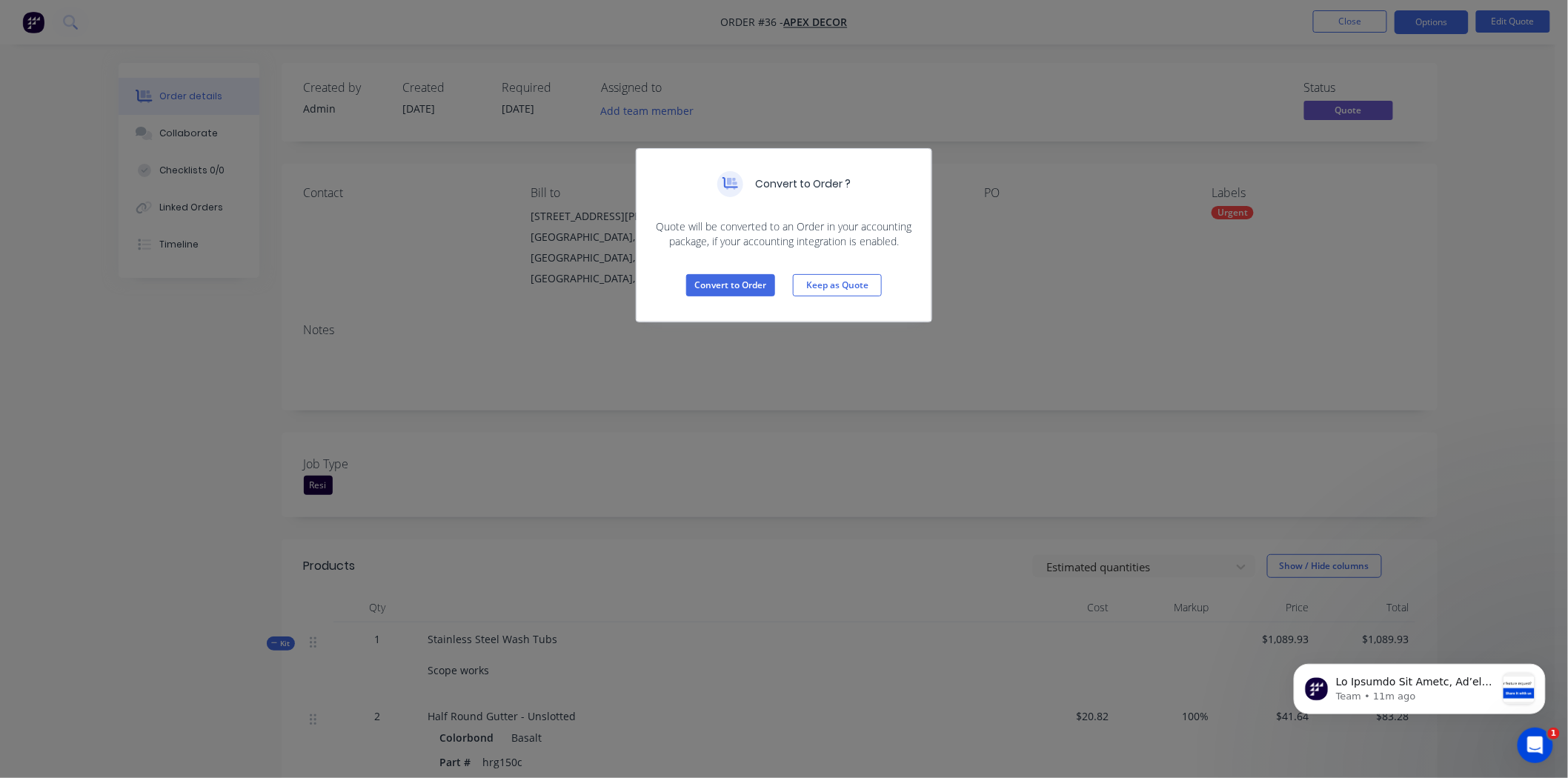
click at [871, 225] on span "Quote will be converted to an Order in your accounting package, if your account…" at bounding box center [784, 233] width 259 height 30
drag, startPoint x: 712, startPoint y: 243, endPoint x: 897, endPoint y: 238, distance: 185.1
click at [897, 238] on span "Quote will be converted to an Order in your accounting package, if your account…" at bounding box center [784, 233] width 259 height 30
click at [729, 282] on button "Convert to Order" at bounding box center [730, 285] width 89 height 23
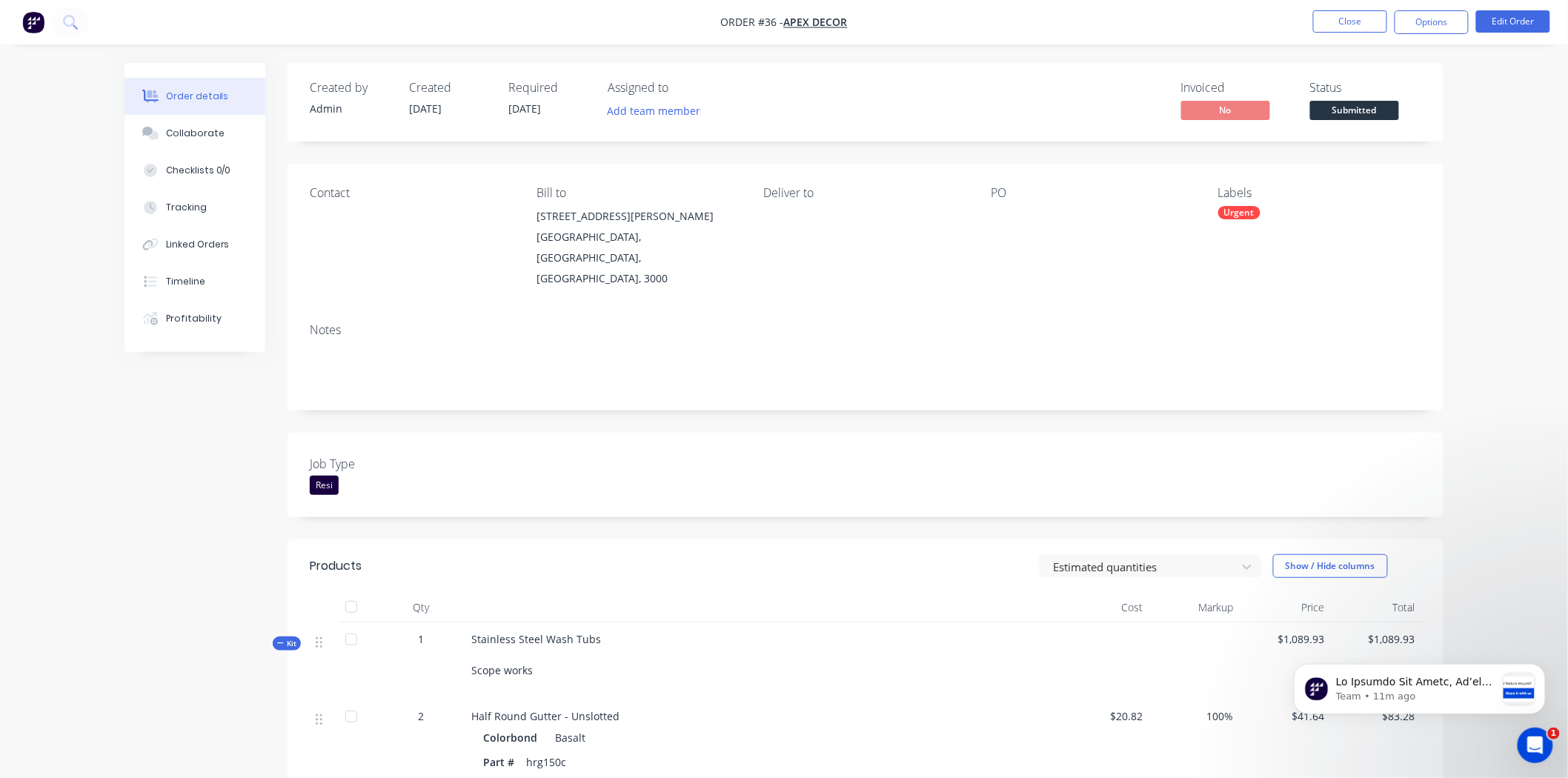
click at [1115, 106] on div "Invoiced No Status Submitted" at bounding box center [1089, 102] width 666 height 43
click at [1114, 106] on div "Invoiced No Status Submitted" at bounding box center [1089, 102] width 666 height 43
click at [1113, 106] on div "Invoiced No Status Submitted" at bounding box center [1089, 102] width 666 height 43
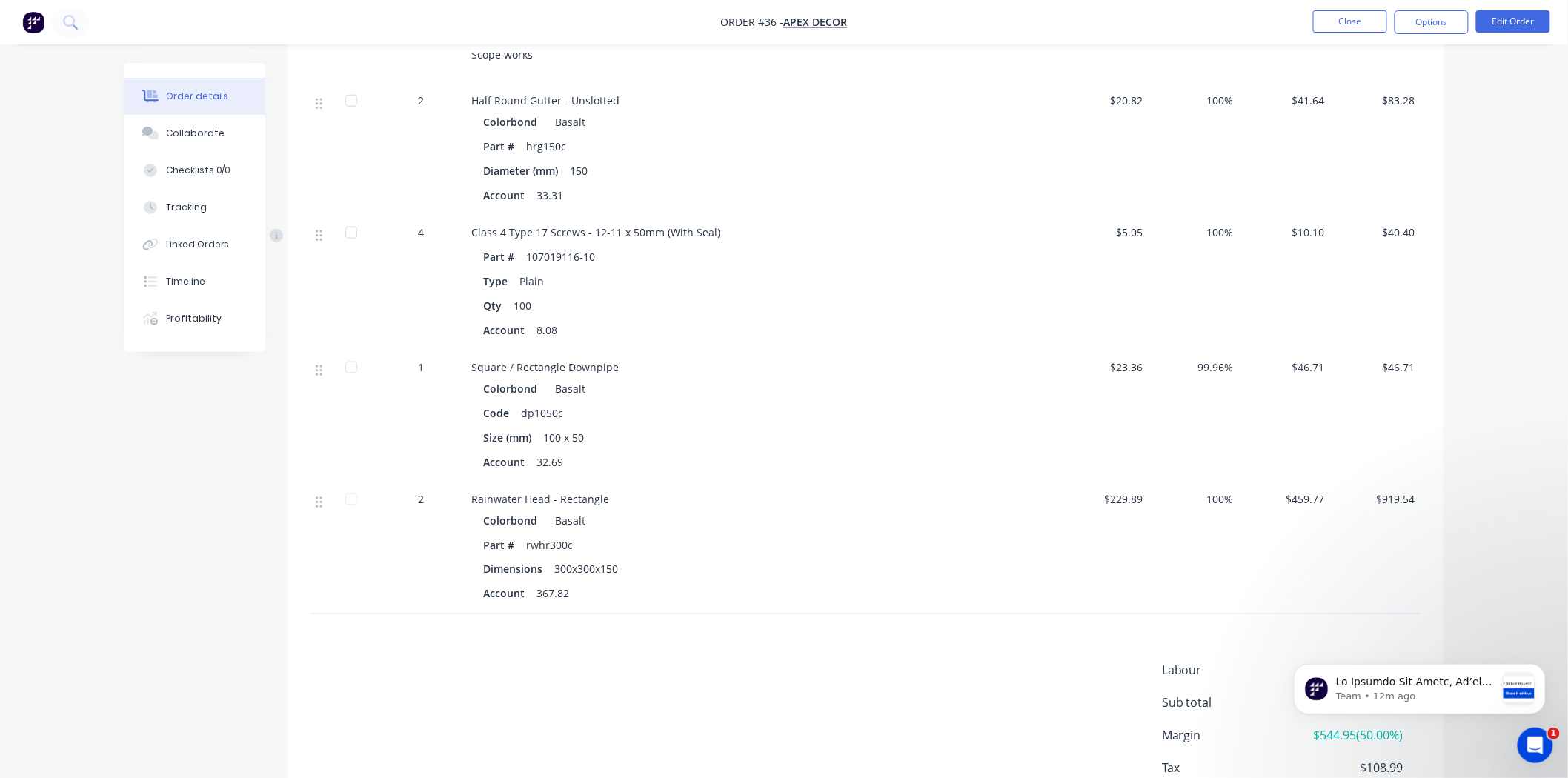
scroll to position [680, 0]
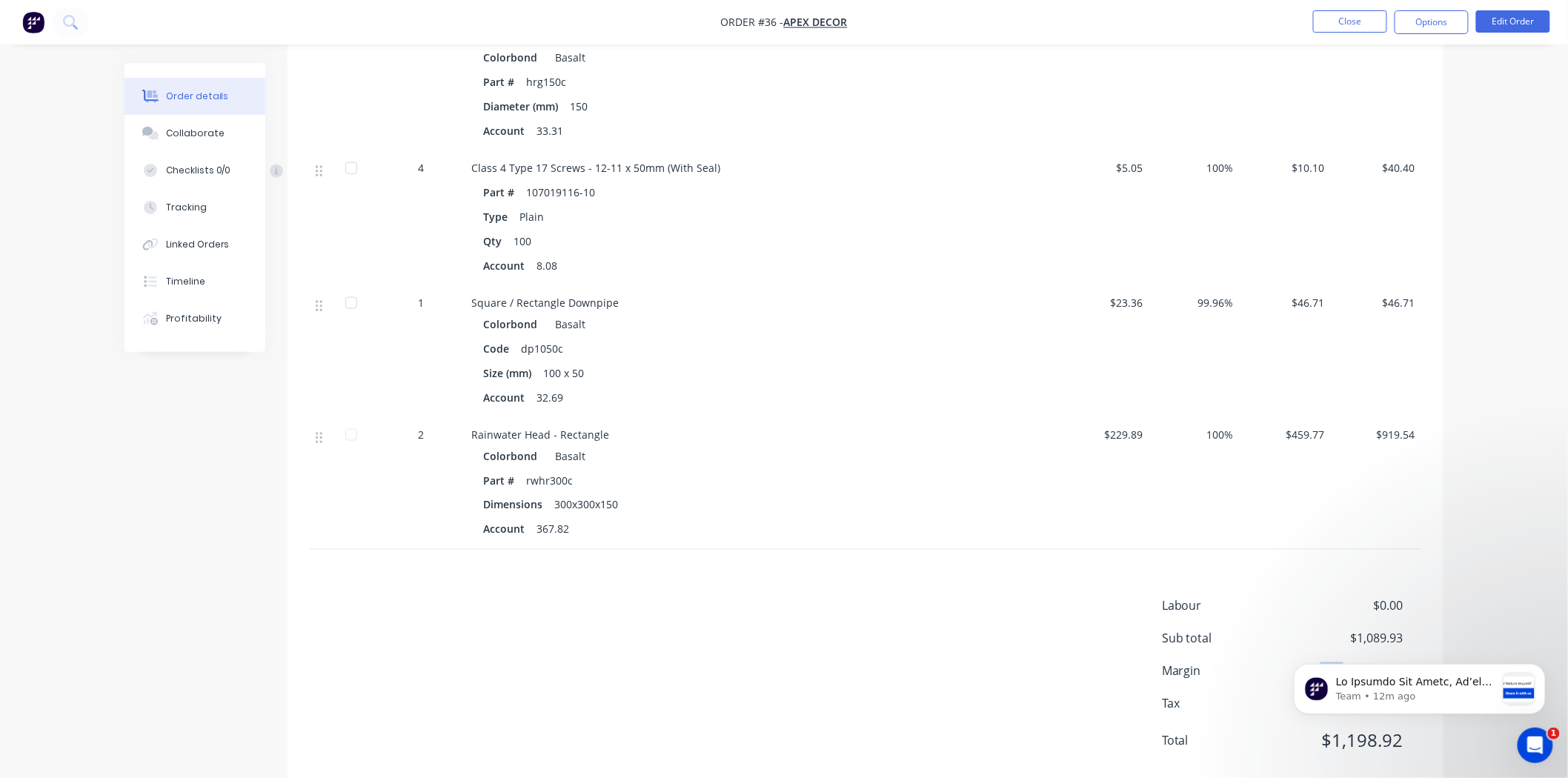
drag, startPoint x: 1313, startPoint y: 632, endPoint x: 1351, endPoint y: 631, distance: 38.0
click at [1345, 662] on span "$544.95 ( 50.00 %)" at bounding box center [1348, 671] width 110 height 18
drag, startPoint x: 1308, startPoint y: 631, endPoint x: 1348, endPoint y: 621, distance: 41.2
click at [1309, 662] on span "$544.95 ( 50.00 %)" at bounding box center [1348, 671] width 110 height 18
drag, startPoint x: 1302, startPoint y: 634, endPoint x: 1350, endPoint y: 637, distance: 48.1
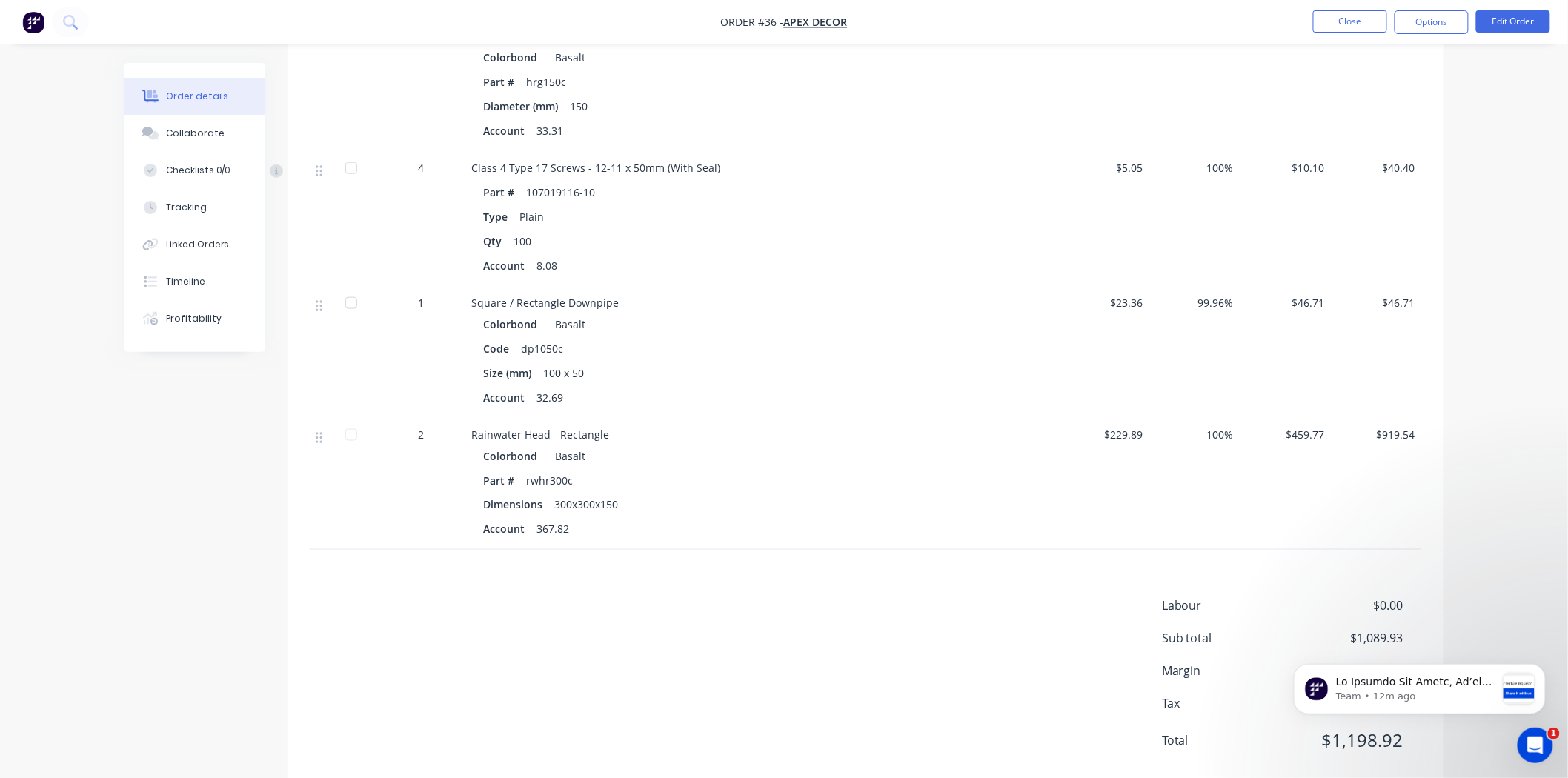
click at [1350, 637] on div "Team • 12m ago" at bounding box center [1419, 620] width 273 height 185
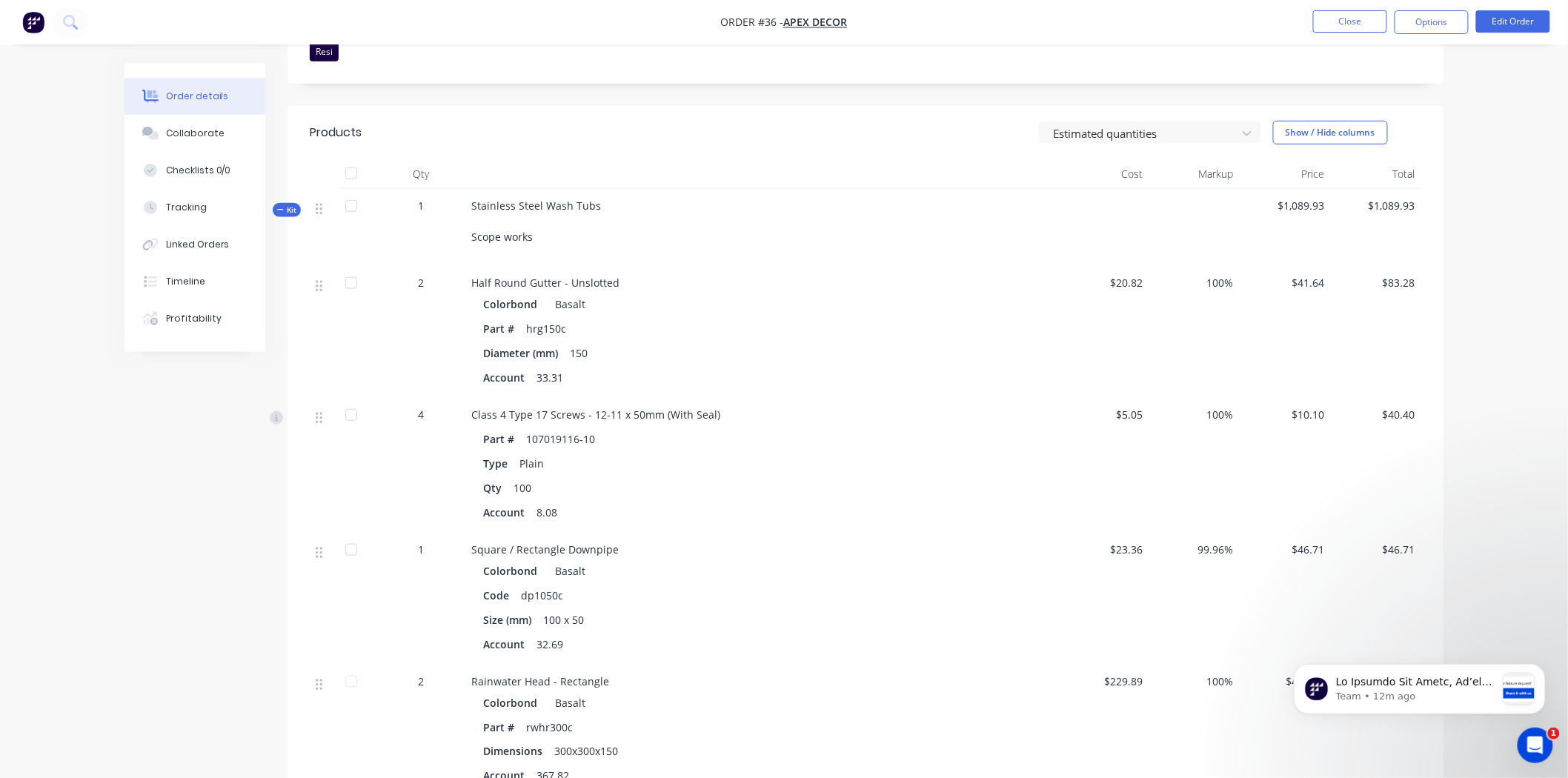
scroll to position [515, 0]
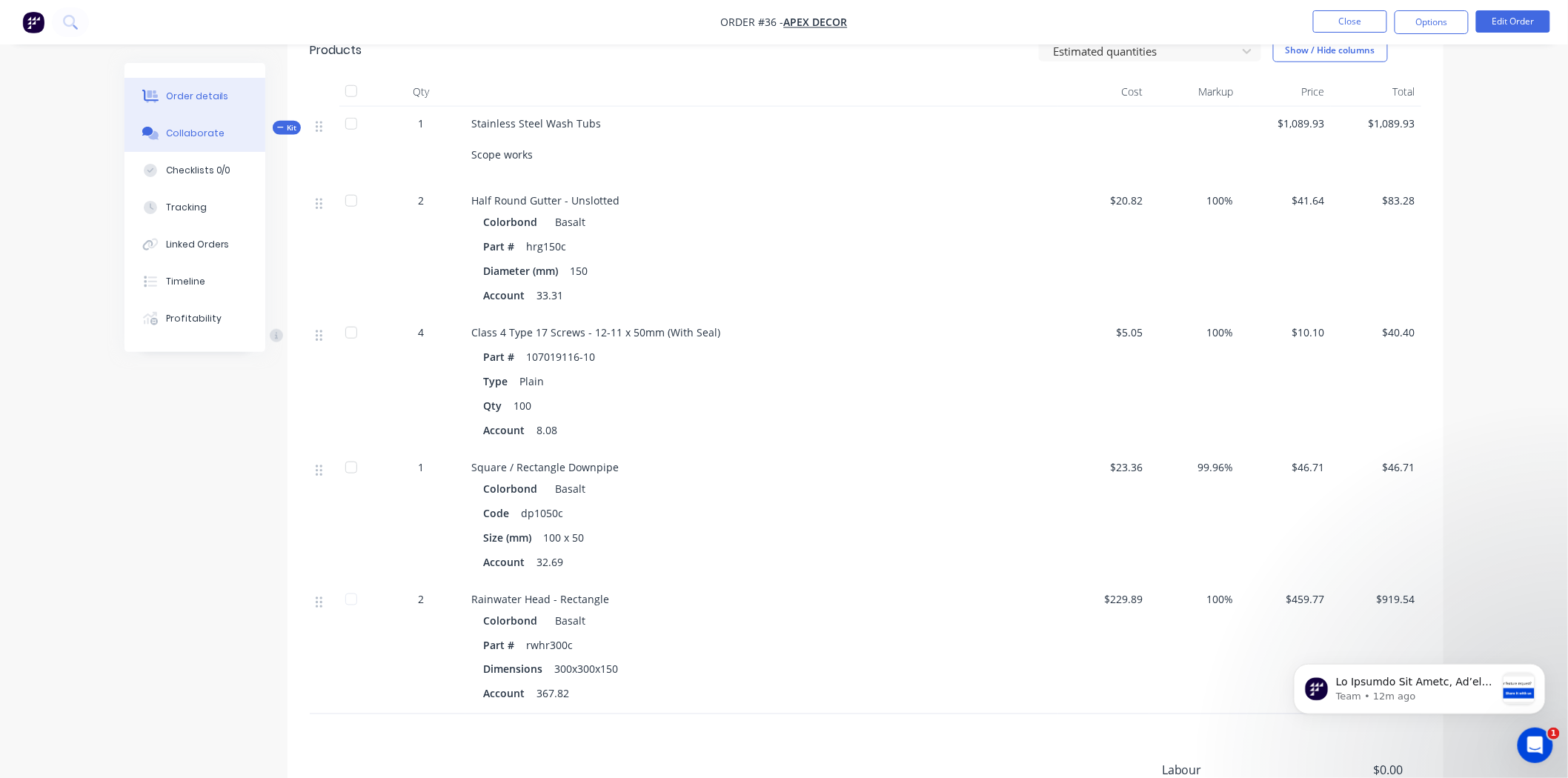
click at [204, 141] on button "Collaborate" at bounding box center [195, 133] width 141 height 37
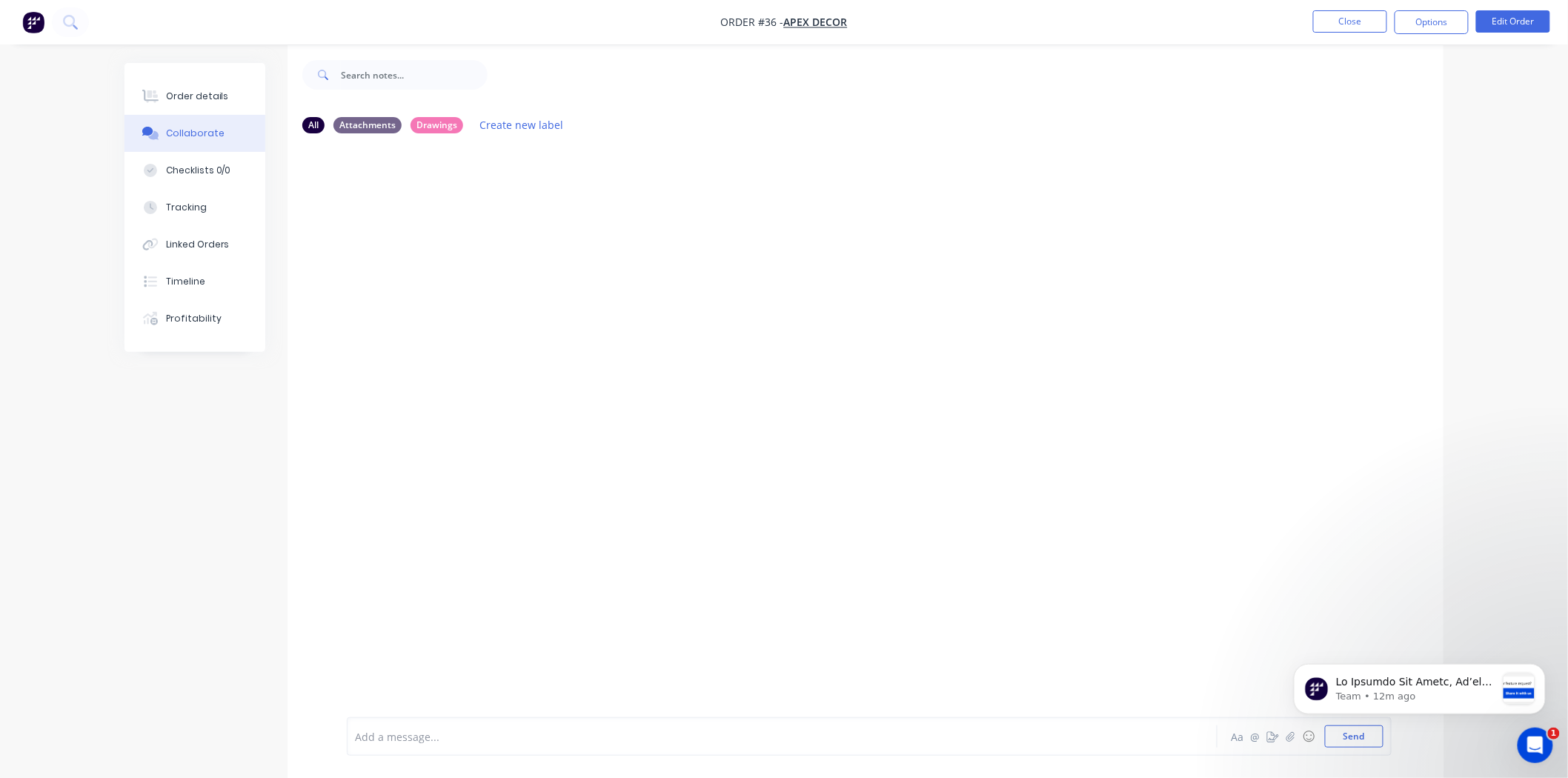
scroll to position [23, 0]
click at [579, 750] on div "Add a message... Aa @ ☺ Send" at bounding box center [868, 737] width 1045 height 39
click at [708, 730] on div at bounding box center [741, 737] width 771 height 15
click at [1293, 738] on icon "button" at bounding box center [1290, 736] width 9 height 11
click at [477, 741] on div at bounding box center [741, 737] width 771 height 15
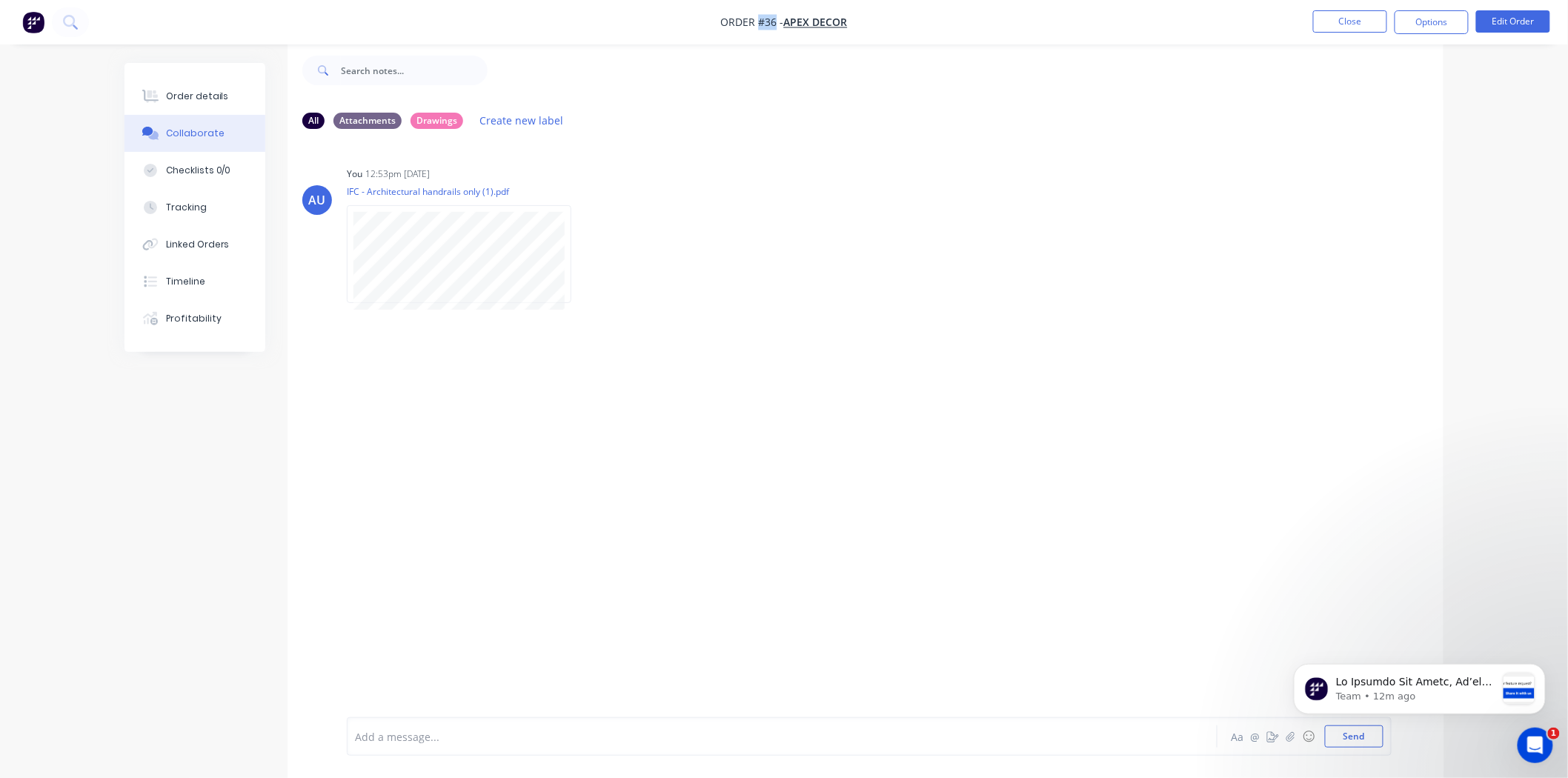
drag, startPoint x: 759, startPoint y: 15, endPoint x: 774, endPoint y: 16, distance: 15.0
click at [774, 16] on span "Order #36 -" at bounding box center [752, 22] width 63 height 14
drag, startPoint x: 483, startPoint y: 450, endPoint x: 570, endPoint y: 633, distance: 202.6
click at [482, 450] on div "AU You 12:53pm 26/09/25 IFC - Architectural handrails only (1).pdf Labels Downl…" at bounding box center [865, 418] width 1156 height 554
click at [596, 745] on div "Add a message..." at bounding box center [740, 737] width 771 height 23
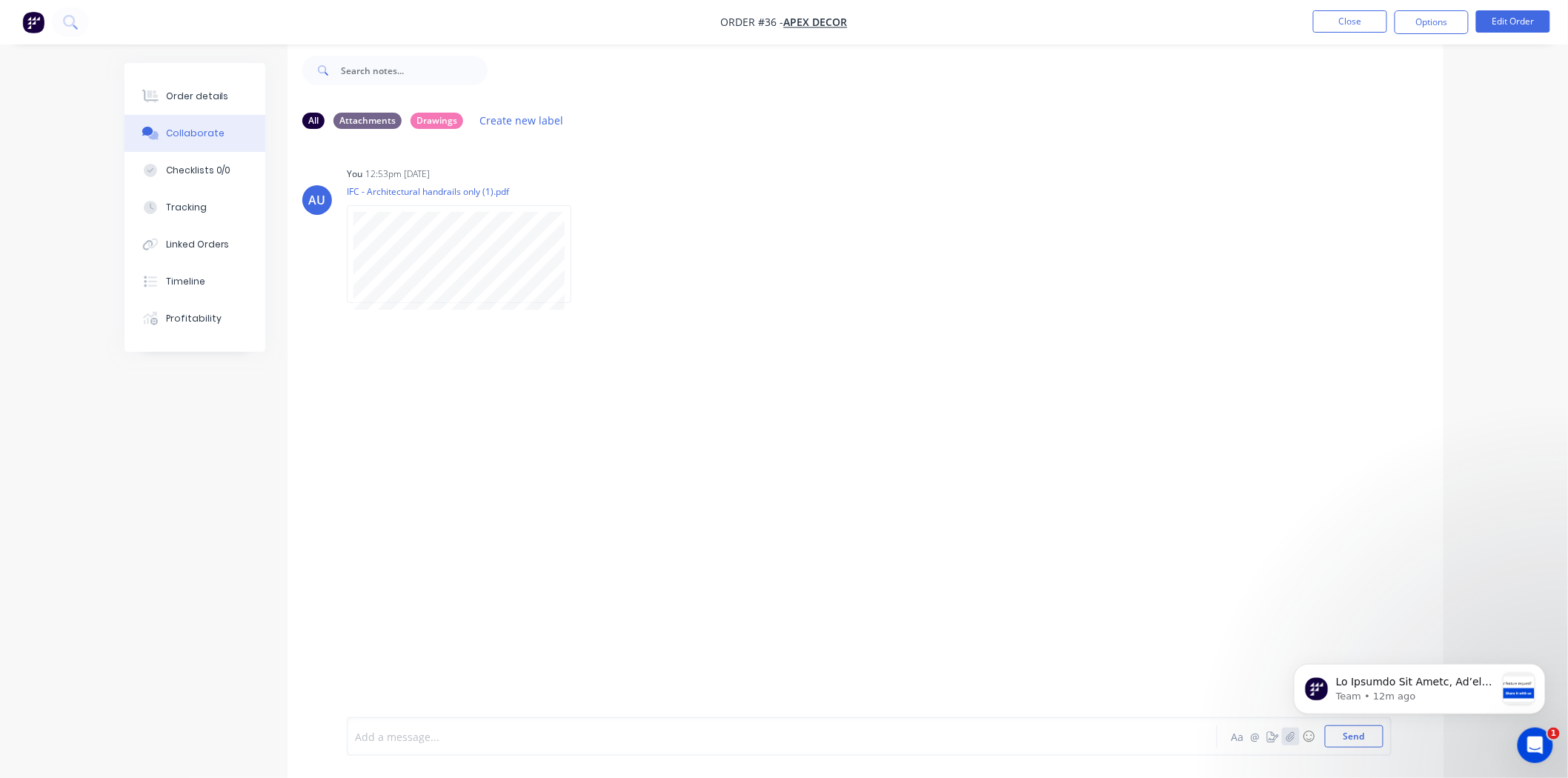
click at [1295, 738] on button "button" at bounding box center [1291, 737] width 18 height 18
click at [1272, 734] on icon "button" at bounding box center [1272, 736] width 12 height 11
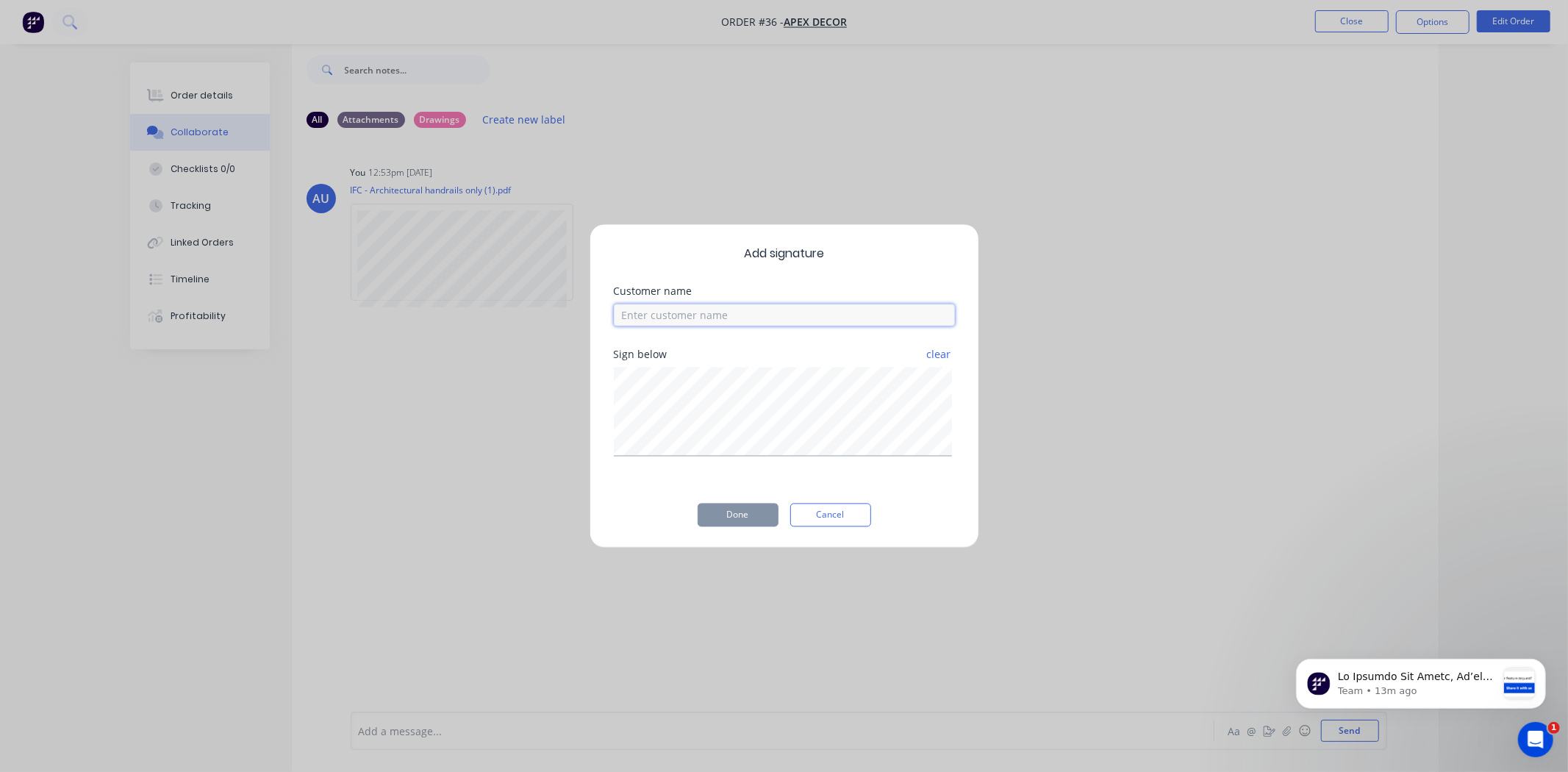
click at [665, 317] on input at bounding box center [785, 316] width 341 height 22
click at [840, 517] on button "Cancel" at bounding box center [830, 515] width 81 height 23
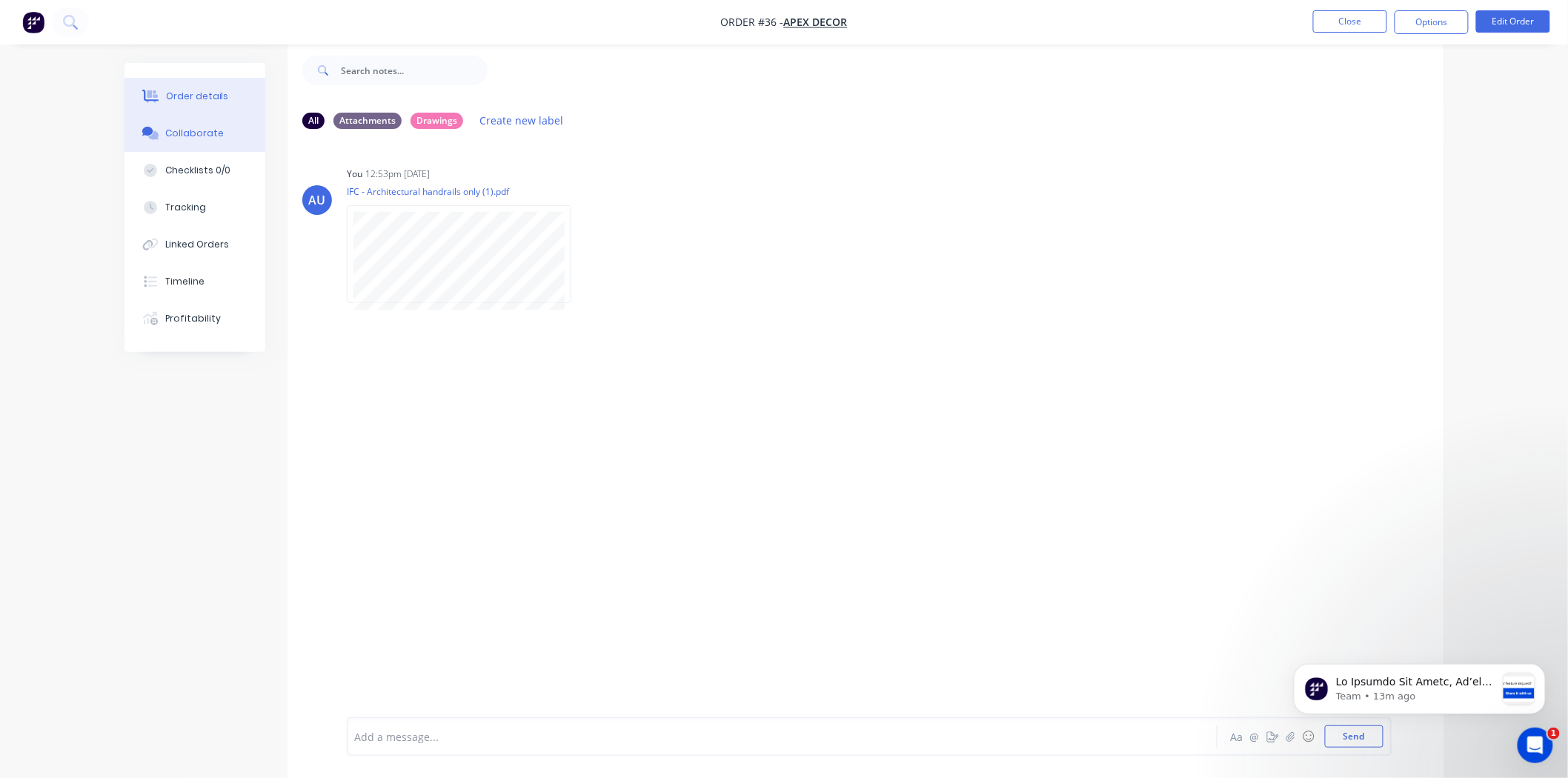
click at [181, 91] on div "Order details" at bounding box center [197, 96] width 63 height 14
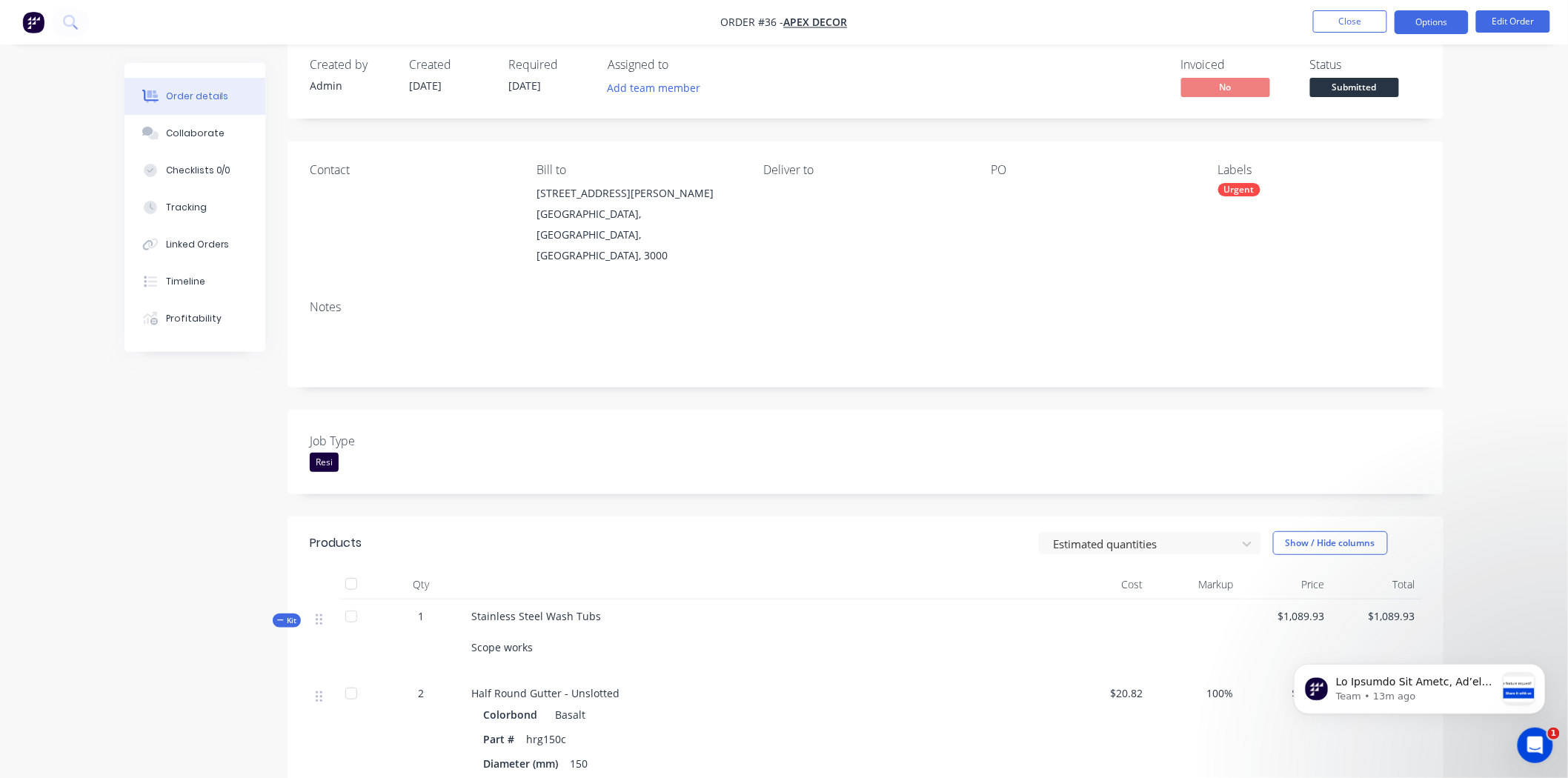
click at [1423, 23] on button "Options" at bounding box center [1431, 22] width 74 height 23
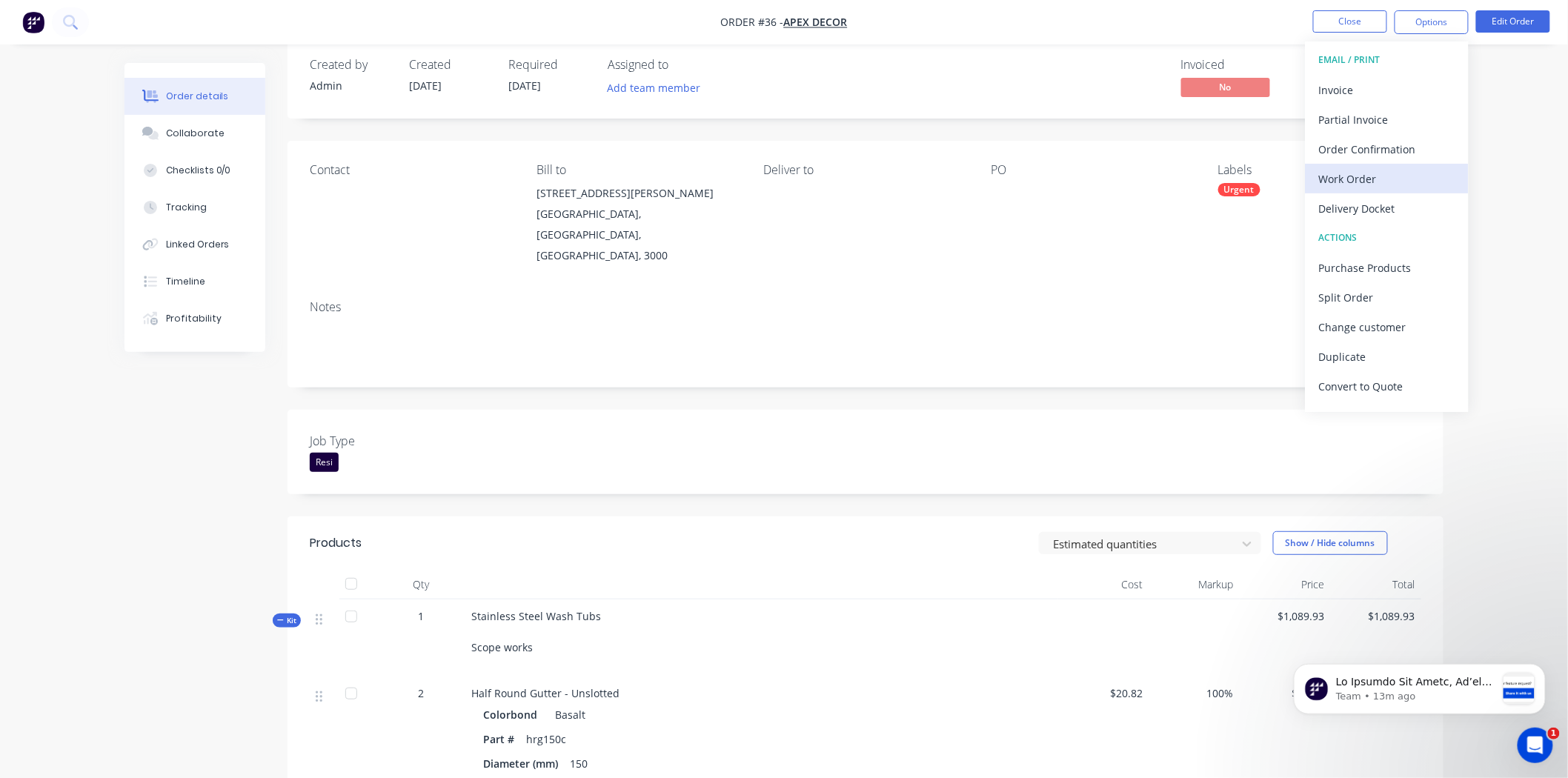
click at [1399, 183] on div "Work Order" at bounding box center [1387, 179] width 137 height 22
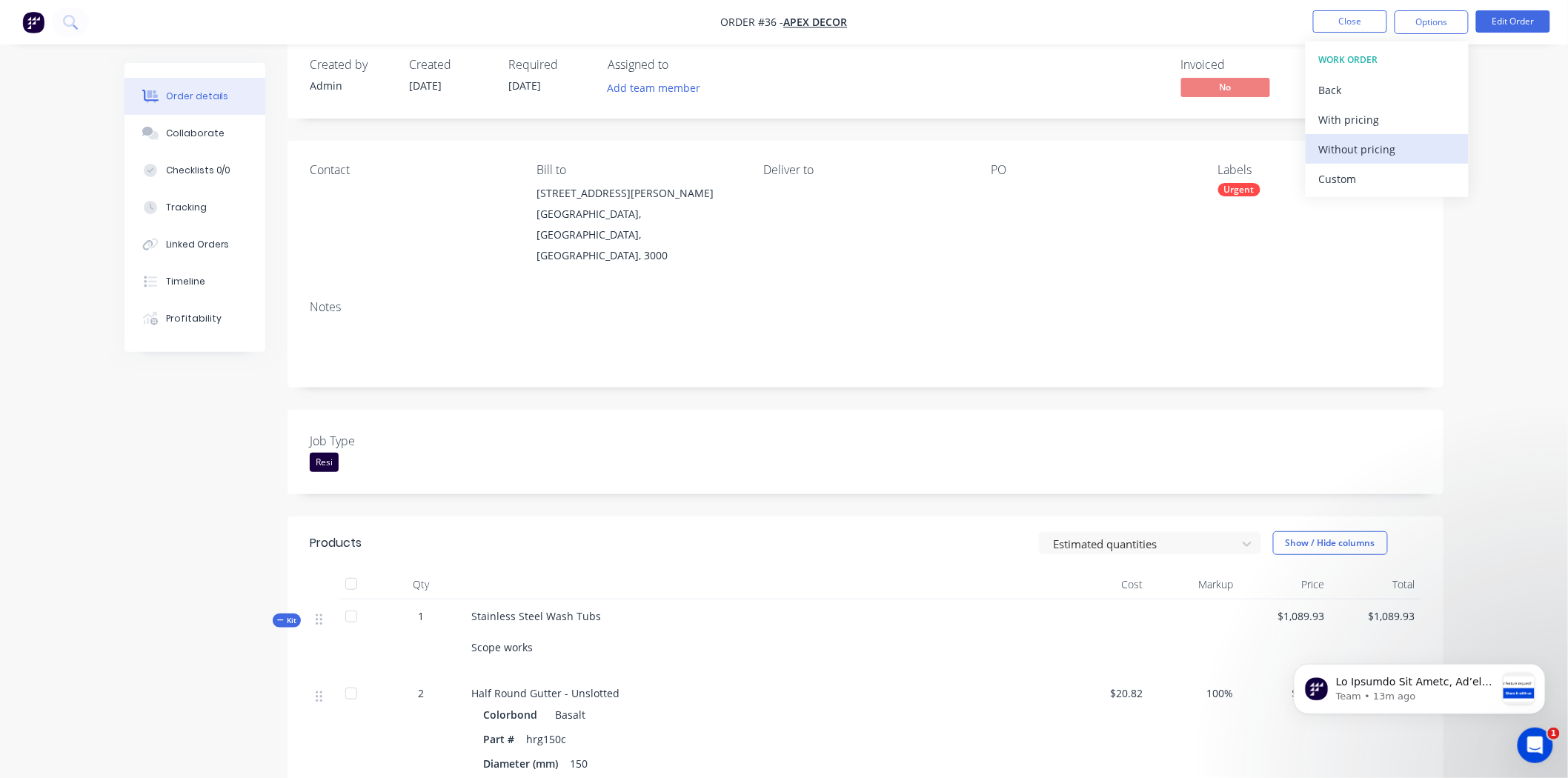
click at [1385, 154] on div "Without pricing" at bounding box center [1387, 149] width 137 height 22
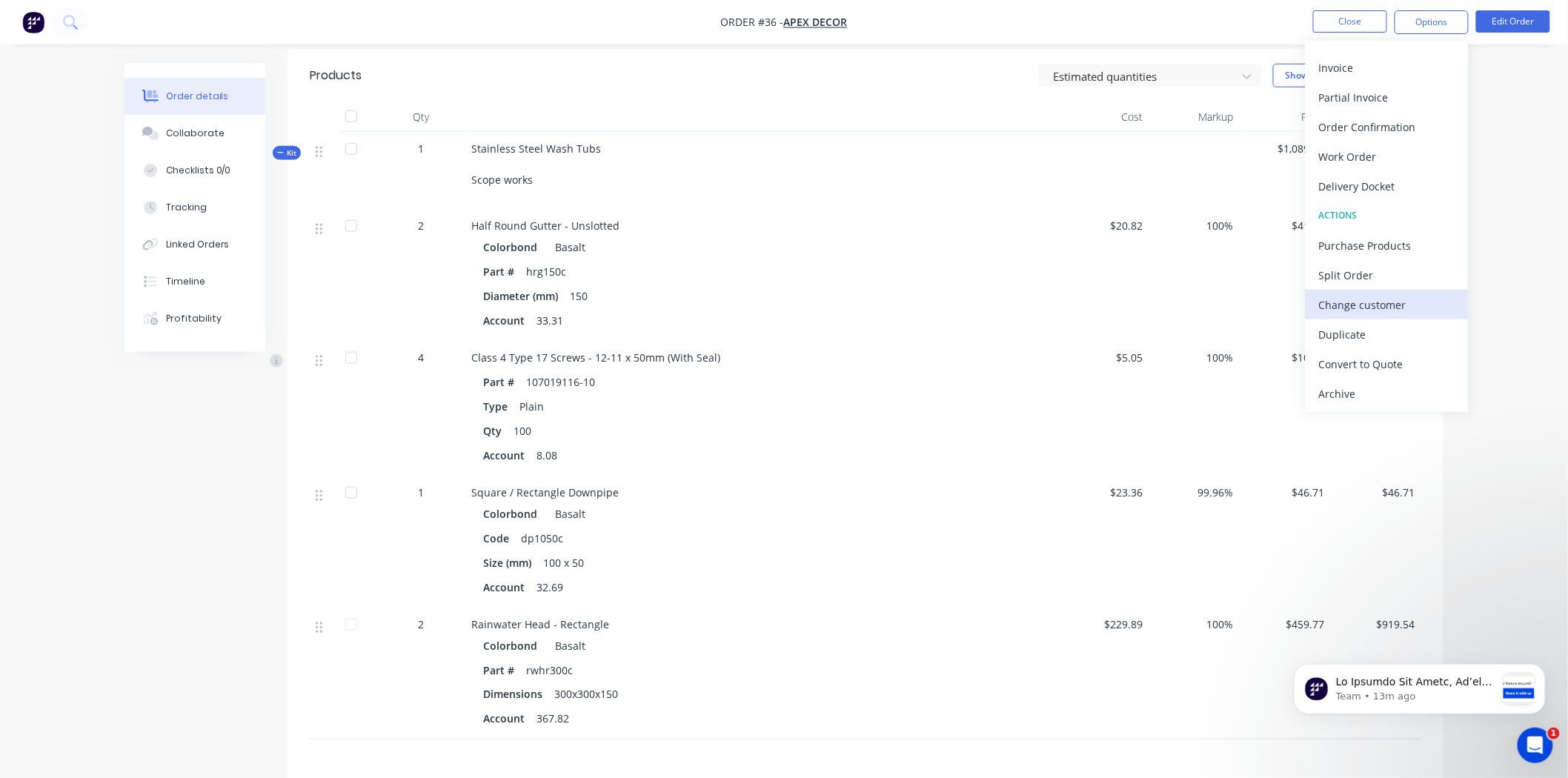
scroll to position [494, 0]
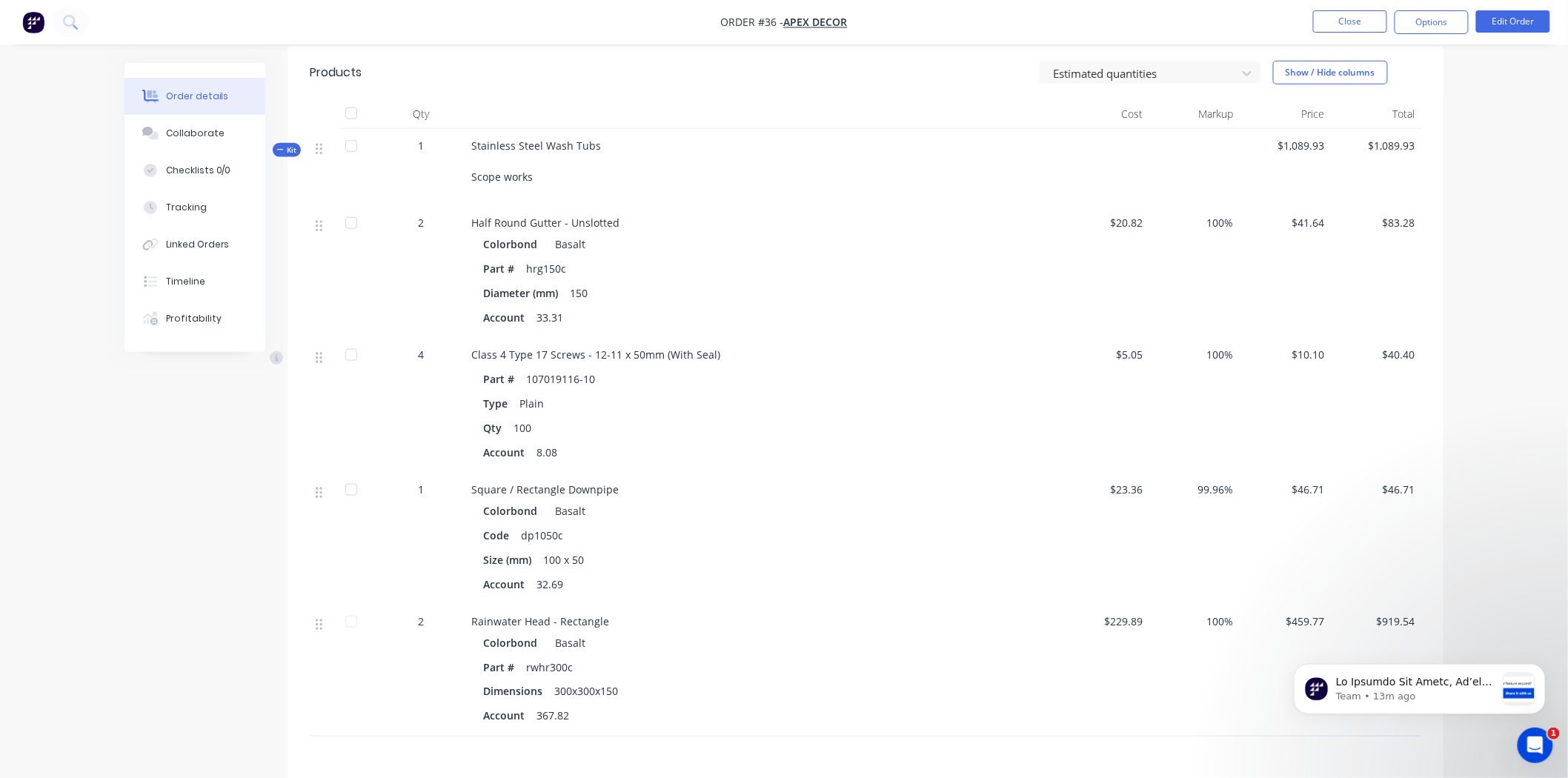
click at [1528, 238] on div "Order details Collaborate Checklists 0/0 Tracking Linked Orders Timeline Profit…" at bounding box center [784, 253] width 1568 height 1494
click at [182, 134] on div "Collaborate" at bounding box center [195, 133] width 58 height 14
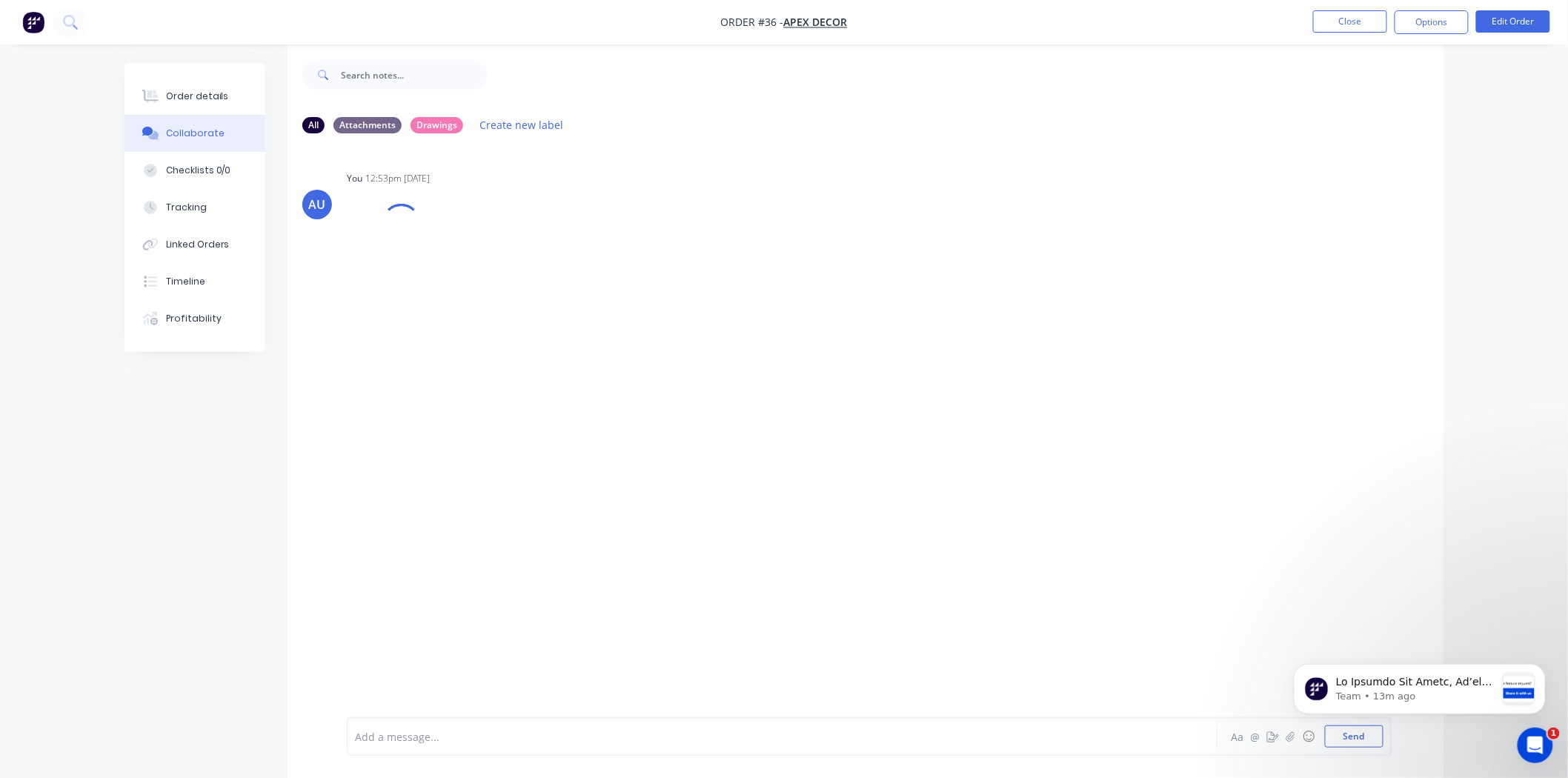
scroll to position [23, 0]
click at [482, 736] on div at bounding box center [741, 737] width 771 height 15
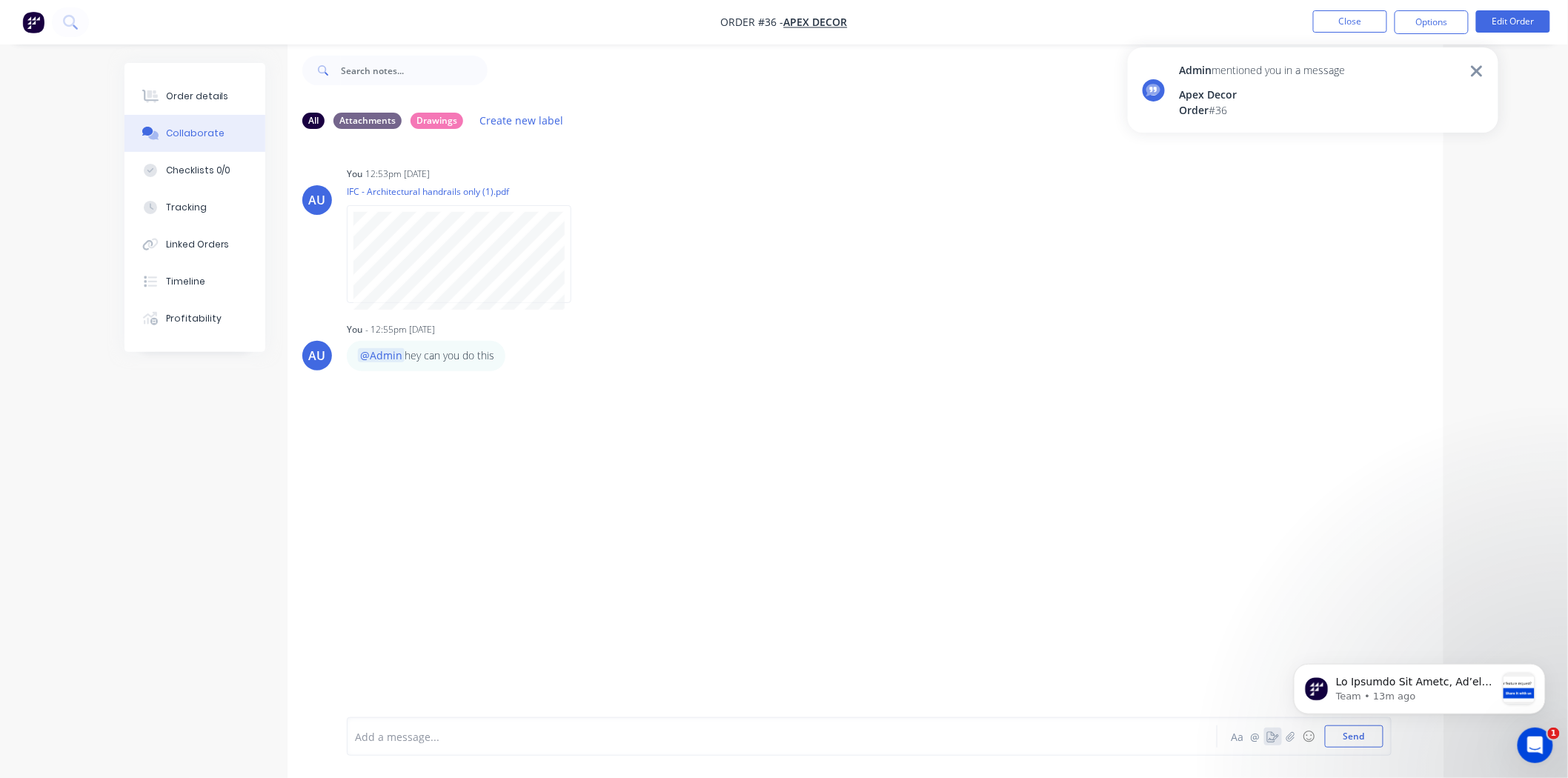
click at [1272, 738] on icon "button" at bounding box center [1272, 736] width 12 height 11
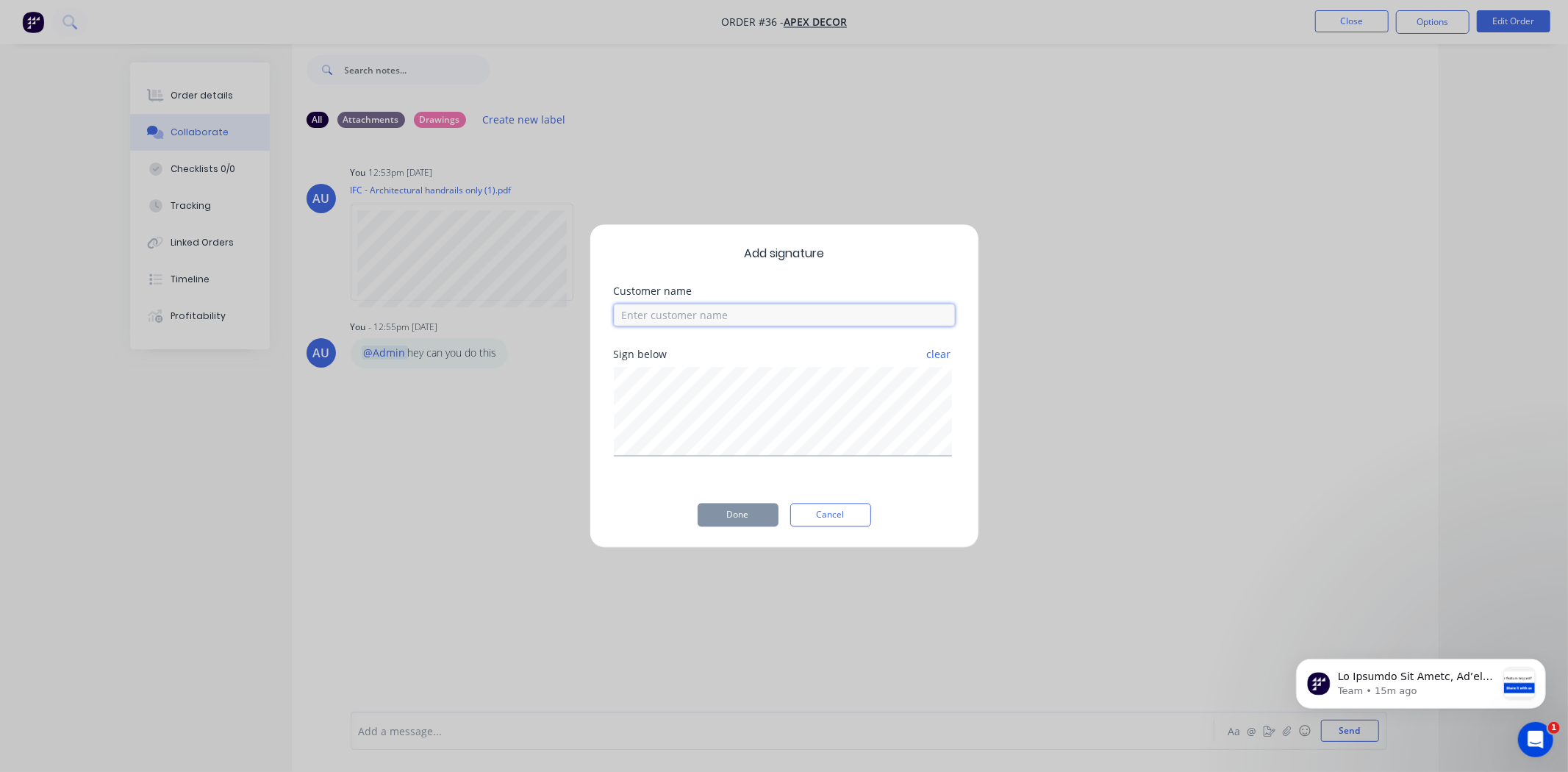
click at [660, 313] on input at bounding box center [785, 316] width 341 height 22
type input "Customer"
click at [750, 523] on button "Done" at bounding box center [738, 515] width 81 height 23
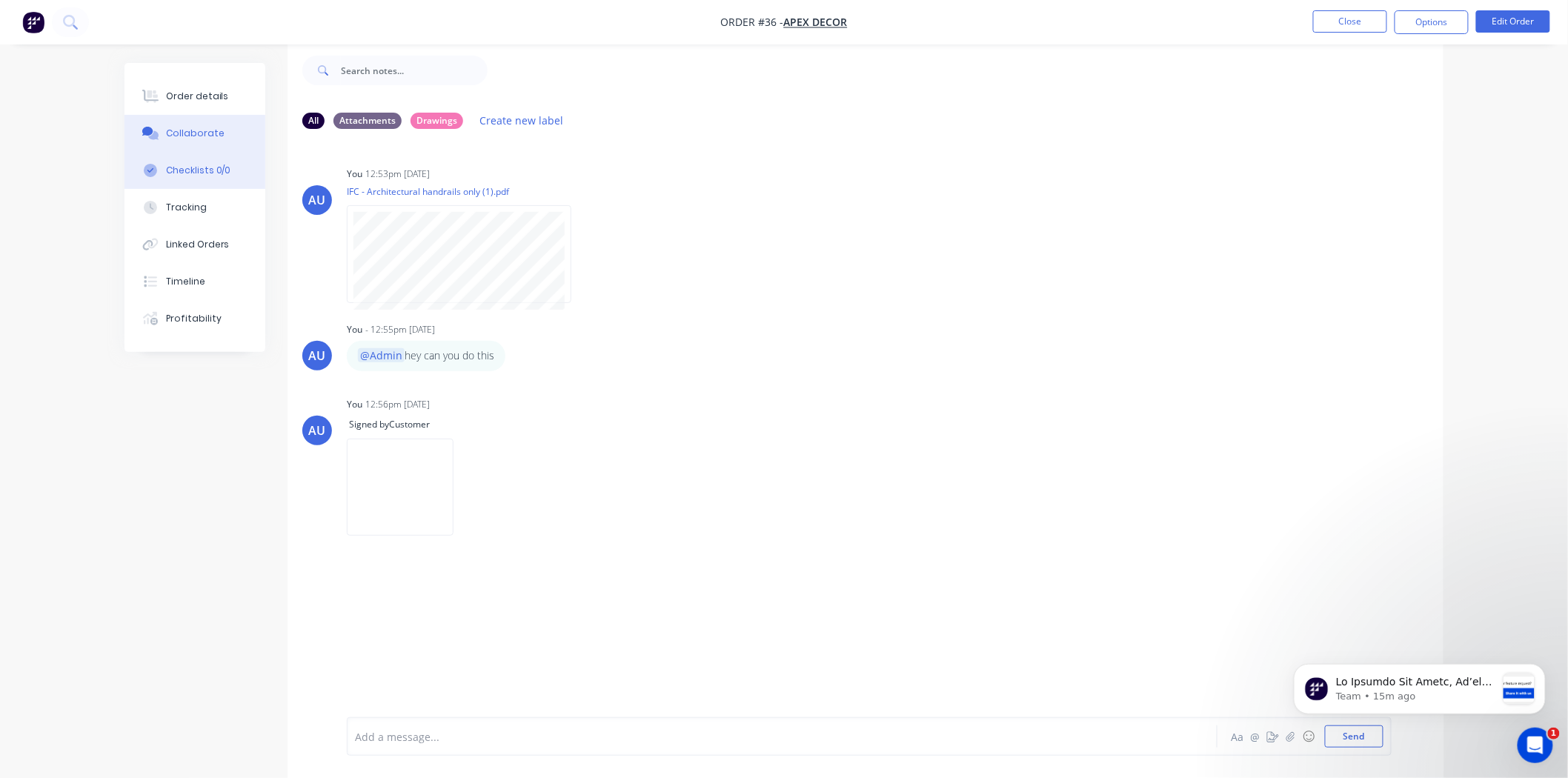
click at [197, 166] on div "Checklists 0/0" at bounding box center [198, 170] width 65 height 14
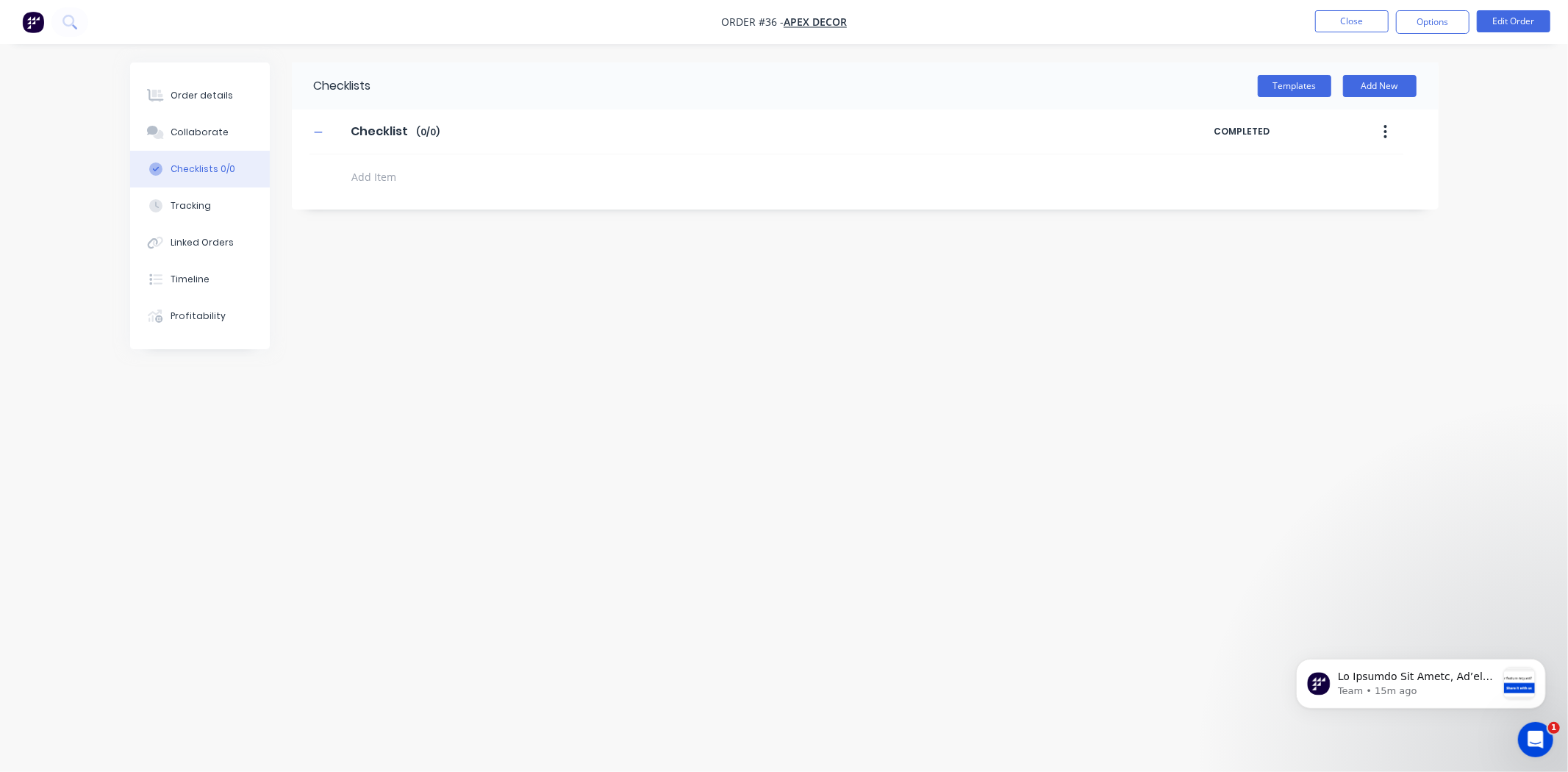
click at [481, 319] on div "Checklists Templates Add New Checklist Checklist Enter Checklist name ( 0 / 0 )…" at bounding box center [784, 358] width 1309 height 591
click at [206, 139] on button "Collaborate" at bounding box center [200, 132] width 139 height 37
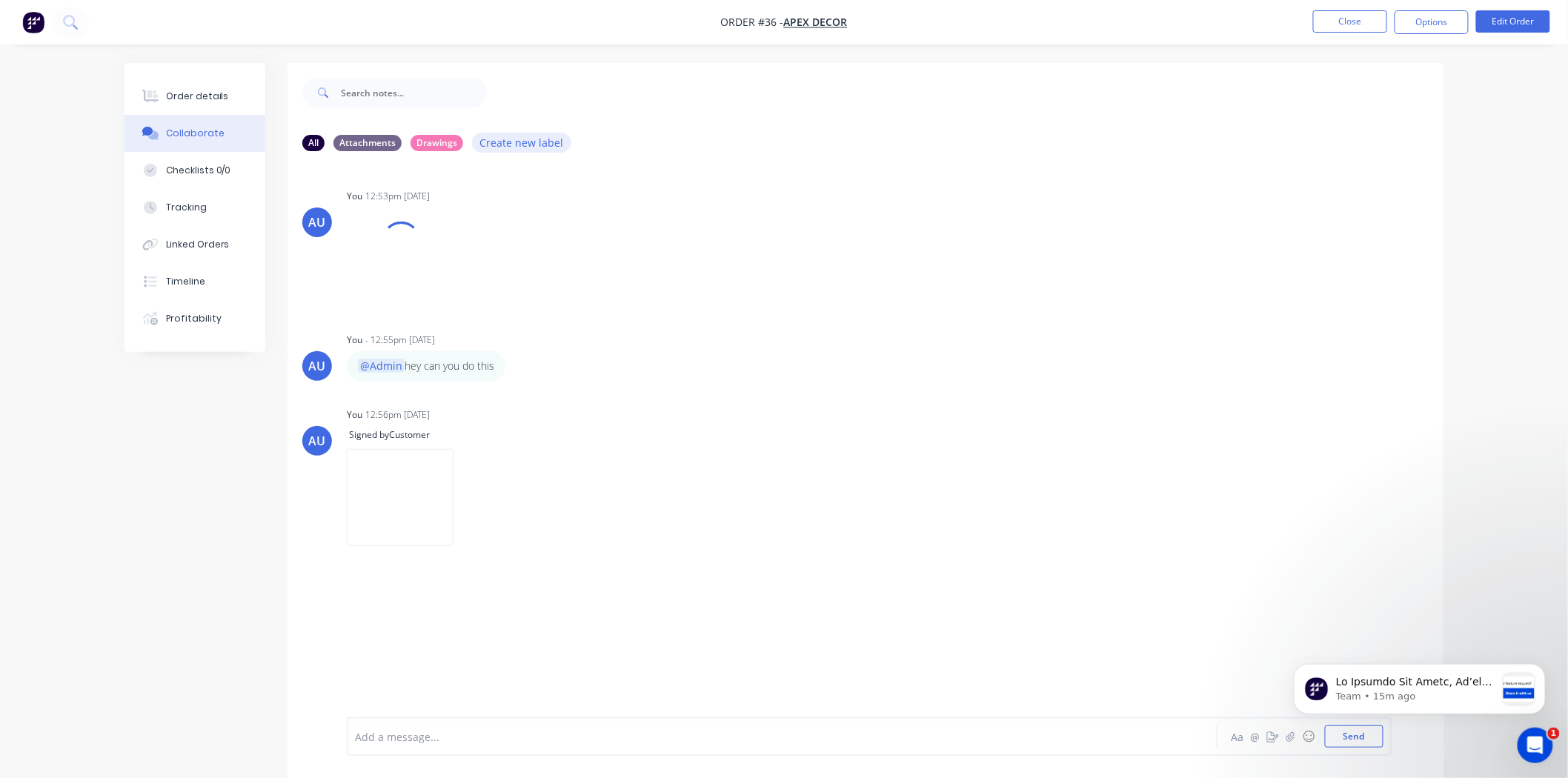
click at [499, 137] on button "Create new label" at bounding box center [521, 142] width 99 height 20
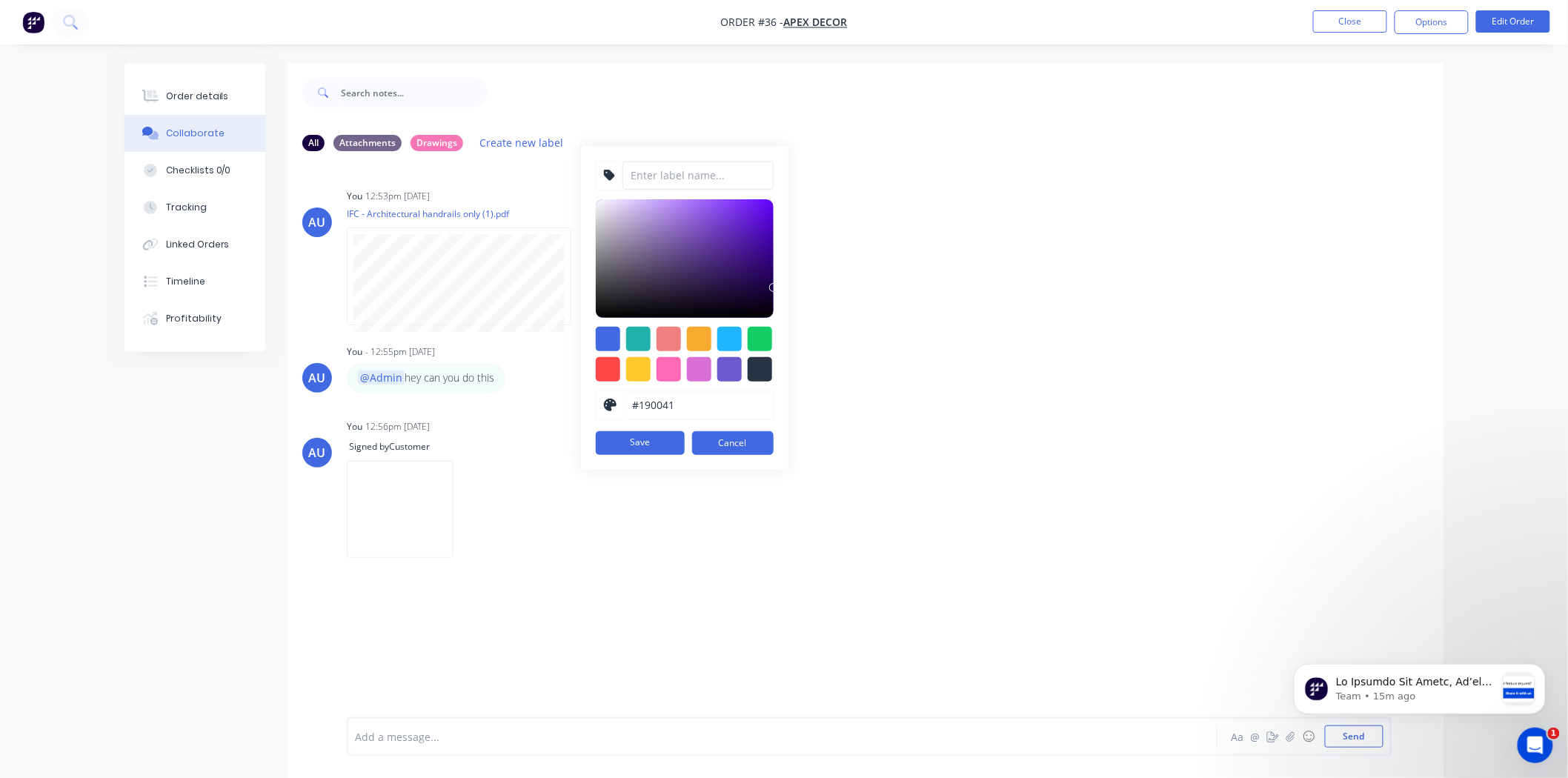
click at [685, 166] on input at bounding box center [697, 175] width 151 height 28
type input "Photos"
type input "#5712C7"
click at [753, 225] on div at bounding box center [684, 259] width 178 height 119
click at [655, 442] on button "Save" at bounding box center [640, 443] width 89 height 23
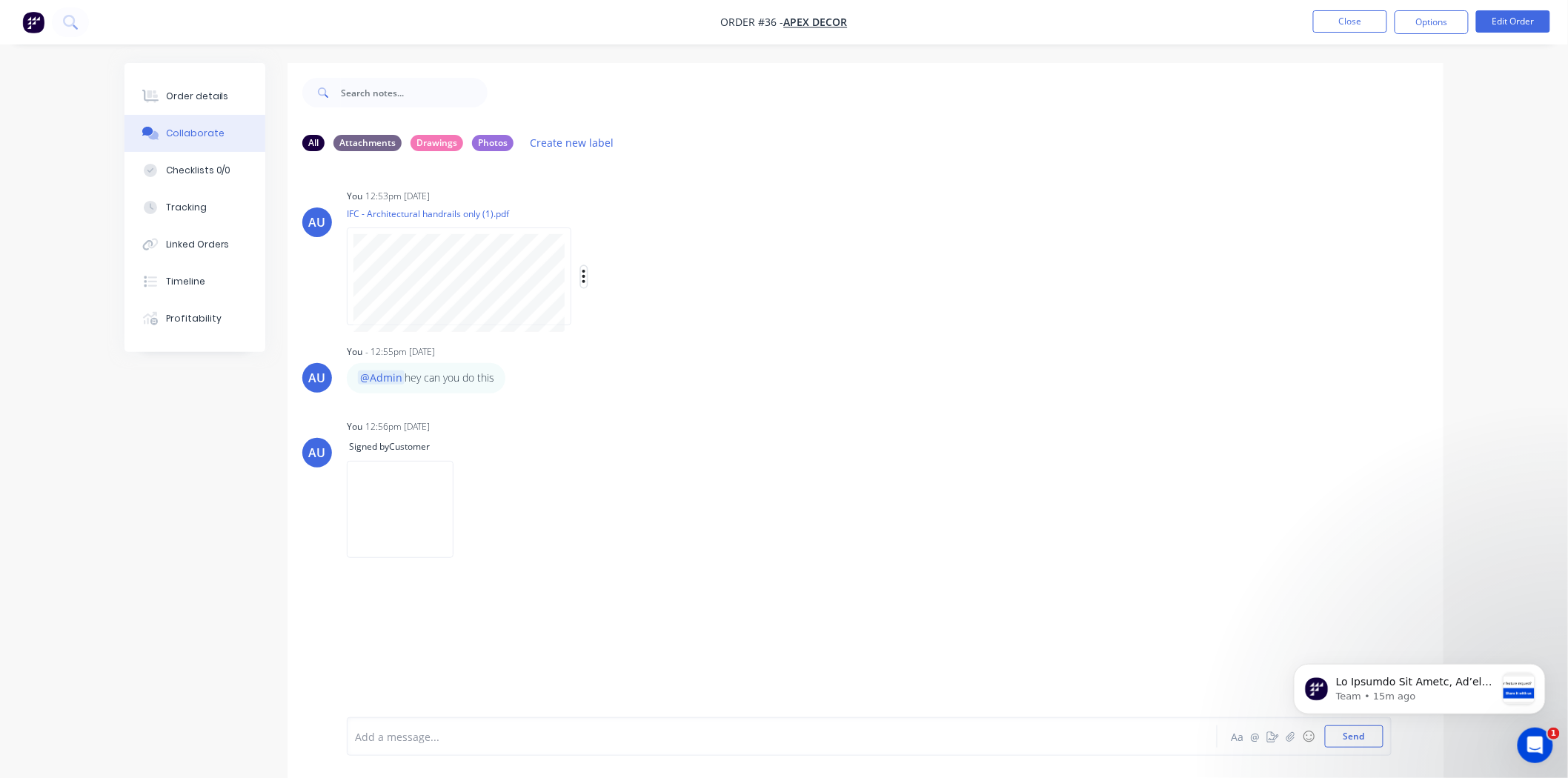
click at [586, 274] on icon "button" at bounding box center [584, 276] width 5 height 17
click at [624, 283] on button "Labels" at bounding box center [681, 282] width 166 height 33
click at [652, 424] on div at bounding box center [649, 423] width 30 height 30
click at [984, 497] on div "AU You 12:56pm 26/09/25 Signed by Customer Labels Delete" at bounding box center [865, 484] width 1156 height 136
click at [313, 141] on div "All" at bounding box center [313, 142] width 23 height 16
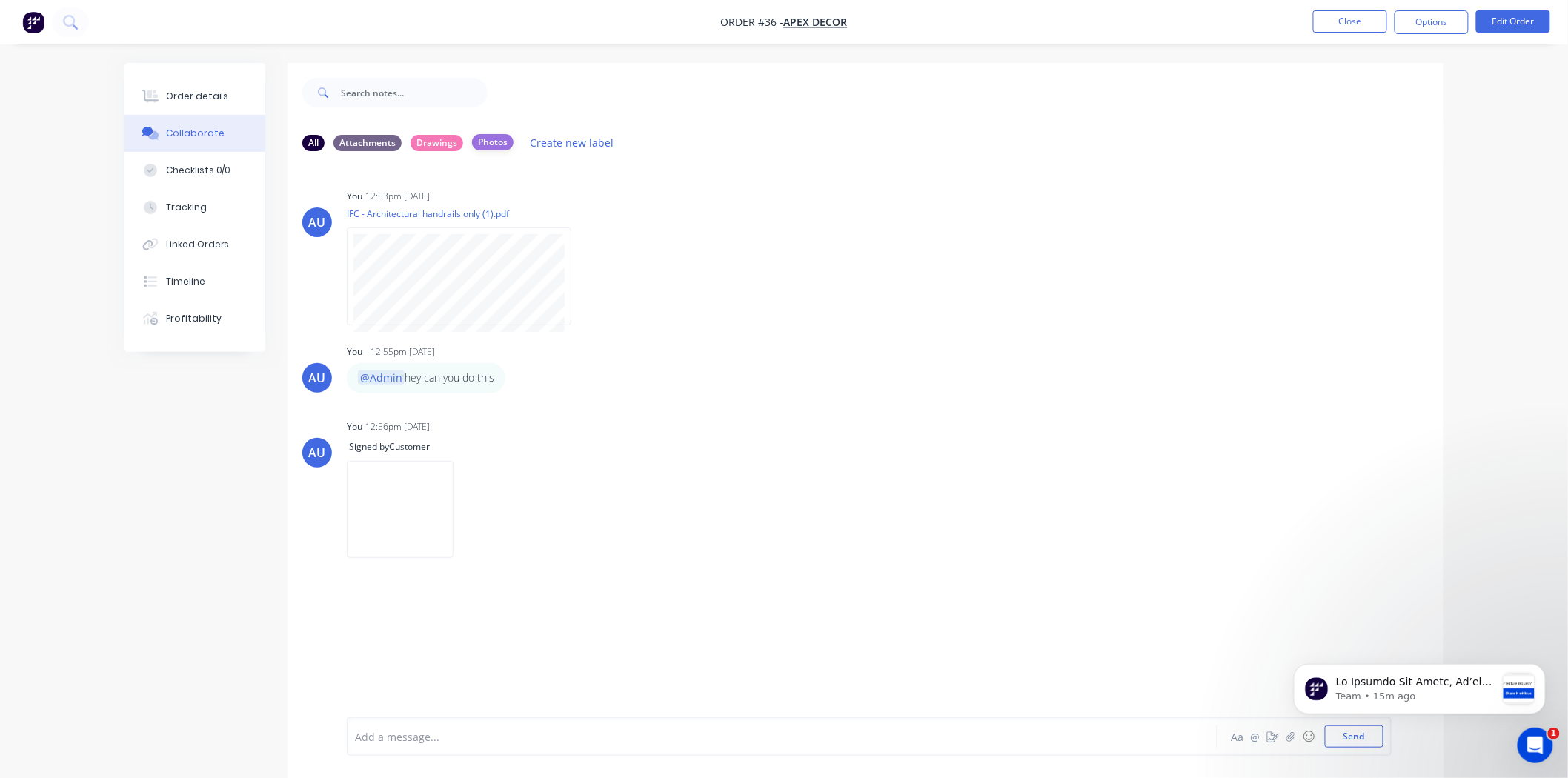
click at [494, 144] on div "Photos" at bounding box center [492, 142] width 41 height 16
click at [312, 142] on div "All" at bounding box center [313, 142] width 23 height 16
click at [201, 175] on div "Checklists 0/0" at bounding box center [198, 170] width 65 height 14
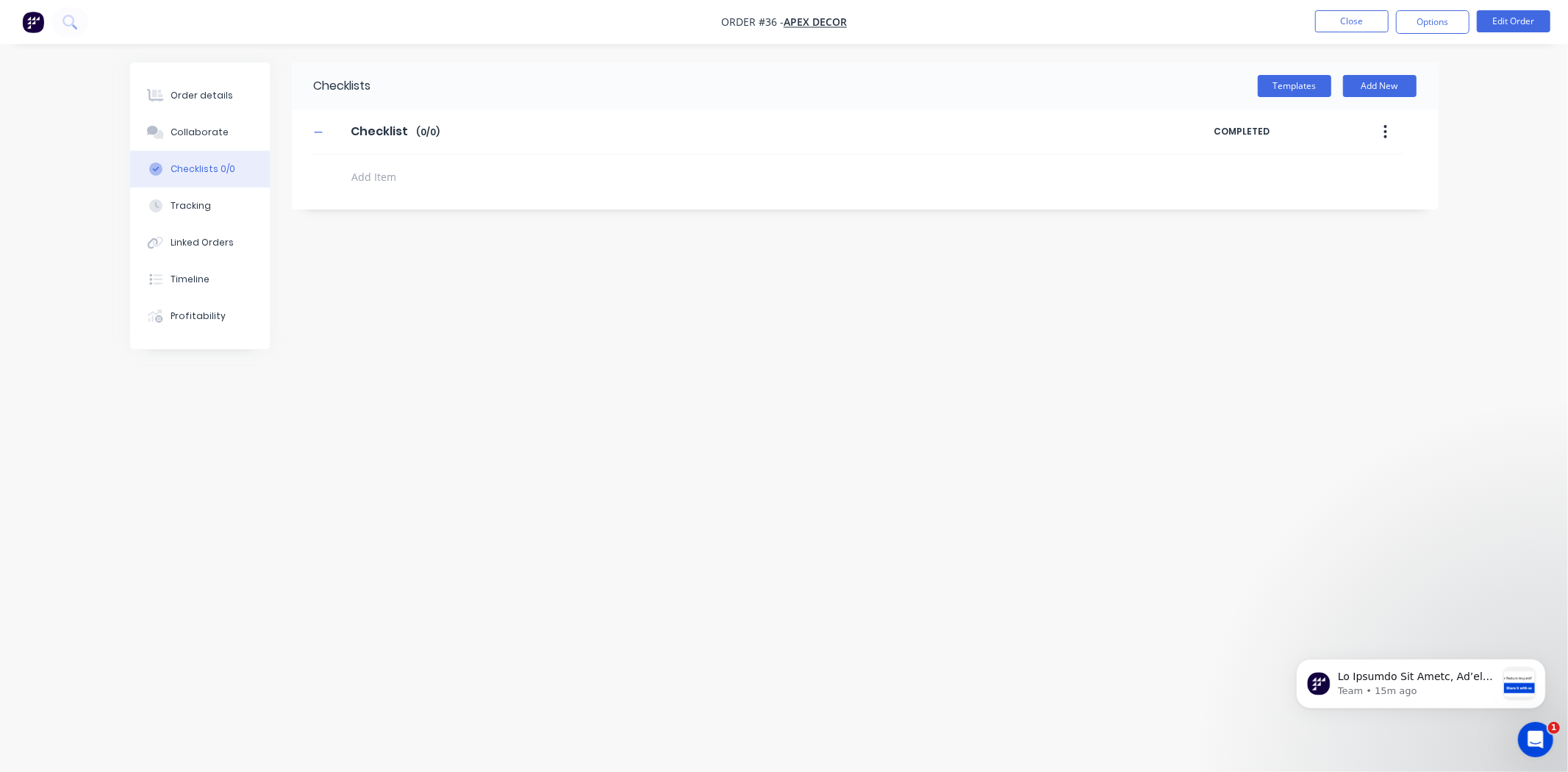
click at [564, 481] on div "Checklists Templates Add New Checklist Checklist Enter Checklist name ( 0 / 0 )…" at bounding box center [784, 358] width 1309 height 591
click at [219, 123] on button "Collaborate" at bounding box center [200, 132] width 139 height 37
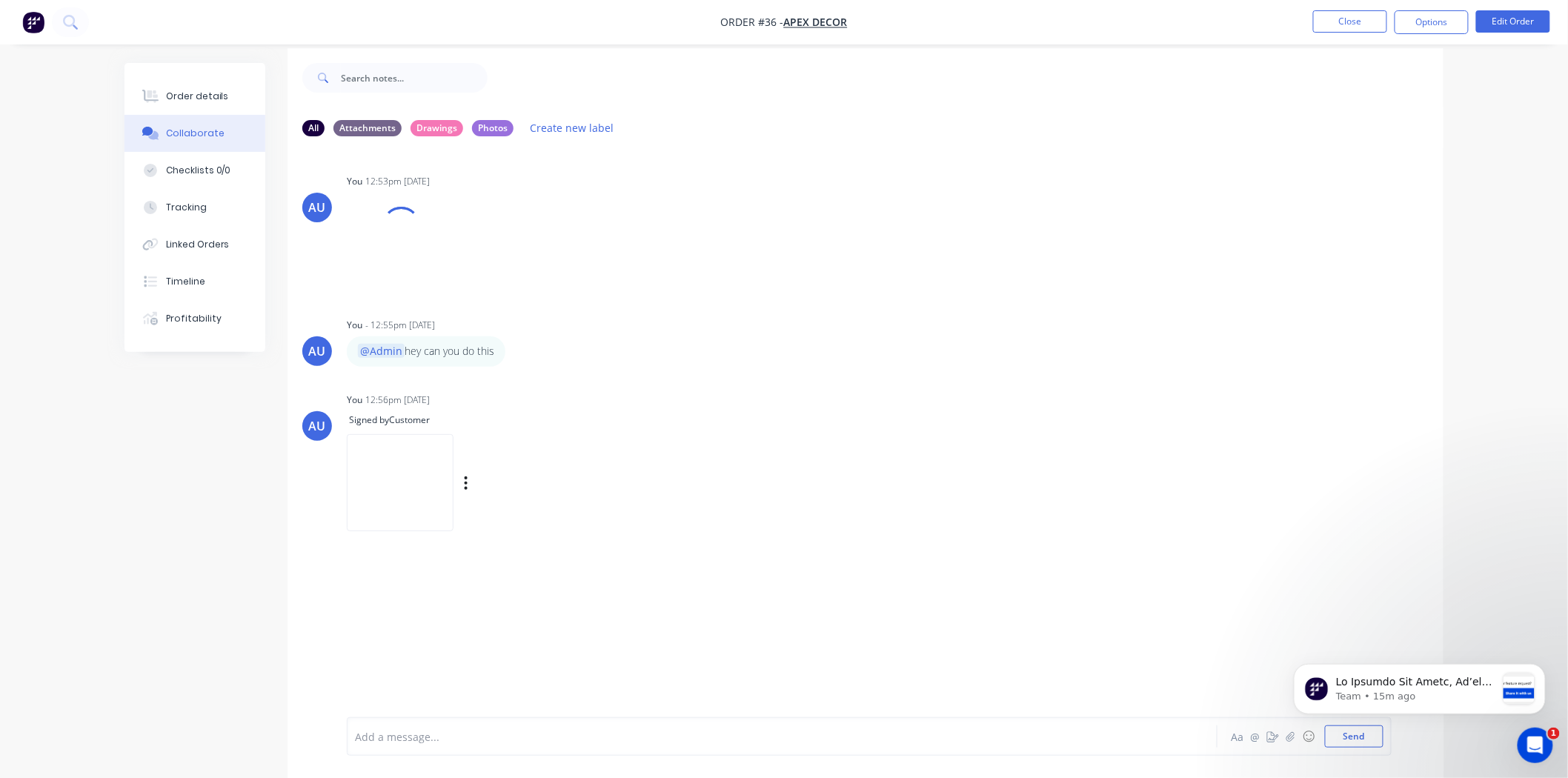
scroll to position [23, 0]
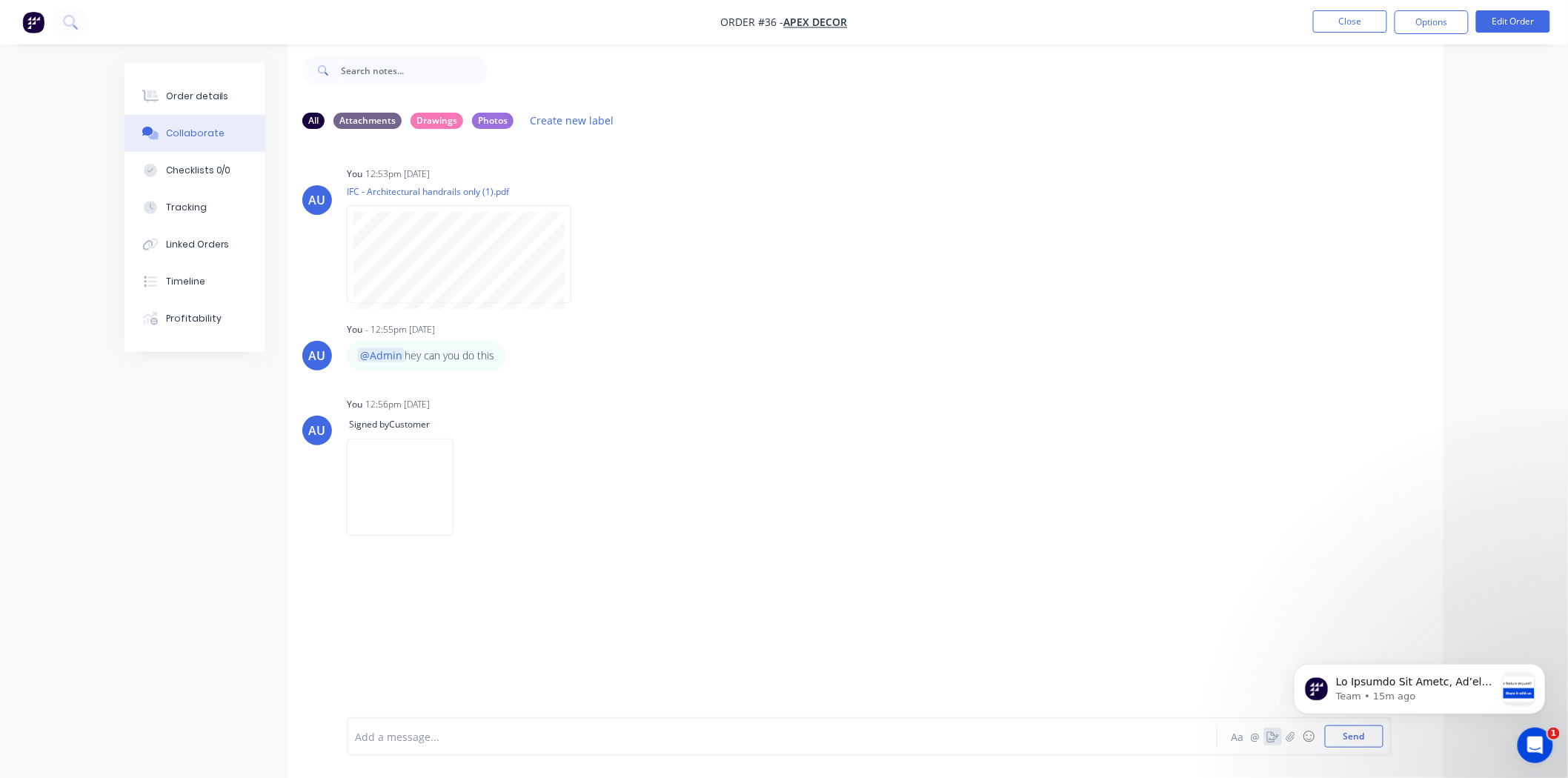
click at [1271, 741] on icon "button" at bounding box center [1272, 736] width 12 height 11
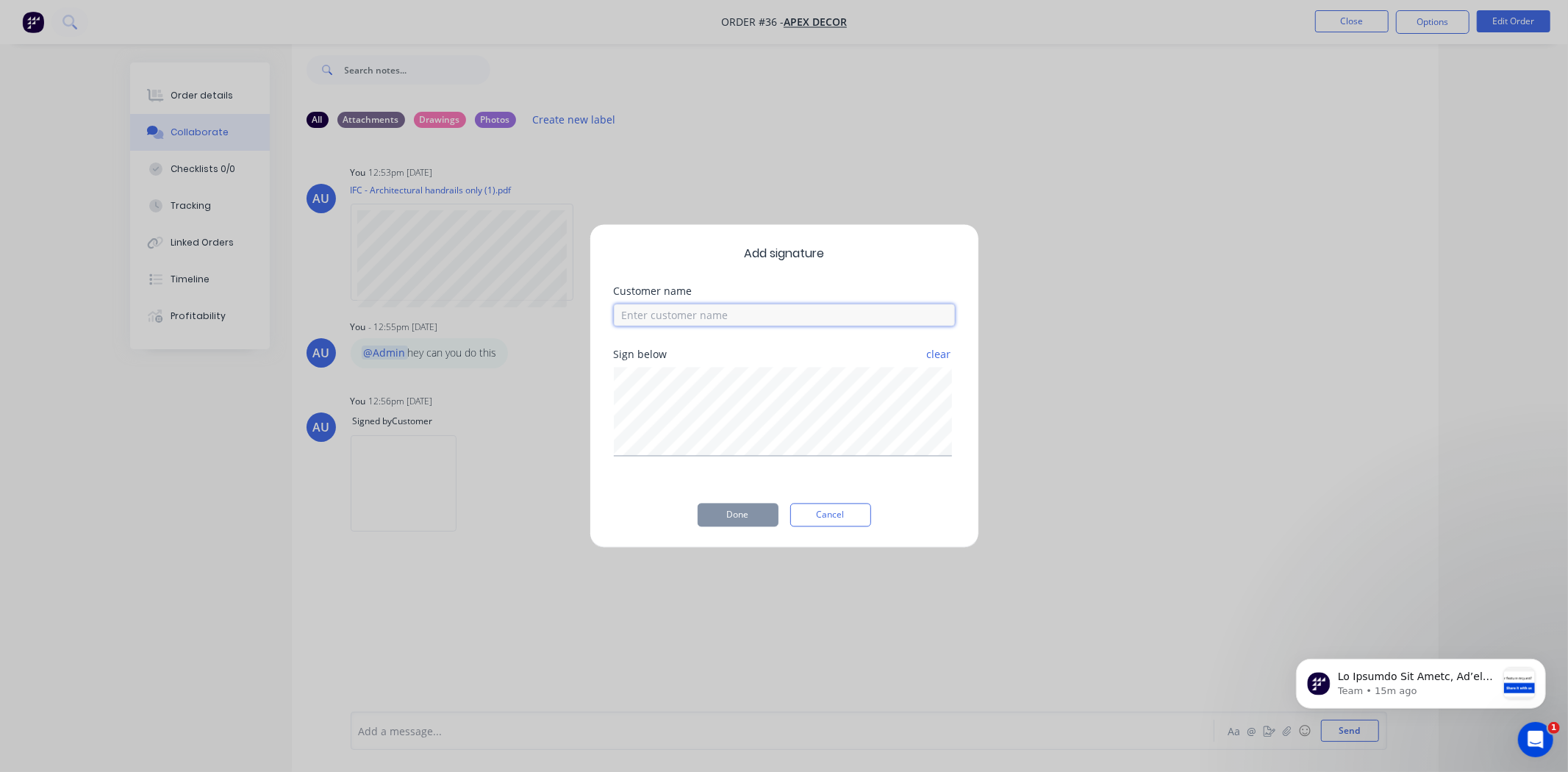
click at [679, 309] on input at bounding box center [785, 316] width 341 height 22
click at [827, 513] on button "Cancel" at bounding box center [830, 515] width 81 height 23
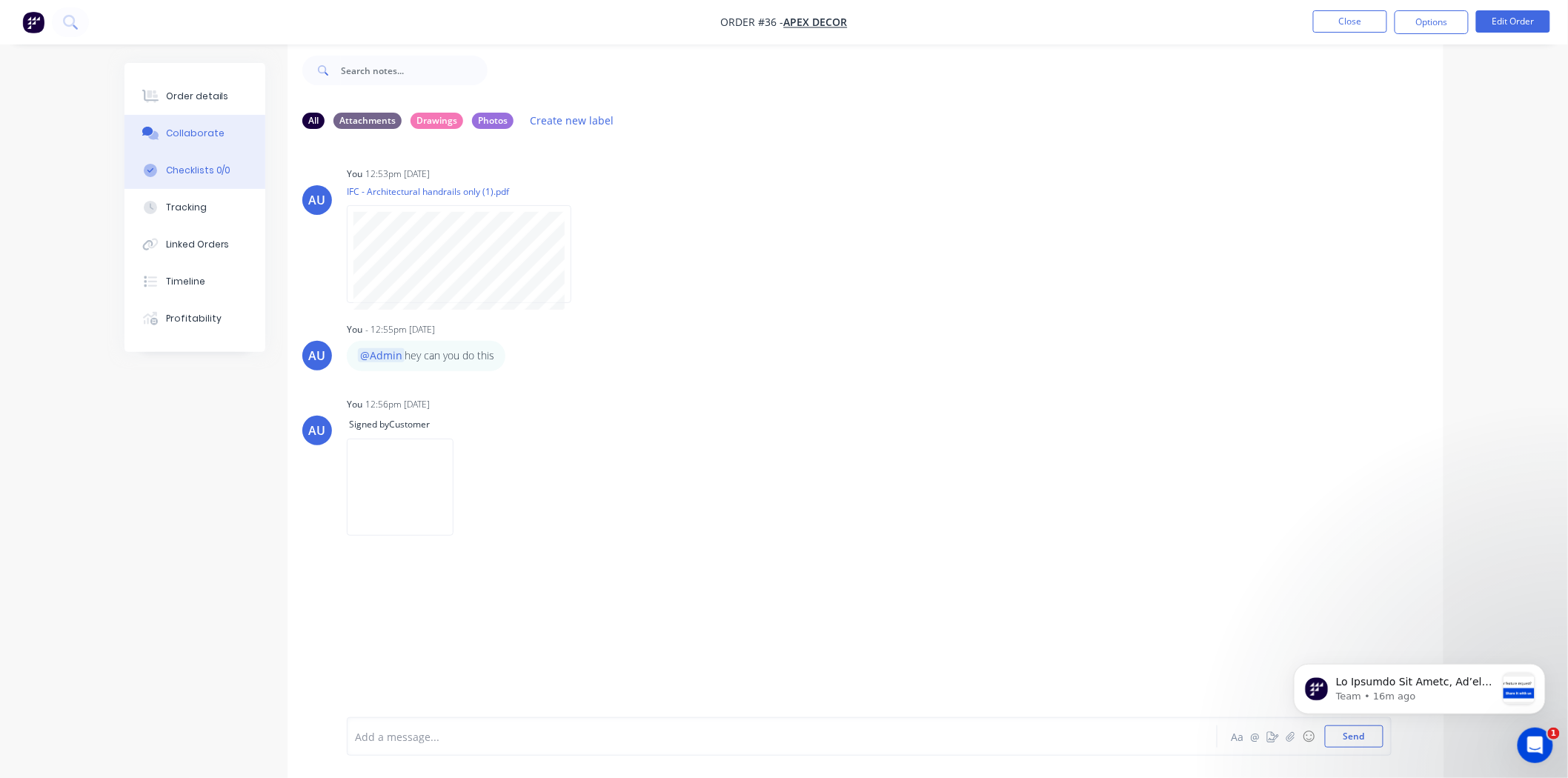
click at [191, 175] on div "Checklists 0/0" at bounding box center [198, 170] width 65 height 14
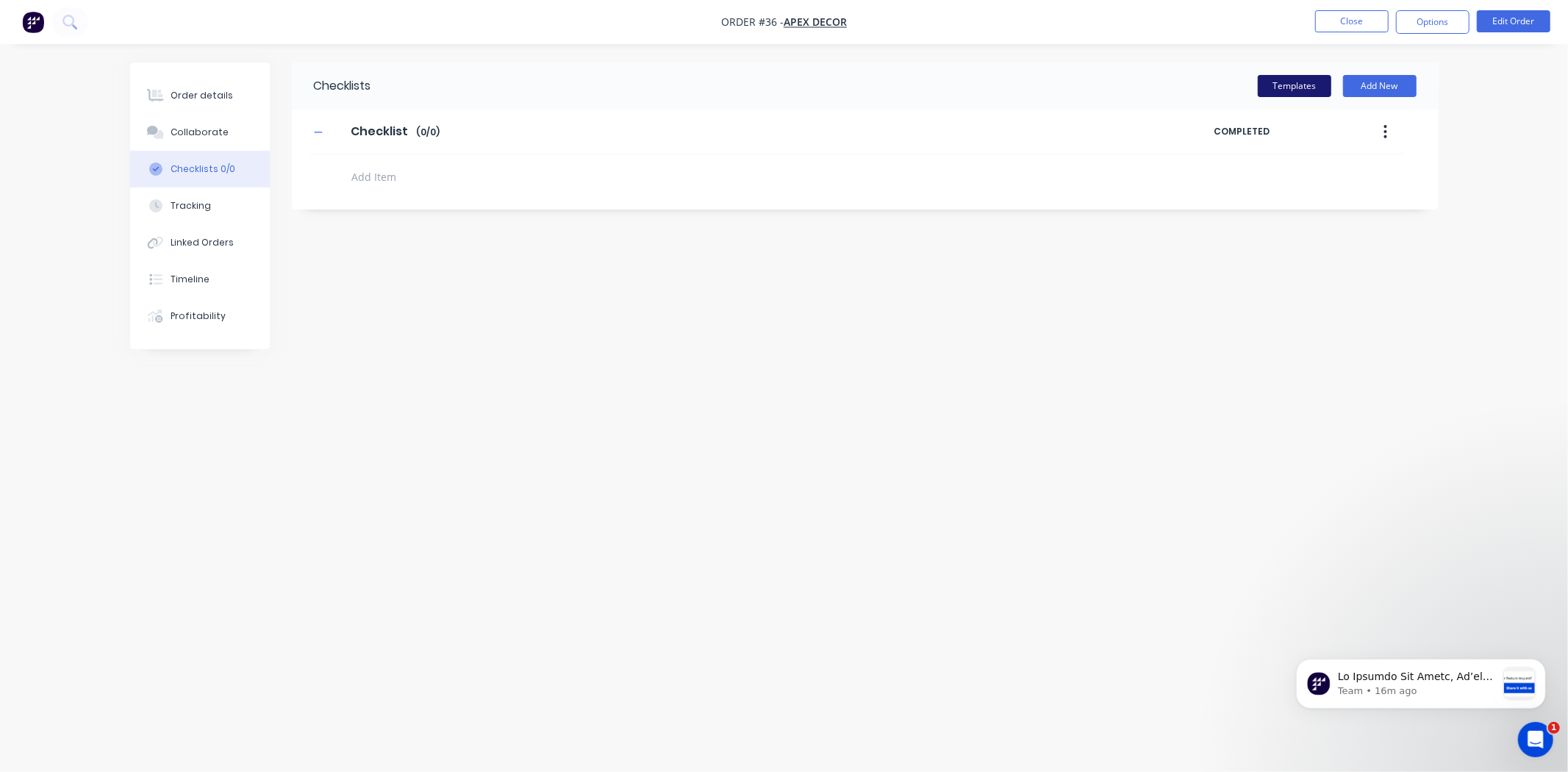
click at [1316, 84] on button "Templates" at bounding box center [1295, 87] width 74 height 22
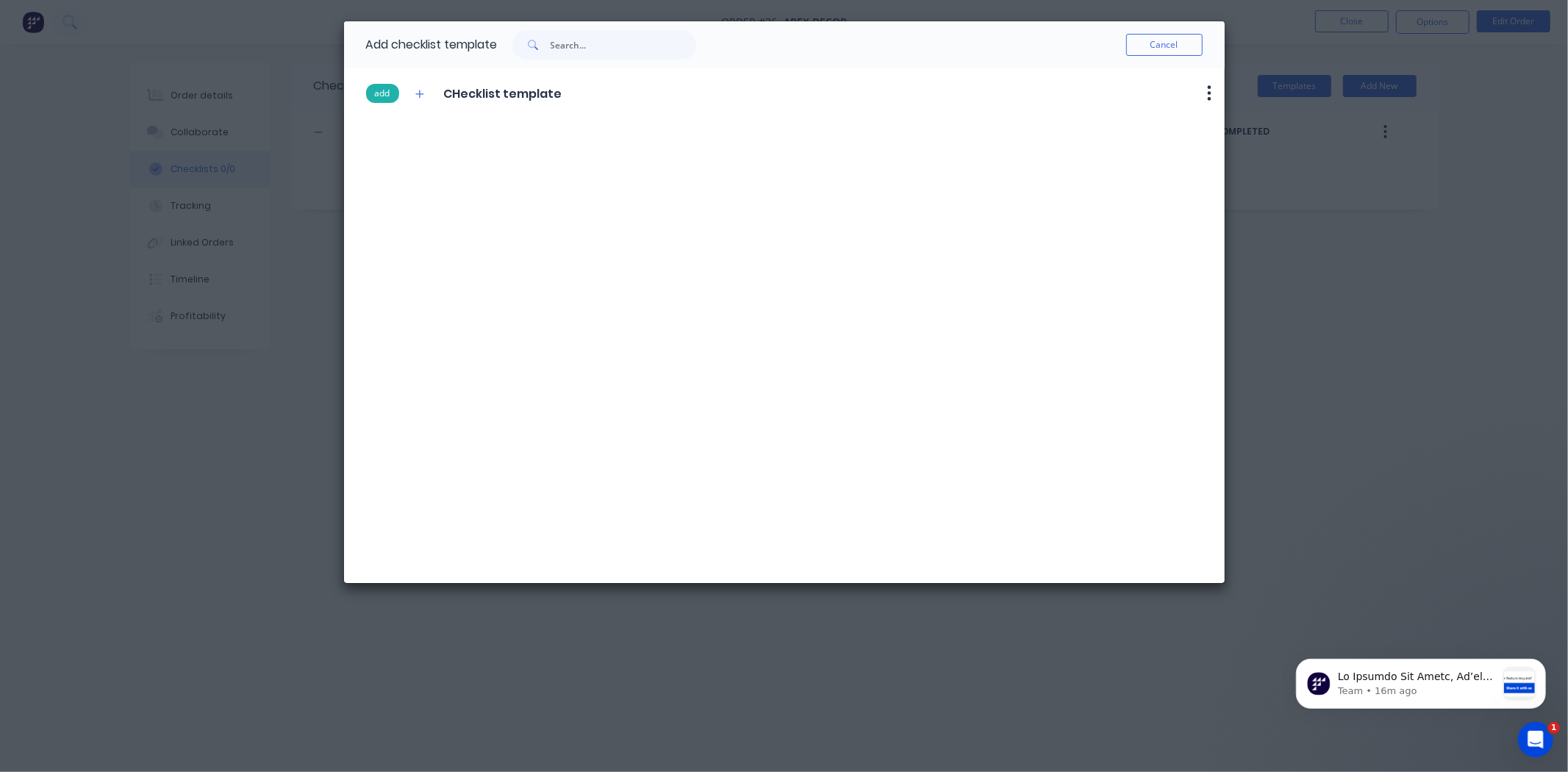
click at [375, 89] on button "add" at bounding box center [382, 94] width 33 height 19
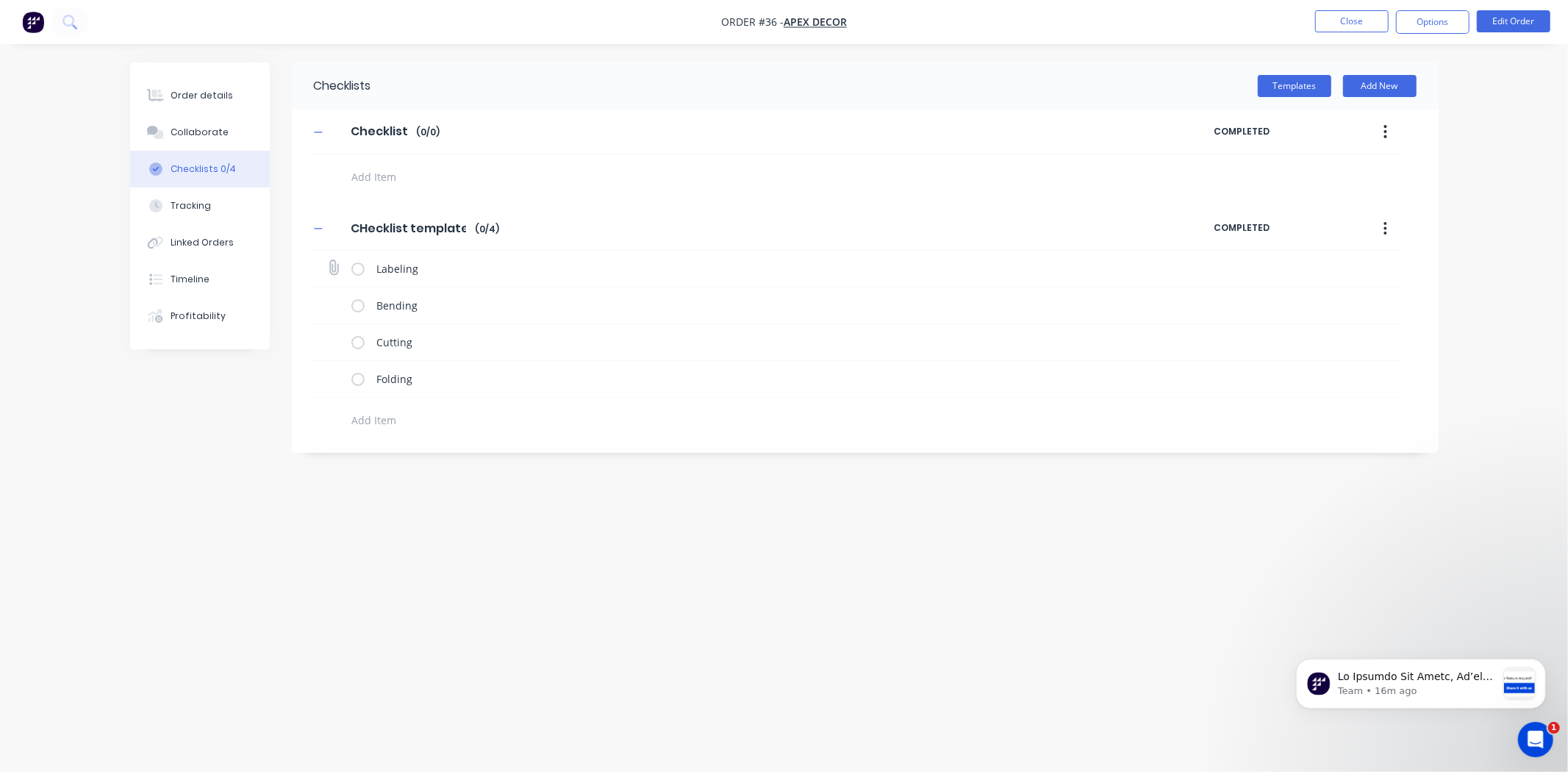
click at [354, 273] on label at bounding box center [358, 269] width 14 height 15
click at [0, 0] on input "checkbox" at bounding box center [0, 0] width 0 height 0
click at [358, 306] on label at bounding box center [358, 305] width 14 height 15
click at [0, 0] on input "checkbox" at bounding box center [0, 0] width 0 height 0
click at [351, 342] on label at bounding box center [358, 342] width 14 height 15
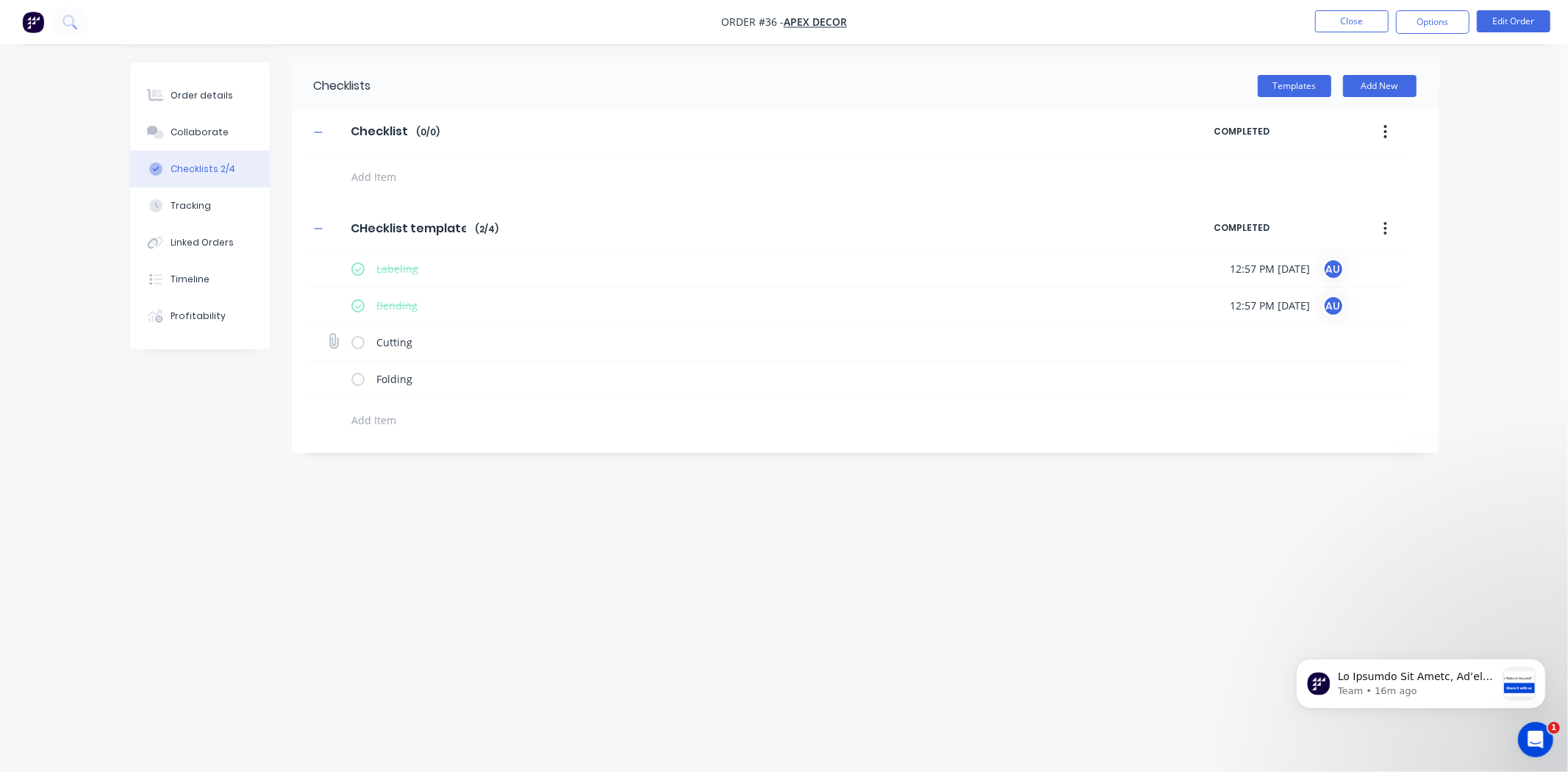
click at [0, 0] on input "checkbox" at bounding box center [0, 0] width 0 height 0
click at [361, 380] on label at bounding box center [358, 378] width 14 height 15
click at [0, 0] on input "checkbox" at bounding box center [0, 0] width 0 height 0
type textarea "x"
click at [333, 269] on icon at bounding box center [333, 268] width 19 height 19
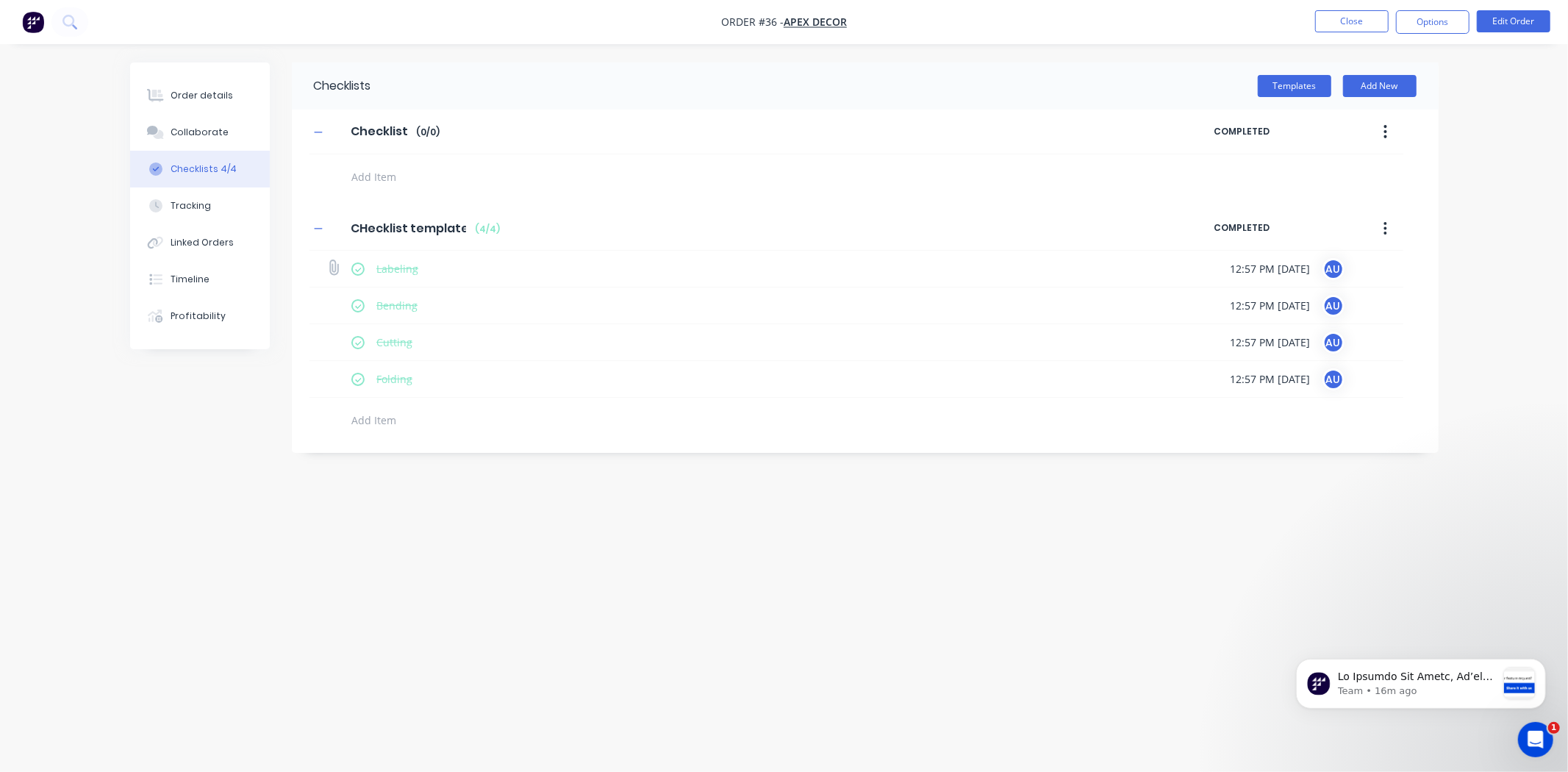
click at [327, 261] on input "file" at bounding box center [327, 261] width 0 height 0
click at [333, 270] on icon at bounding box center [333, 268] width 20 height 20
click at [327, 261] on input "file" at bounding box center [327, 261] width 0 height 0
click at [604, 555] on div "Checklists Templates Add New Checklist Checklist Enter Checklist name ( 0 / 0 )…" at bounding box center [784, 358] width 1309 height 591
drag, startPoint x: 1247, startPoint y: 270, endPoint x: 1289, endPoint y: 271, distance: 42.0
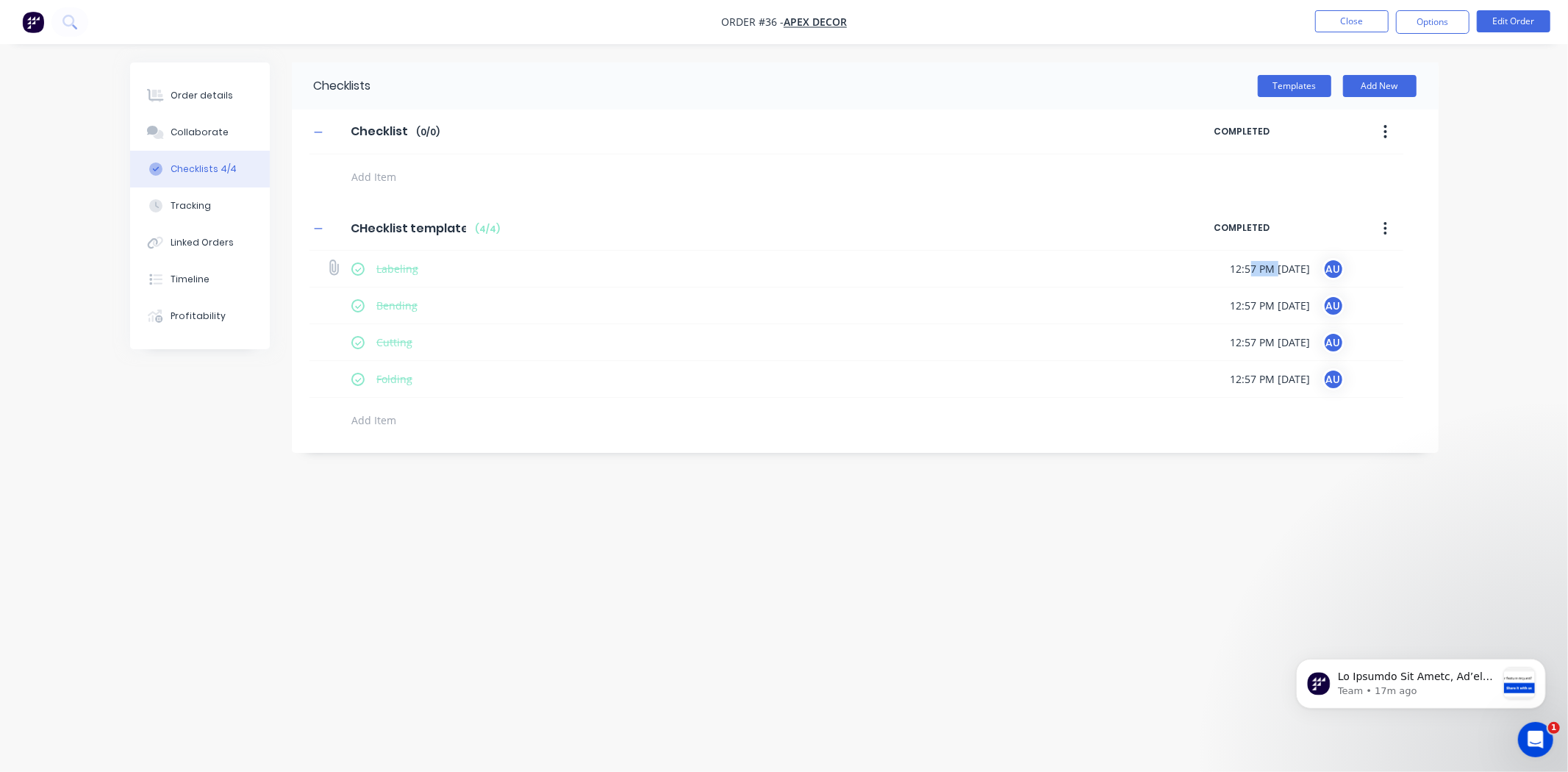
click at [1289, 271] on span "12:57 PM 26/09/2025" at bounding box center [1271, 269] width 80 height 15
click at [620, 603] on div "Checklists Templates Add New Checklist Checklist Enter Checklist name ( 0 / 0 )…" at bounding box center [784, 358] width 1309 height 591
click at [200, 212] on button "Tracking" at bounding box center [200, 206] width 139 height 37
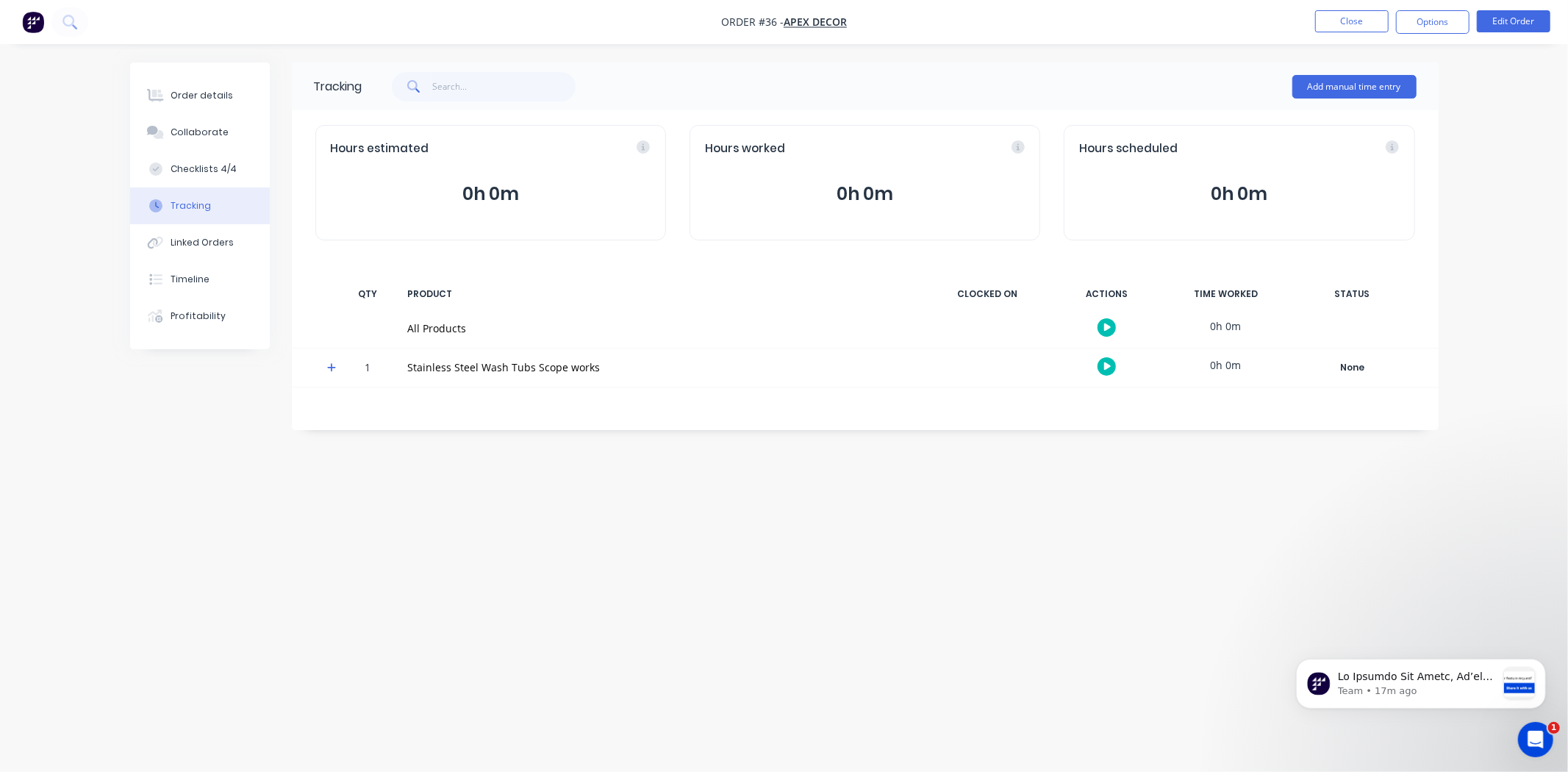
click at [1106, 324] on icon "button" at bounding box center [1108, 328] width 7 height 10
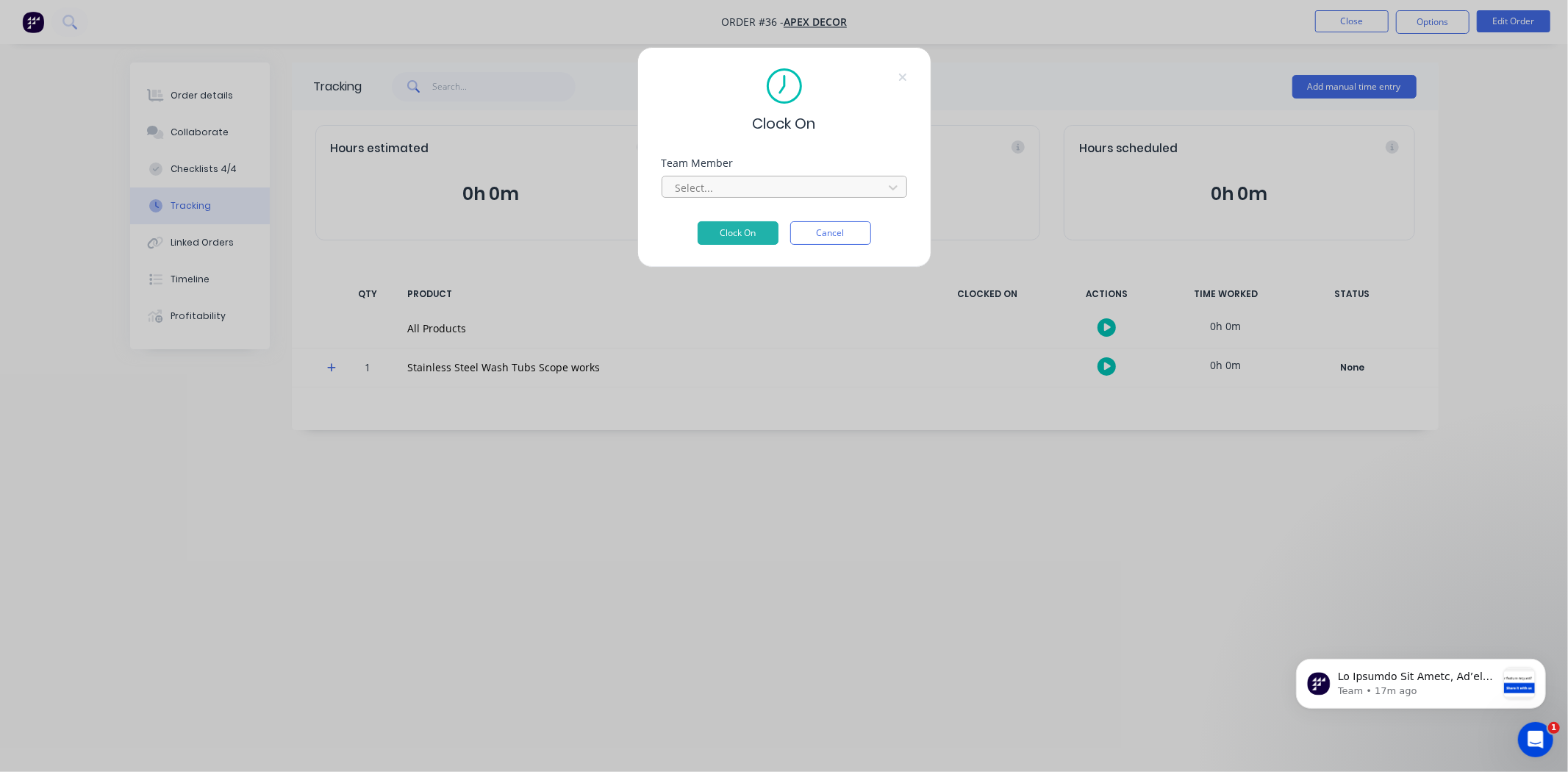
click at [760, 190] on div at bounding box center [774, 188] width 201 height 18
click at [746, 219] on div "Admin User" at bounding box center [784, 220] width 245 height 27
click at [843, 223] on button "Cancel" at bounding box center [830, 232] width 81 height 23
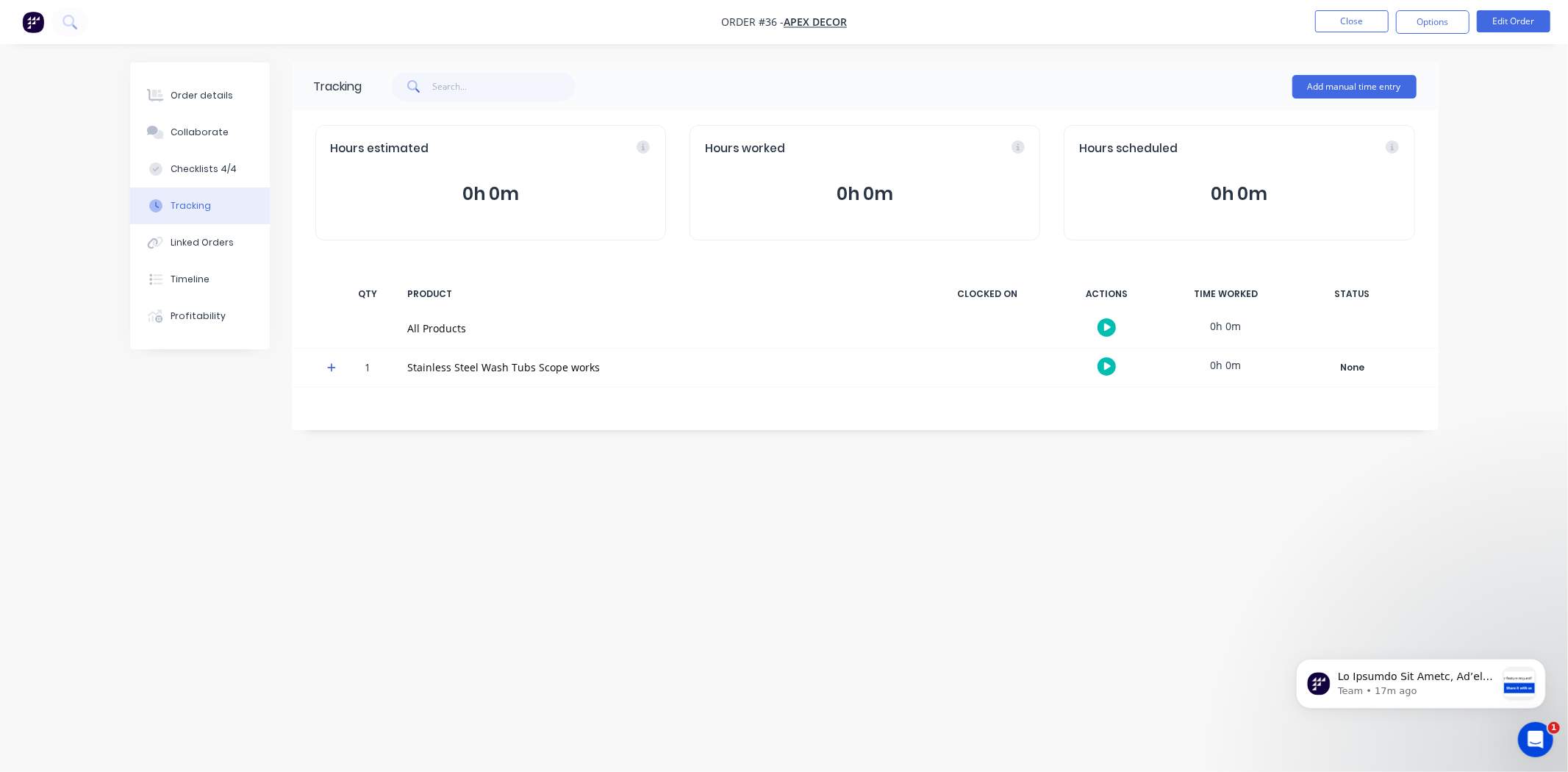
click at [1060, 513] on div "Tracking Add manual time entry Hours estimated 0h 0m Hours worked 0h 0m Hours s…" at bounding box center [784, 358] width 1309 height 591
click at [1101, 326] on button "button" at bounding box center [1106, 327] width 18 height 18
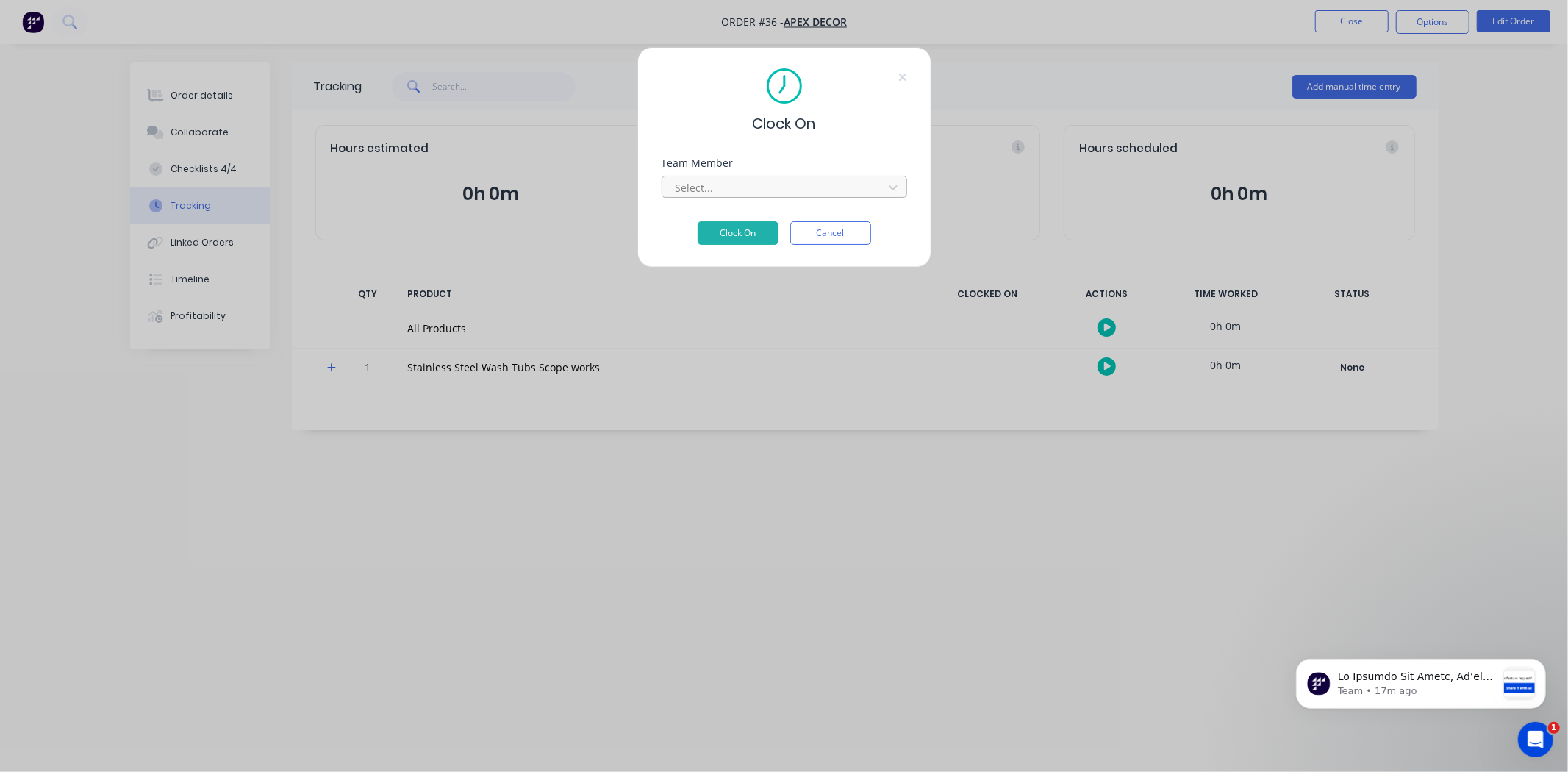
click at [775, 190] on div at bounding box center [774, 188] width 201 height 18
click at [887, 103] on div "Clock On" at bounding box center [784, 101] width 245 height 67
click at [837, 228] on button "Cancel" at bounding box center [830, 232] width 81 height 23
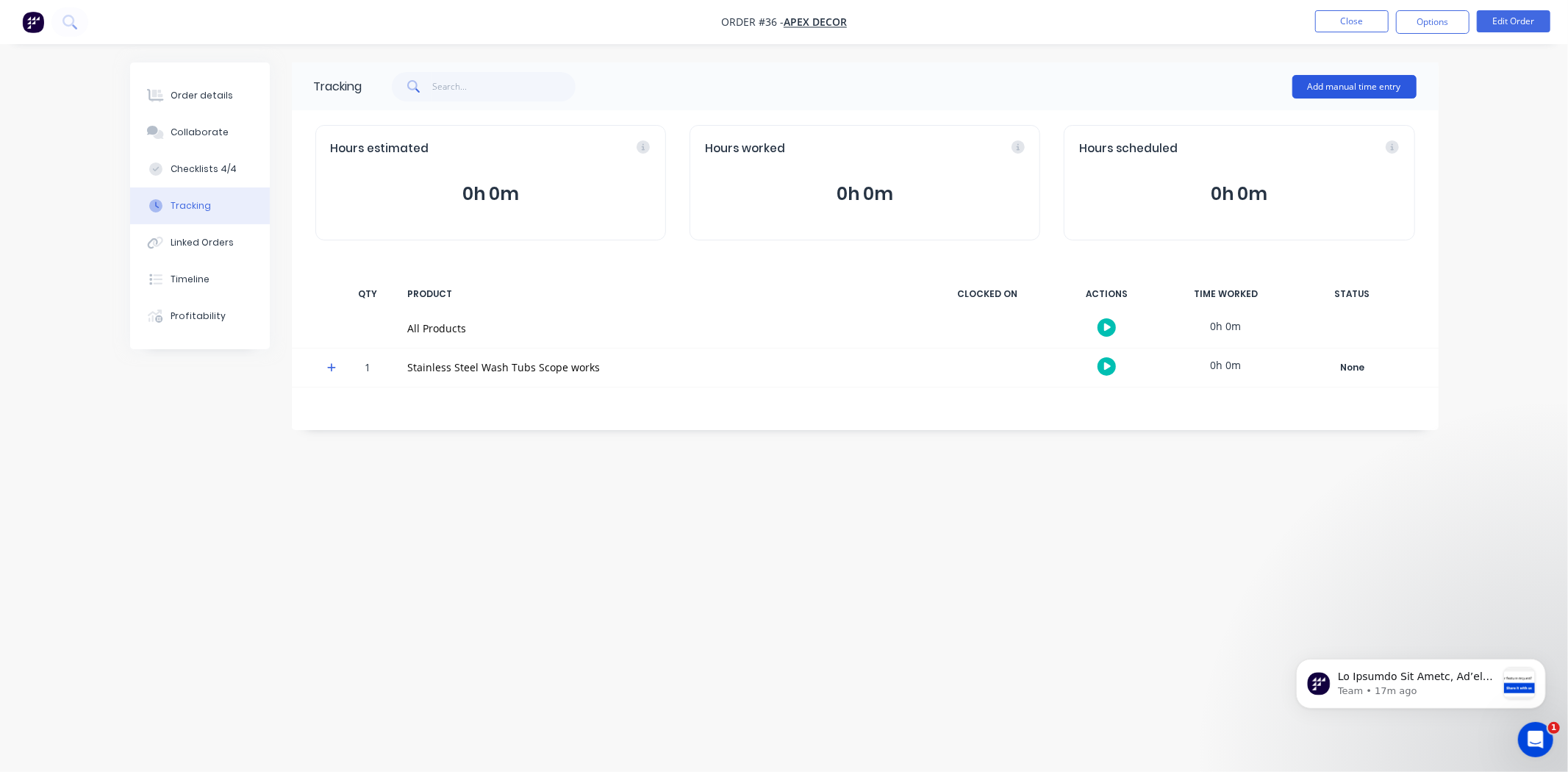
click at [1340, 84] on button "Add manual time entry" at bounding box center [1354, 87] width 124 height 23
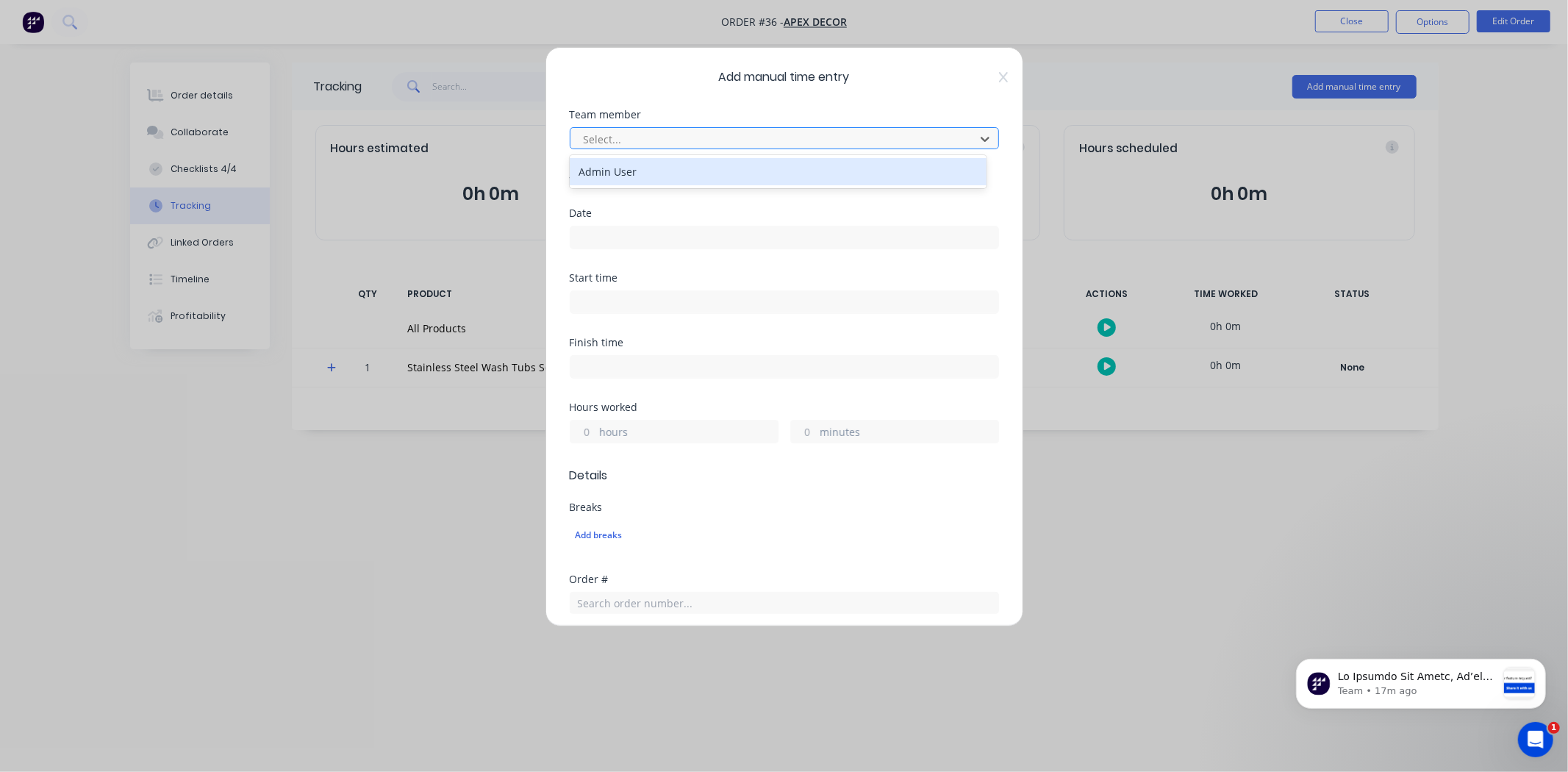
click at [657, 136] on div at bounding box center [774, 139] width 386 height 18
click at [656, 180] on div "Admin User" at bounding box center [778, 172] width 417 height 27
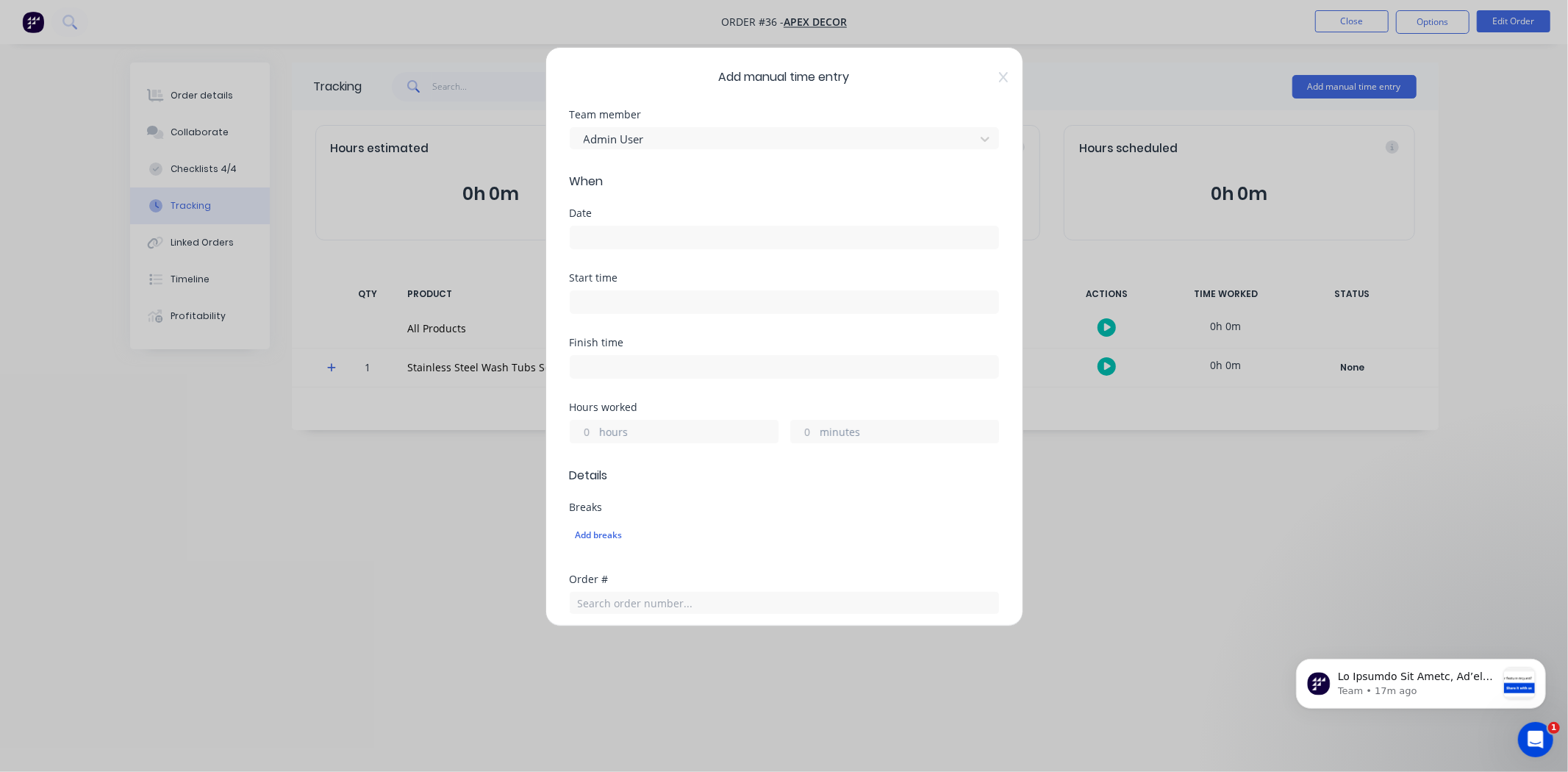
click at [616, 241] on input at bounding box center [785, 237] width 428 height 22
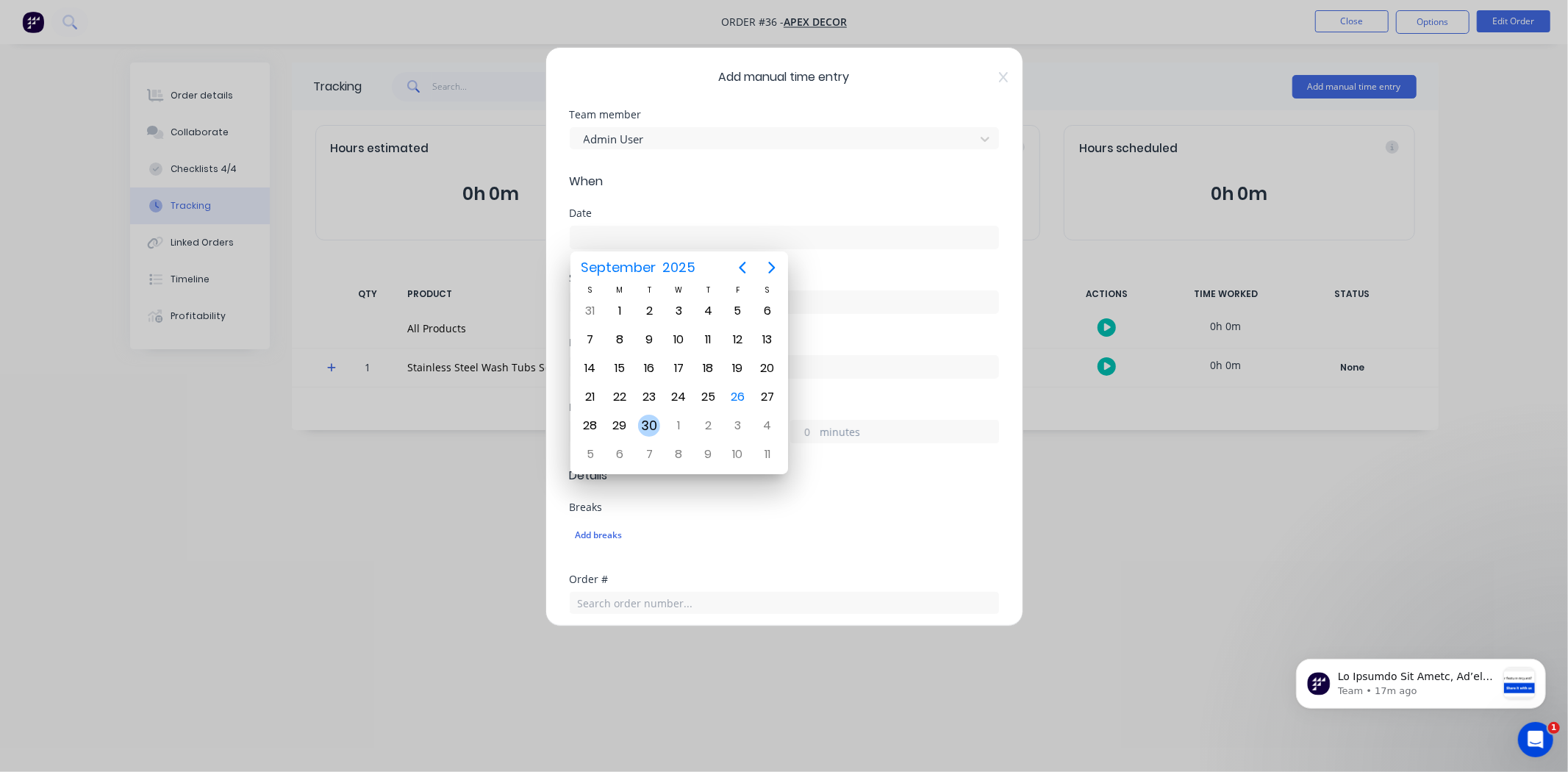
click at [656, 418] on div "30" at bounding box center [649, 426] width 22 height 22
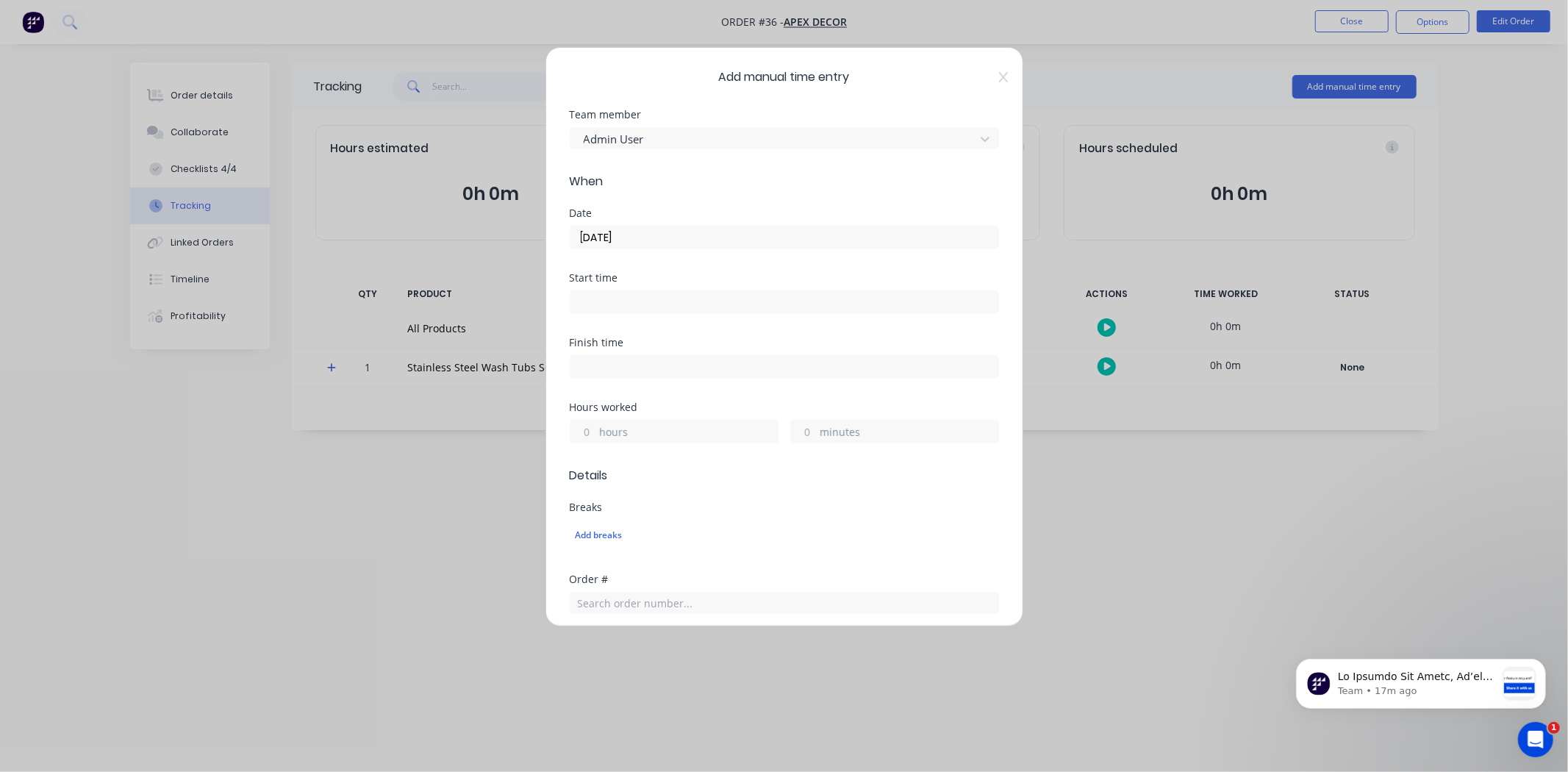
click at [665, 240] on input "30/09/2025" at bounding box center [785, 237] width 428 height 22
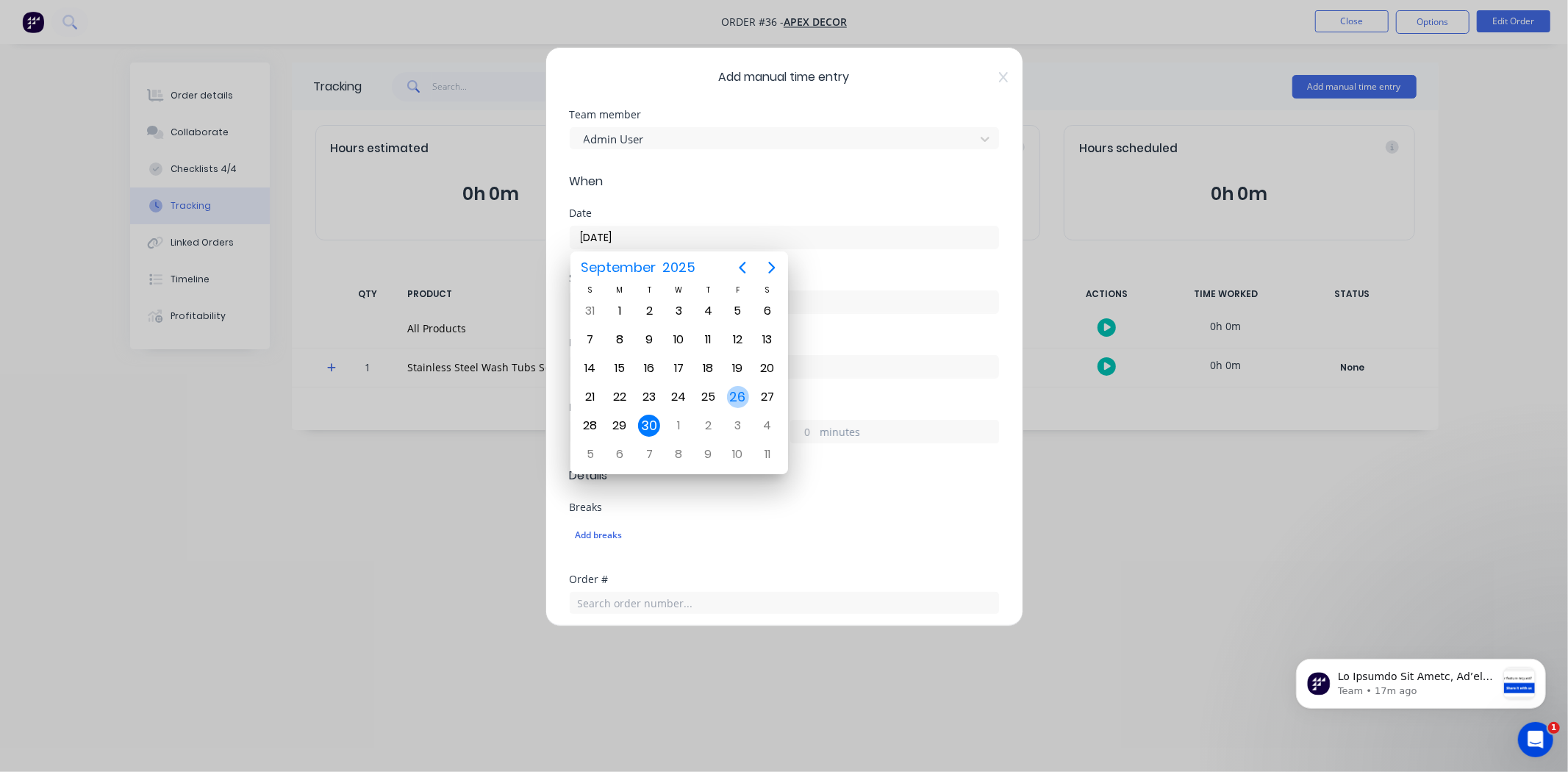
click at [738, 394] on div "26" at bounding box center [738, 398] width 22 height 22
type input "26/09/2025"
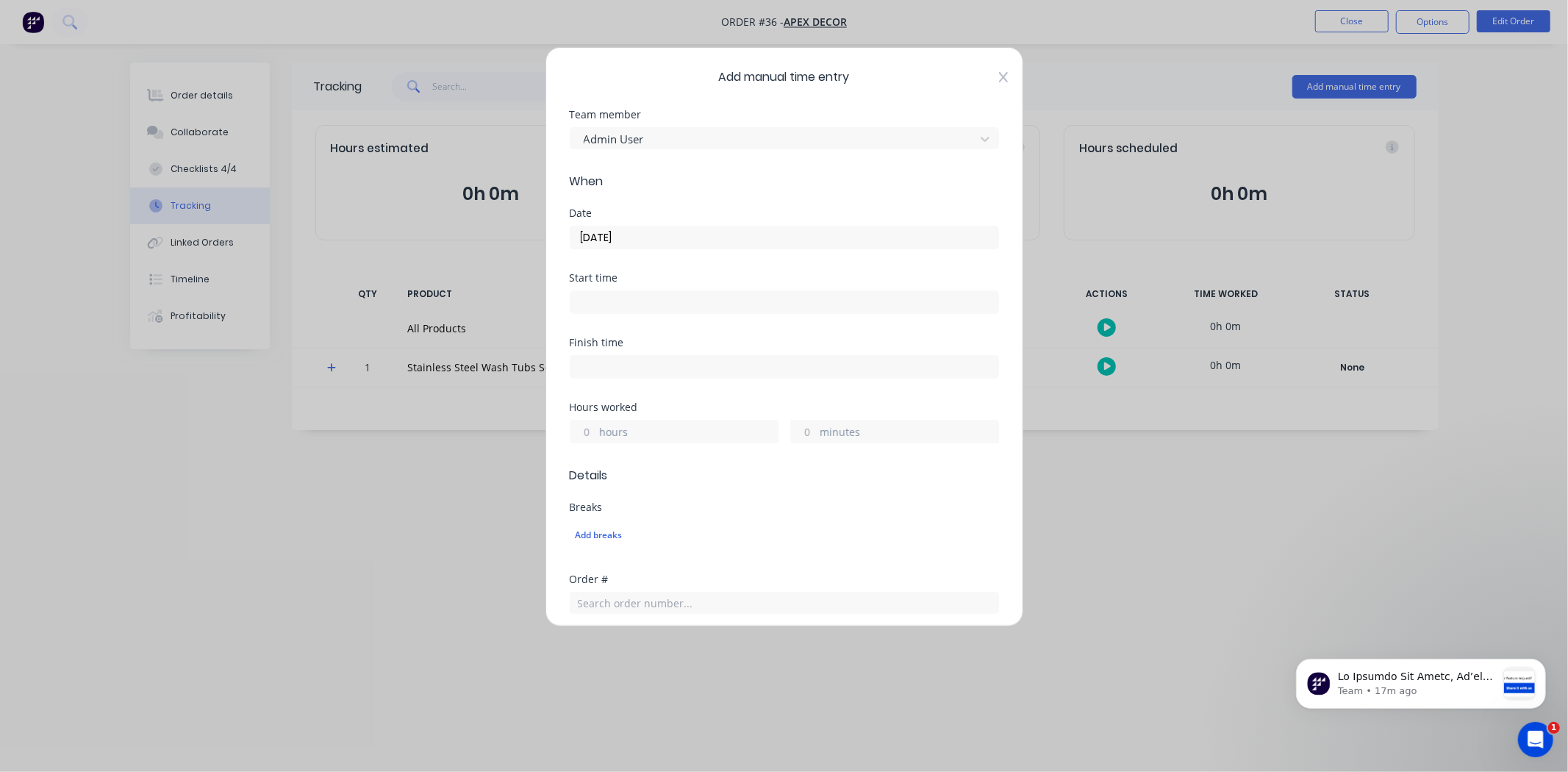
click at [999, 77] on icon at bounding box center [1003, 77] width 9 height 10
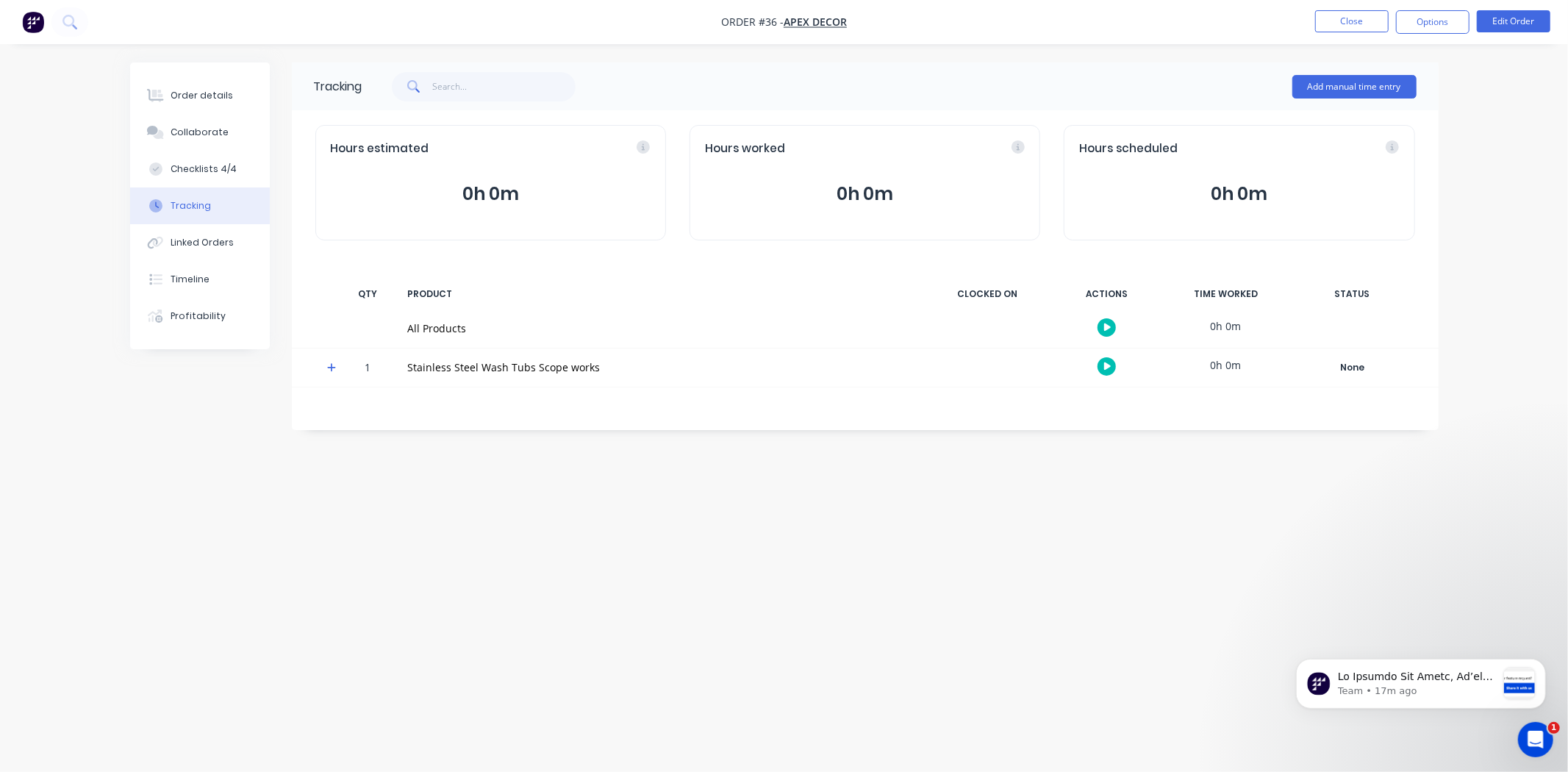
click at [875, 584] on div "Tracking Add manual time entry Hours estimated 0h 0m Hours worked 0h 0m Hours s…" at bounding box center [784, 358] width 1309 height 591
click at [204, 102] on div "Order details" at bounding box center [202, 95] width 63 height 14
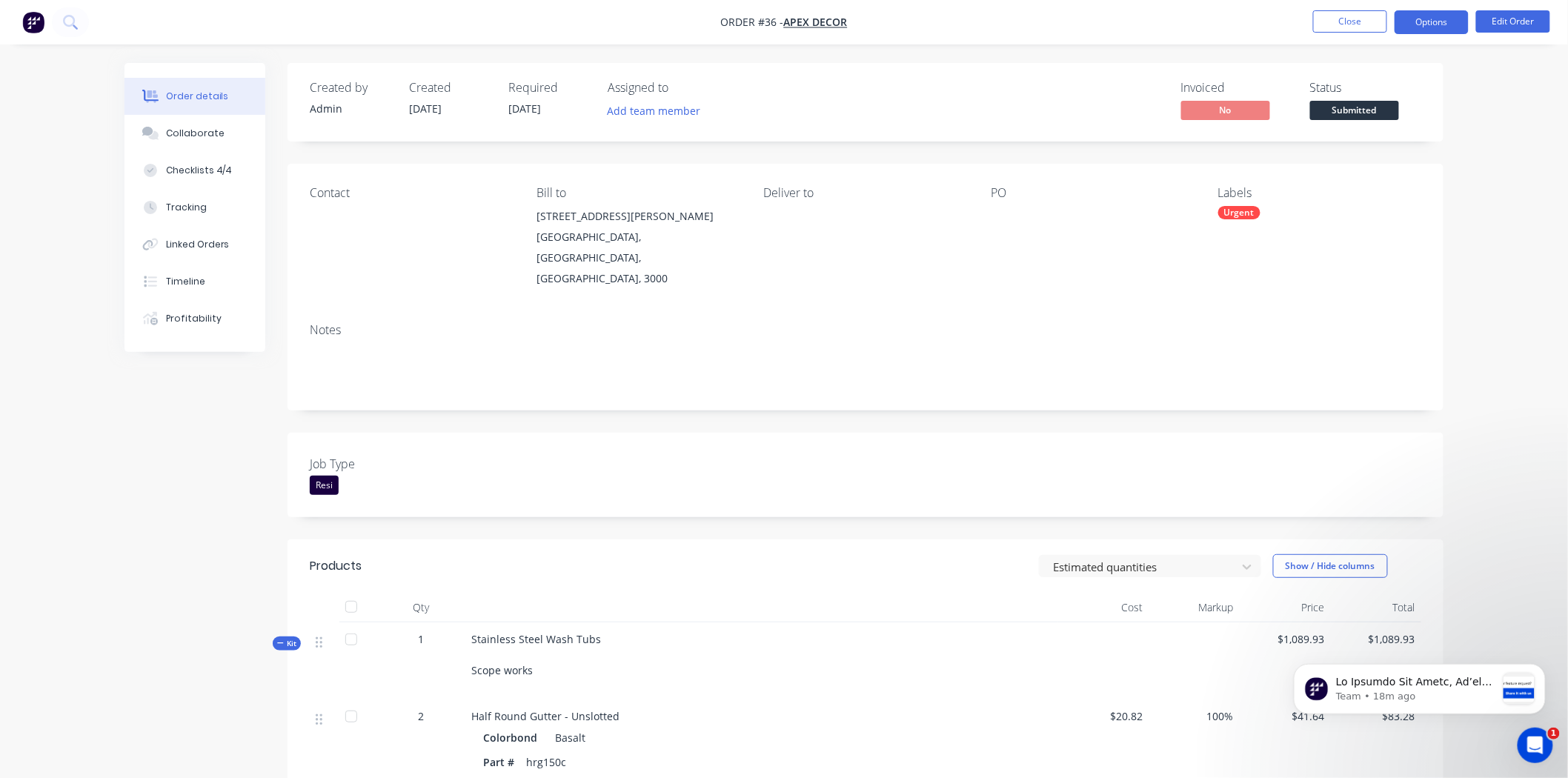
click at [1445, 26] on button "Options" at bounding box center [1431, 22] width 74 height 23
click at [1508, 113] on div "Order details Collaborate Checklists 4/4 Tracking Linked Orders Timeline Profit…" at bounding box center [784, 746] width 1568 height 1494
click at [1493, 171] on div "Order details Collaborate Checklists 4/4 Tracking Linked Orders Timeline Profit…" at bounding box center [784, 746] width 1568 height 1494
click at [1413, 28] on button "Options" at bounding box center [1431, 22] width 74 height 23
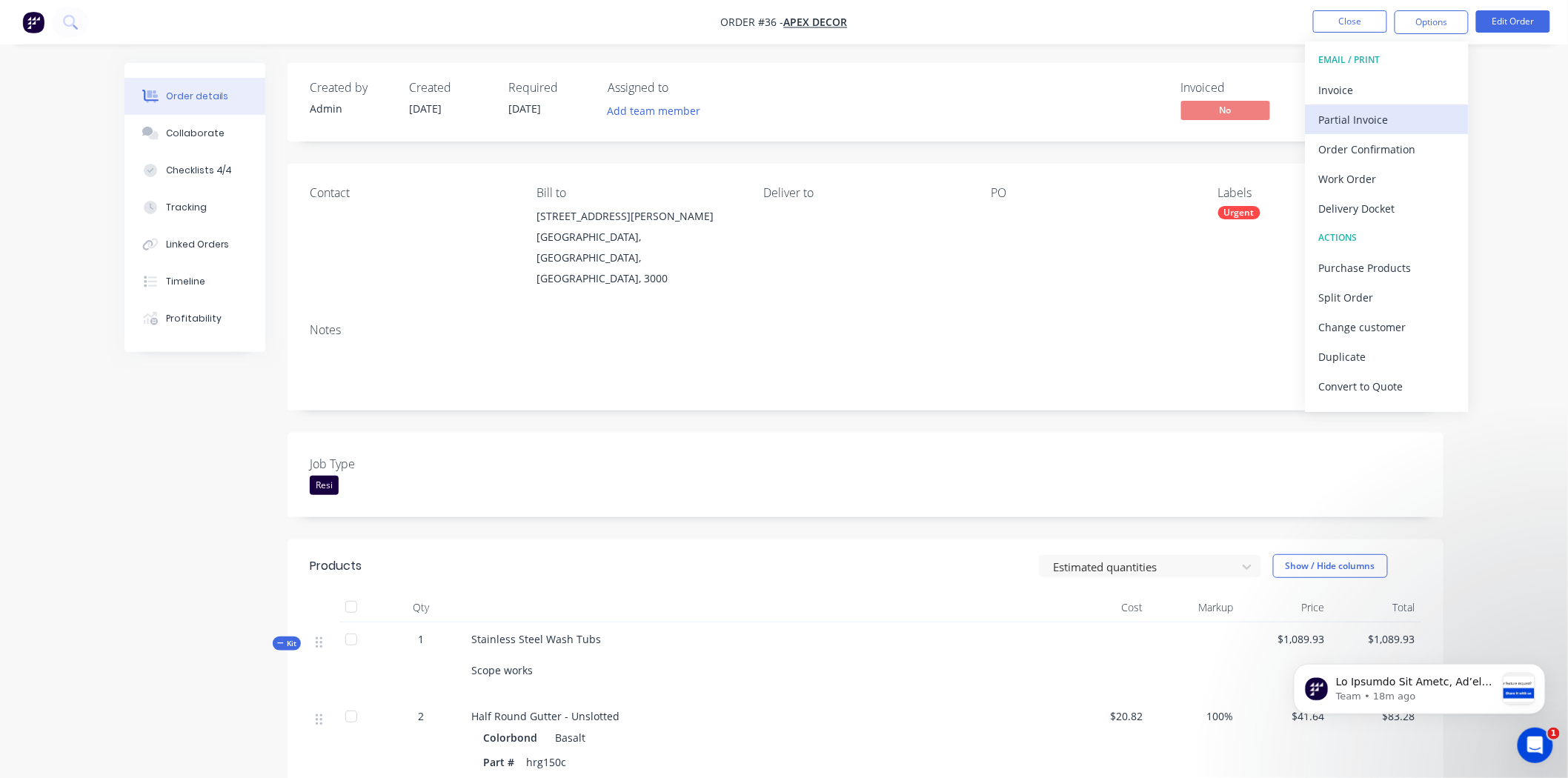
click at [1350, 121] on div "Partial Invoice" at bounding box center [1387, 120] width 137 height 22
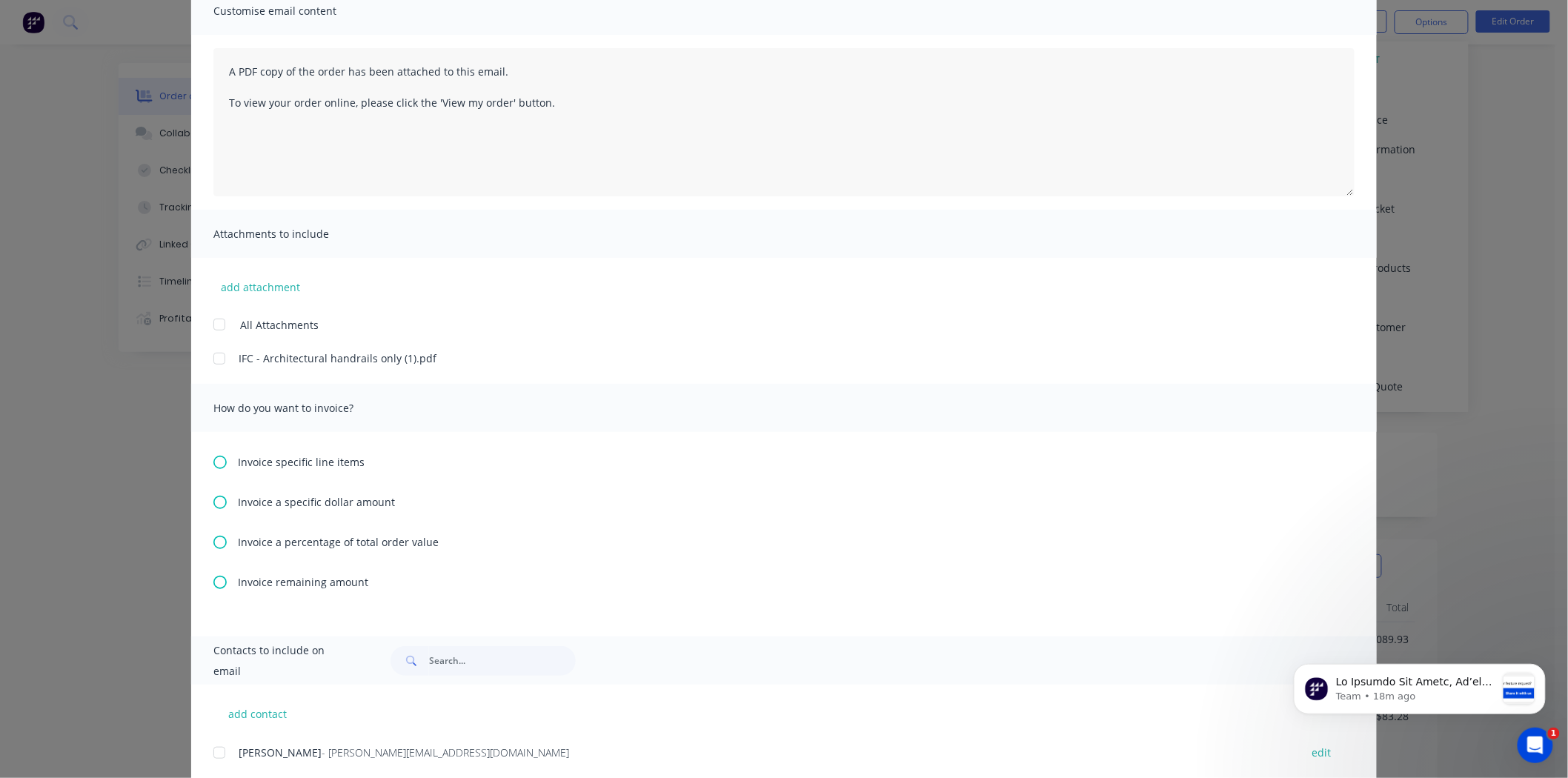
scroll to position [161, 0]
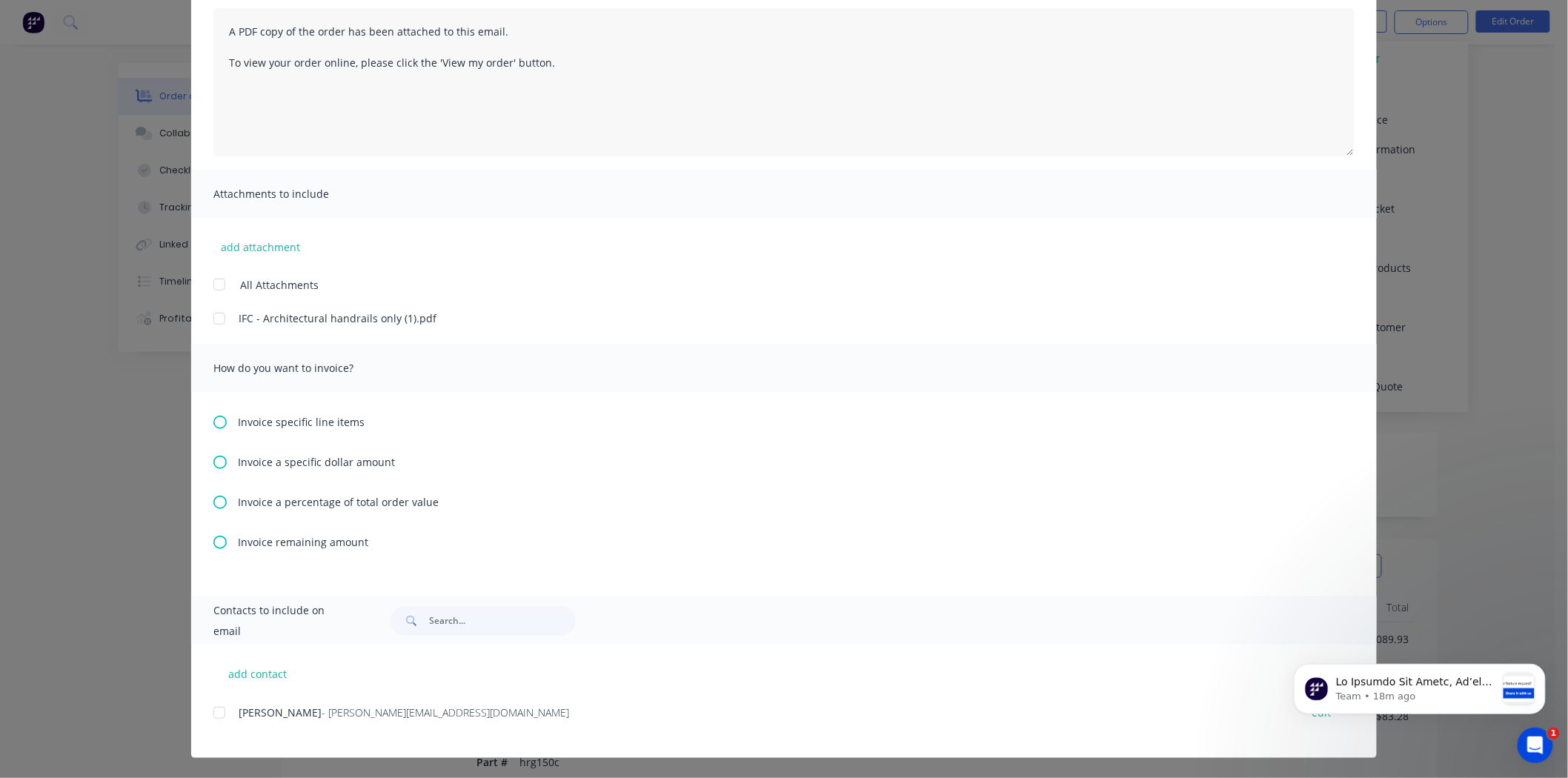
click at [213, 504] on icon at bounding box center [220, 503] width 14 height 14
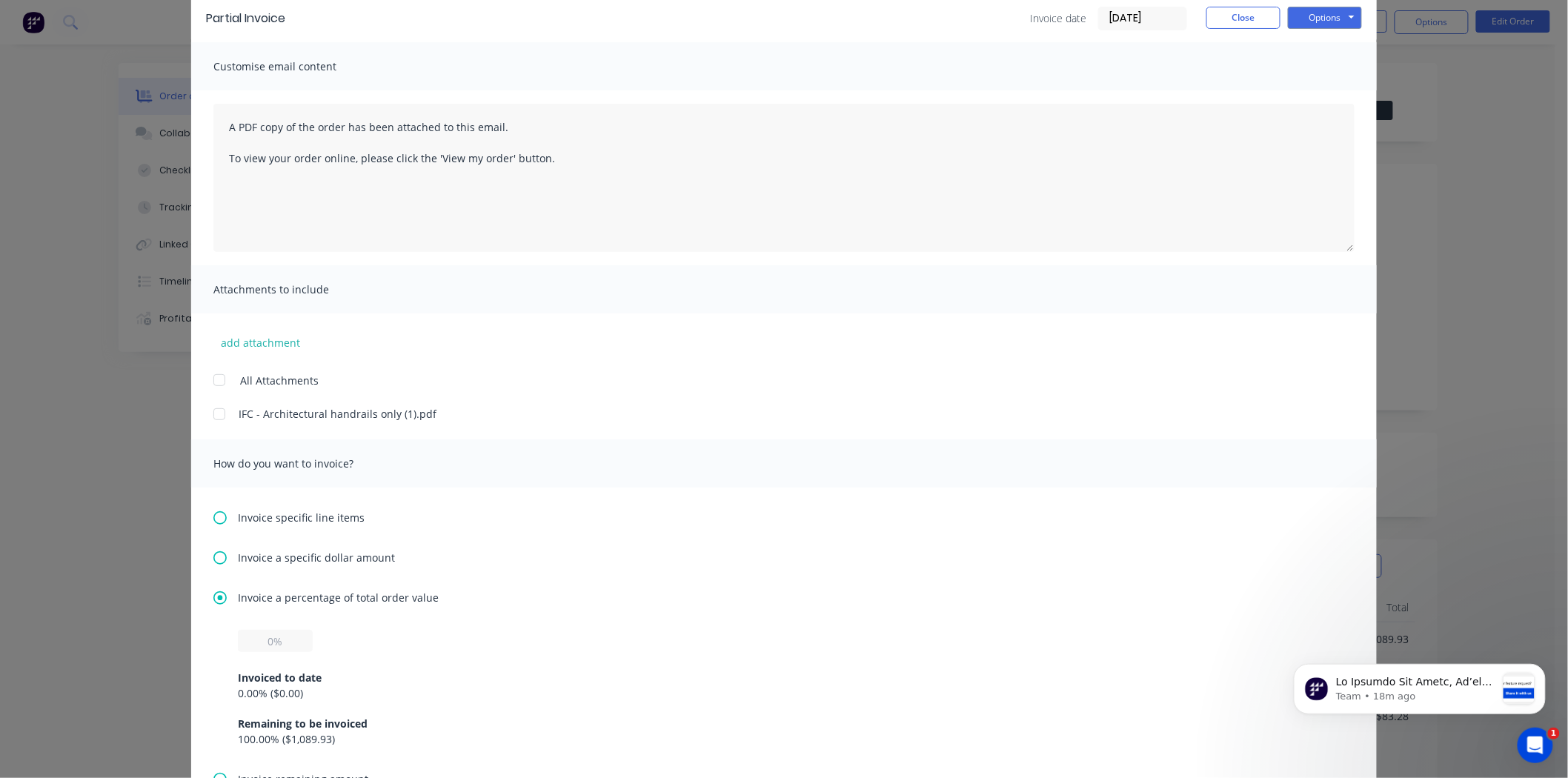
scroll to position [165, 0]
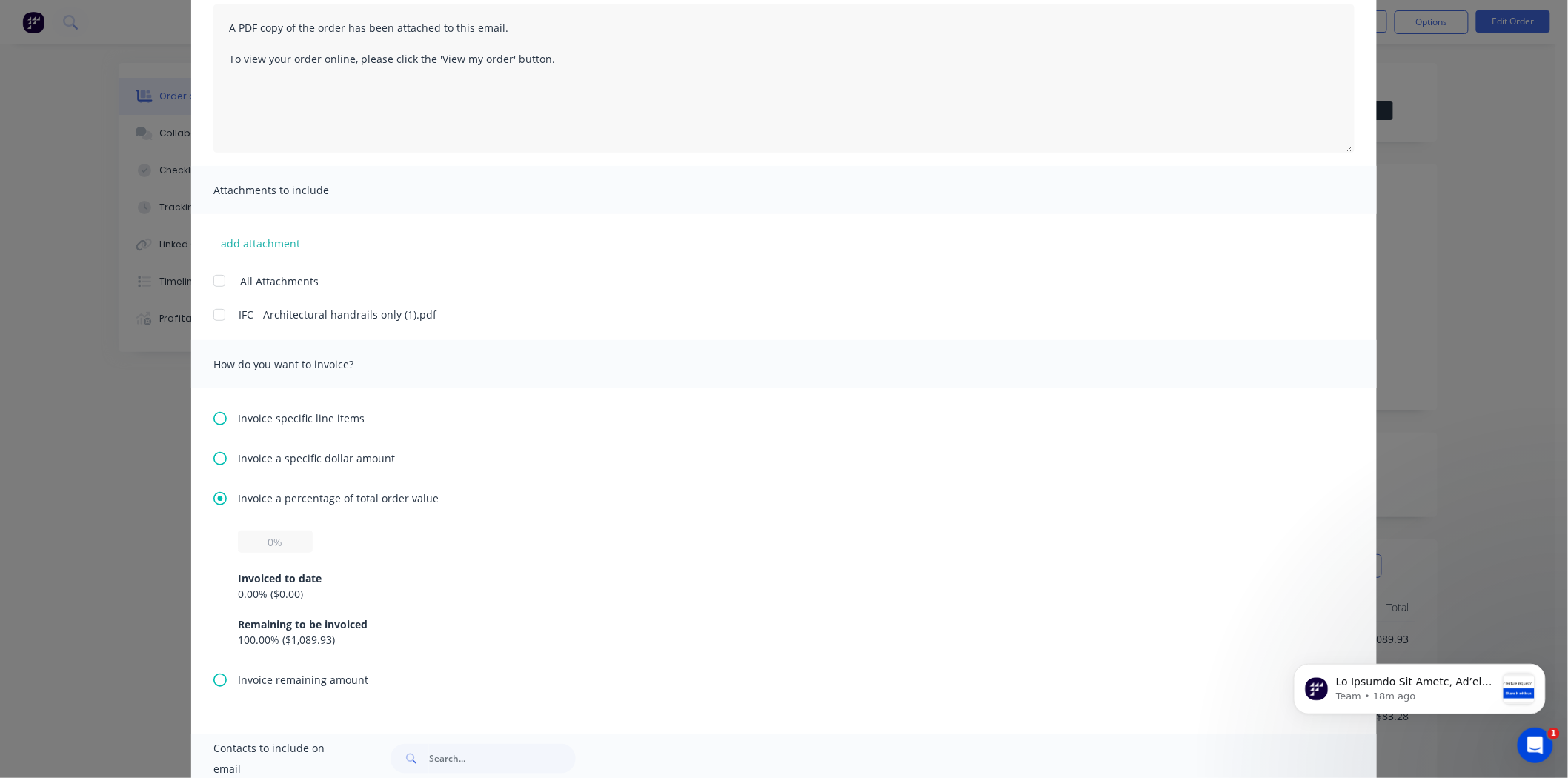
click at [213, 421] on icon at bounding box center [220, 418] width 14 height 14
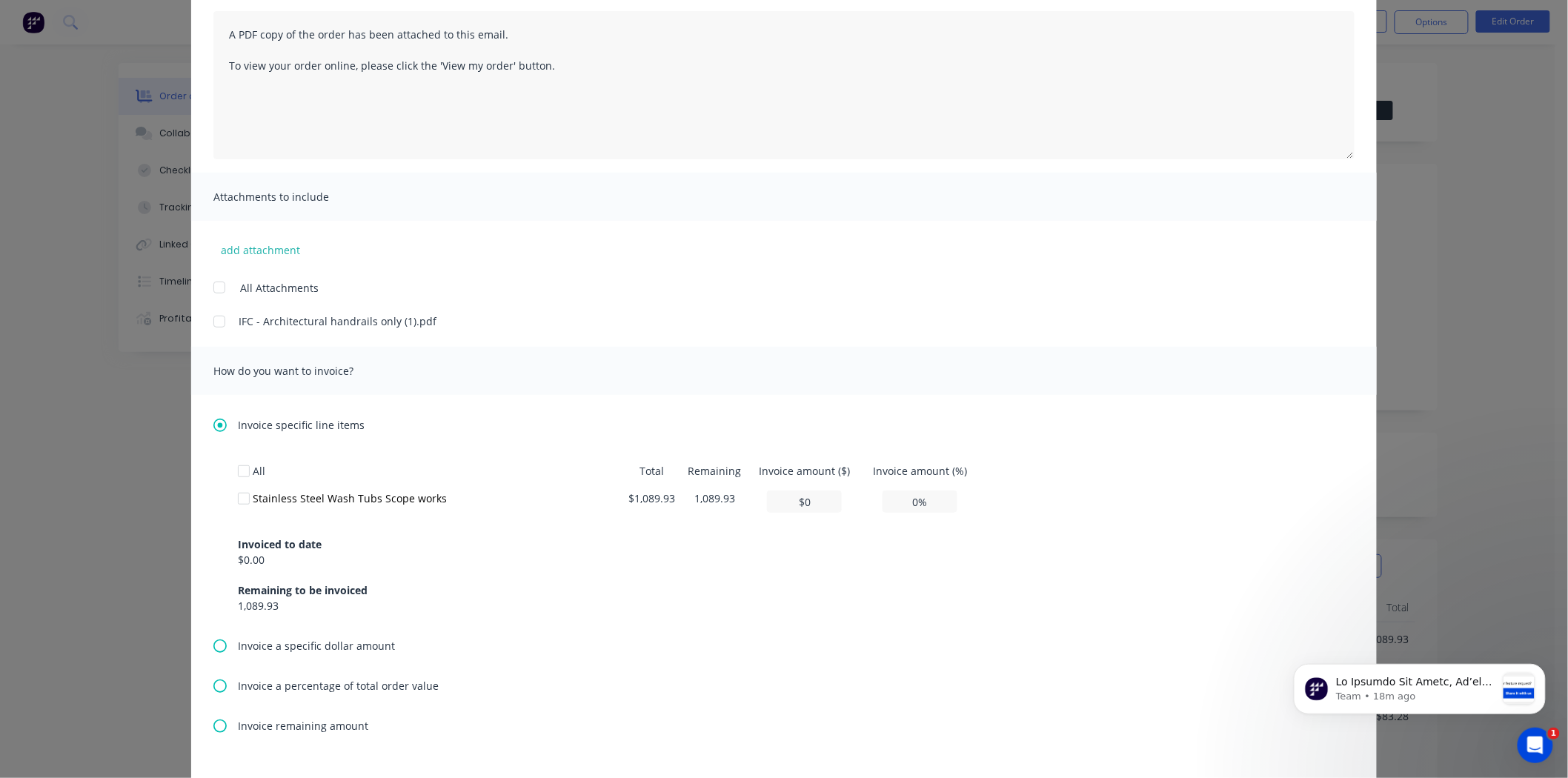
scroll to position [246, 0]
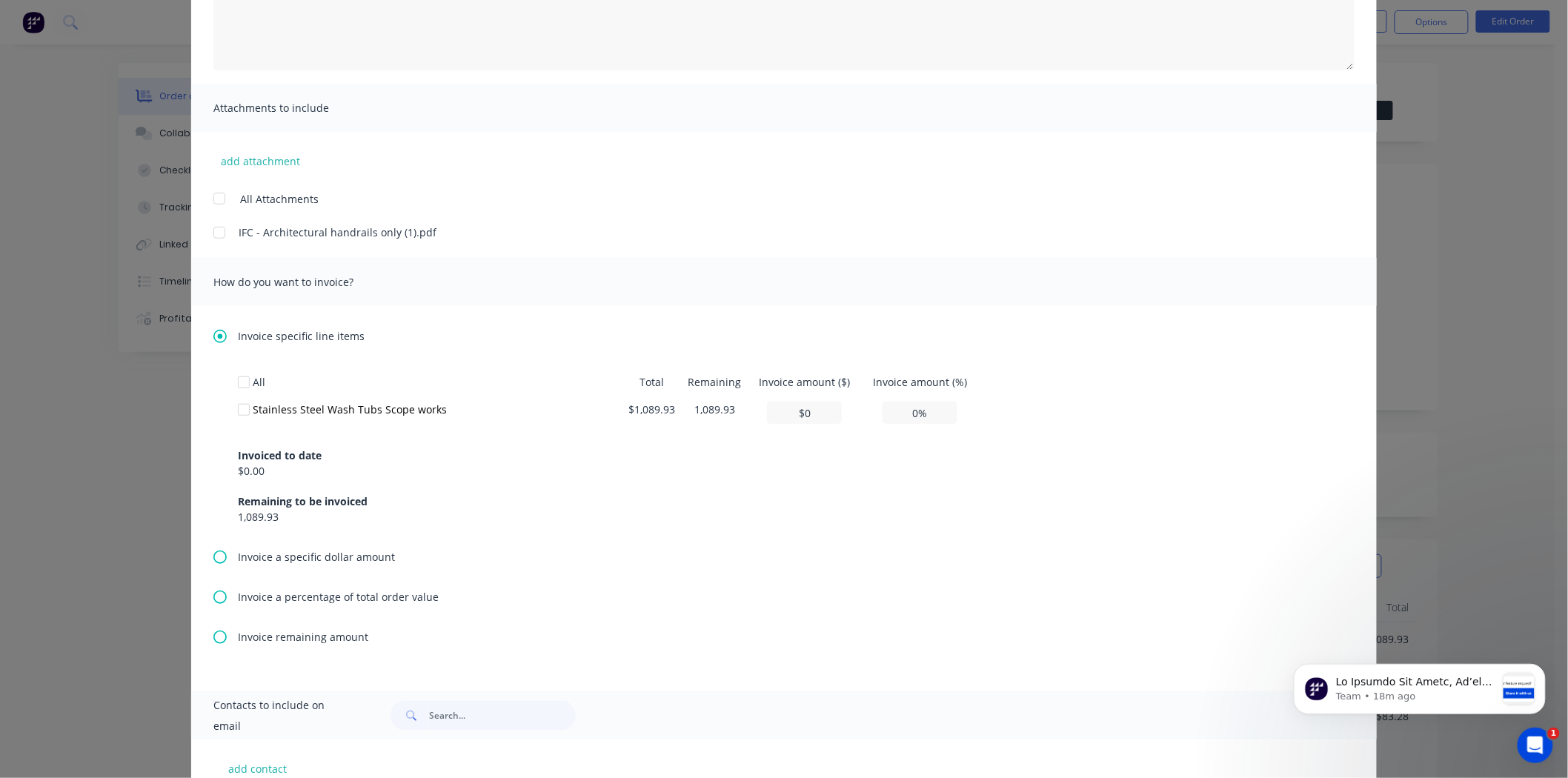
click at [213, 595] on icon at bounding box center [220, 597] width 14 height 14
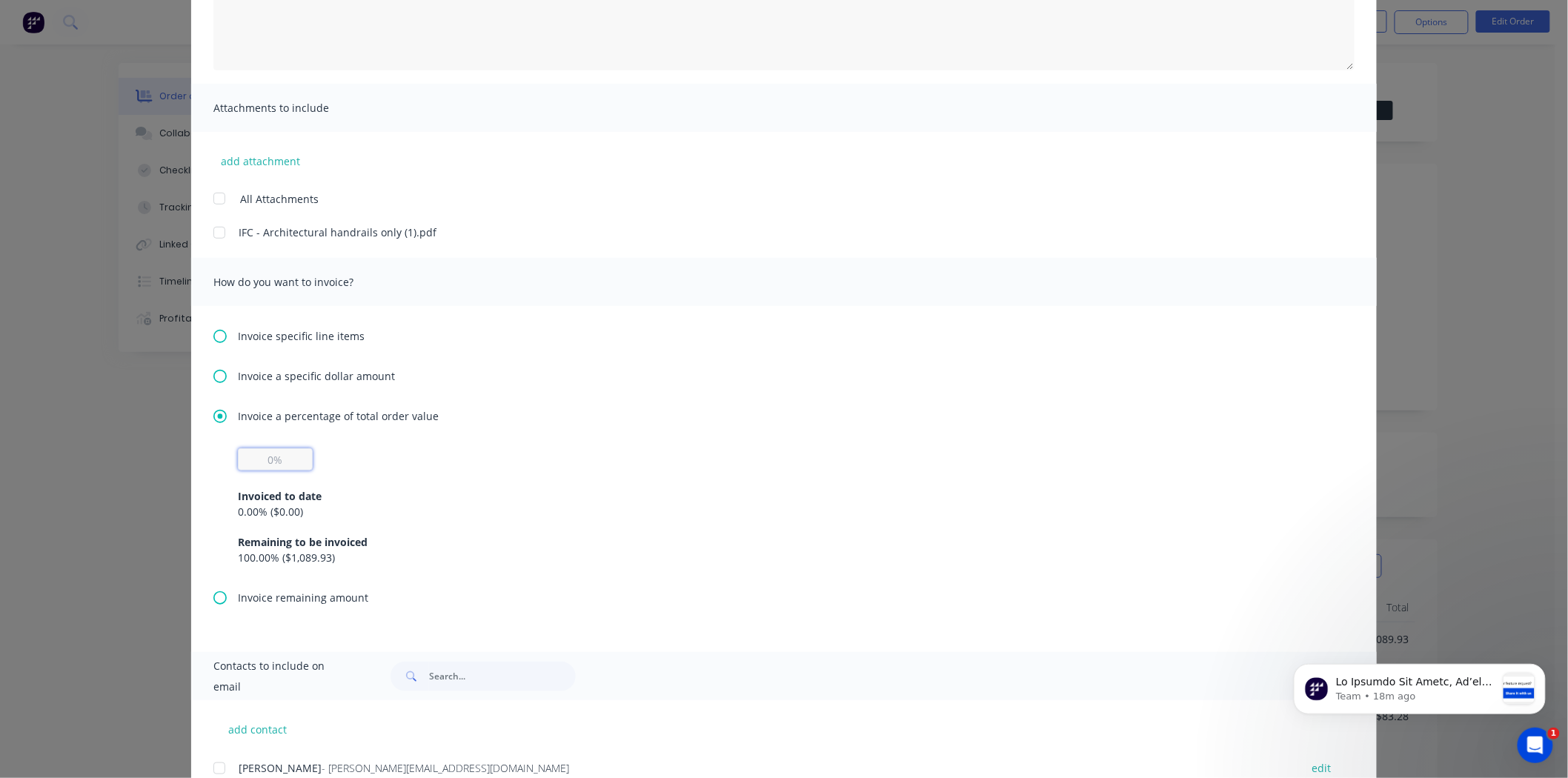
drag, startPoint x: 282, startPoint y: 458, endPoint x: 183, endPoint y: 460, distance: 99.0
click at [250, 458] on input "text" at bounding box center [275, 460] width 75 height 23
type input "40%"
click at [643, 476] on div "Invoiced to date 0.00 % ( $0.00 ) Remaining to be invoiced 100.00 % ( $1,089.93…" at bounding box center [784, 517] width 1092 height 95
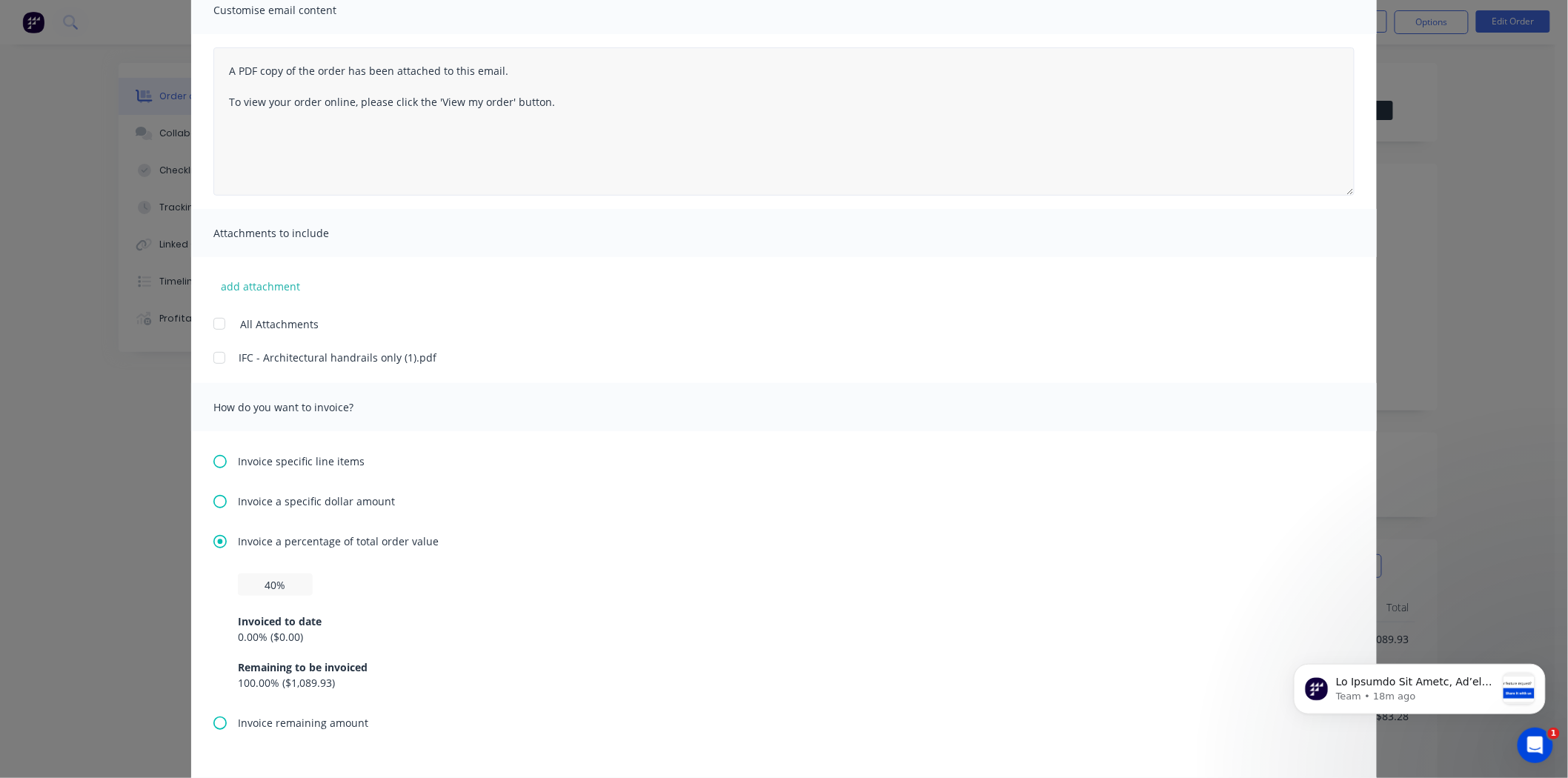
scroll to position [0, 0]
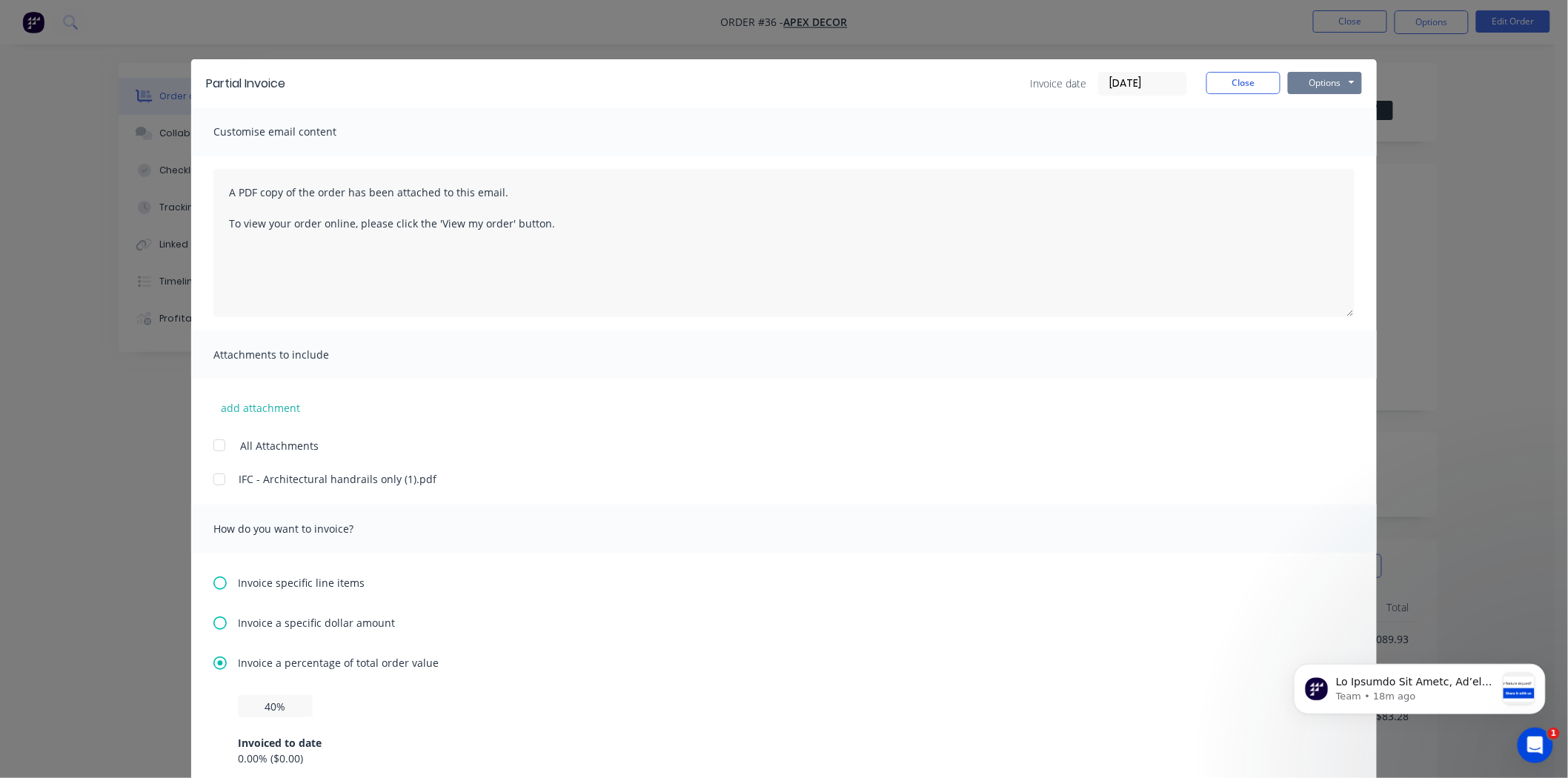
click at [1309, 85] on button "Options" at bounding box center [1325, 83] width 74 height 23
click at [1238, 84] on button "Close" at bounding box center [1243, 83] width 74 height 23
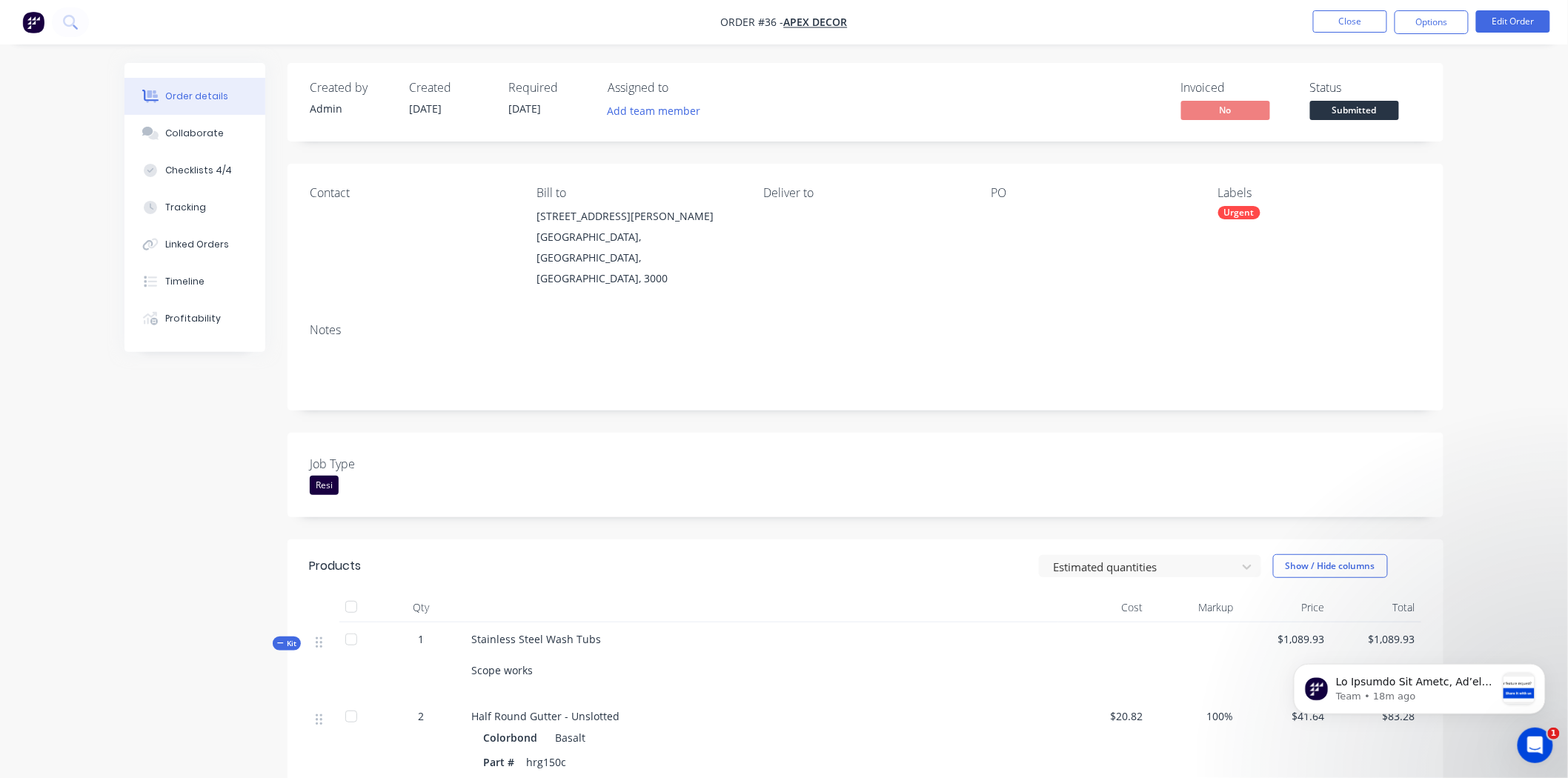
click at [1507, 223] on div "Order details Collaborate Checklists 4/4 Tracking Linked Orders Timeline Profit…" at bounding box center [784, 746] width 1568 height 1494
drag, startPoint x: 1223, startPoint y: 160, endPoint x: 1203, endPoint y: 164, distance: 20.4
click at [1203, 164] on div "$ 0.00" at bounding box center [1273, 162] width 156 height 15
click at [1436, 23] on button "Options" at bounding box center [1431, 22] width 74 height 23
click at [1218, 111] on span "No" at bounding box center [1225, 110] width 89 height 19
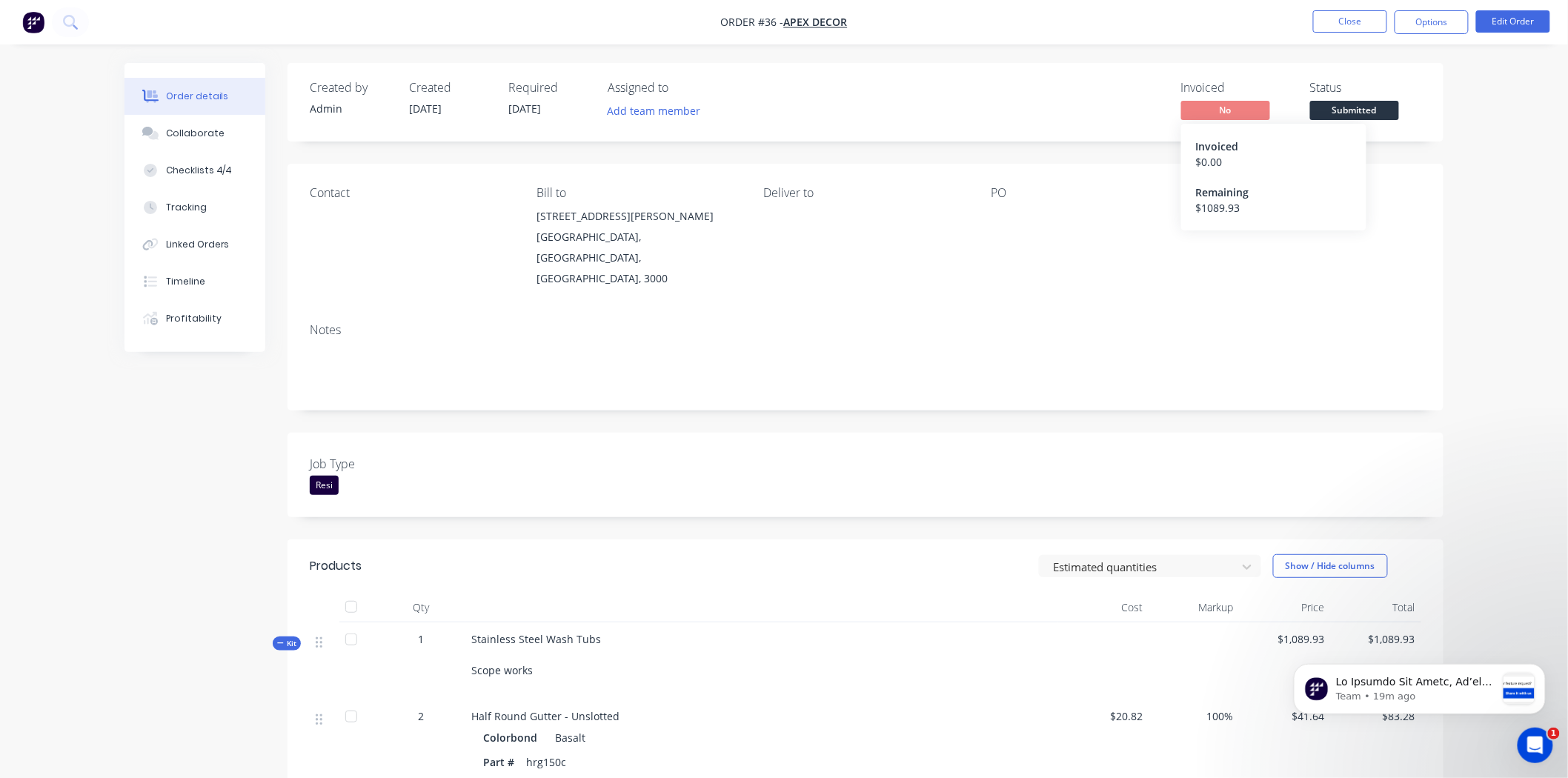
click at [1216, 161] on div "$ 0.00" at bounding box center [1273, 162] width 156 height 15
click at [1412, 27] on button "Options" at bounding box center [1431, 22] width 74 height 23
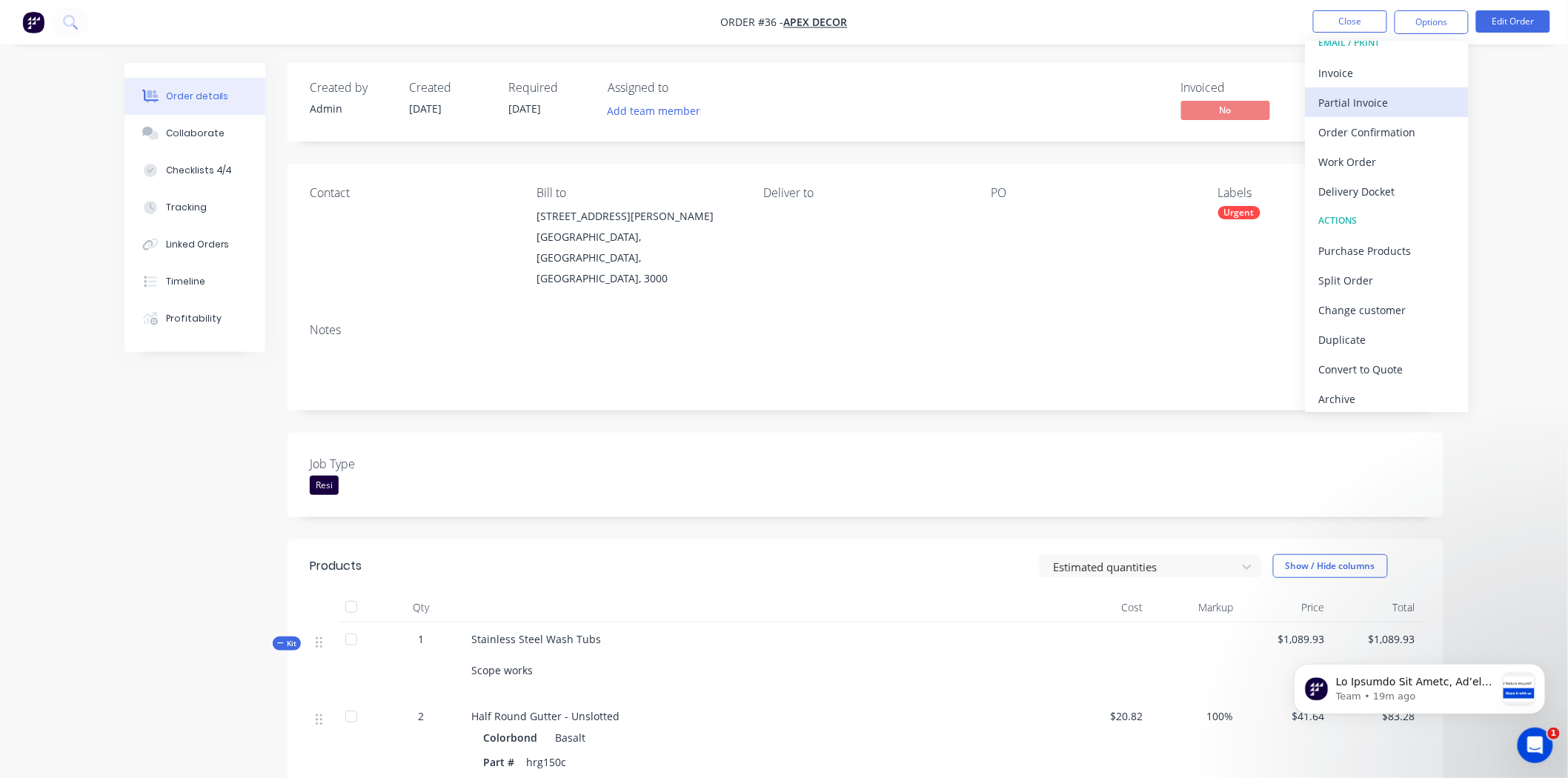
scroll to position [23, 0]
click at [1356, 246] on div "Purchase Products" at bounding box center [1387, 246] width 137 height 22
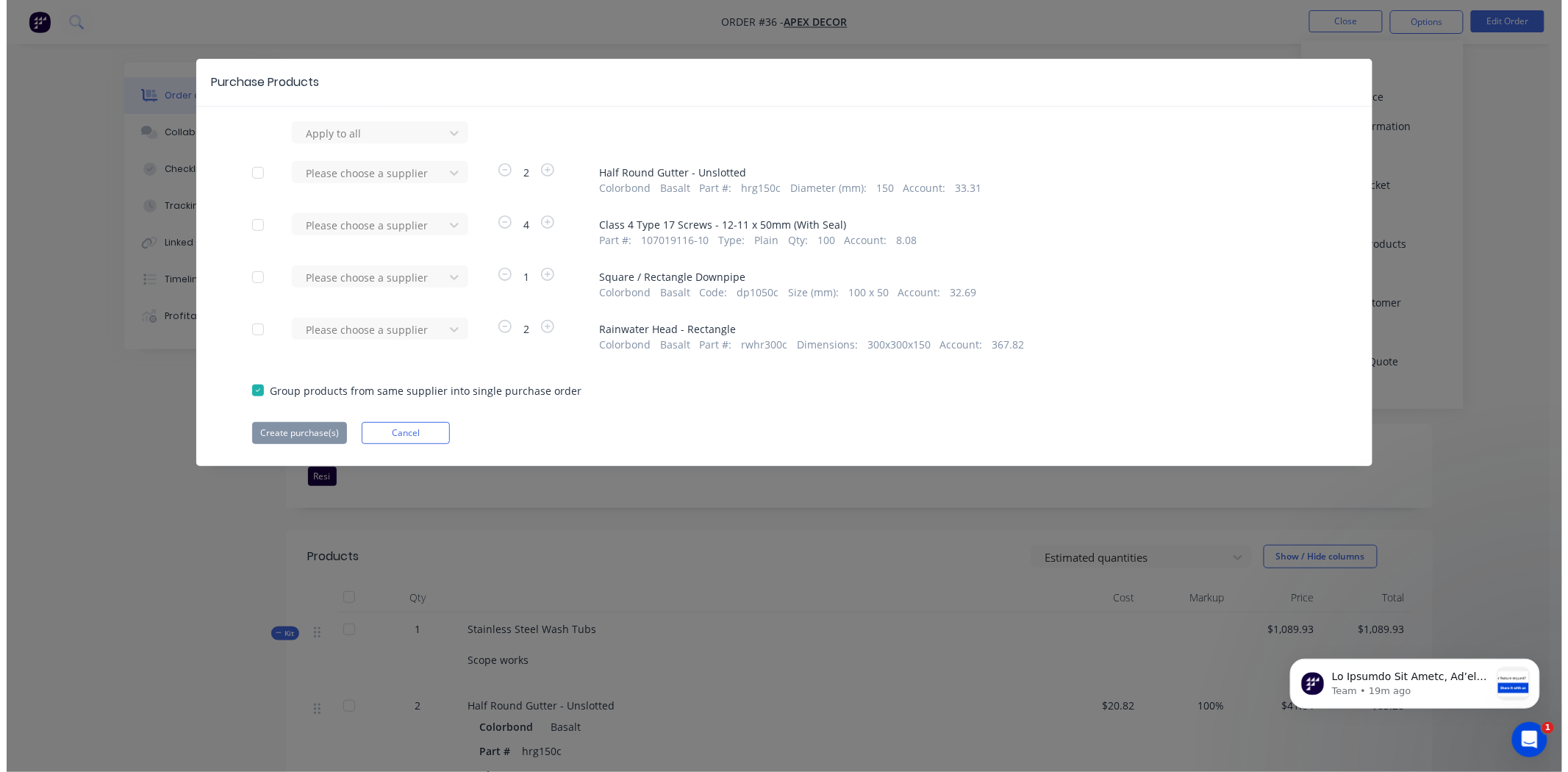
scroll to position [0, 0]
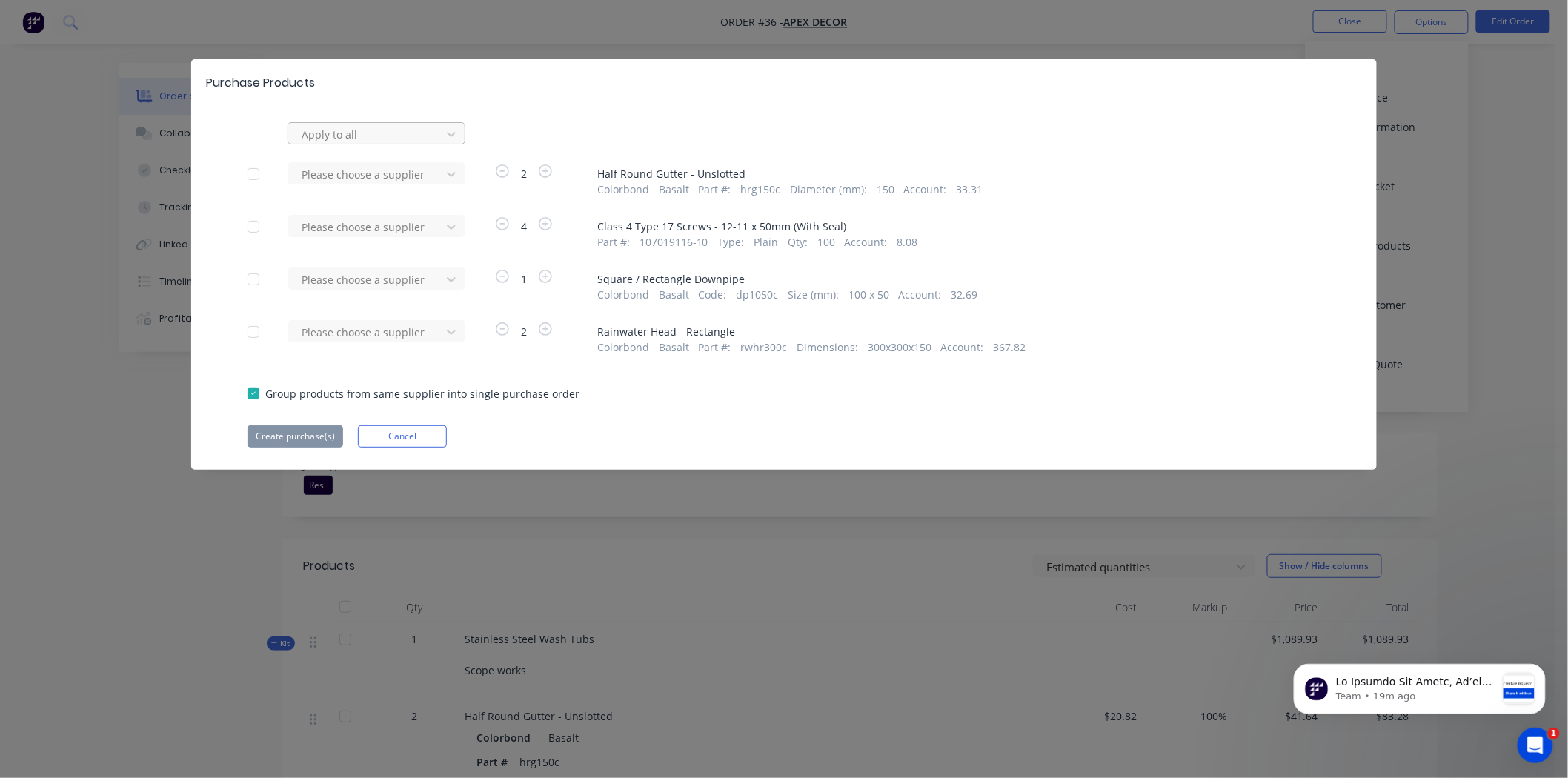
click at [415, 136] on div at bounding box center [366, 134] width 133 height 19
click at [510, 116] on div "Purchase Products 3 results available. Use Up and Down to choose options, press…" at bounding box center [784, 264] width 1186 height 410
click at [380, 176] on div at bounding box center [366, 175] width 133 height 19
click at [389, 254] on div "Primary Steel Supplies" at bounding box center [376, 256] width 178 height 27
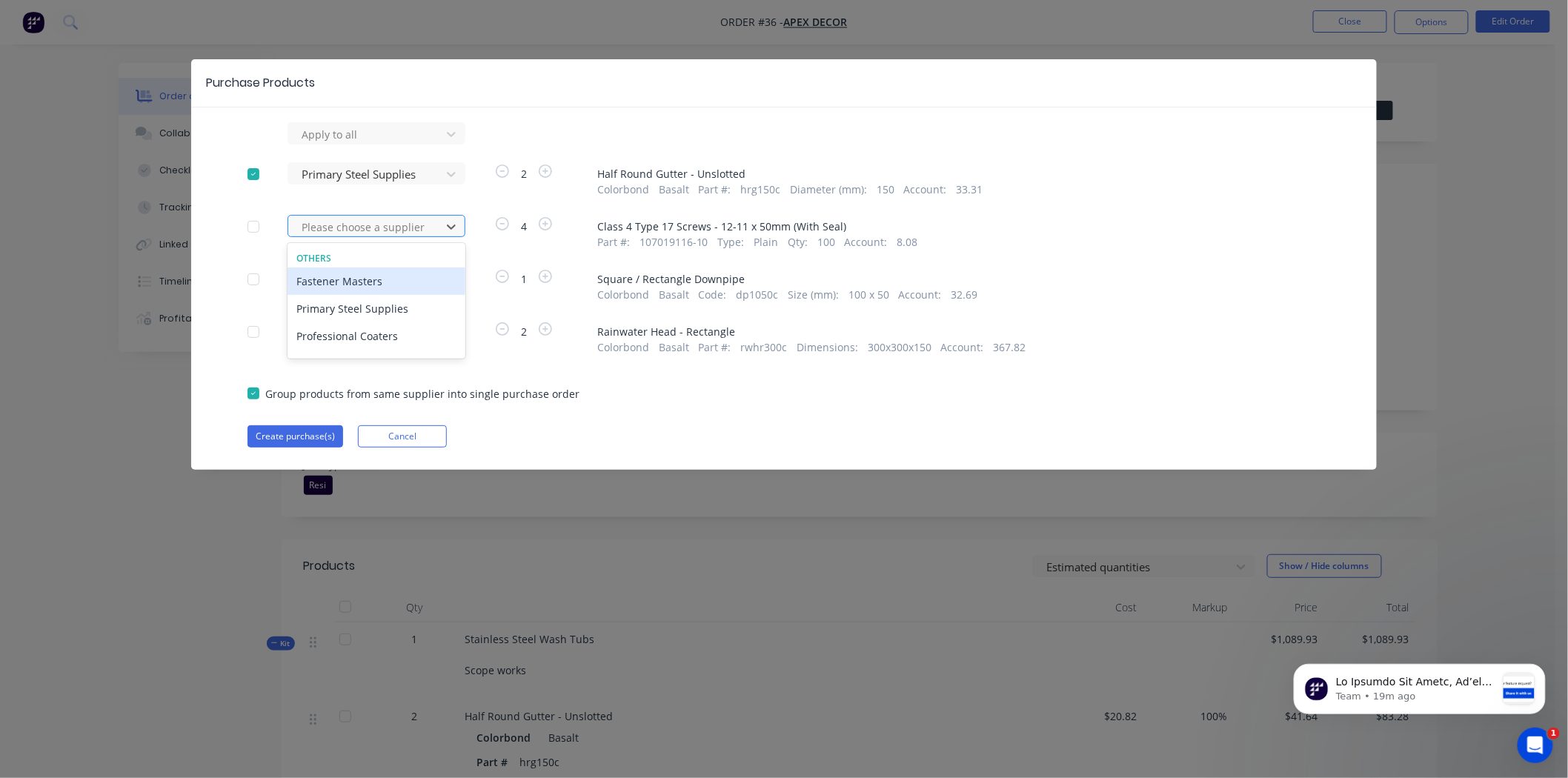
click at [384, 222] on div at bounding box center [366, 227] width 133 height 19
click at [398, 305] on div "Primary Steel Supplies" at bounding box center [376, 309] width 178 height 27
click at [376, 271] on div at bounding box center [366, 280] width 133 height 19
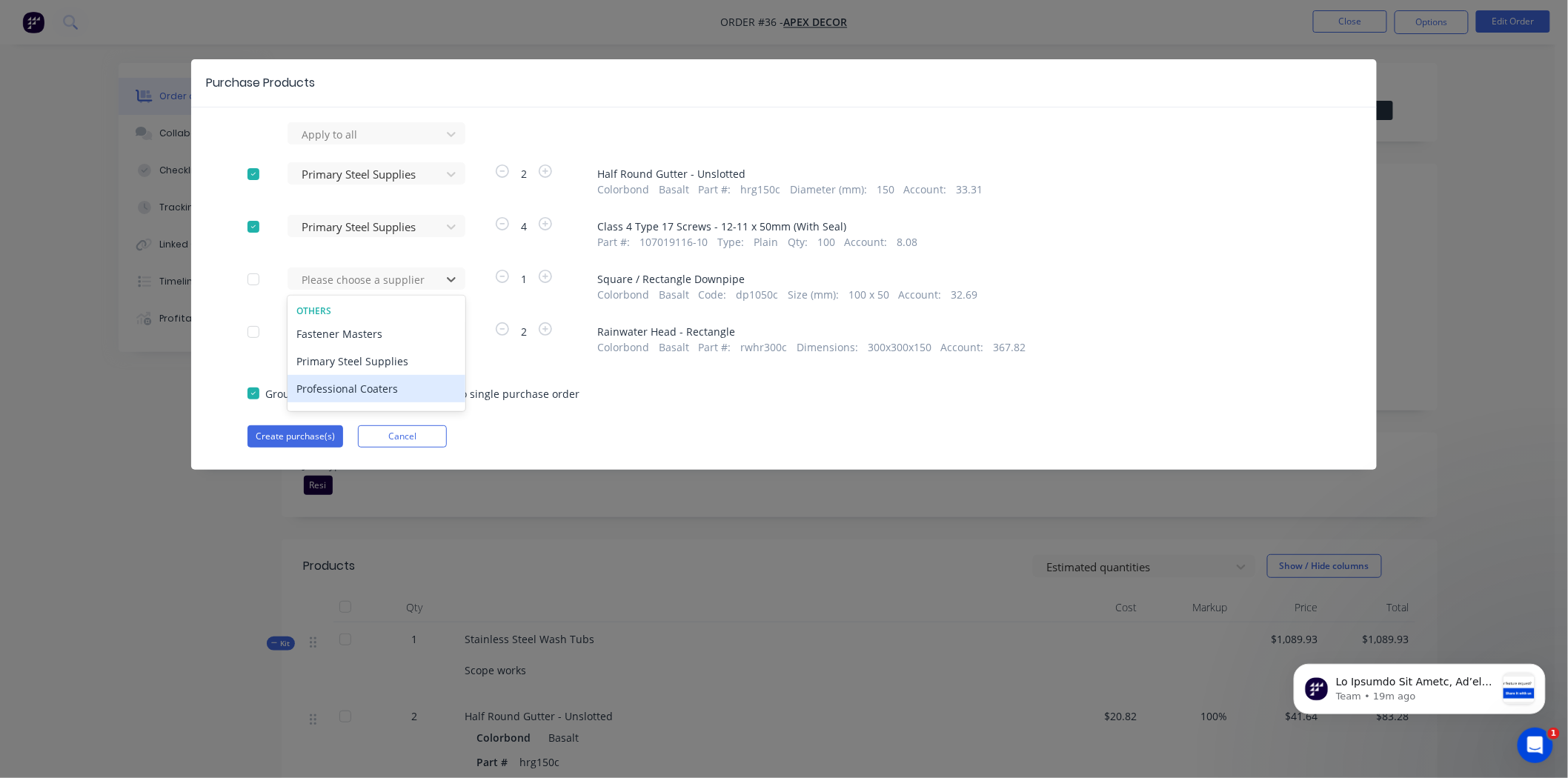
click at [388, 384] on div "Professional Coaters" at bounding box center [376, 389] width 178 height 27
click at [379, 323] on div at bounding box center [366, 332] width 133 height 19
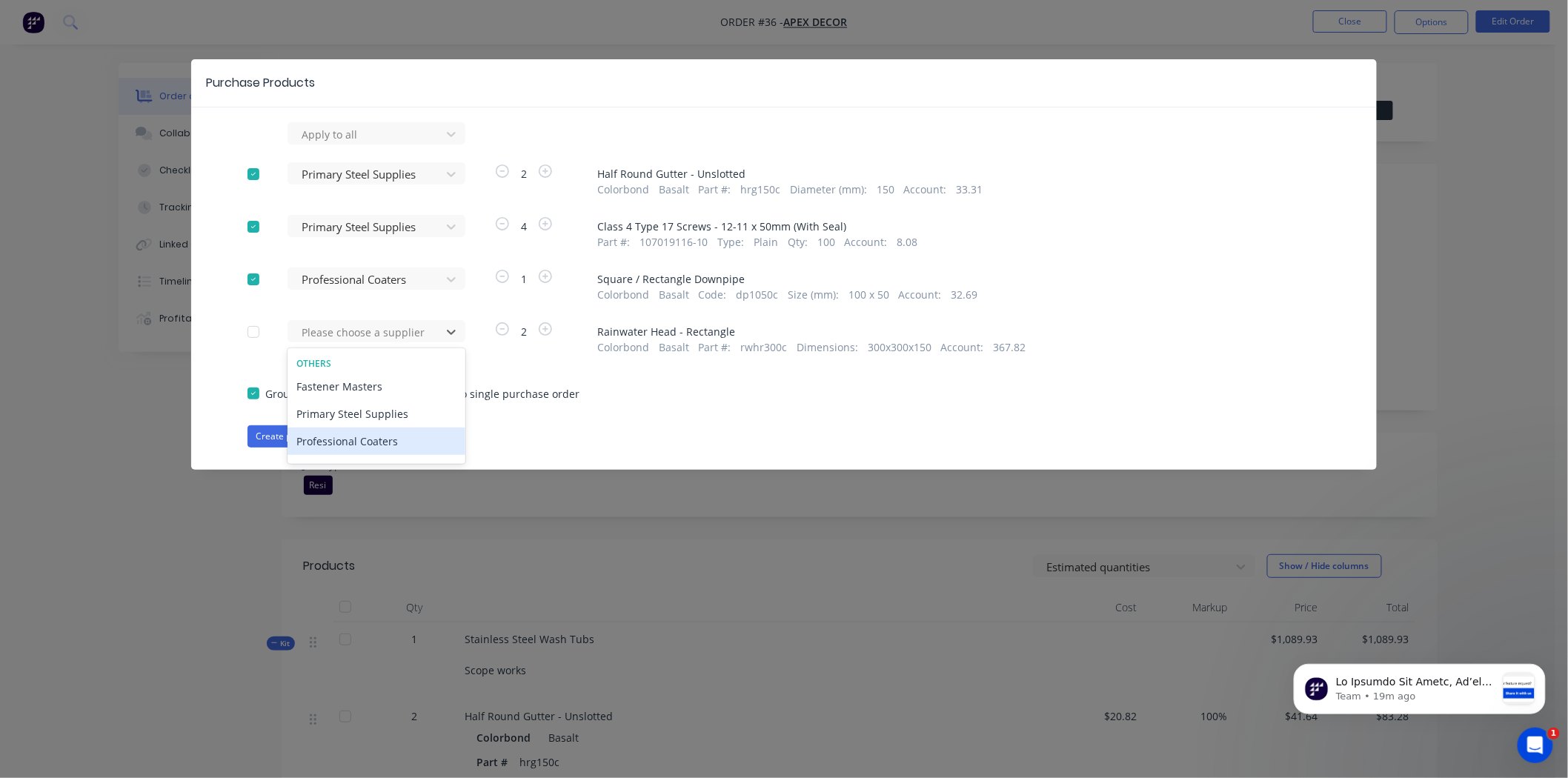
click at [387, 439] on div "Professional Coaters" at bounding box center [376, 441] width 178 height 27
click at [675, 428] on div "Create purchase(s) Cancel" at bounding box center [784, 436] width 1073 height 23
click at [250, 330] on div at bounding box center [253, 332] width 30 height 30
click at [318, 439] on button "Create purchase(s)" at bounding box center [295, 436] width 95 height 23
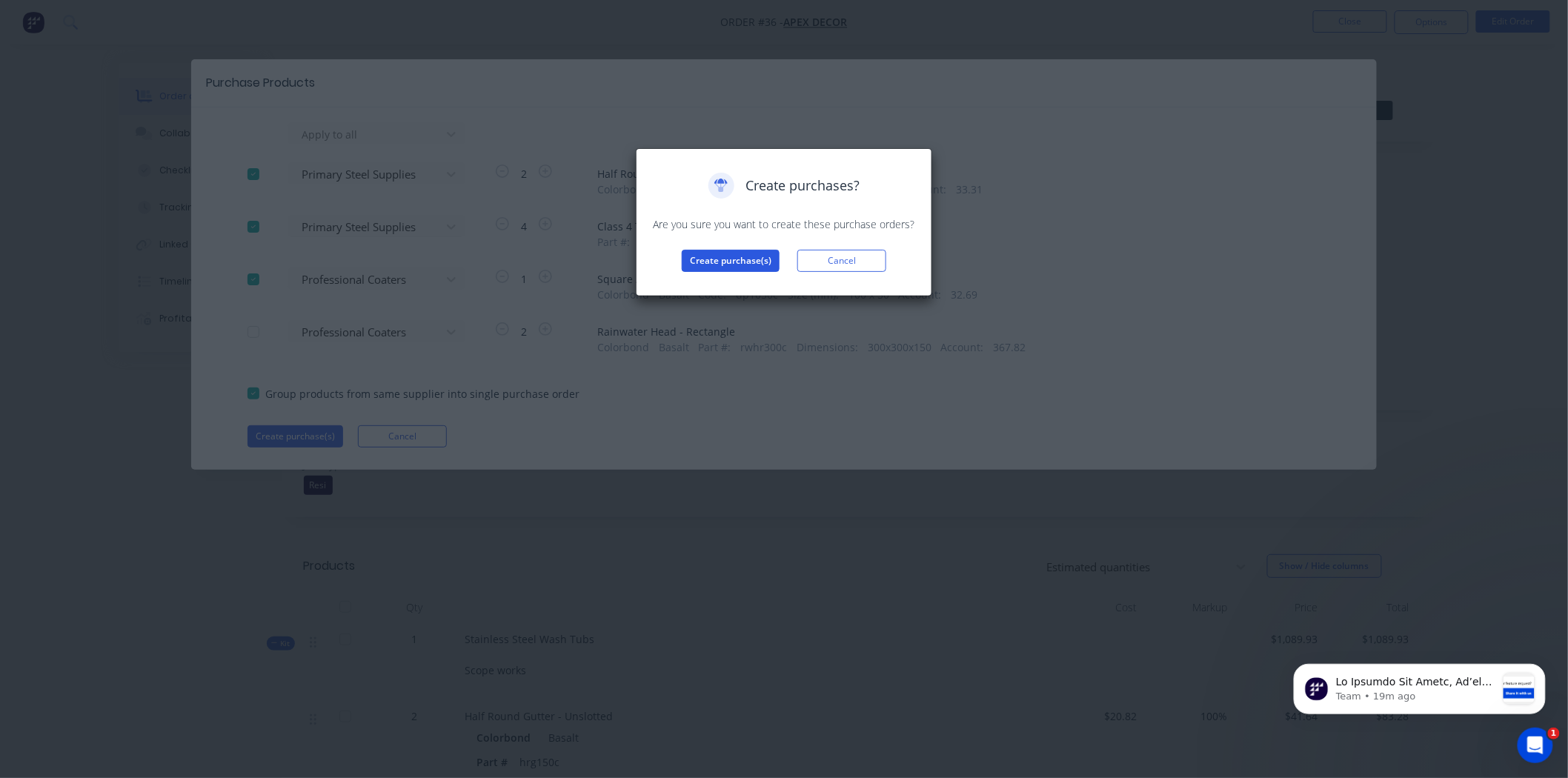
click at [723, 256] on button "Create purchase(s)" at bounding box center [730, 261] width 98 height 23
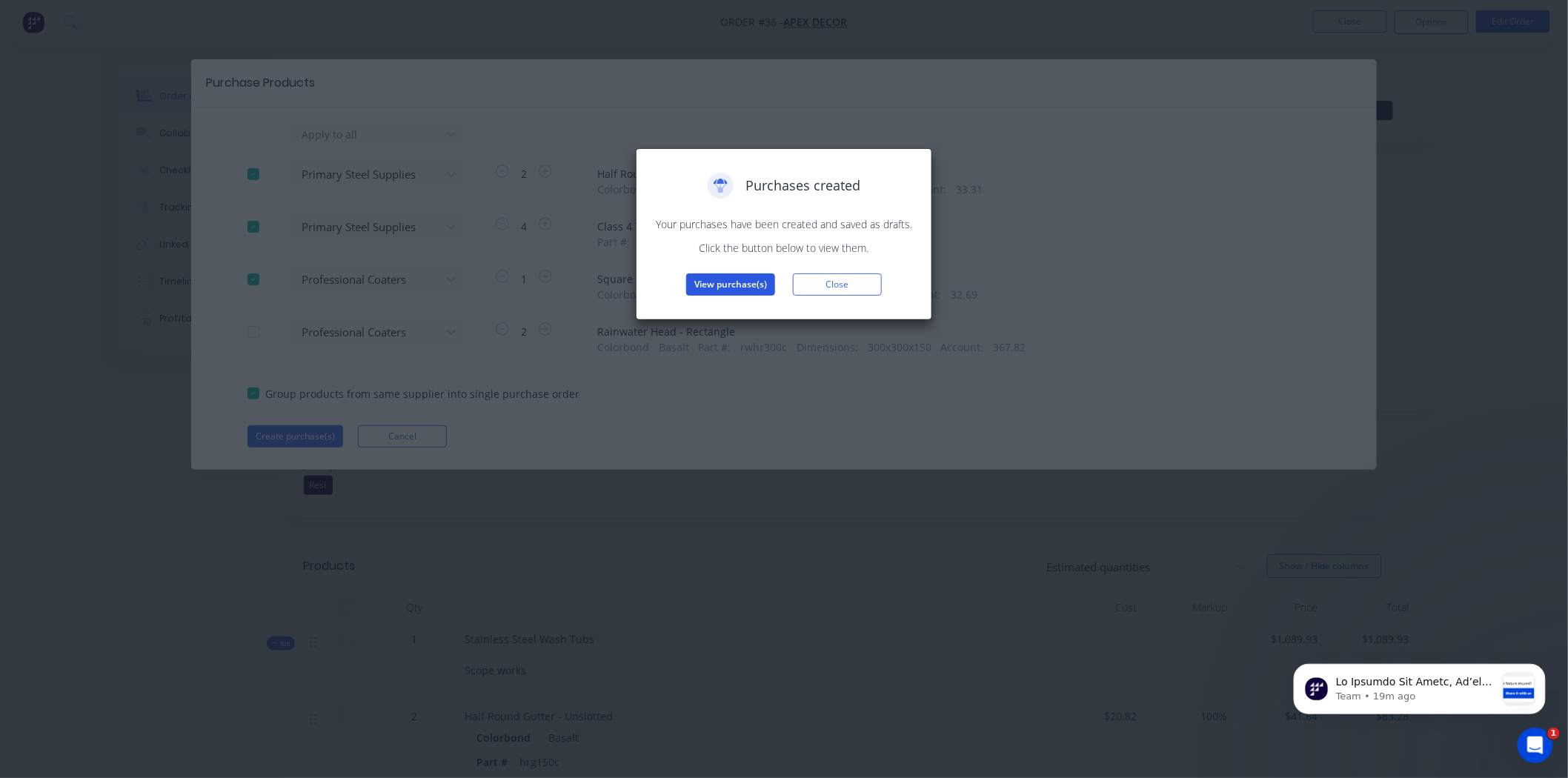
click at [732, 283] on button "View purchase(s)" at bounding box center [730, 284] width 89 height 23
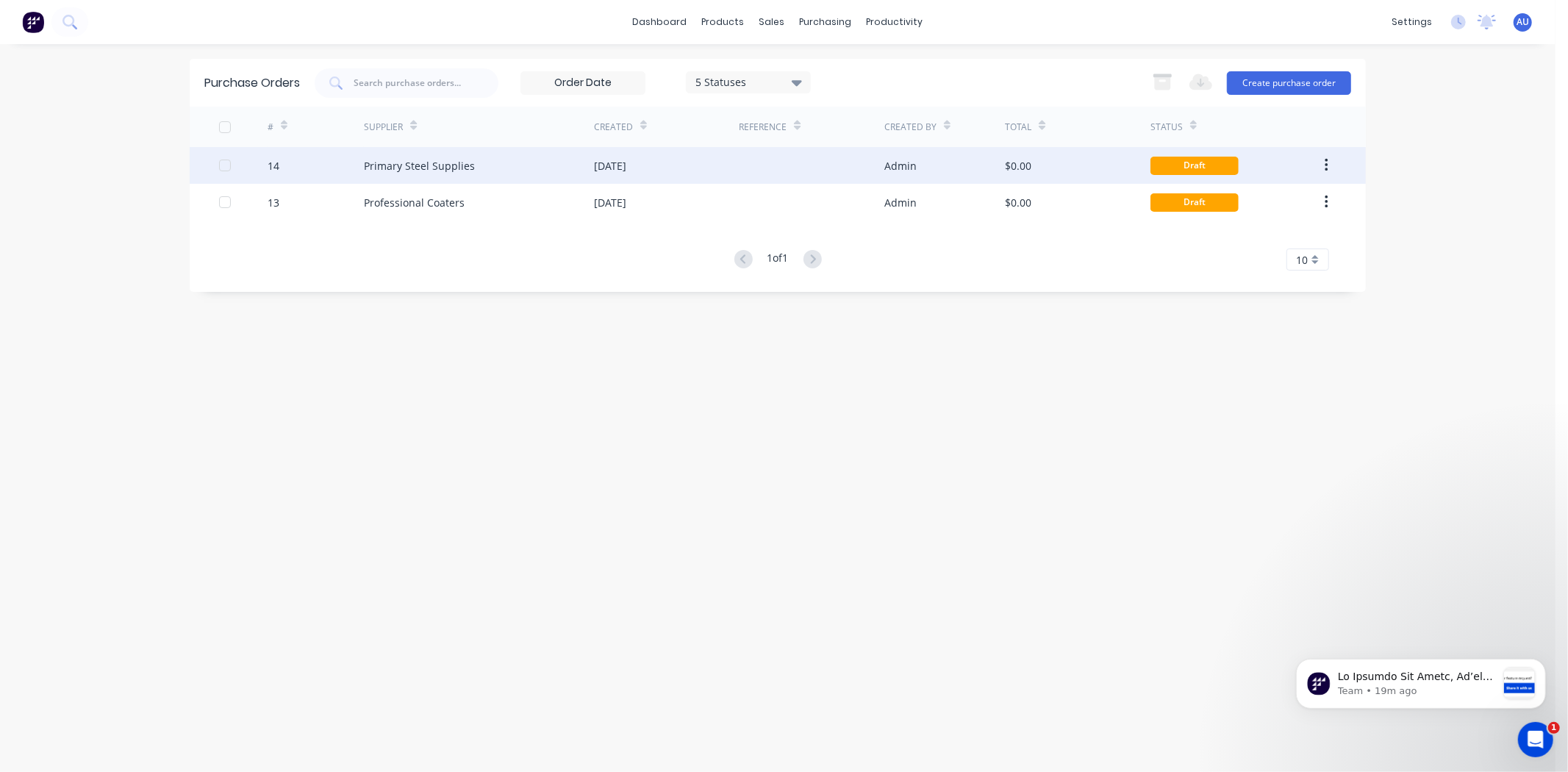
click at [274, 167] on div "14" at bounding box center [273, 165] width 12 height 15
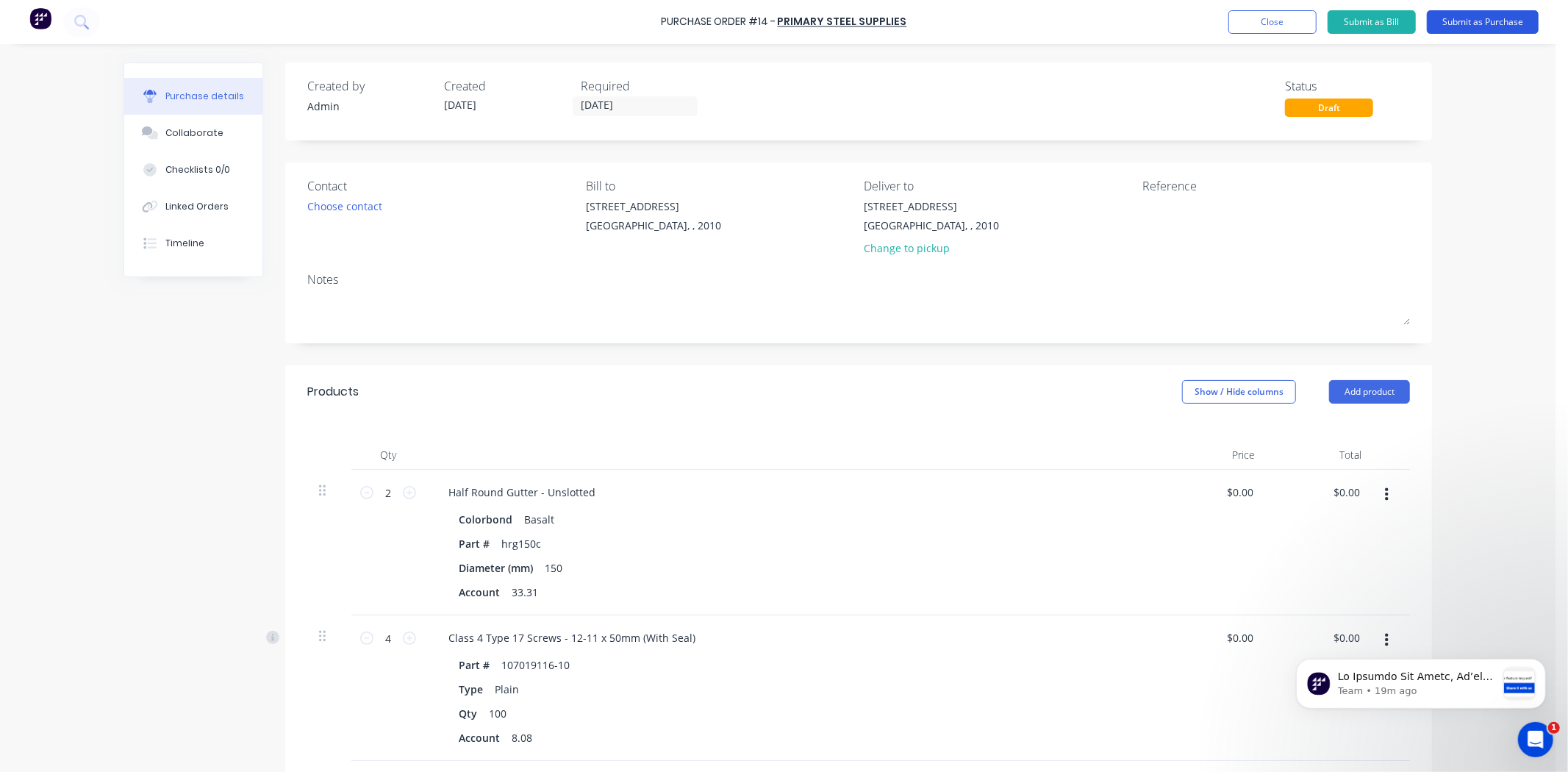
click at [1454, 22] on button "Submit as Purchase" at bounding box center [1482, 22] width 111 height 23
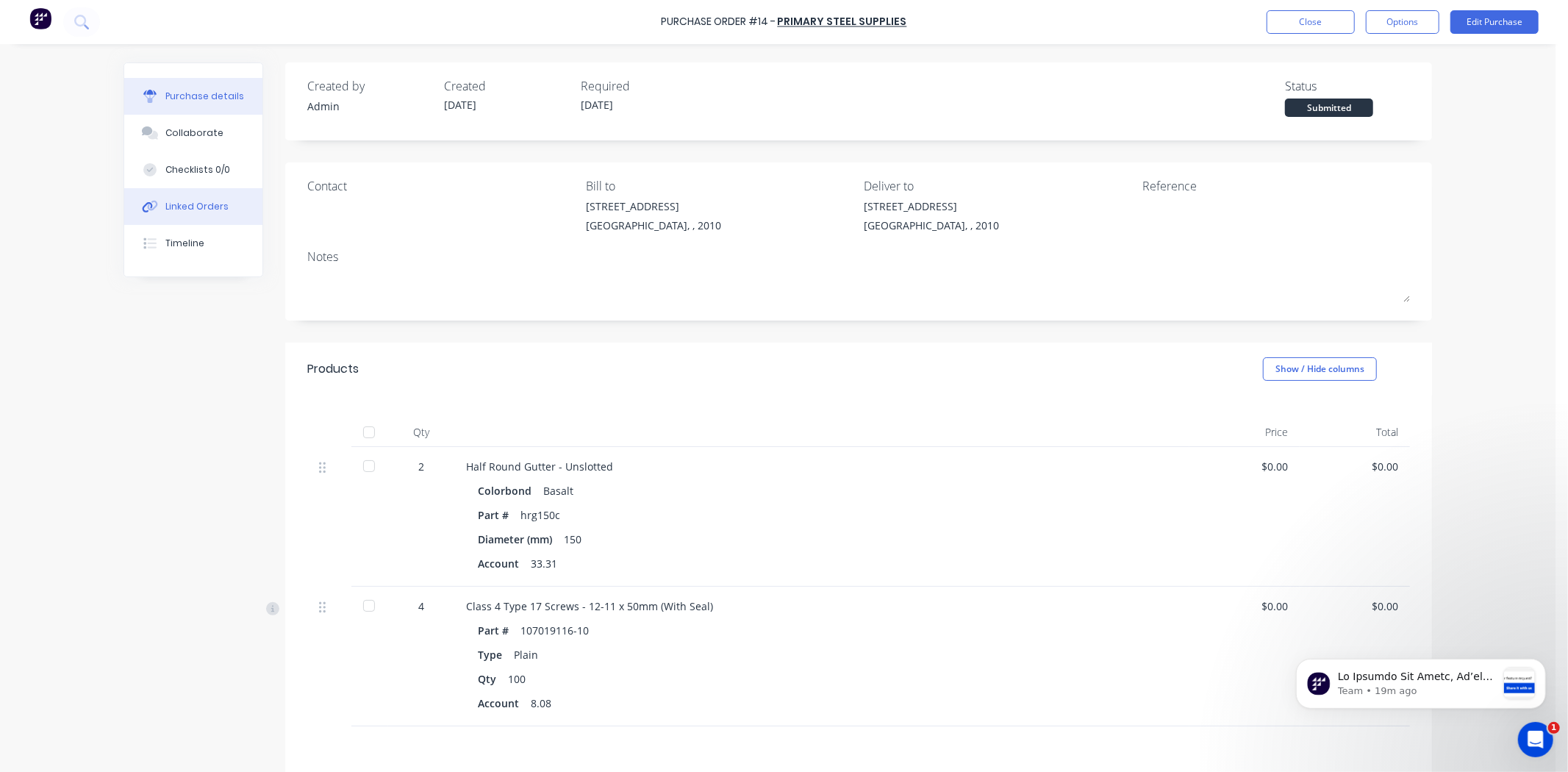
click at [196, 215] on button "Linked Orders" at bounding box center [193, 207] width 138 height 37
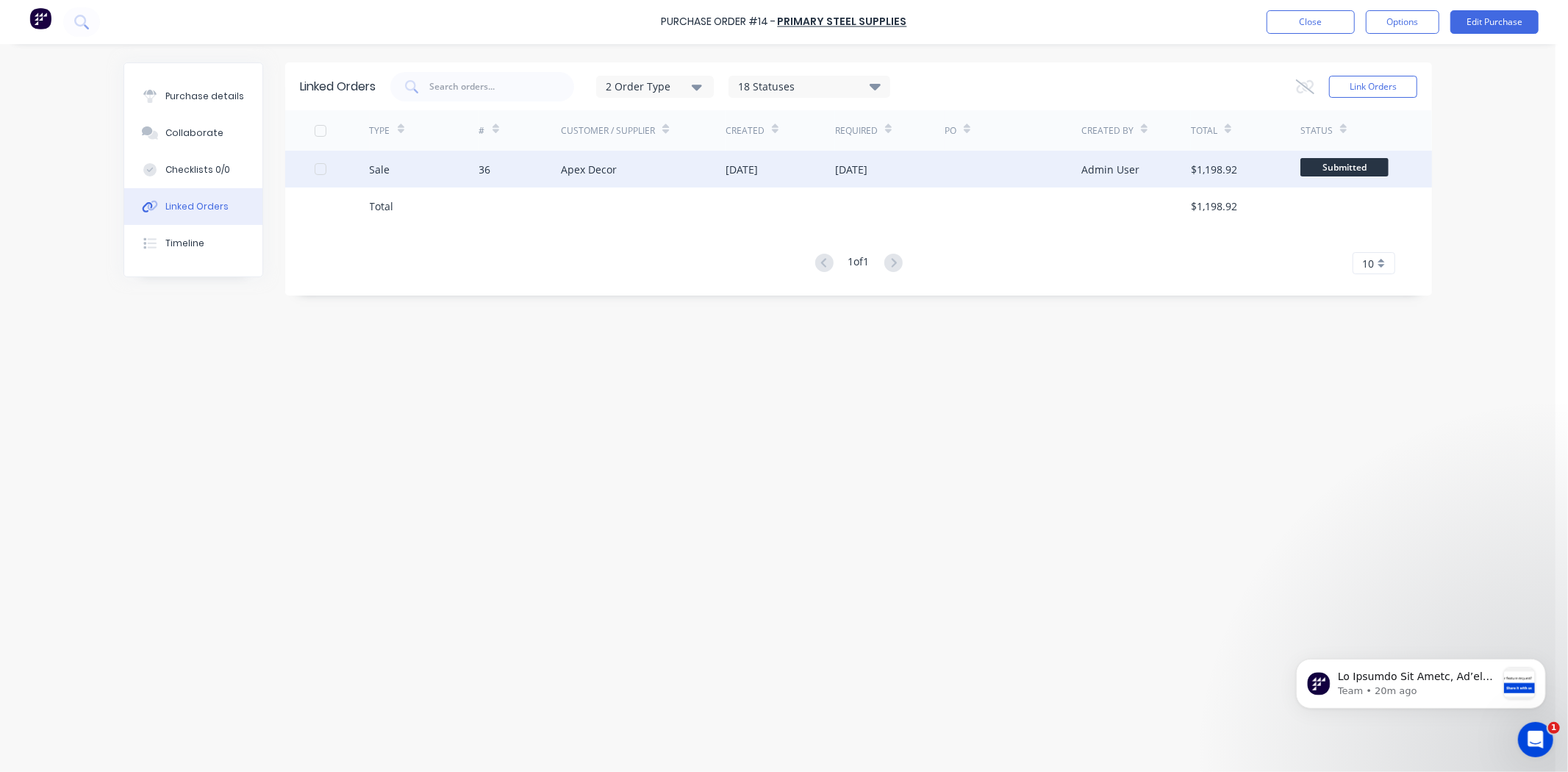
click at [448, 173] on div "Sale" at bounding box center [424, 169] width 110 height 37
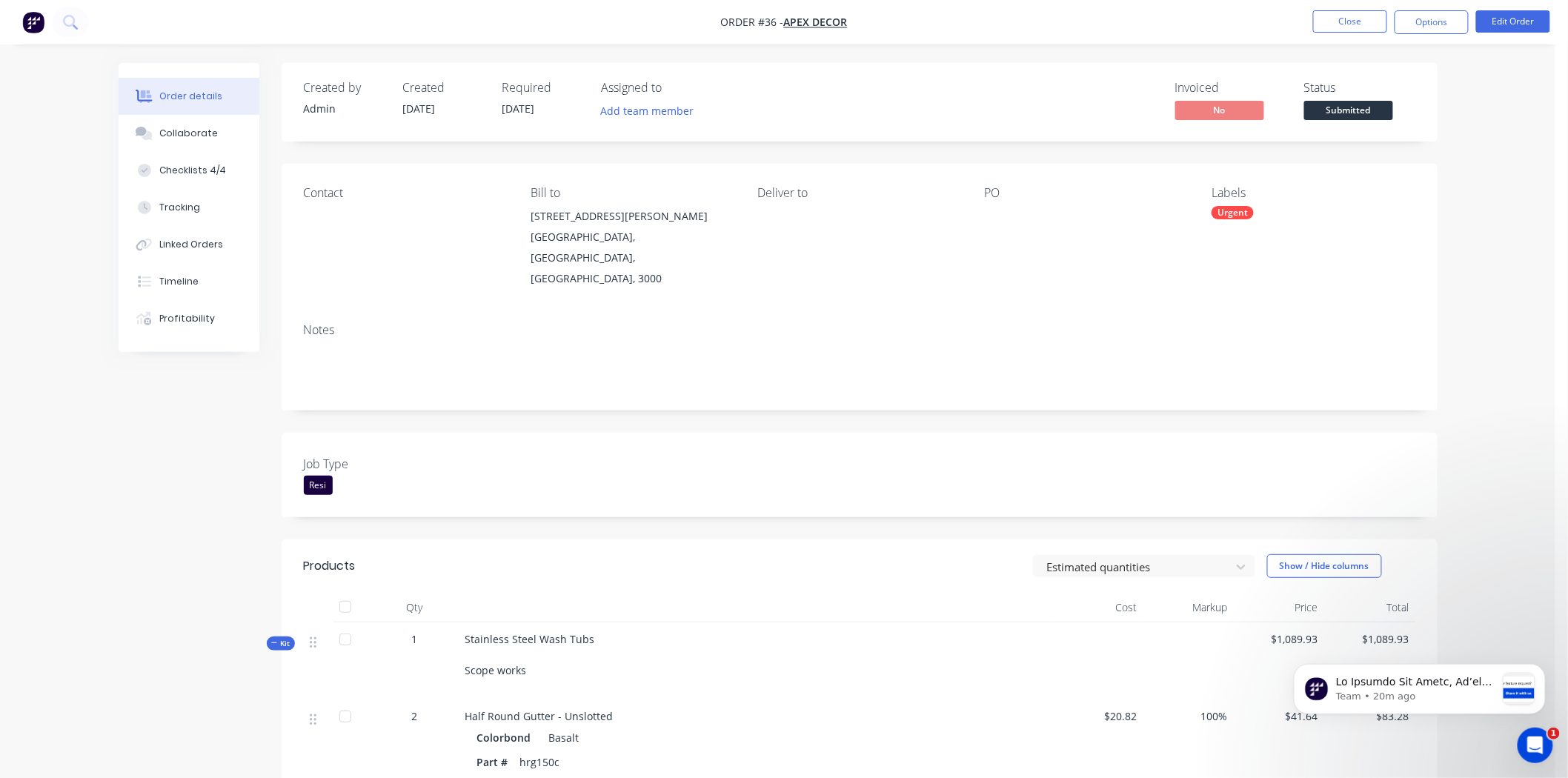
click at [1419, 6] on nav "Order #36 - Apex Decor Close Options Edit Order" at bounding box center [784, 22] width 1568 height 44
click at [1421, 13] on button "Options" at bounding box center [1431, 22] width 74 height 23
click at [23, 312] on div "Order details Collaborate Checklists 4/4 Tracking Linked Orders Timeline Profit…" at bounding box center [777, 746] width 1555 height 1494
click at [25, 330] on div "Order details Collaborate Checklists 4/4 Tracking Linked Orders Timeline Profit…" at bounding box center [777, 746] width 1555 height 1494
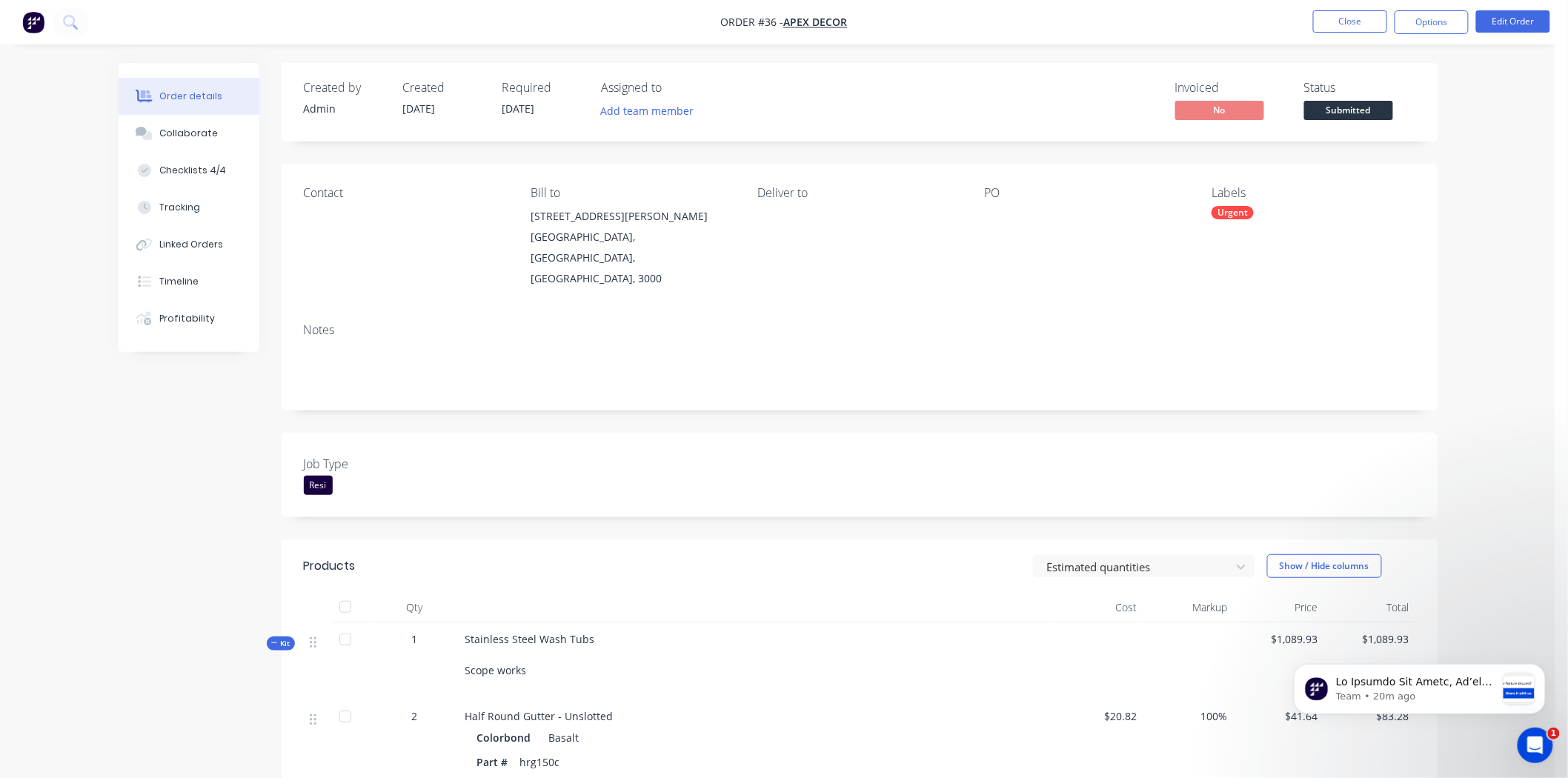
click at [33, 321] on div "Order details Collaborate Checklists 4/4 Tracking Linked Orders Timeline Profit…" at bounding box center [777, 746] width 1555 height 1494
click at [43, 276] on div "Order details Collaborate Checklists 4/4 Tracking Linked Orders Timeline Profit…" at bounding box center [777, 746] width 1555 height 1494
click at [30, 16] on img "button" at bounding box center [34, 23] width 23 height 23
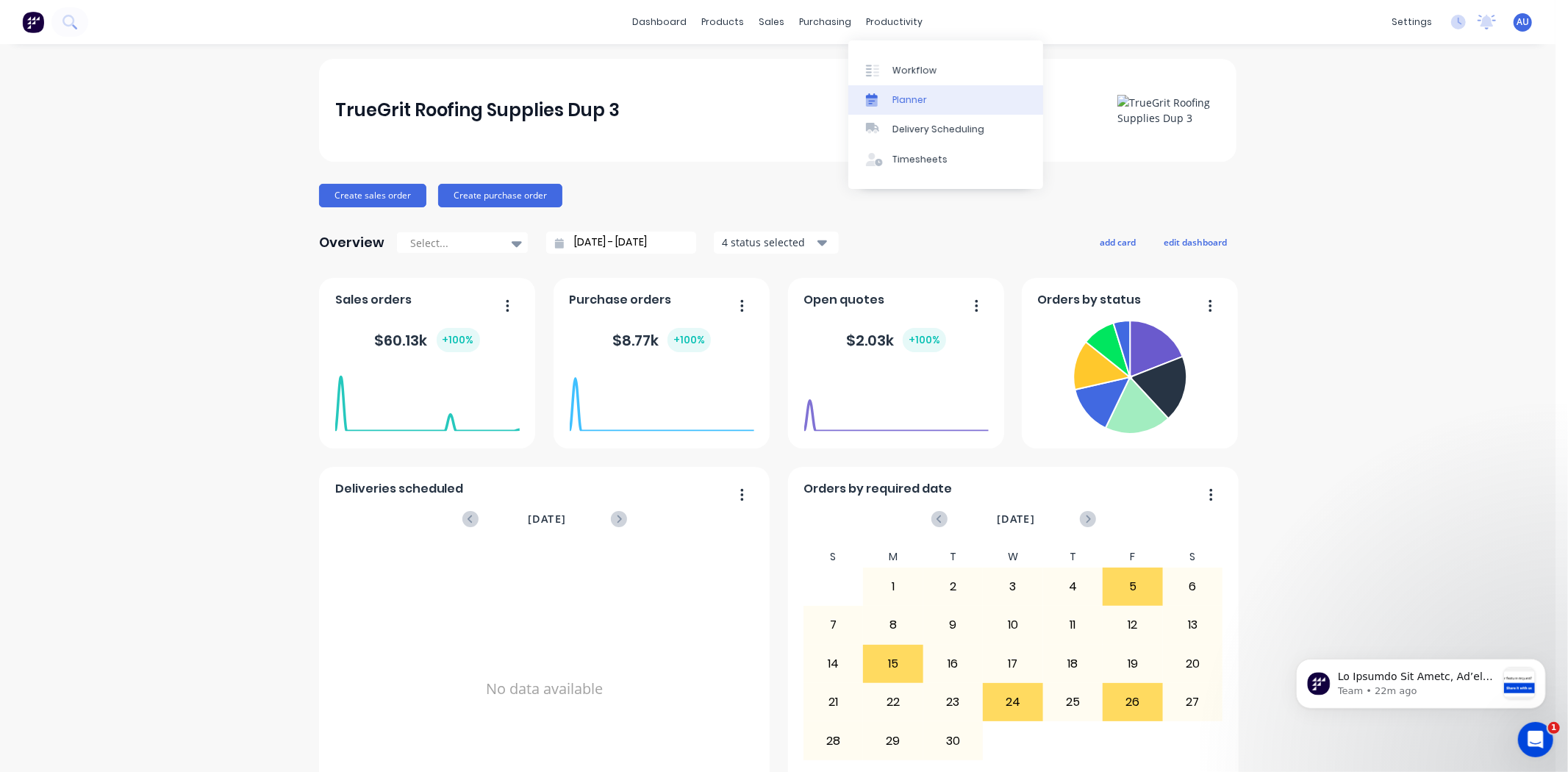
click at [907, 96] on div "Planner" at bounding box center [909, 99] width 34 height 14
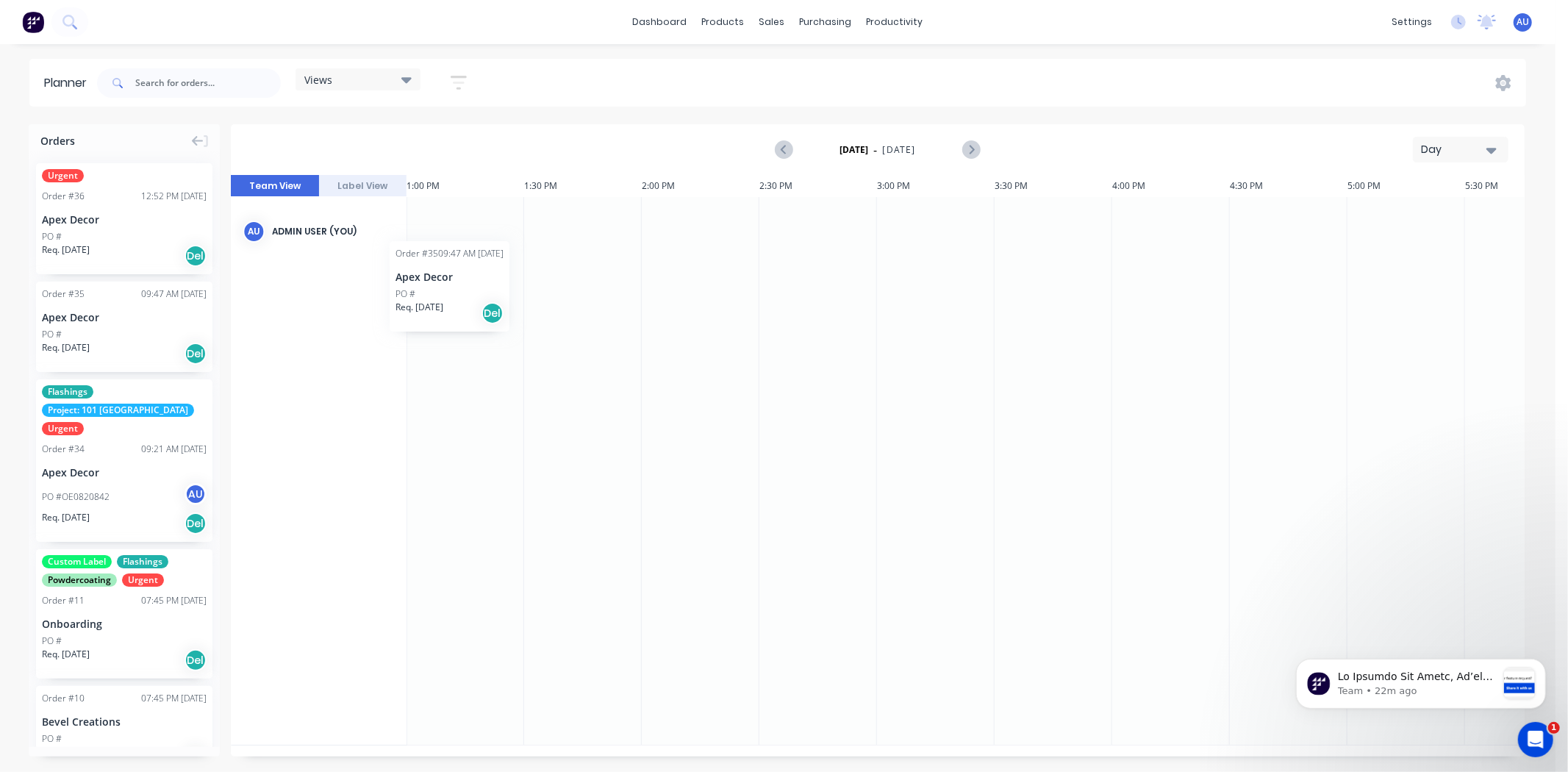
scroll to position [0, 3038]
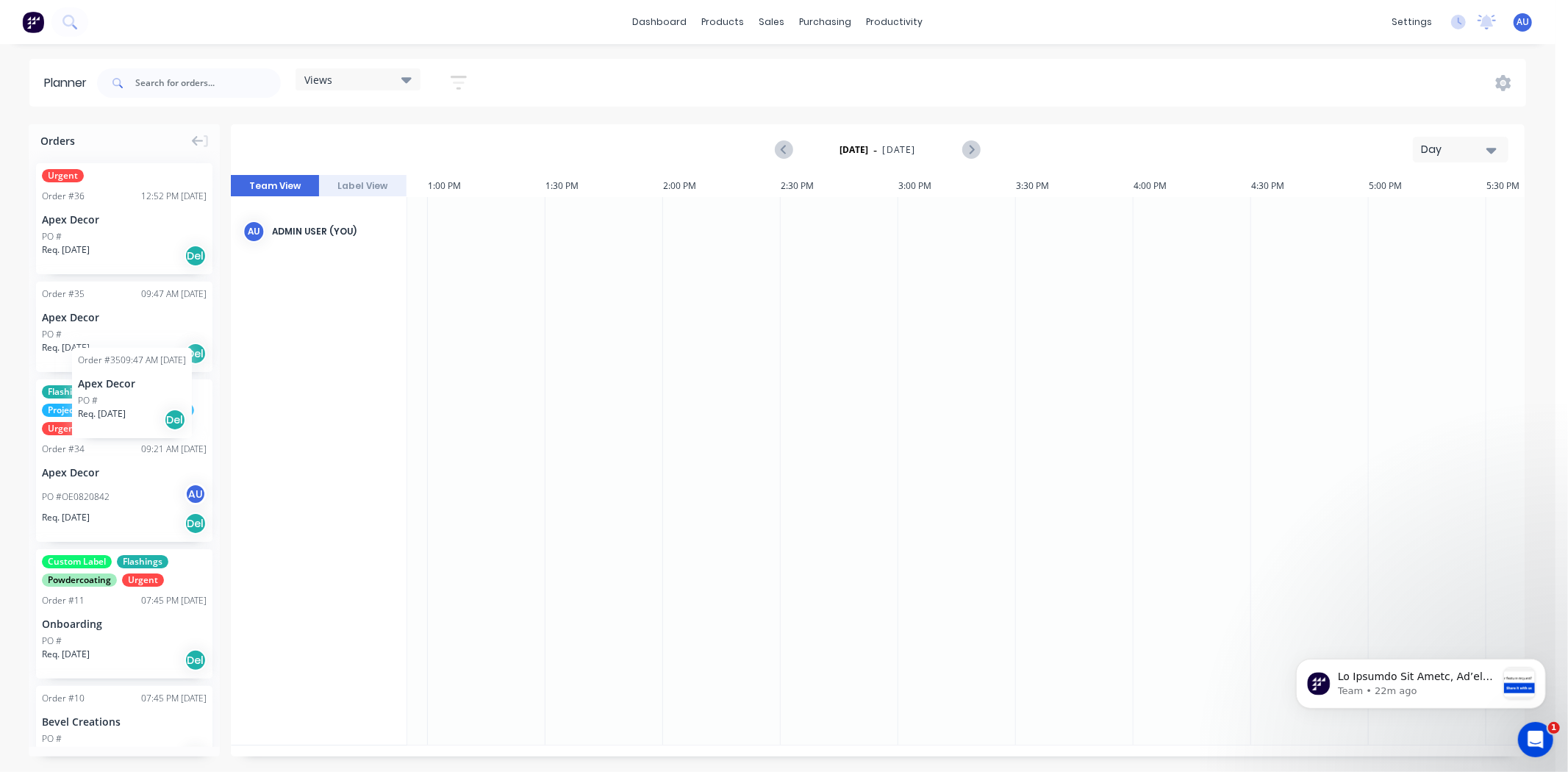
drag, startPoint x: 84, startPoint y: 347, endPoint x: 74, endPoint y: 333, distance: 17.2
click at [1425, 147] on div "Day" at bounding box center [1455, 149] width 67 height 15
click at [1428, 211] on div "Week" at bounding box center [1435, 218] width 146 height 30
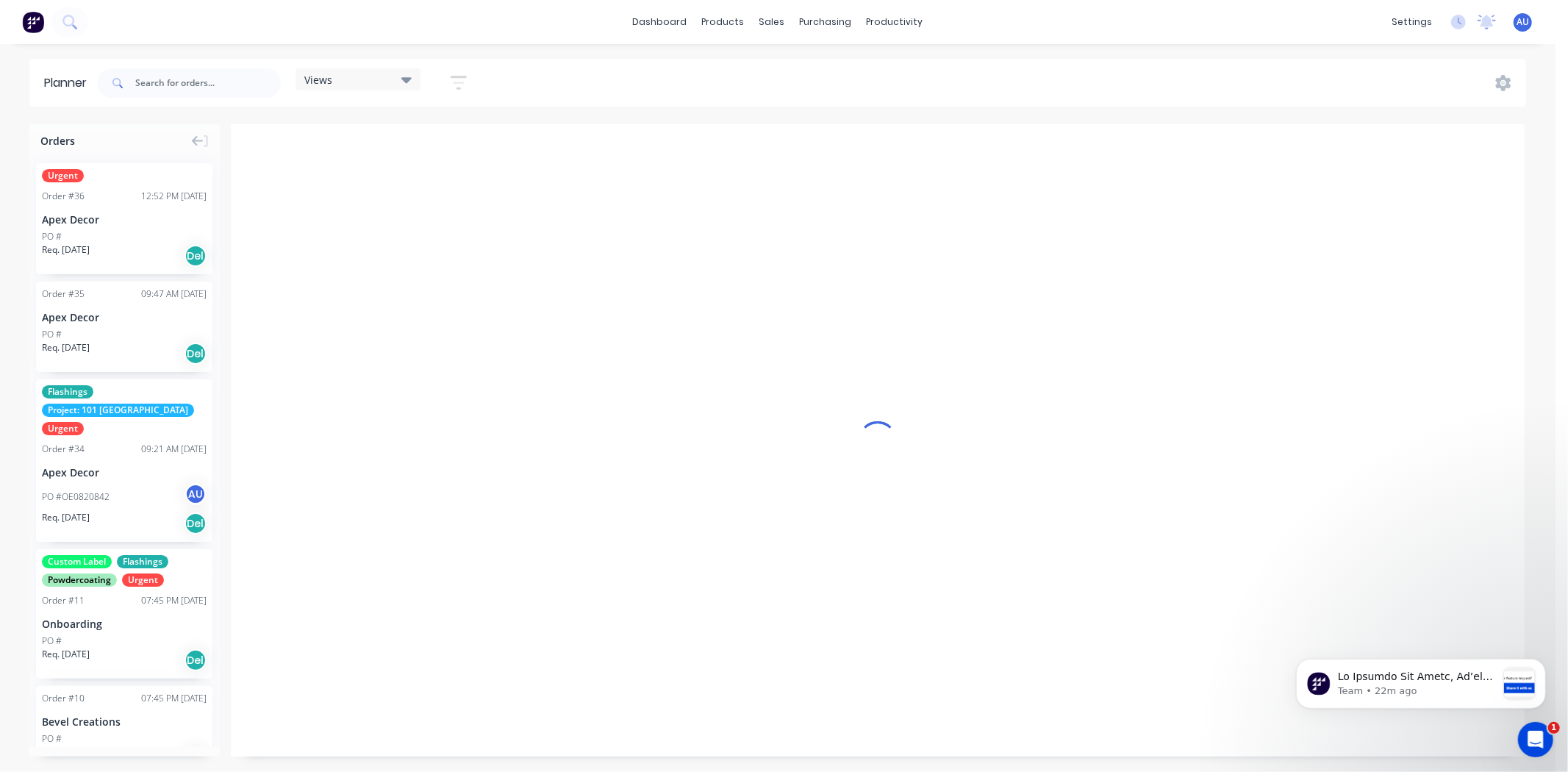
scroll to position [0, 1]
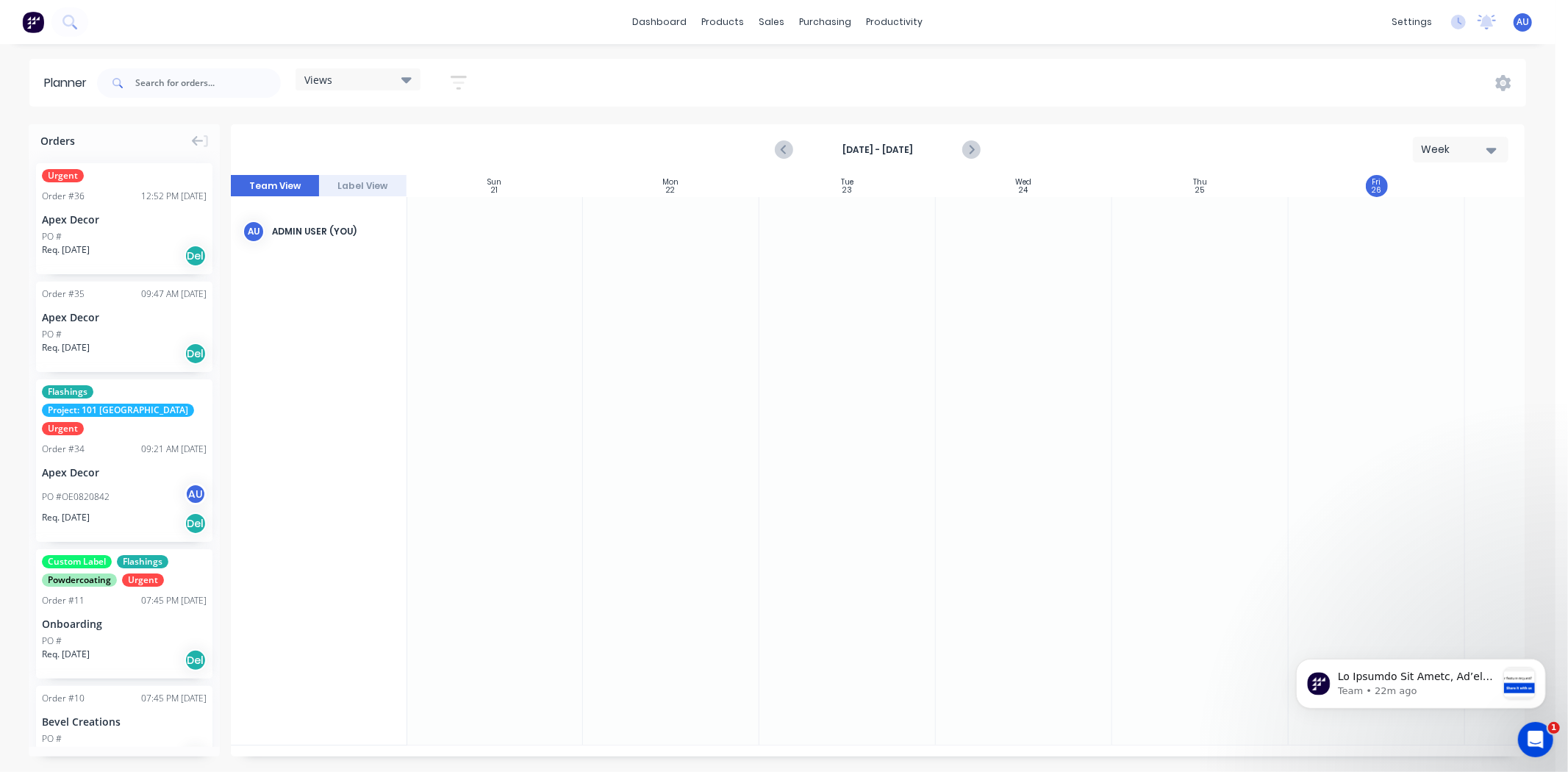
click at [1453, 148] on div "Week" at bounding box center [1455, 149] width 67 height 15
click at [1434, 240] on div "Month" at bounding box center [1435, 248] width 146 height 30
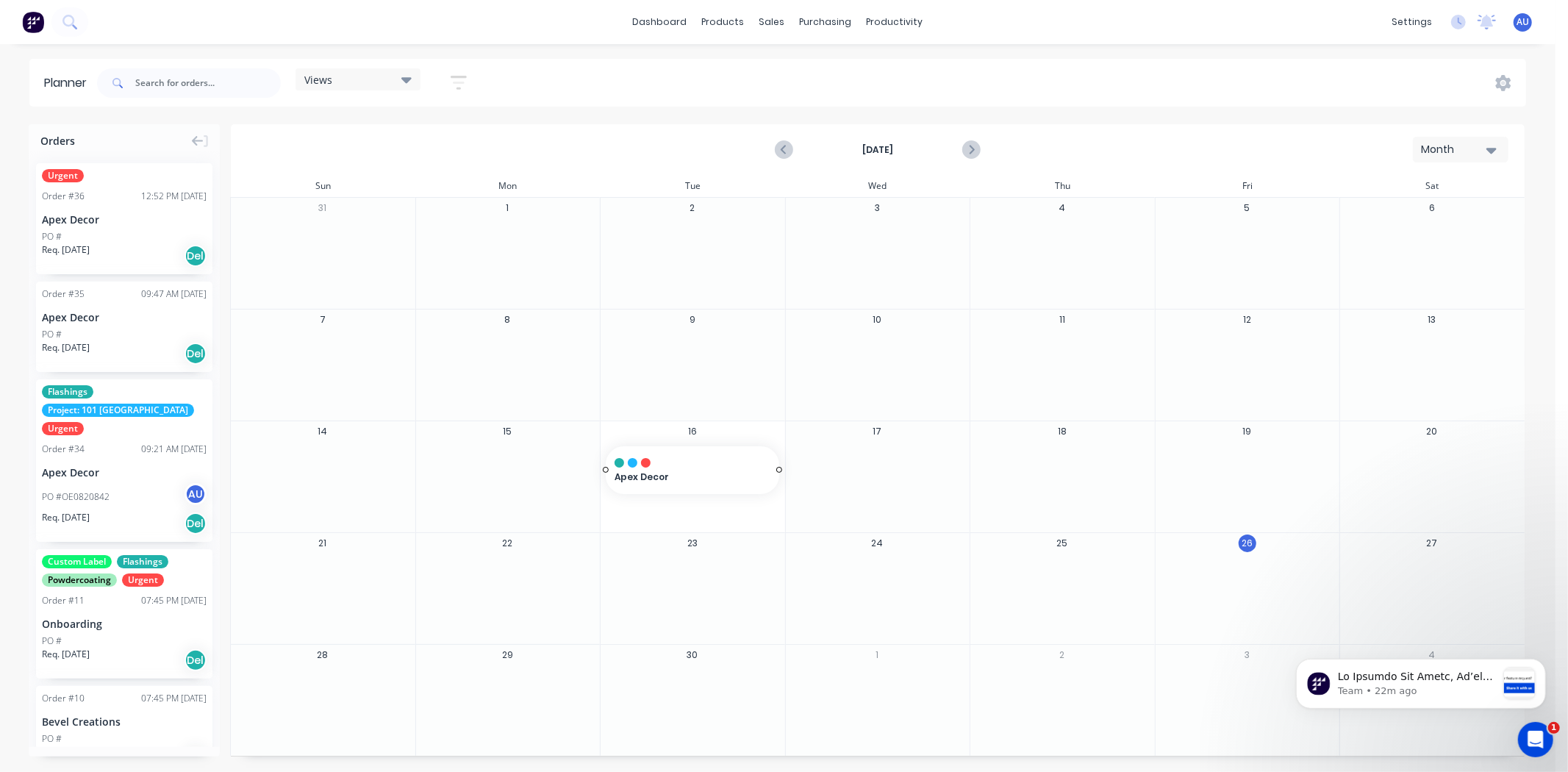
drag, startPoint x: 131, startPoint y: 405, endPoint x: 701, endPoint y: 457, distance: 572.4
drag, startPoint x: 777, startPoint y: 471, endPoint x: 1274, endPoint y: 475, distance: 497.0
click at [563, 89] on div "Views Save new view None (Default) edit Show/Hide users Show/Hide orders Filter…" at bounding box center [810, 83] width 1433 height 44
click at [461, 90] on icon "button" at bounding box center [459, 83] width 16 height 18
click at [399, 317] on div "Filter by labels" at bounding box center [381, 313] width 102 height 15
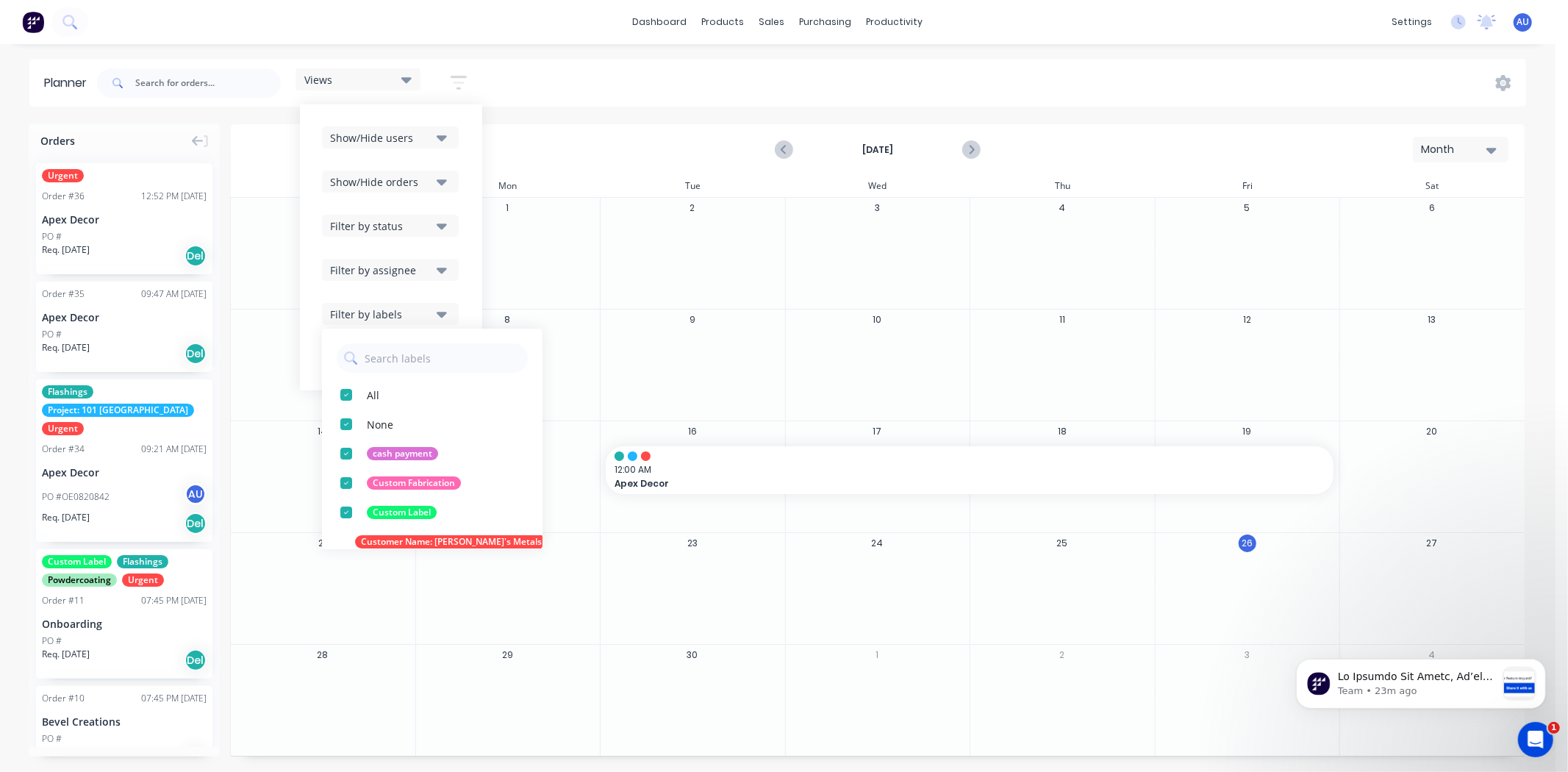
click at [313, 262] on div "Show/Hide users Show/Hide orders Filter by status Filter by assignee Filter by …" at bounding box center [390, 247] width 182 height 286
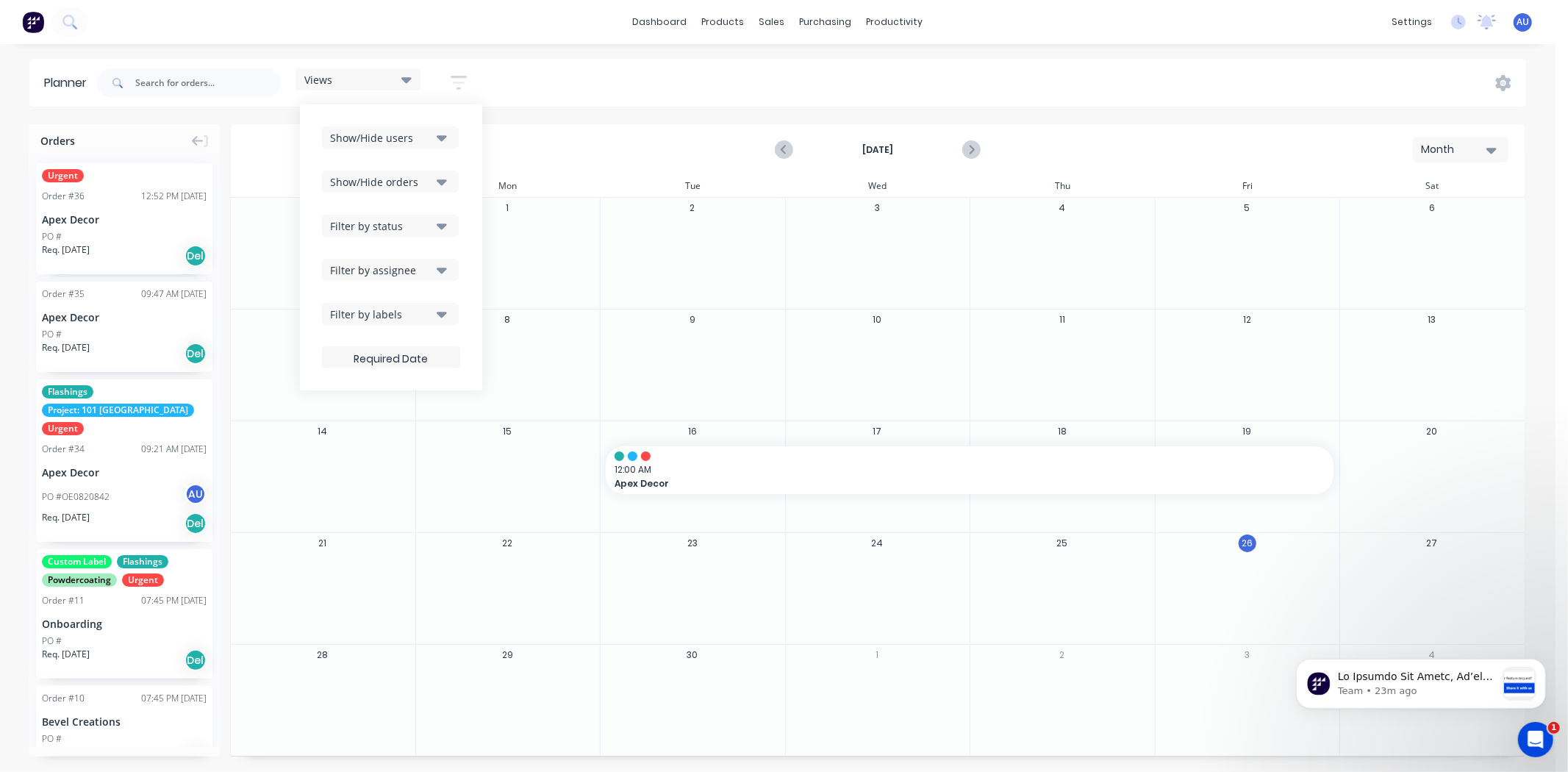
click at [407, 139] on div "Show/Hide users" at bounding box center [381, 137] width 102 height 15
click at [510, 78] on div "Views Save new view None (Default) edit Show/Hide users All Admin User (You) Sh…" at bounding box center [810, 83] width 1433 height 44
click at [532, 78] on div "Views Save new view None (Default) edit Show/Hide users Show/Hide orders Filter…" at bounding box center [810, 83] width 1433 height 44
click at [1465, 149] on div "Month" at bounding box center [1455, 149] width 67 height 15
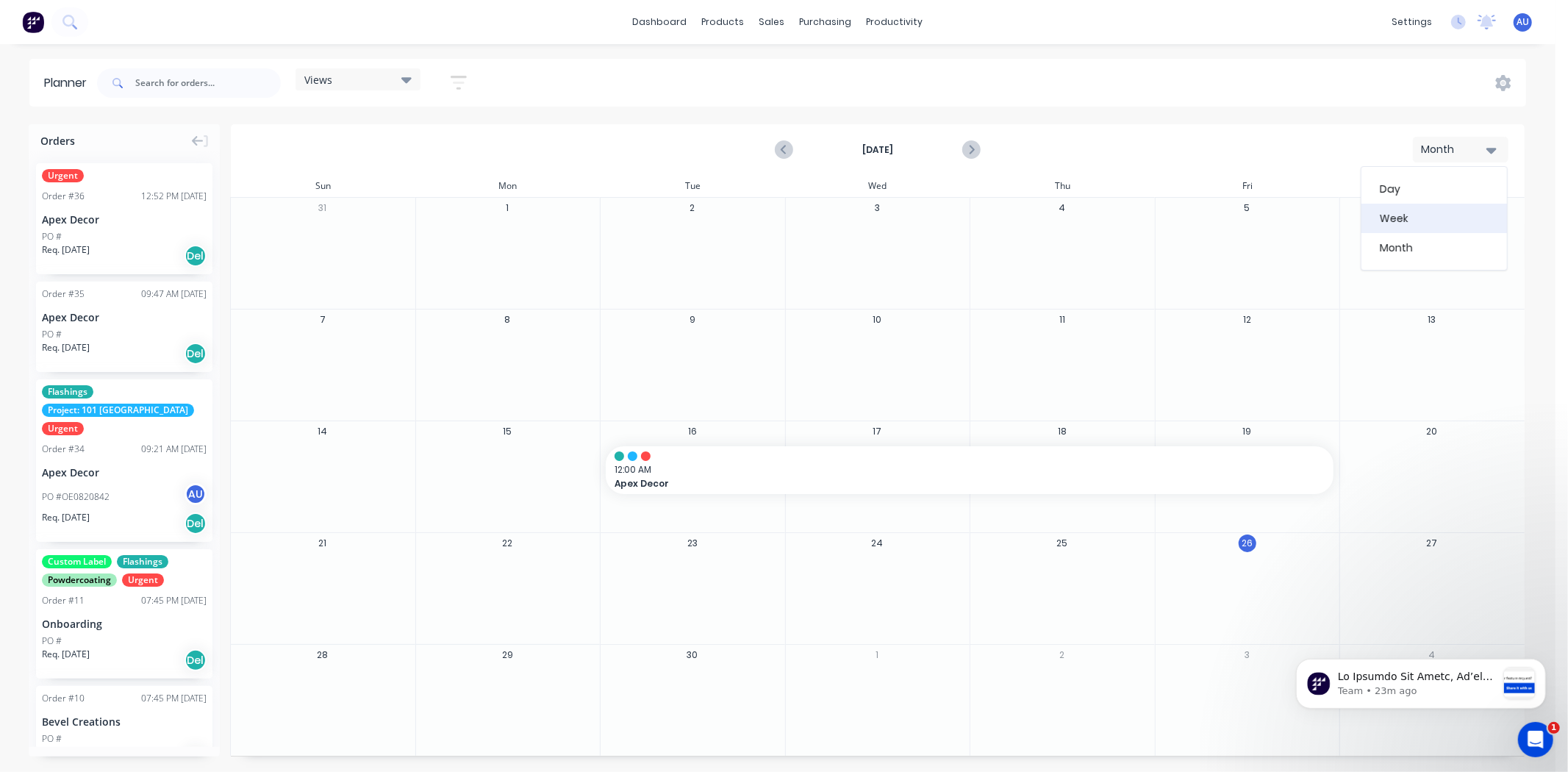
click at [1453, 221] on div "Week" at bounding box center [1435, 218] width 146 height 30
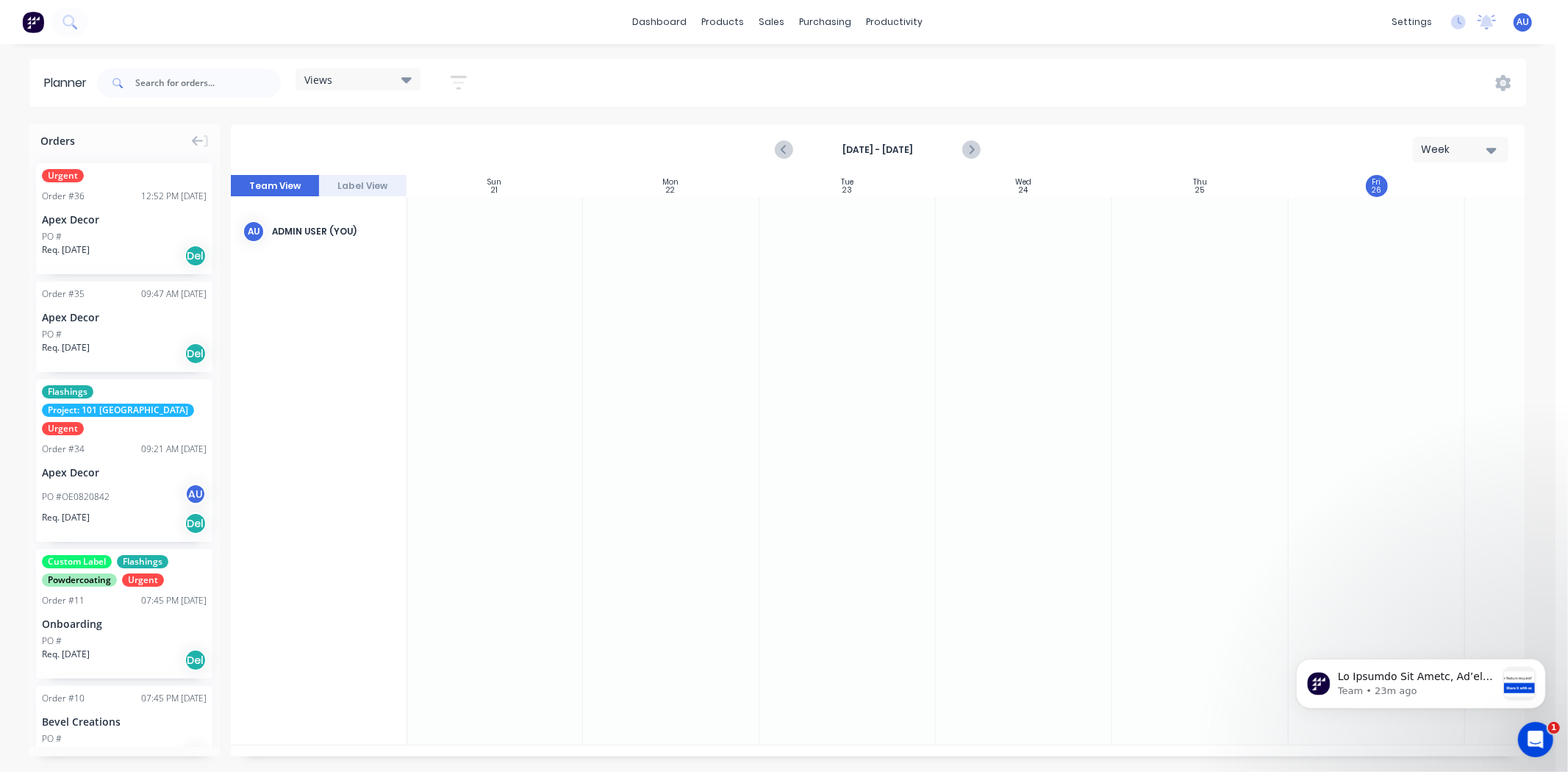
drag, startPoint x: 1460, startPoint y: 151, endPoint x: 1461, endPoint y: 159, distance: 8.1
click at [1460, 151] on div "Week" at bounding box center [1455, 149] width 67 height 15
click at [1449, 219] on div "Week" at bounding box center [1435, 218] width 146 height 30
click at [1450, 148] on div "Week" at bounding box center [1455, 149] width 67 height 15
click at [1452, 241] on div "Month" at bounding box center [1435, 248] width 146 height 30
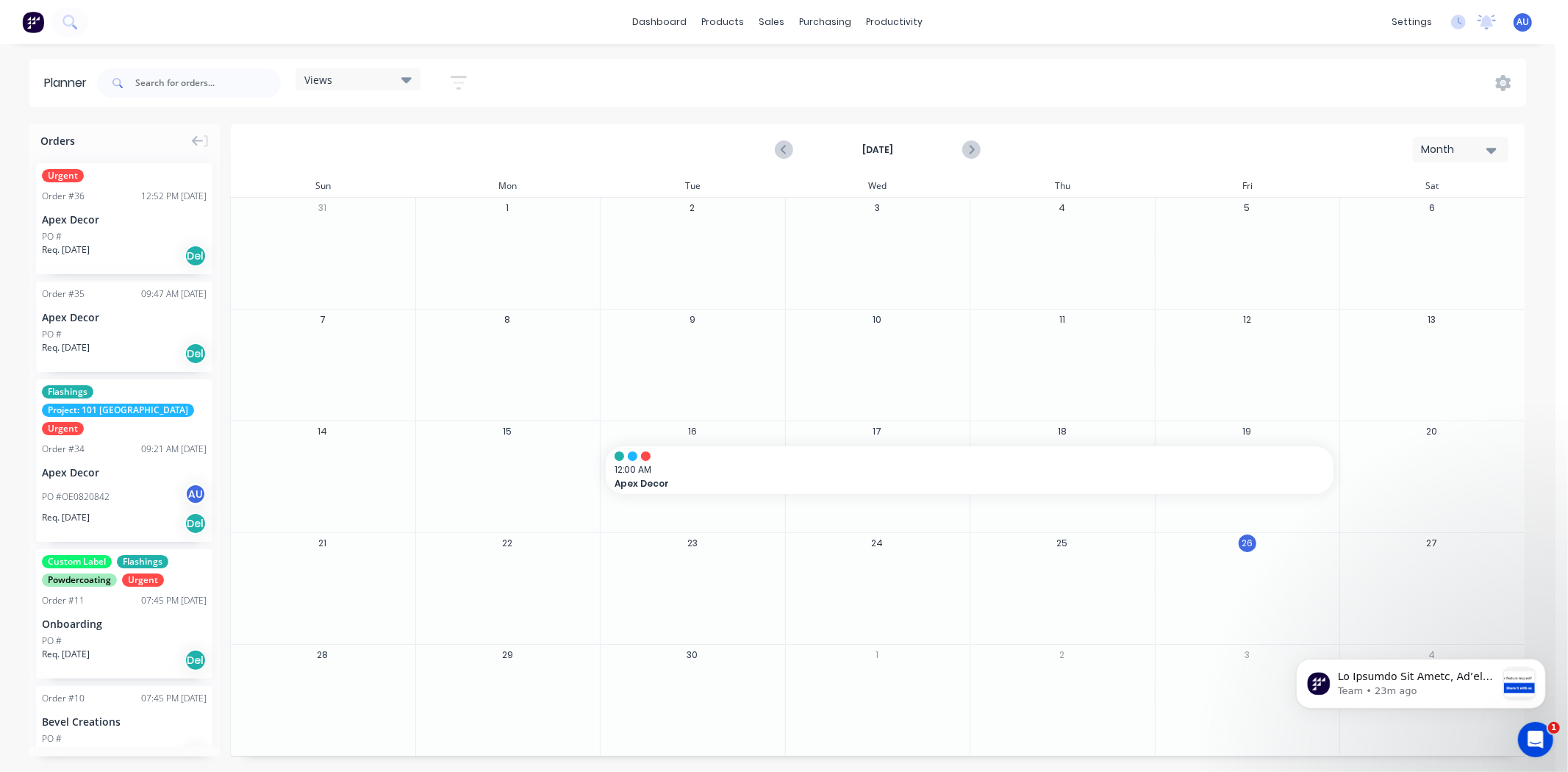
click at [862, 327] on div "10" at bounding box center [878, 365] width 185 height 111
drag, startPoint x: 855, startPoint y: 333, endPoint x: 839, endPoint y: 329, distance: 16.5
click at [847, 333] on div "10" at bounding box center [878, 365] width 185 height 111
click at [855, 350] on div at bounding box center [877, 358] width 184 height 48
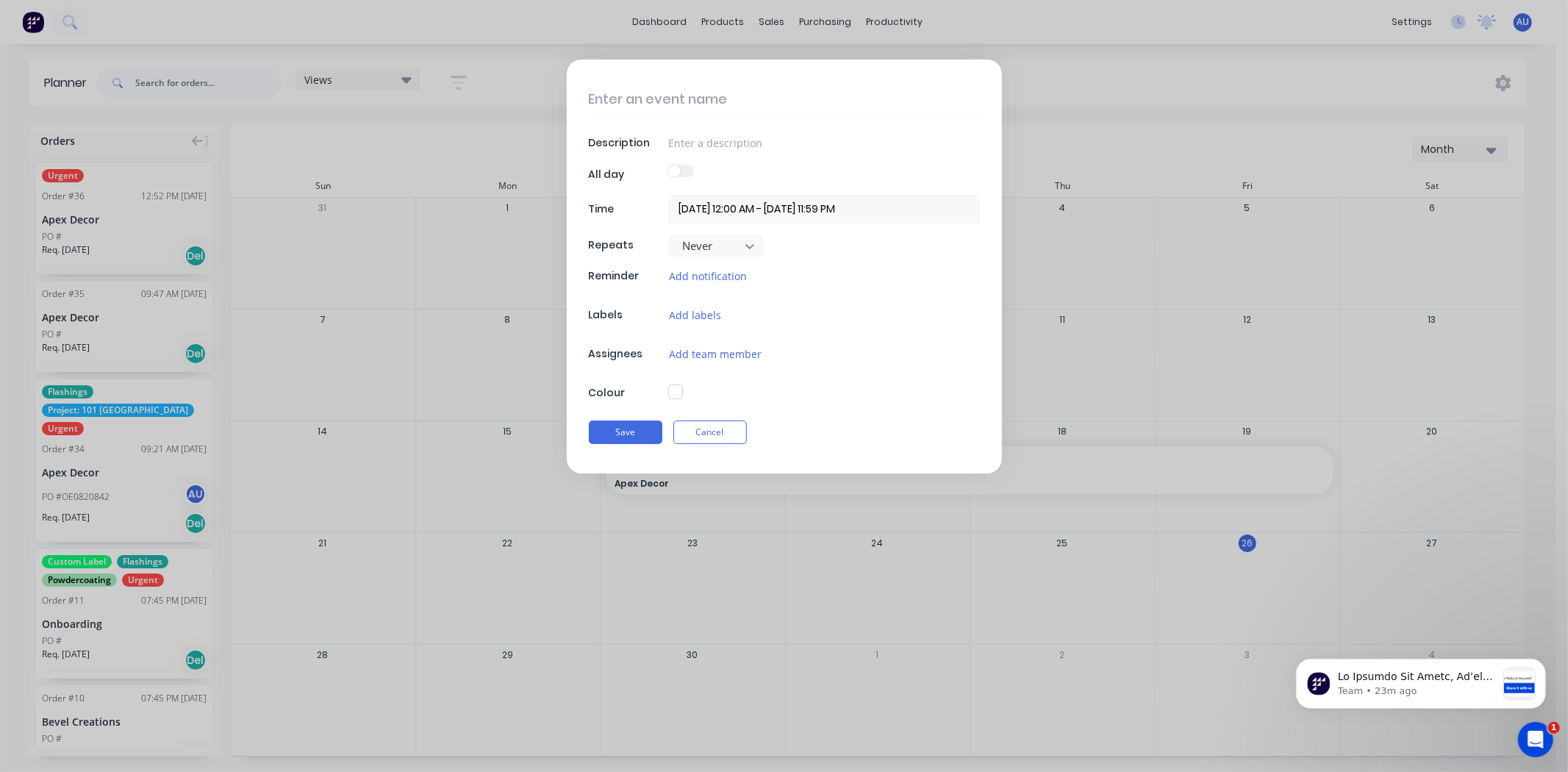
click at [665, 106] on textarea at bounding box center [785, 99] width 391 height 34
type textarea "x"
type textarea "C"
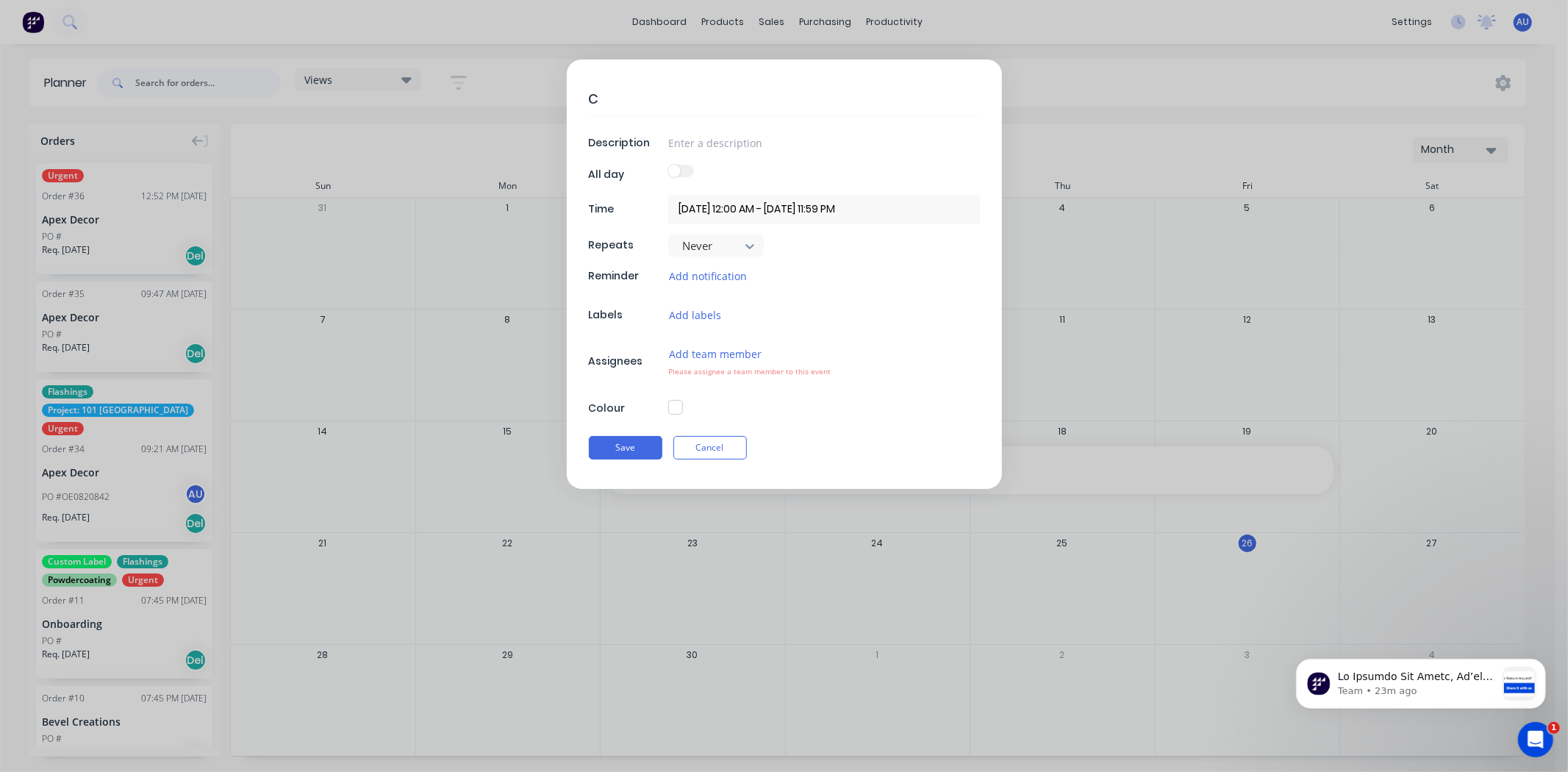
type textarea "x"
type textarea "Cu"
type textarea "x"
type textarea "Cus"
type textarea "x"
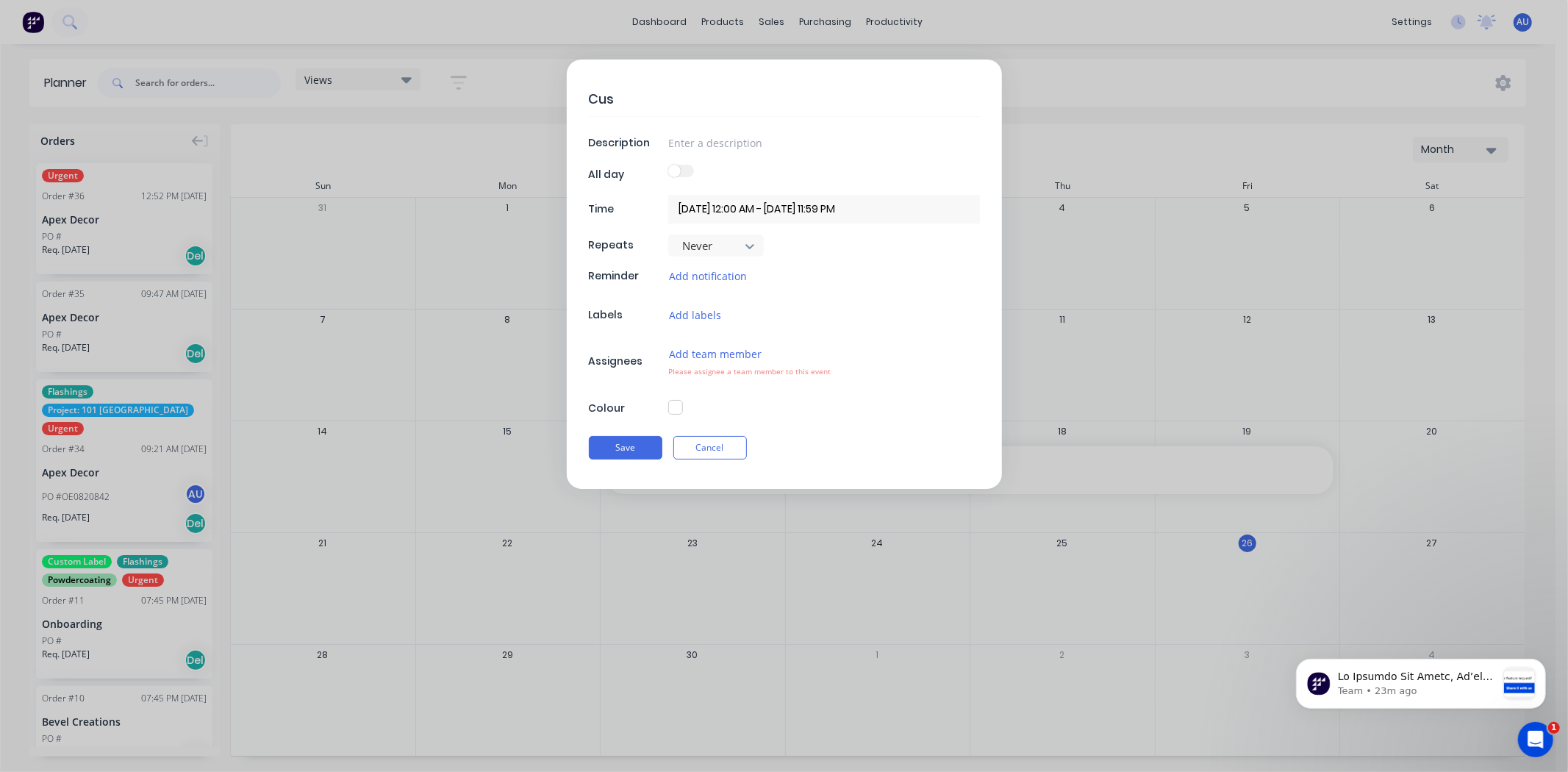
type textarea "Cust"
type textarea "x"
type textarea "Custo"
type textarea "x"
type textarea "Custom"
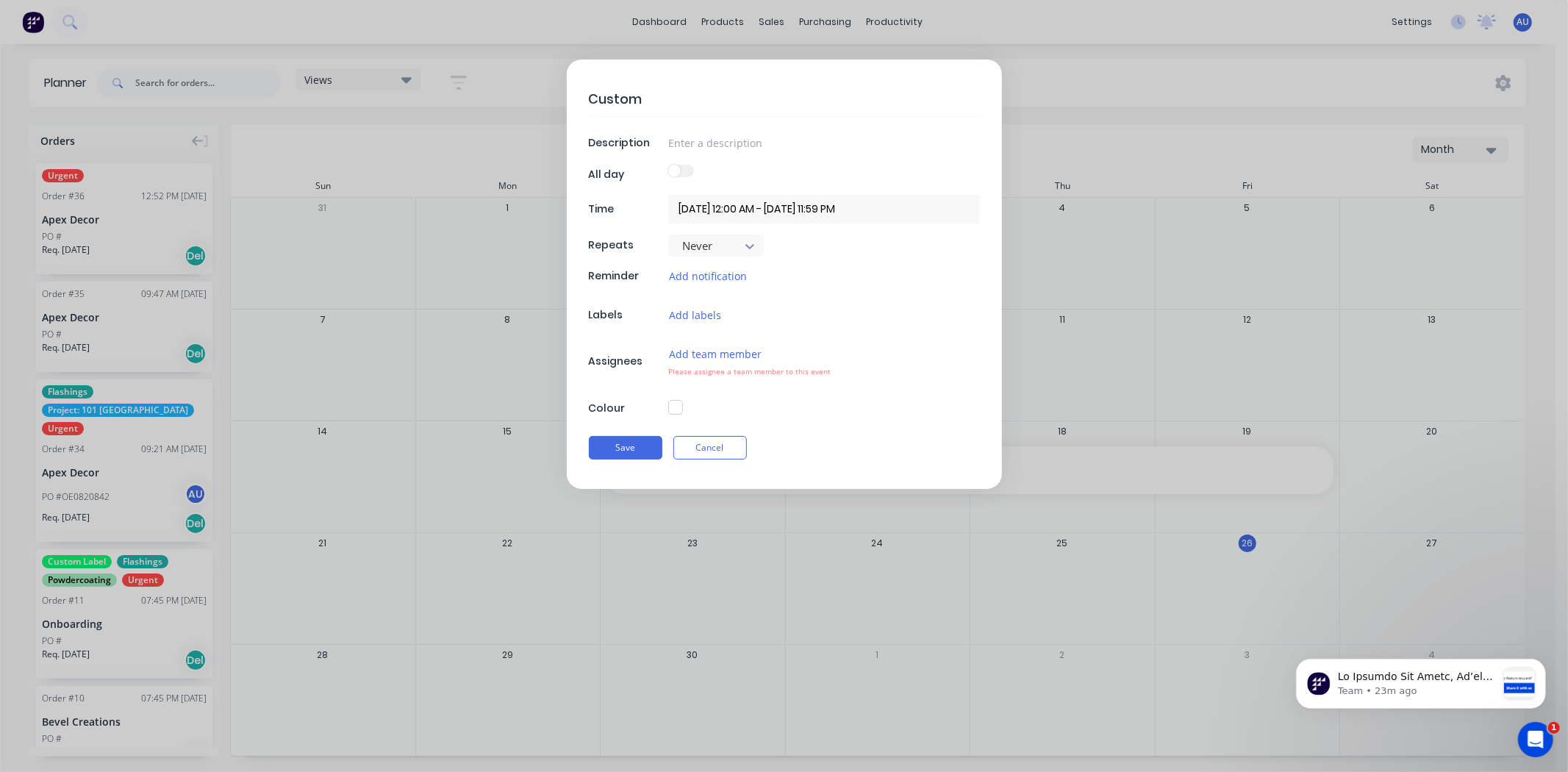
type textarea "x"
type textarea "Custom"
type textarea "x"
type textarea "Custom E"
type textarea "x"
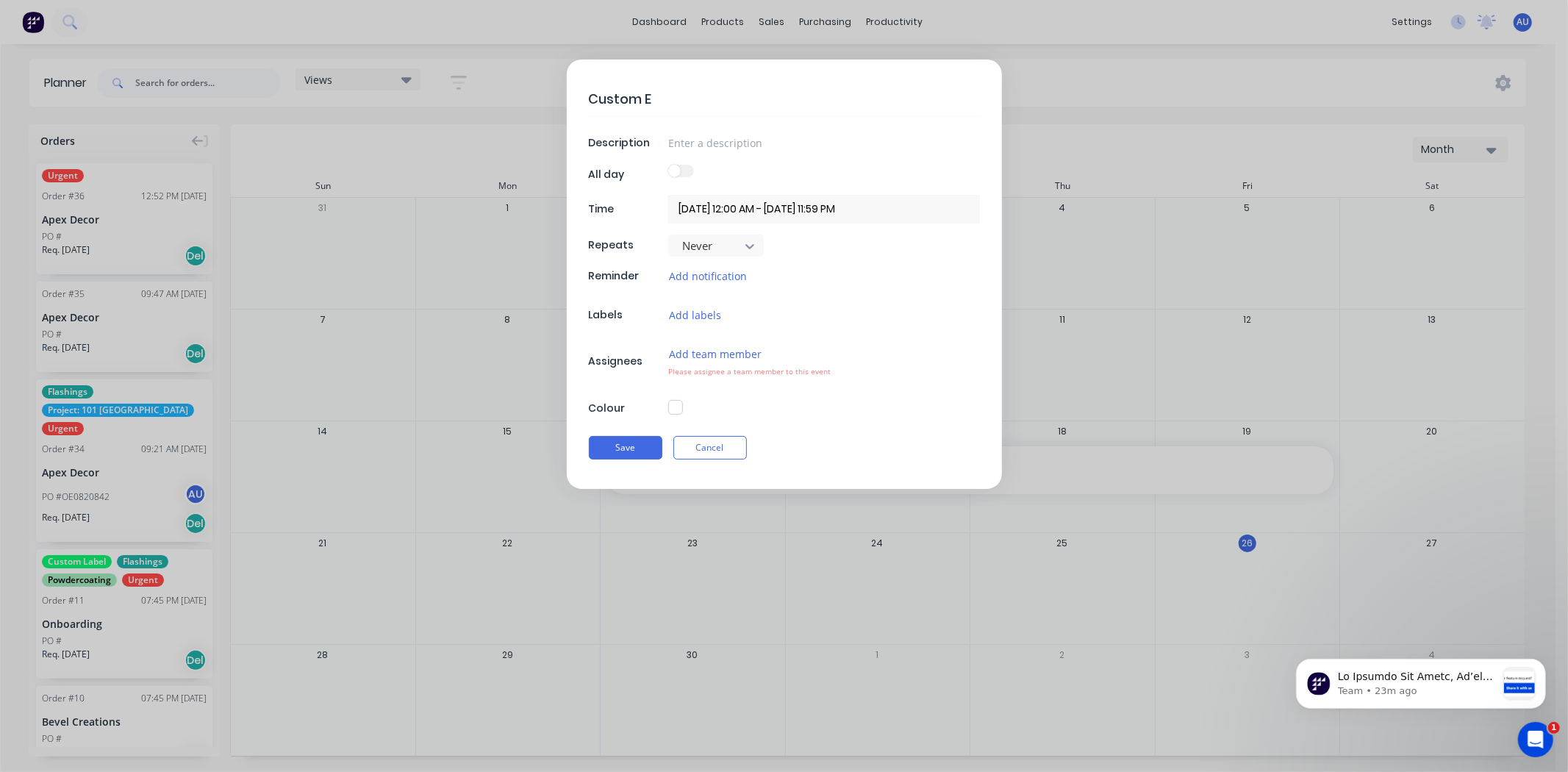
type textarea "Custom Ev"
type textarea "x"
type textarea "Custom Eve"
type textarea "x"
type textarea "Custom Even"
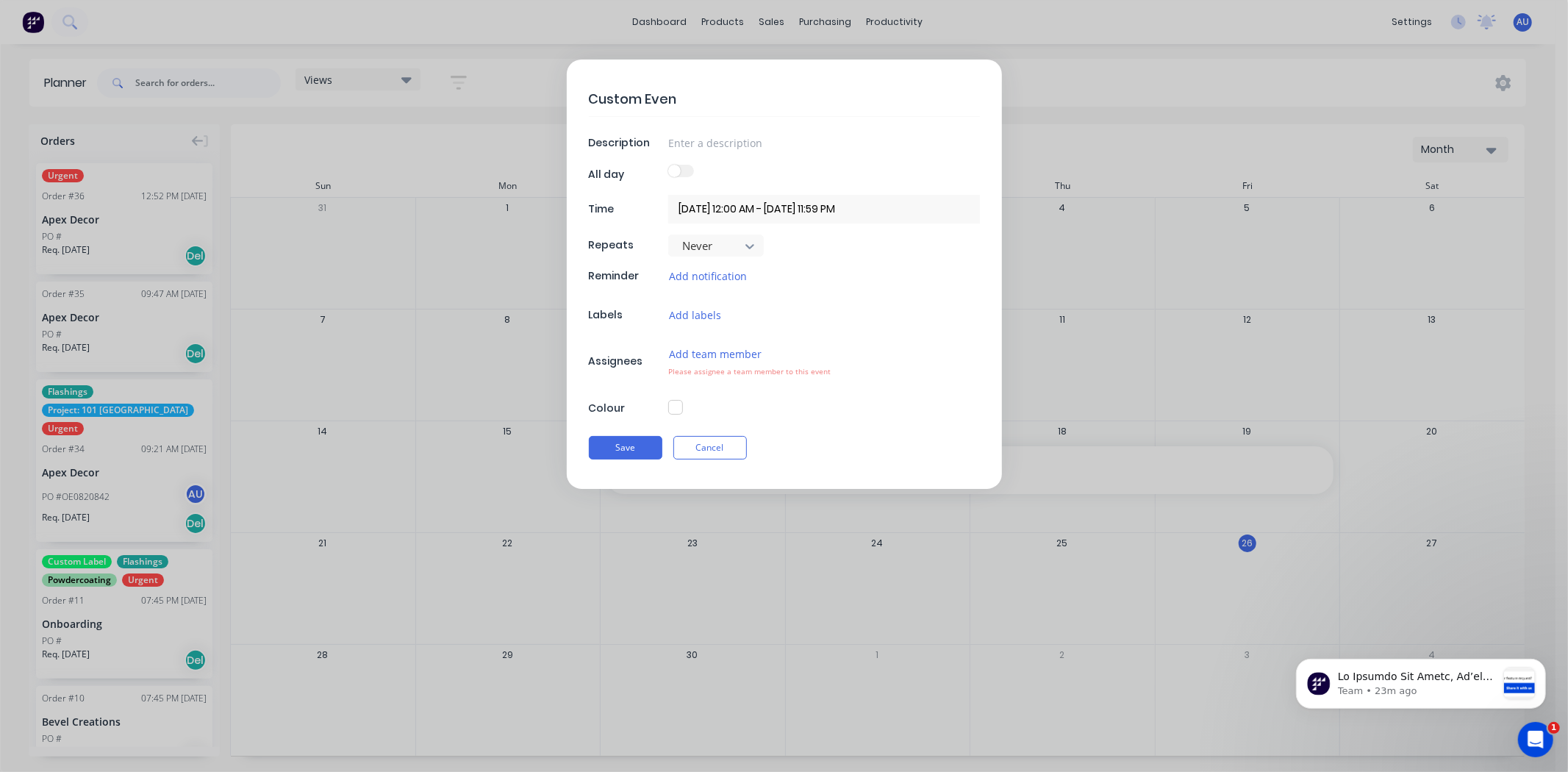
type textarea "x"
type textarea "Custom Event"
type textarea "x"
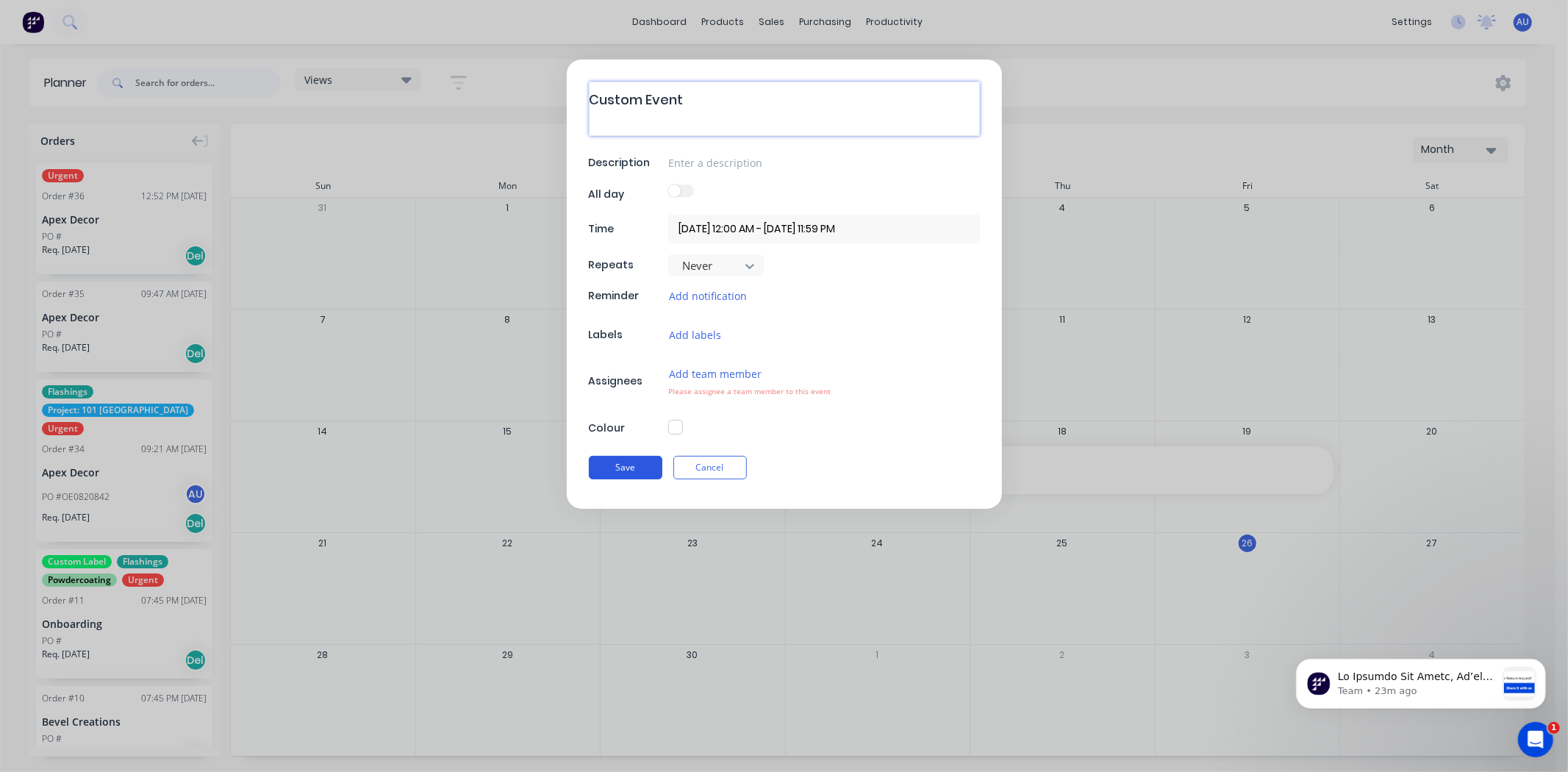
type textarea "Custom Event"
click at [626, 469] on button "Save" at bounding box center [626, 467] width 74 height 23
type textarea "x"
click at [707, 469] on button "Cancel" at bounding box center [710, 467] width 74 height 23
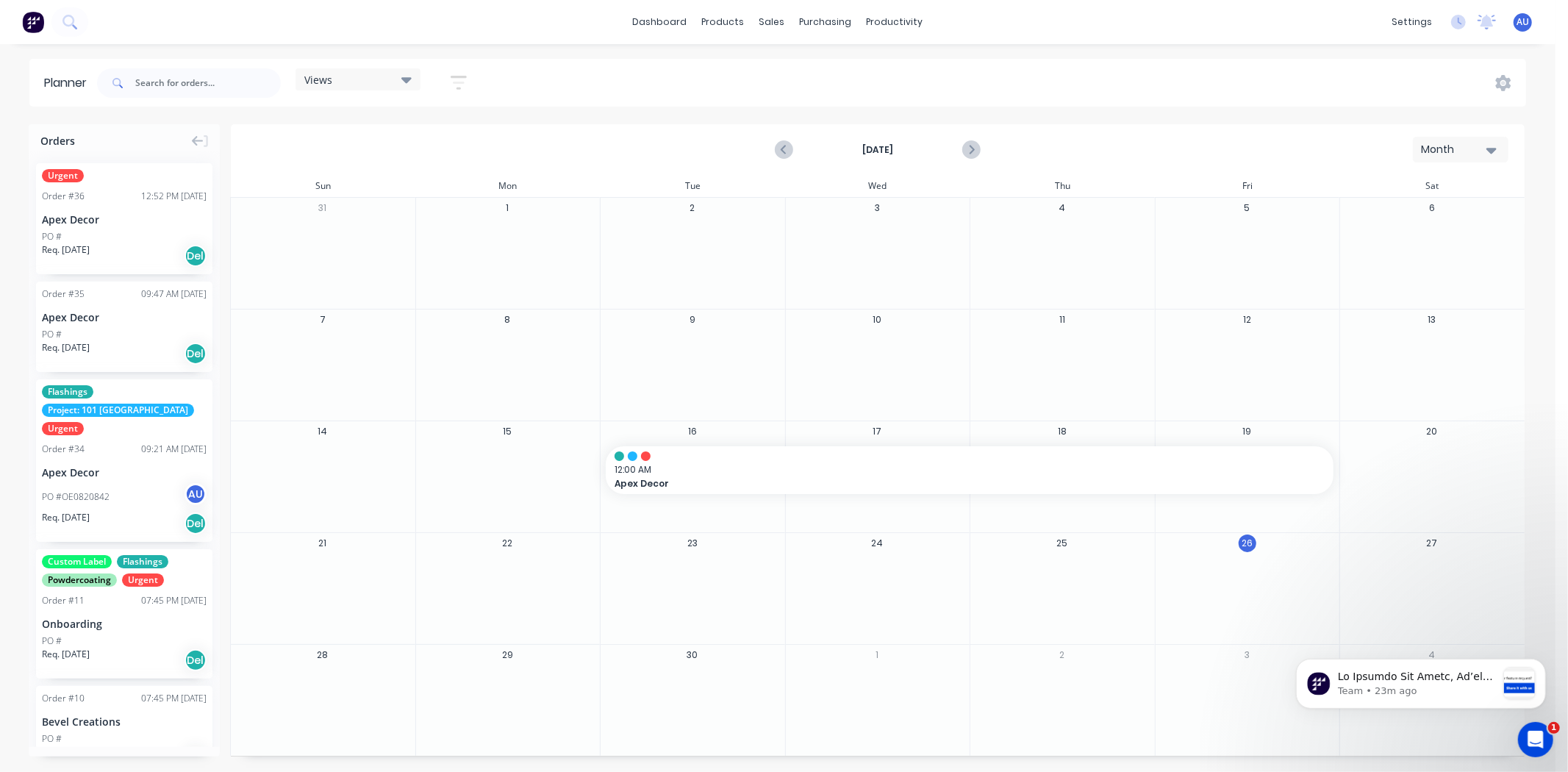
click at [463, 78] on icon "button" at bounding box center [459, 83] width 16 height 18
click at [412, 138] on div "Show/Hide users" at bounding box center [381, 137] width 102 height 15
click at [505, 79] on div "Views Save new view None (Default) edit Show/Hide users All Admin User (You) Sh…" at bounding box center [810, 83] width 1433 height 44
click at [467, 79] on icon "button" at bounding box center [459, 83] width 16 height 18
click at [404, 306] on div "Filter by labels" at bounding box center [381, 313] width 102 height 15
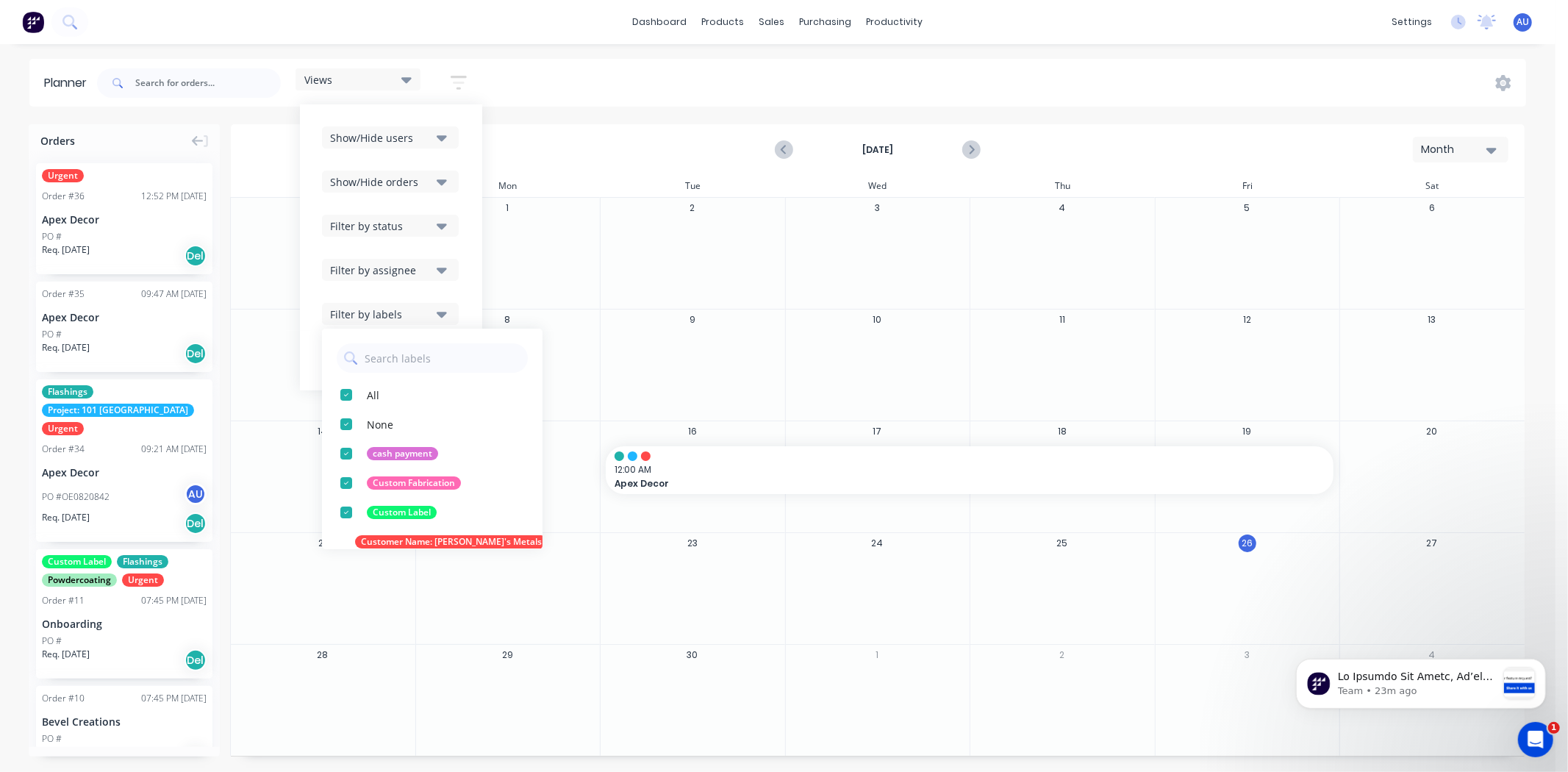
click at [555, 75] on div "Views Save new view None (Default) edit Show/Hide users Show/Hide orders Filter…" at bounding box center [810, 83] width 1433 height 44
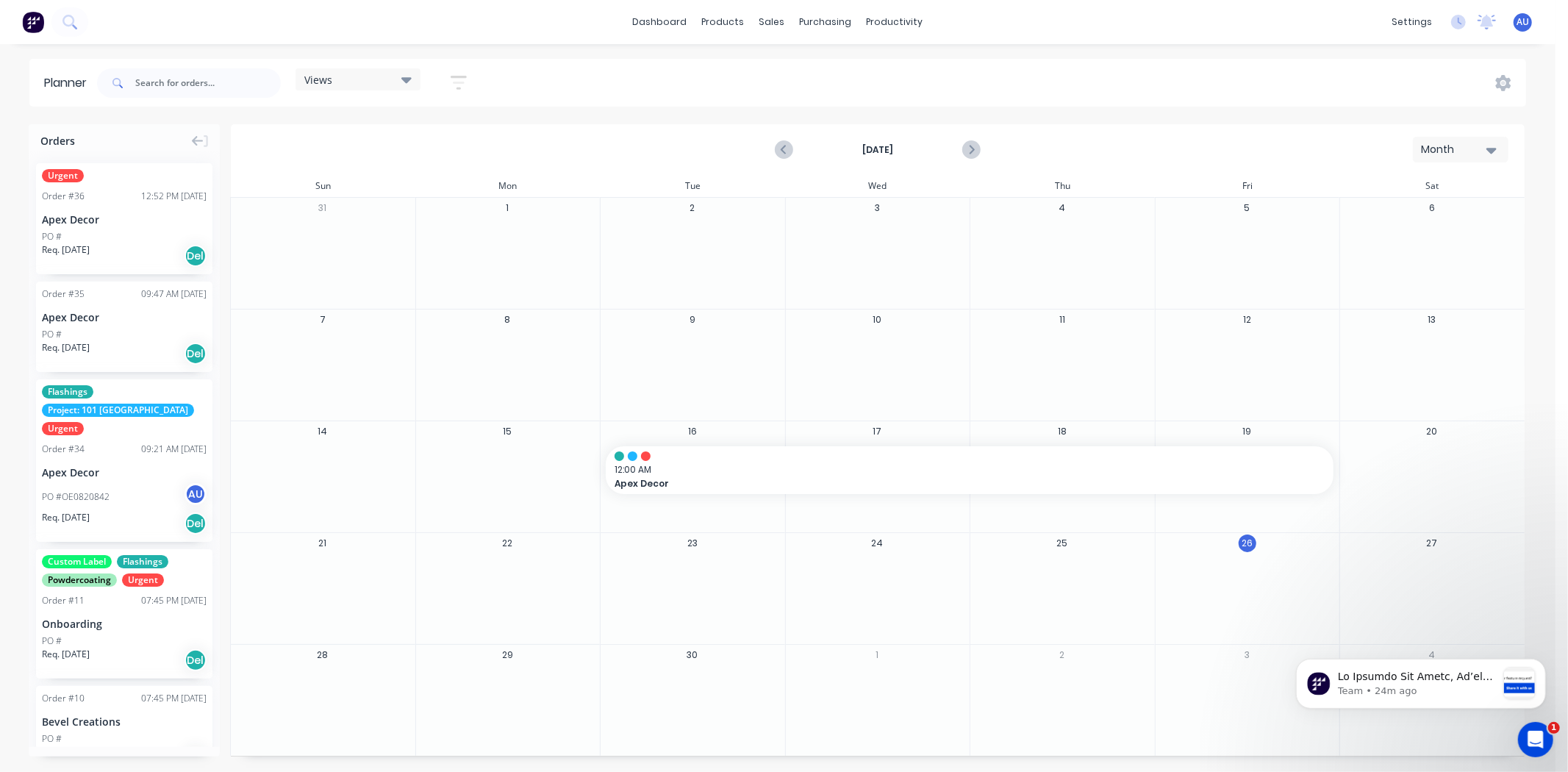
click at [83, 212] on div "Apex Decor" at bounding box center [123, 219] width 164 height 15
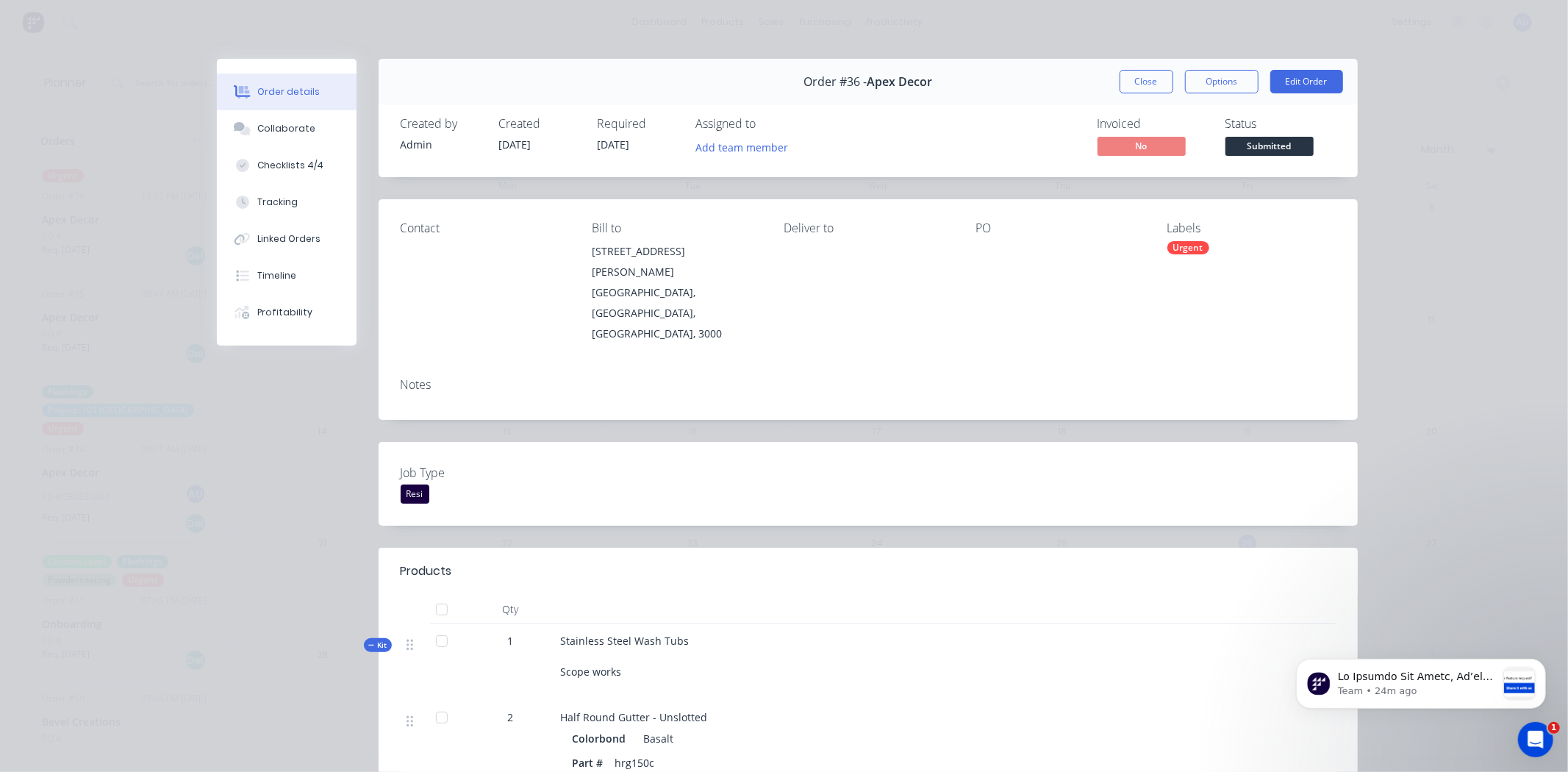
click at [1178, 247] on div "Urgent" at bounding box center [1189, 248] width 42 height 14
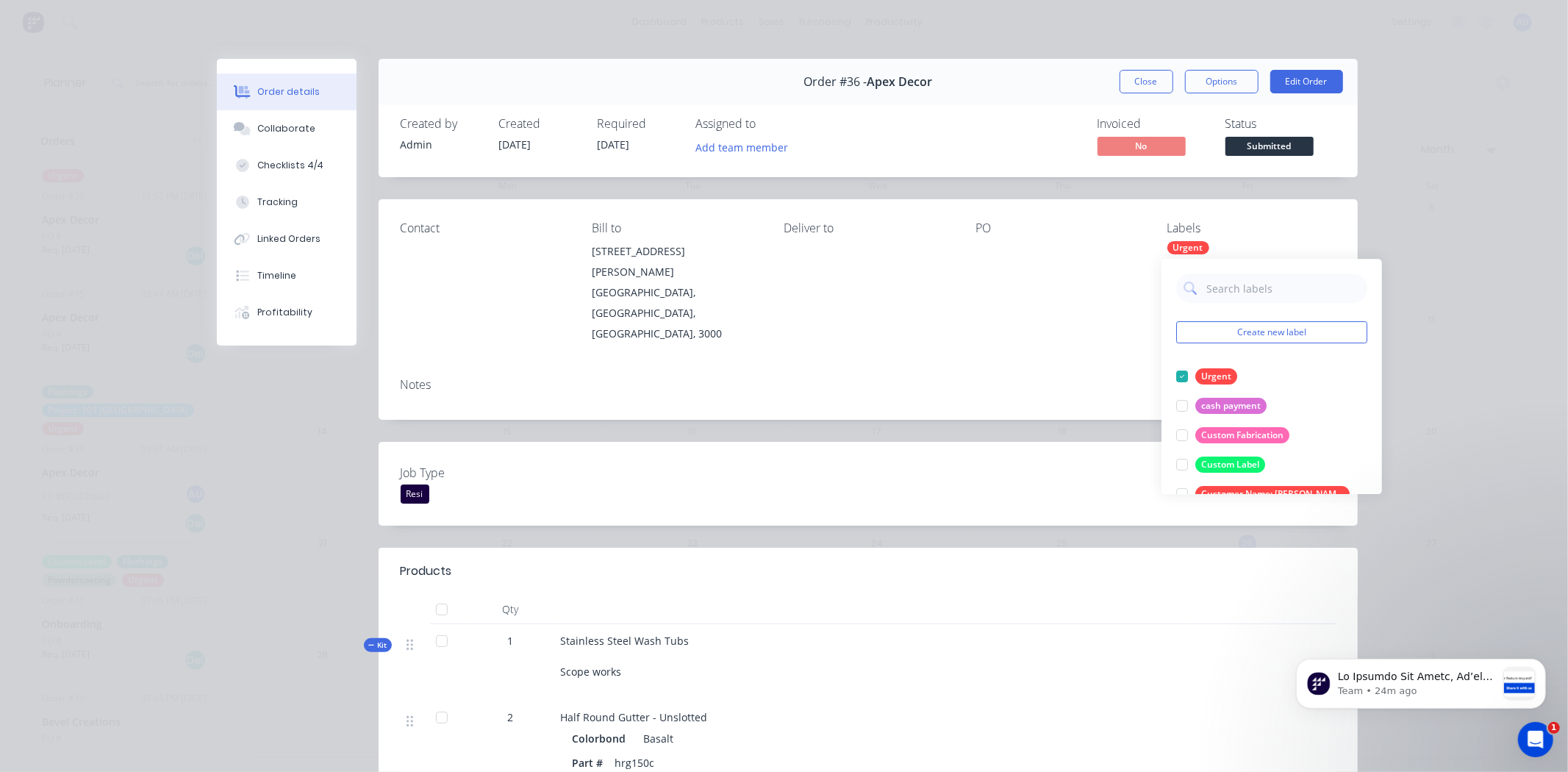
click at [1136, 81] on button "Close" at bounding box center [1146, 81] width 54 height 23
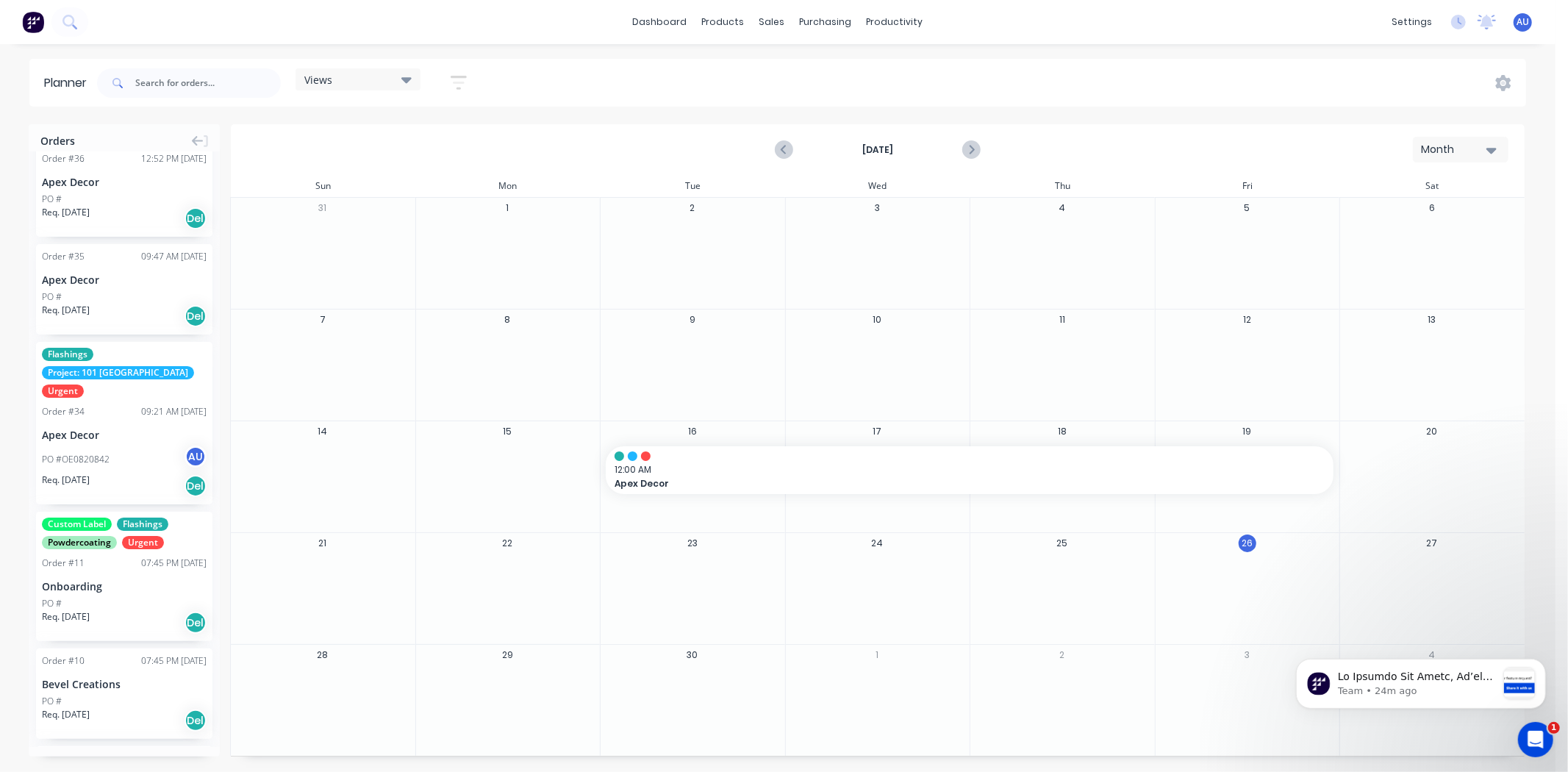
scroll to position [0, 0]
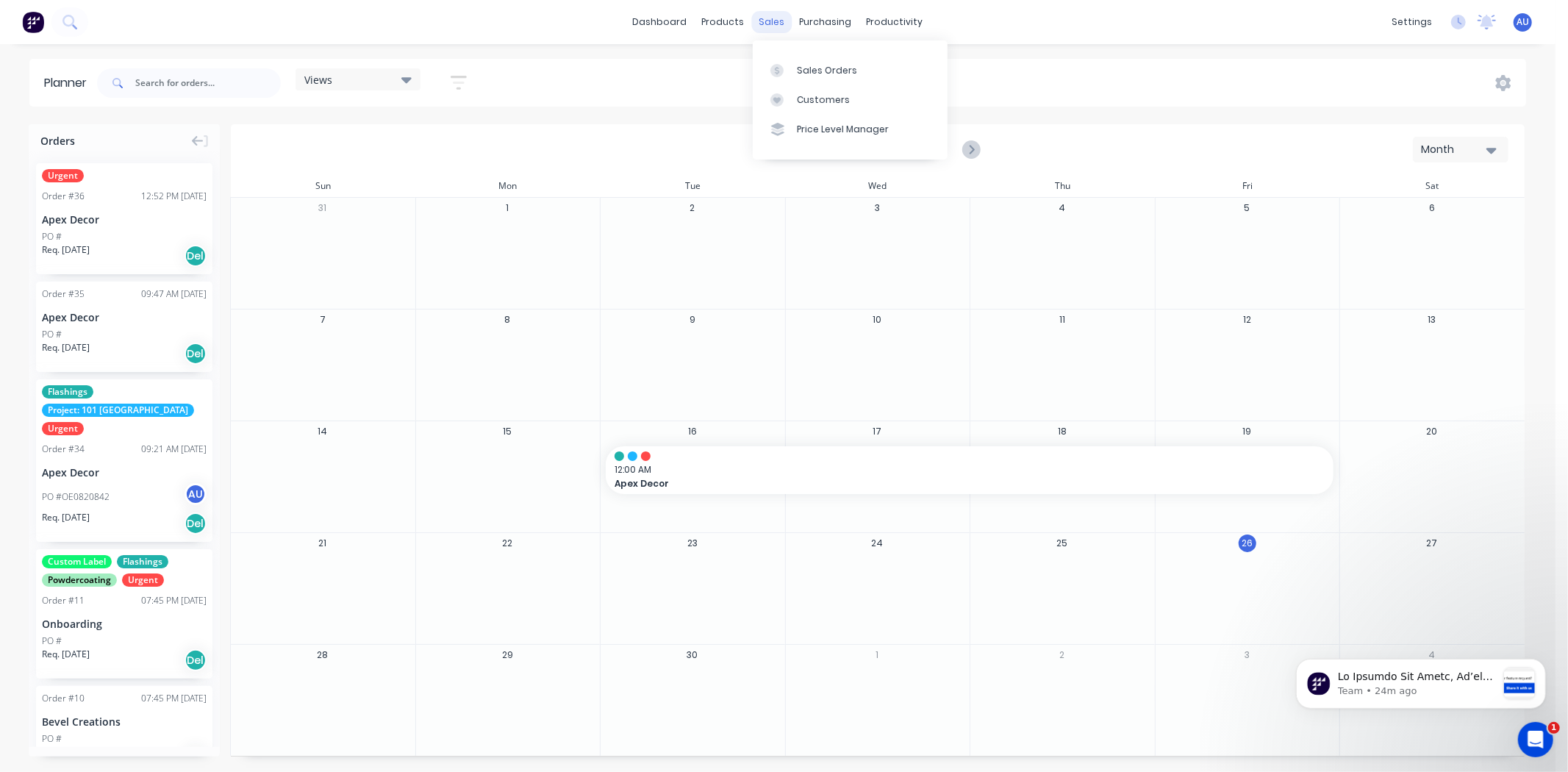
click at [766, 16] on div "sales" at bounding box center [772, 22] width 40 height 22
click at [812, 67] on div "Sales Orders" at bounding box center [826, 71] width 60 height 14
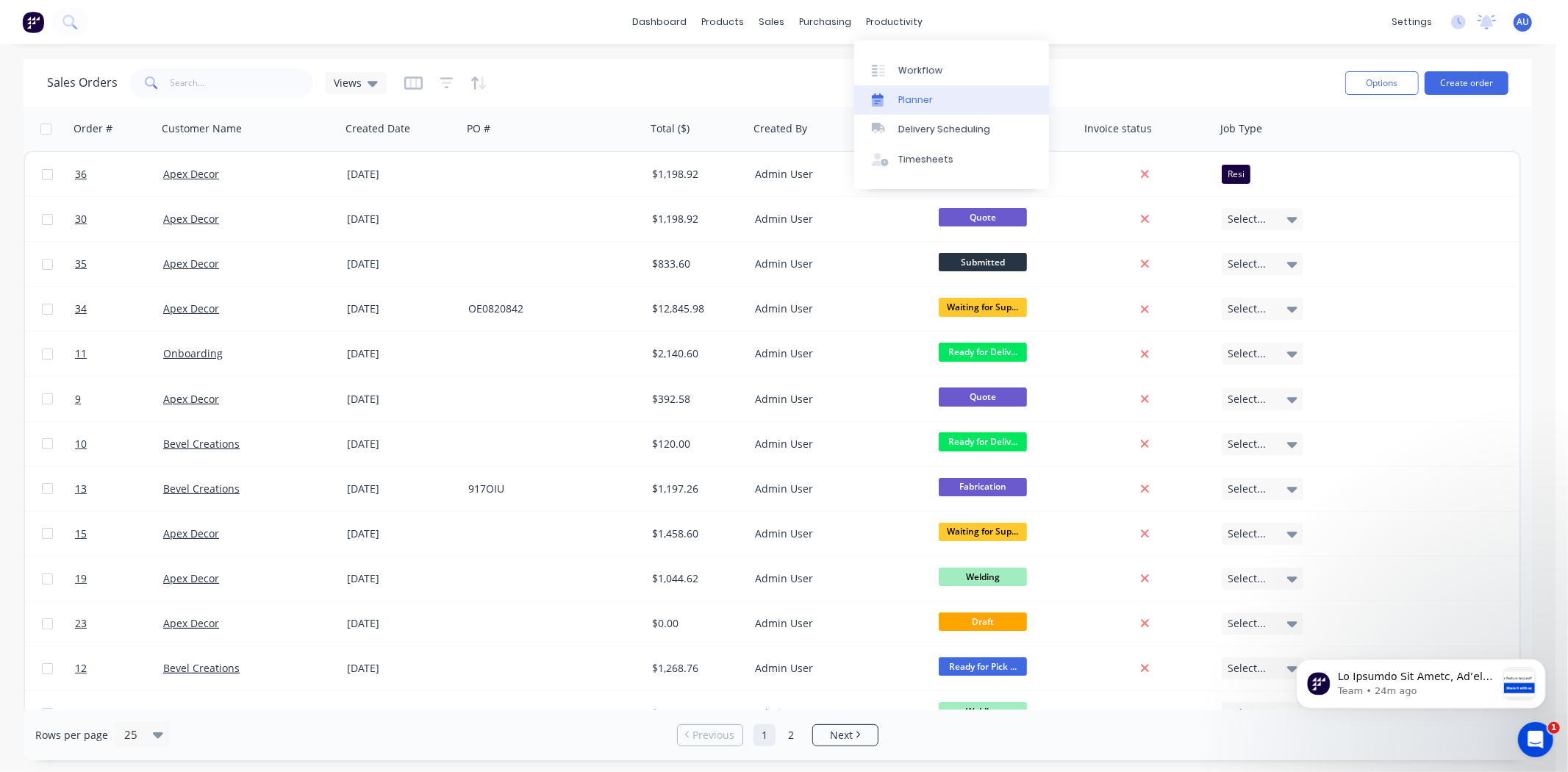
click at [937, 92] on link "Planner" at bounding box center [952, 99] width 195 height 30
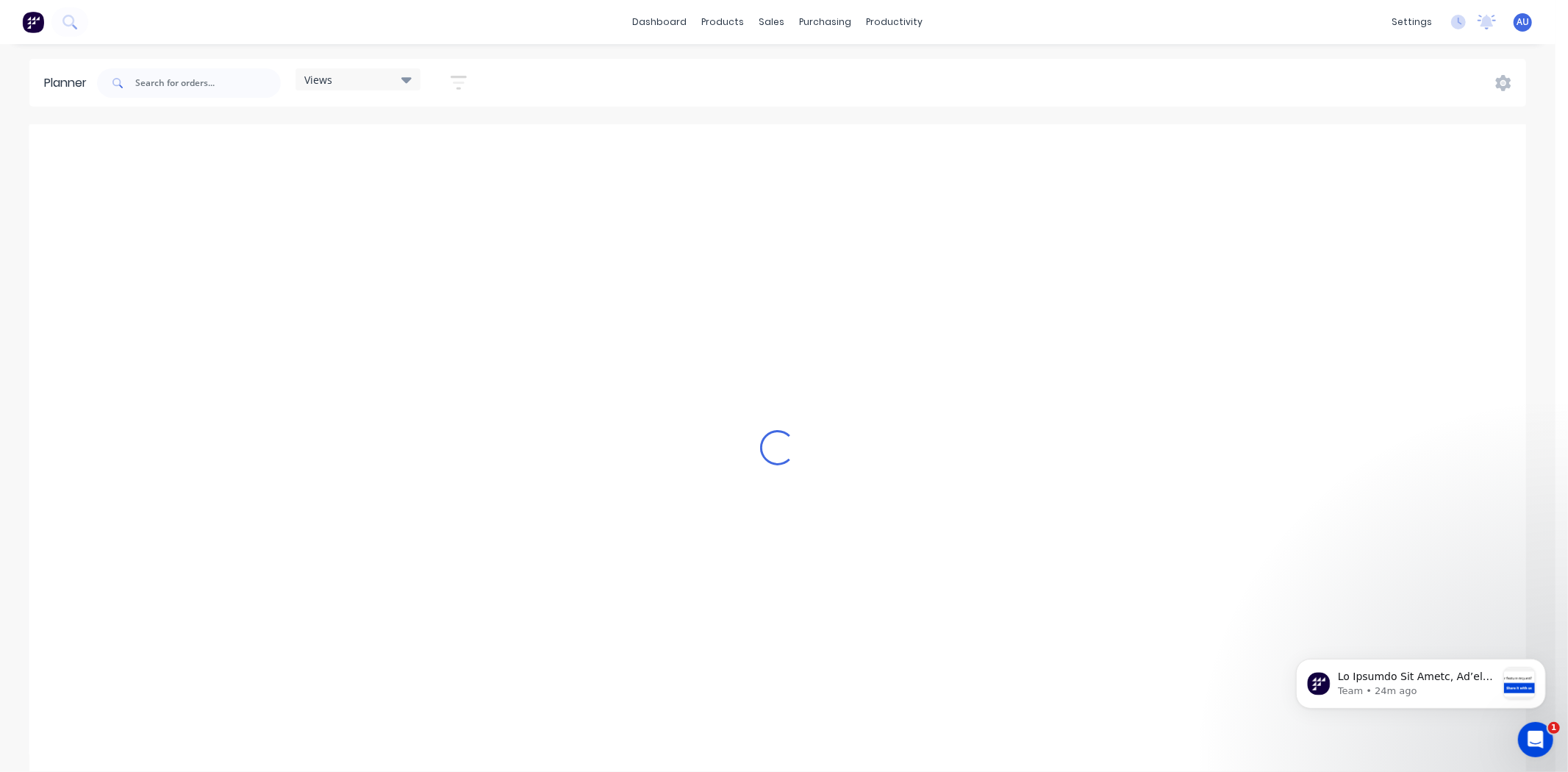
scroll to position [0, 3059]
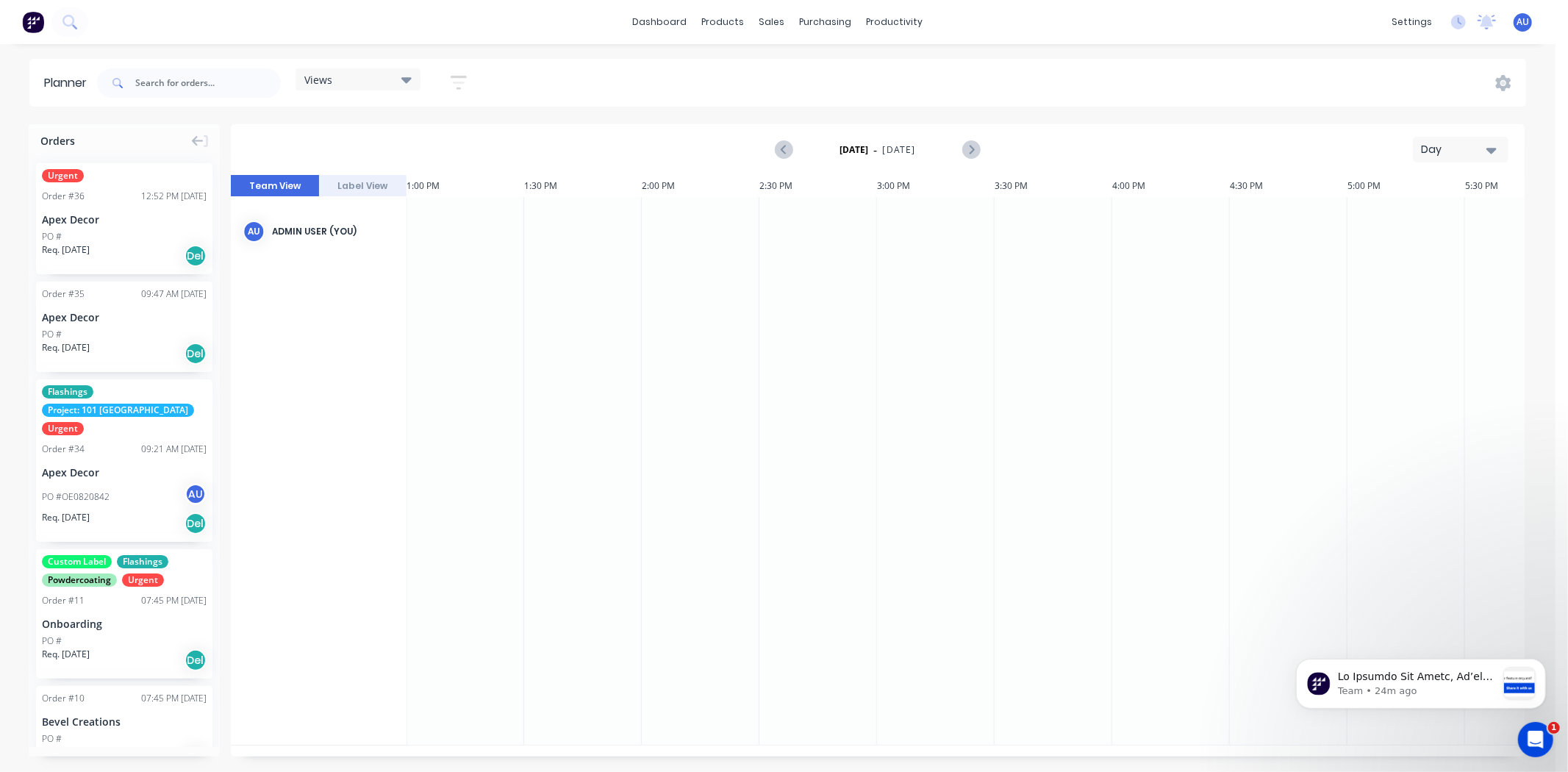
click at [1430, 143] on div "Day" at bounding box center [1455, 149] width 67 height 15
click at [1429, 218] on div "Week" at bounding box center [1435, 218] width 146 height 30
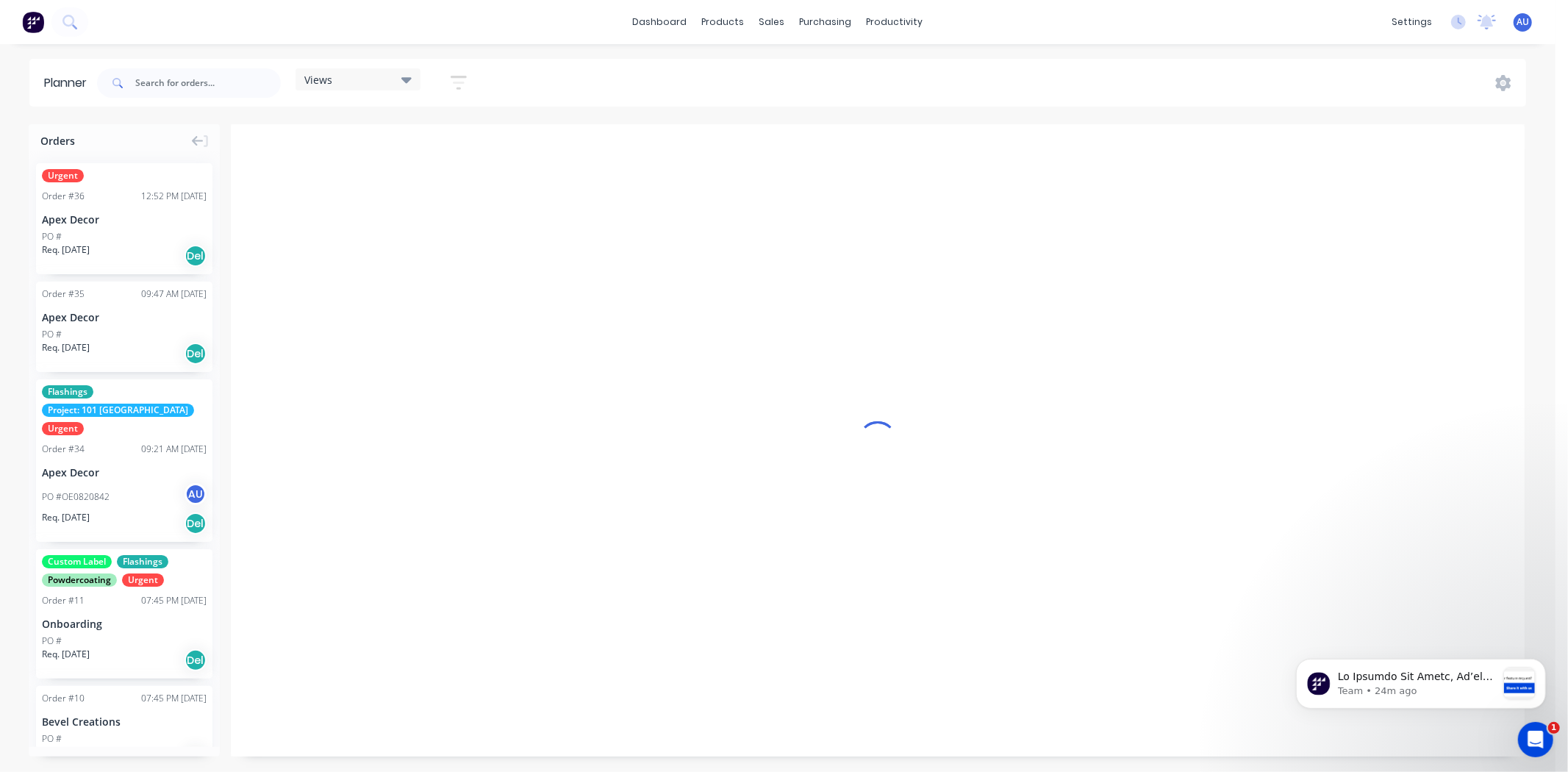
scroll to position [0, 1]
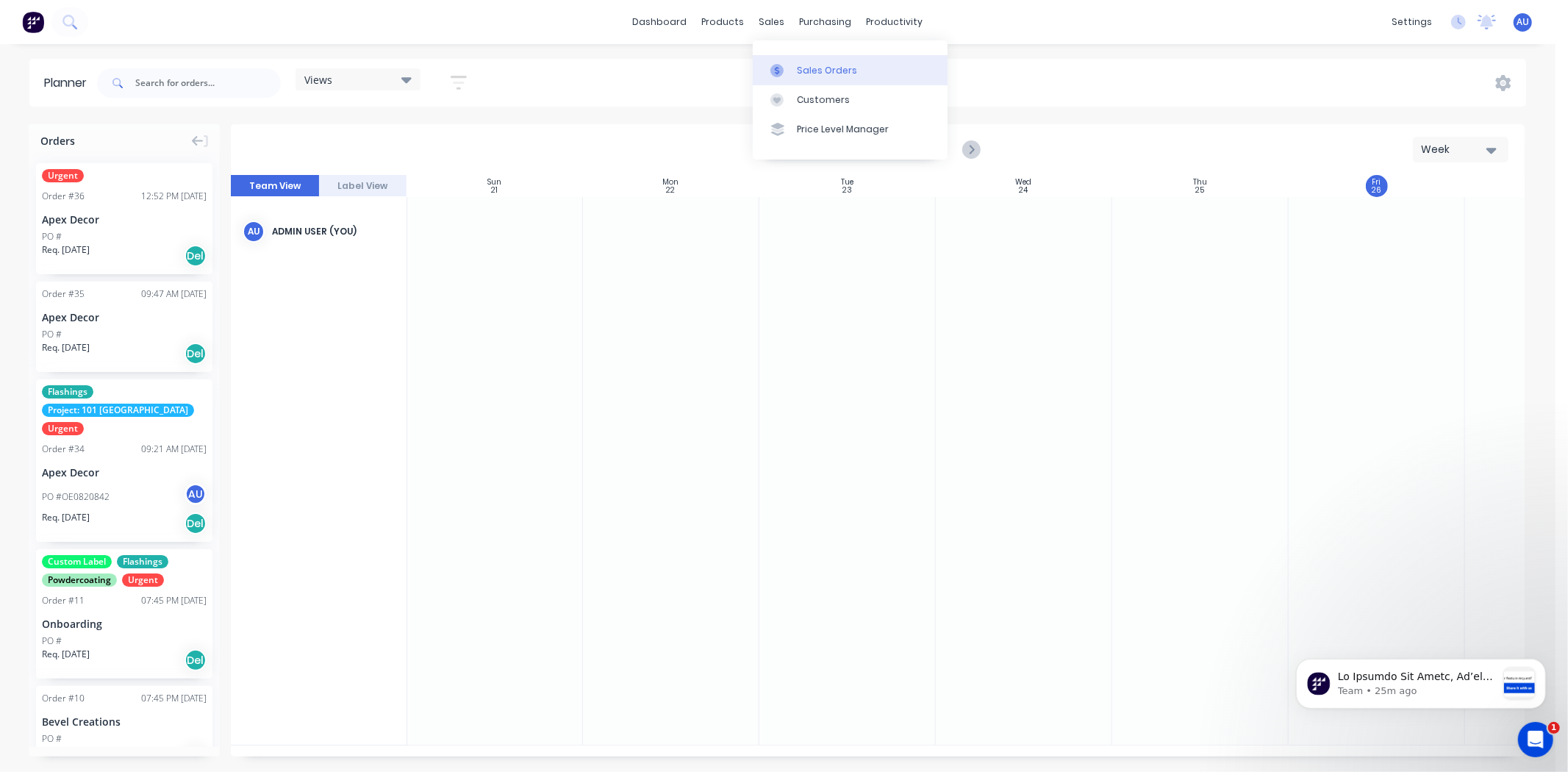
click at [806, 64] on div "Sales Orders" at bounding box center [826, 71] width 60 height 14
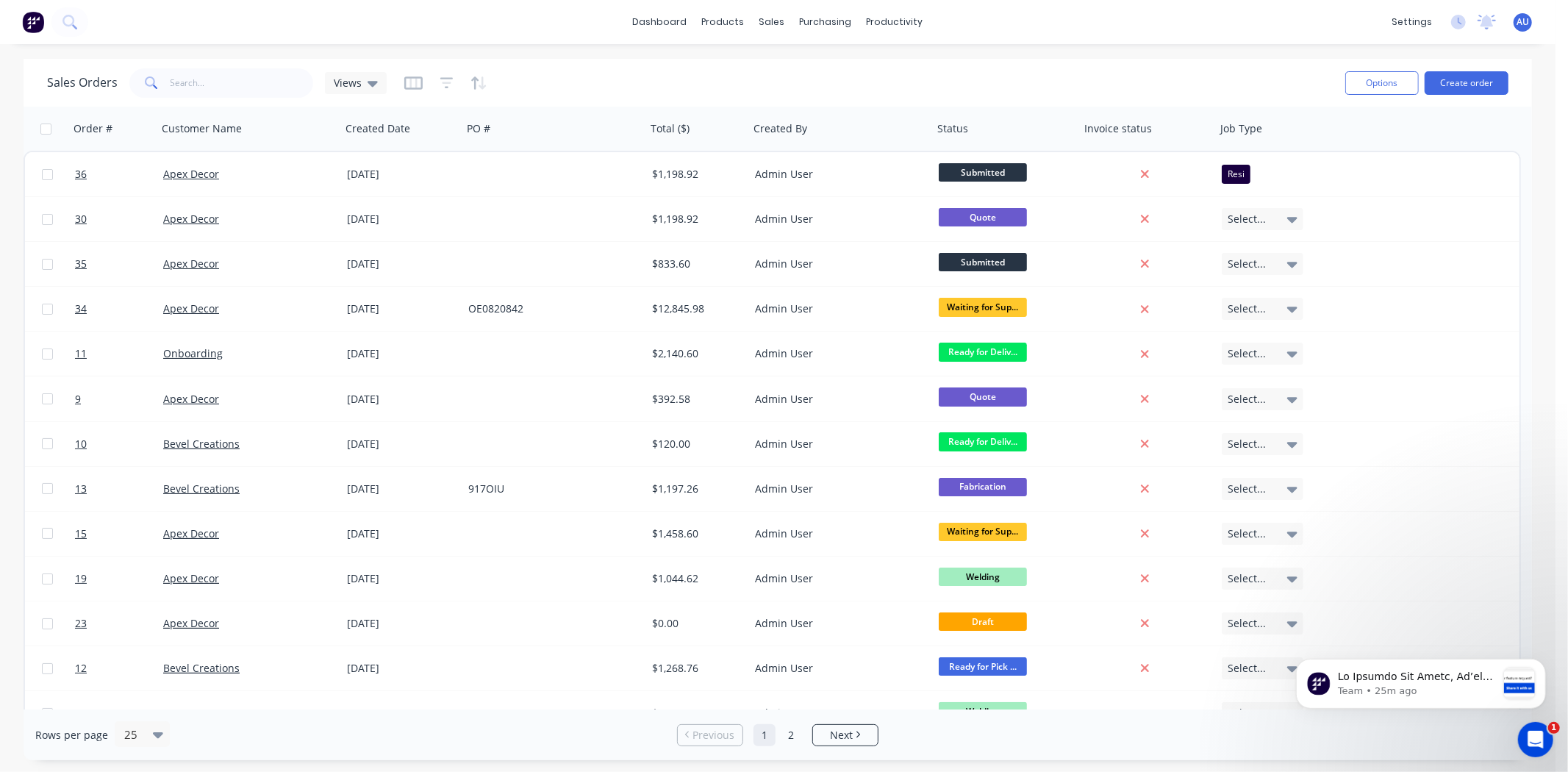
click at [591, 81] on div "Sales Orders Views" at bounding box center [690, 83] width 1287 height 36
click at [410, 84] on icon "button" at bounding box center [413, 83] width 7 height 10
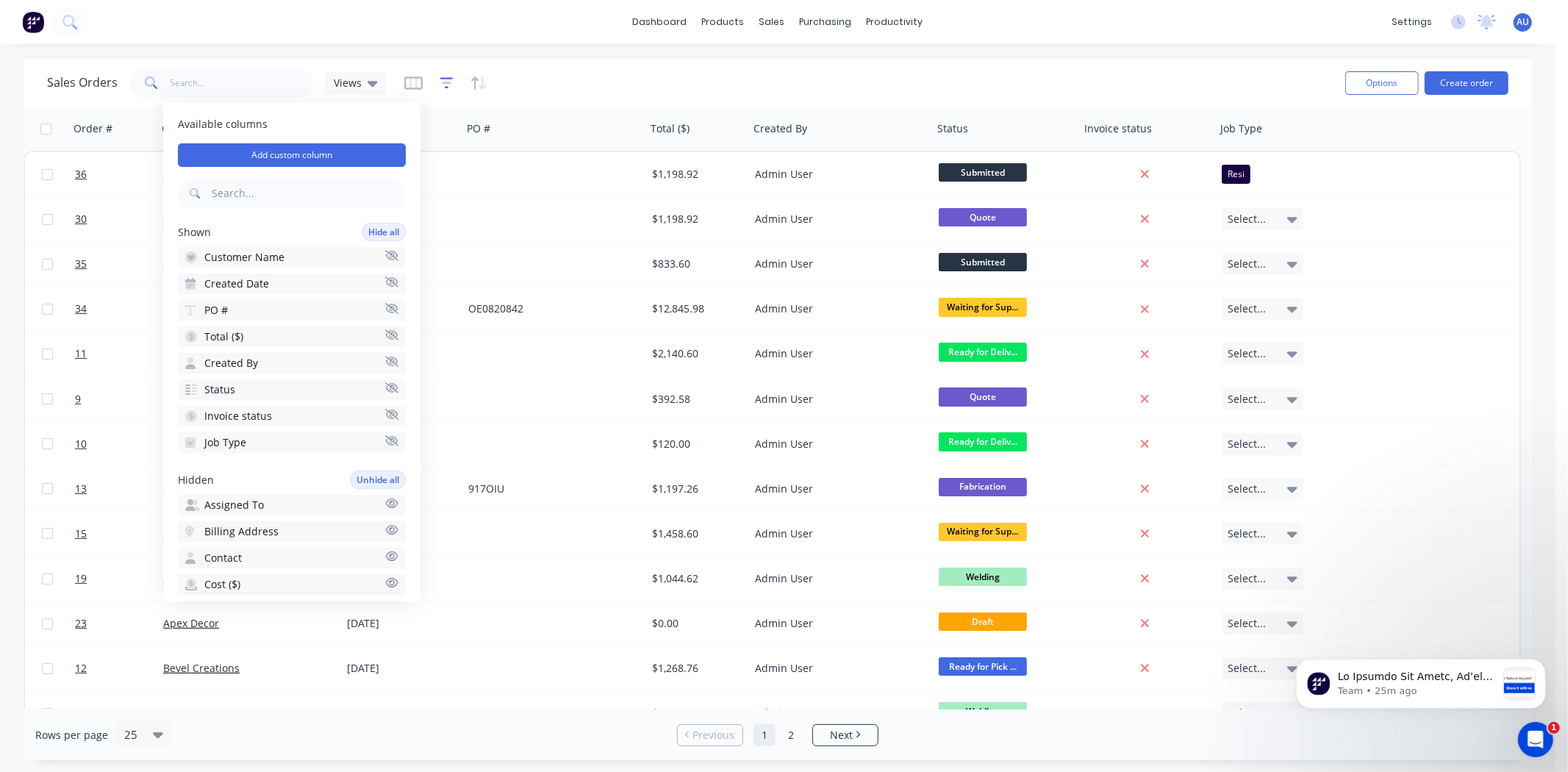
click at [442, 83] on icon "button" at bounding box center [447, 83] width 10 height 2
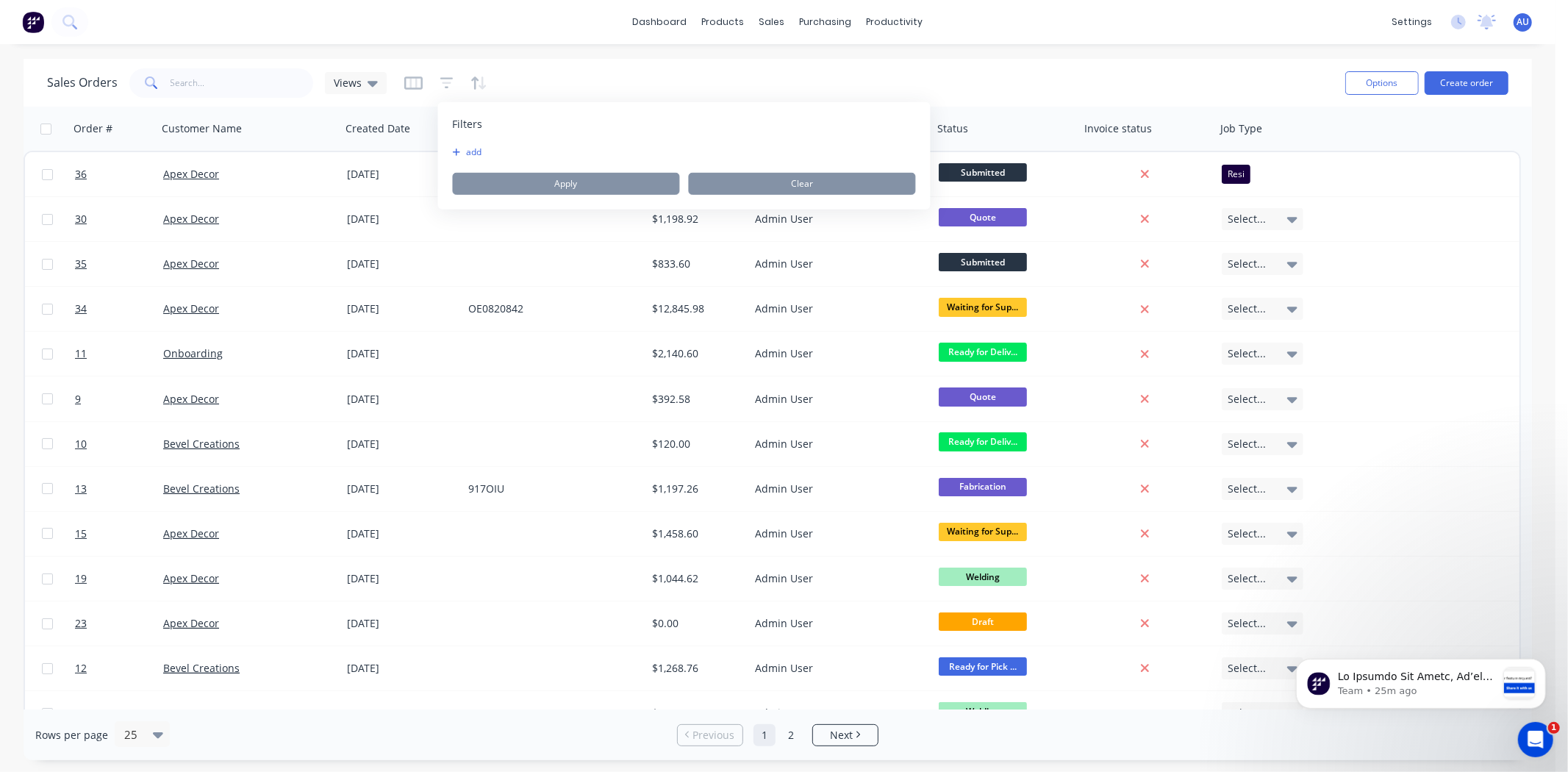
click at [478, 152] on button "add" at bounding box center [471, 152] width 37 height 12
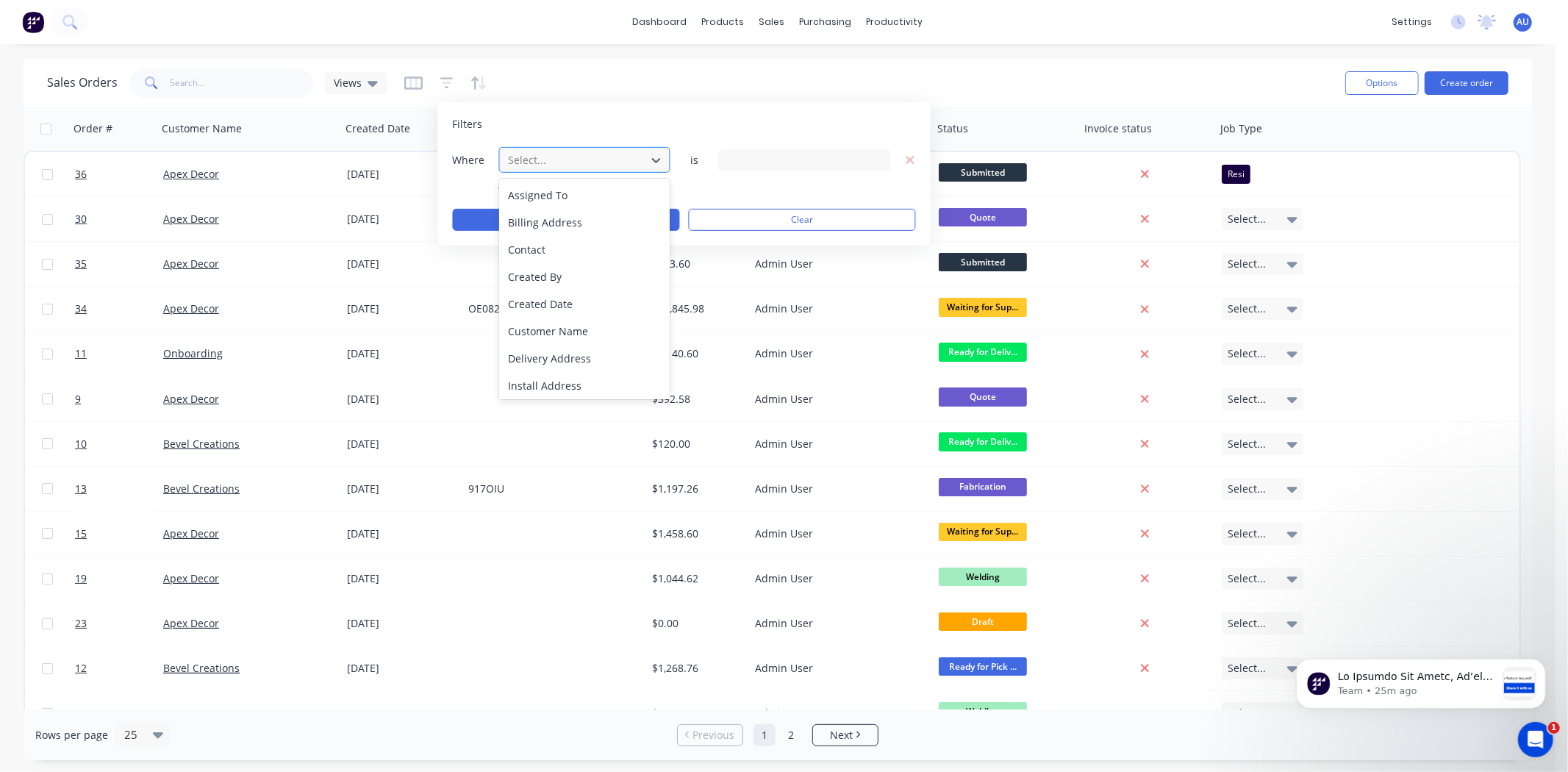
click at [503, 156] on div "Select..." at bounding box center [572, 160] width 140 height 24
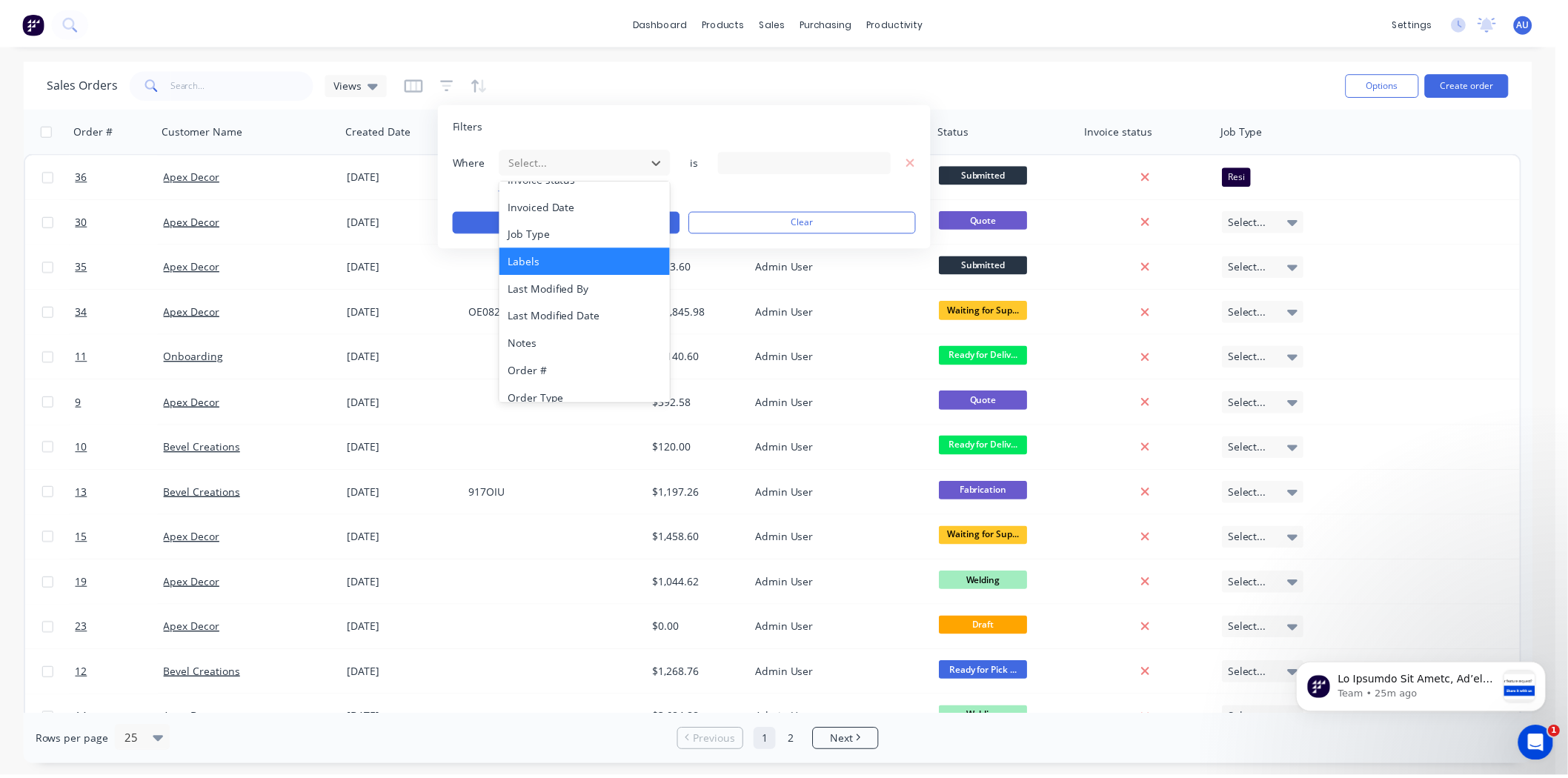
scroll to position [329, 0]
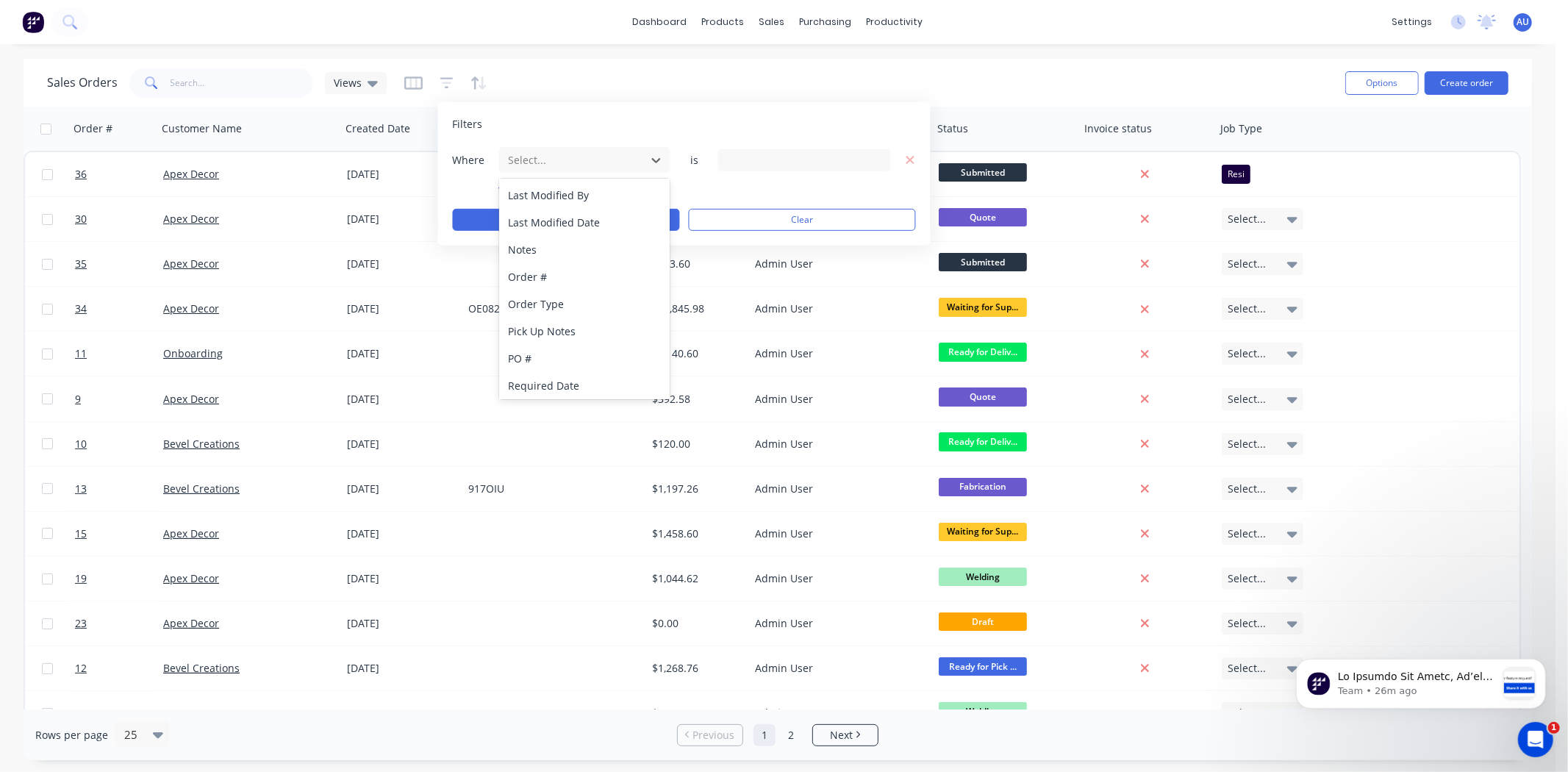
click at [826, 65] on div "Sales Orders Views" at bounding box center [690, 83] width 1287 height 36
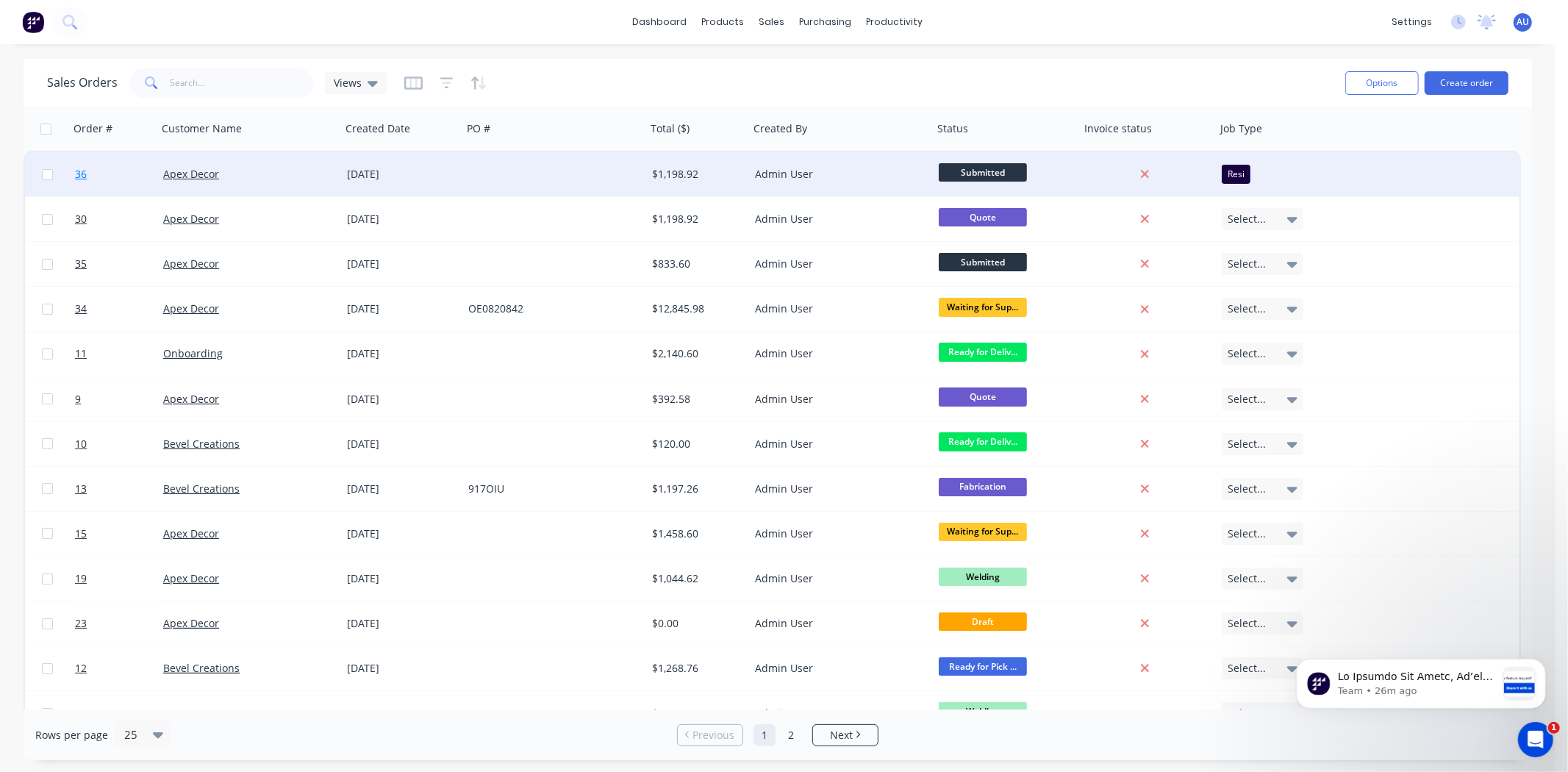
click at [79, 172] on span "36" at bounding box center [81, 174] width 12 height 14
